Goal: Task Accomplishment & Management: Manage account settings

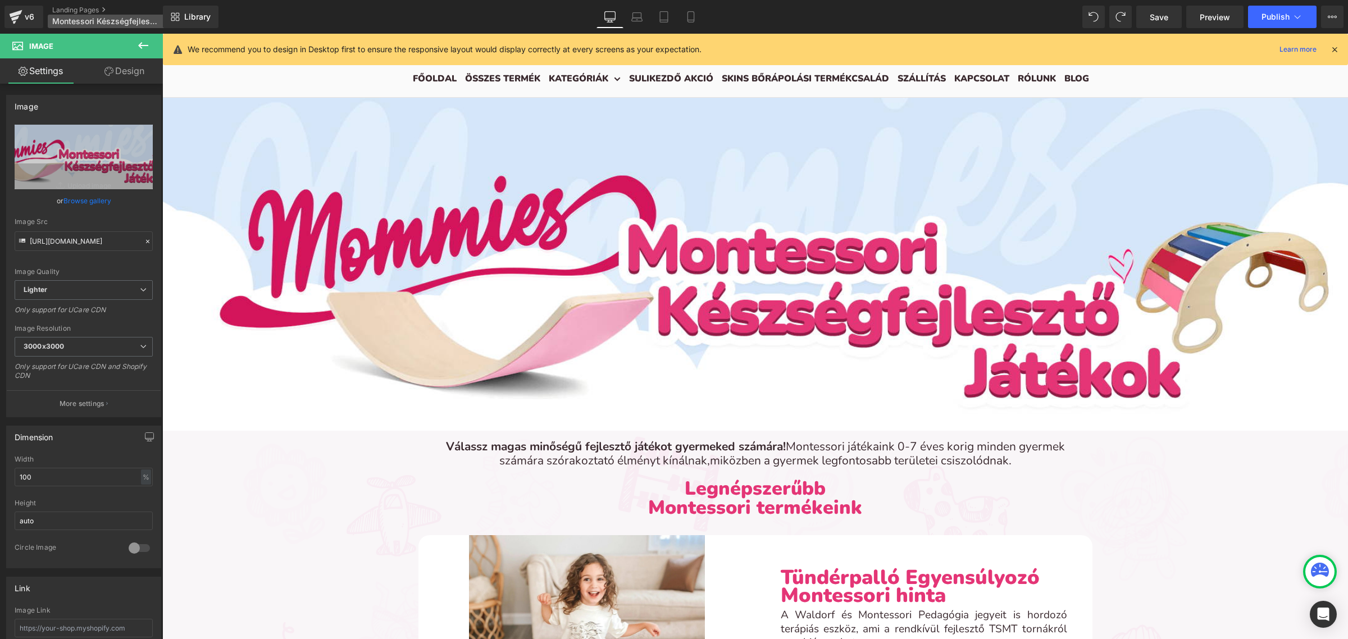
scroll to position [40, 0]
click at [1273, 11] on button "Publish" at bounding box center [1282, 17] width 69 height 22
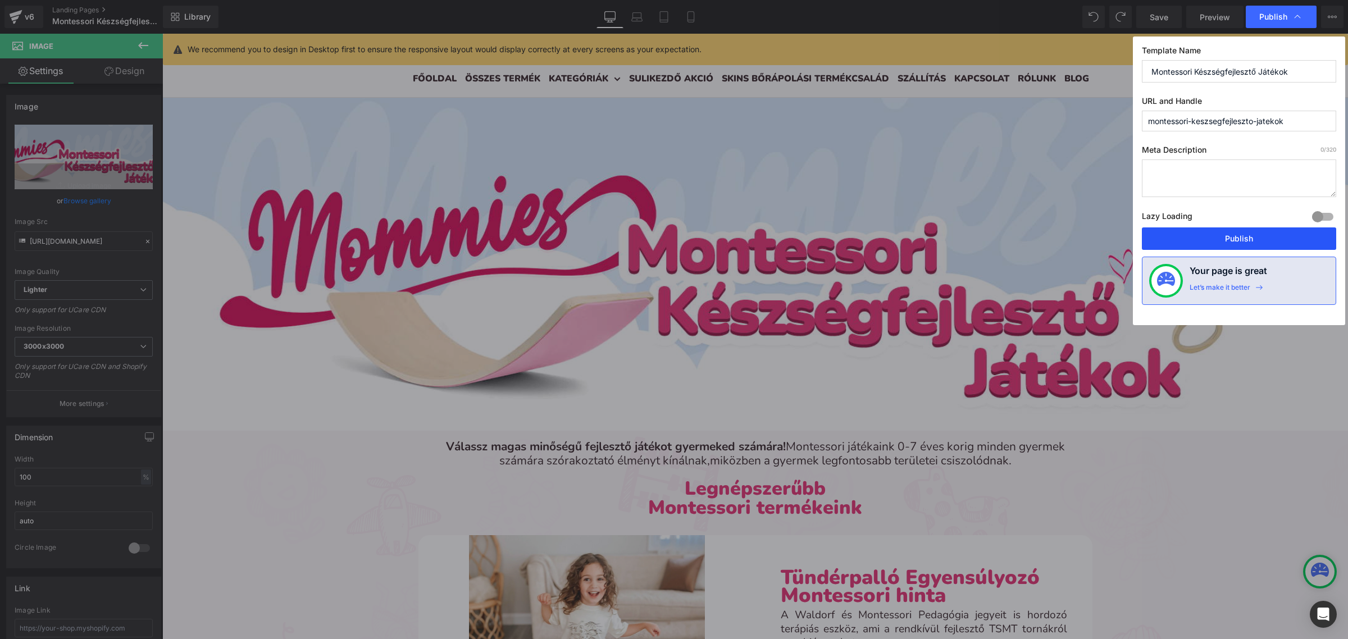
click at [1207, 245] on button "Publish" at bounding box center [1239, 238] width 194 height 22
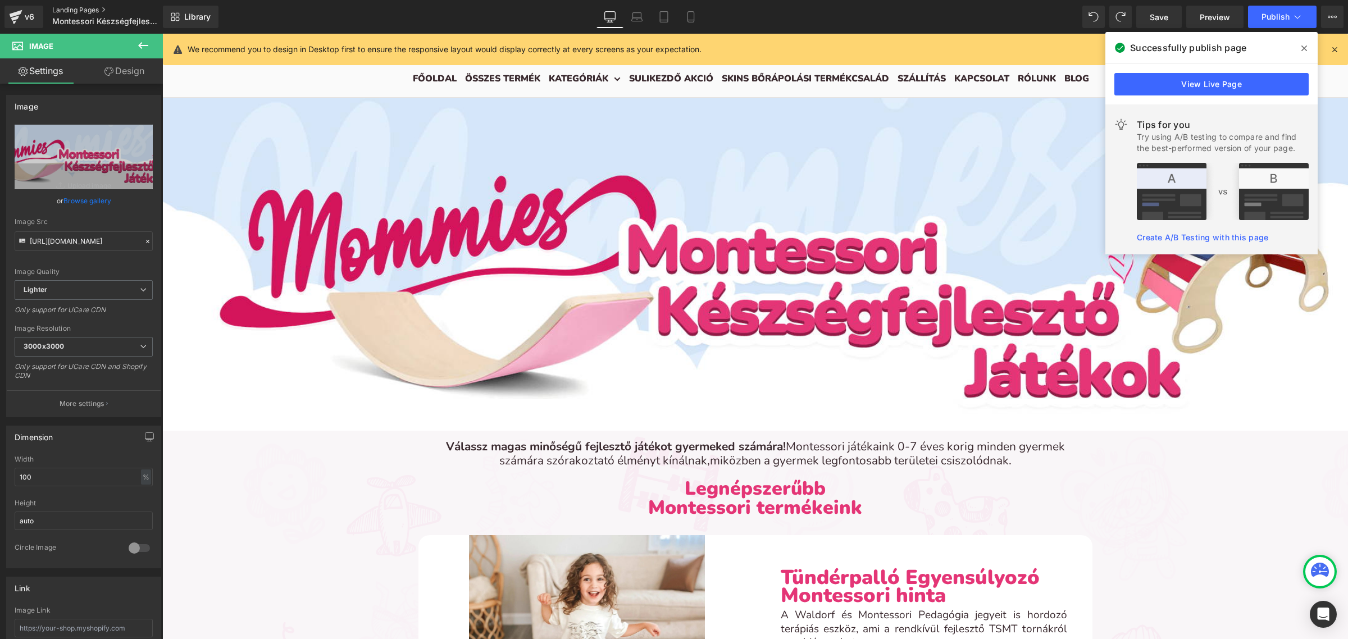
click at [80, 10] on link "Landing Pages" at bounding box center [116, 10] width 129 height 9
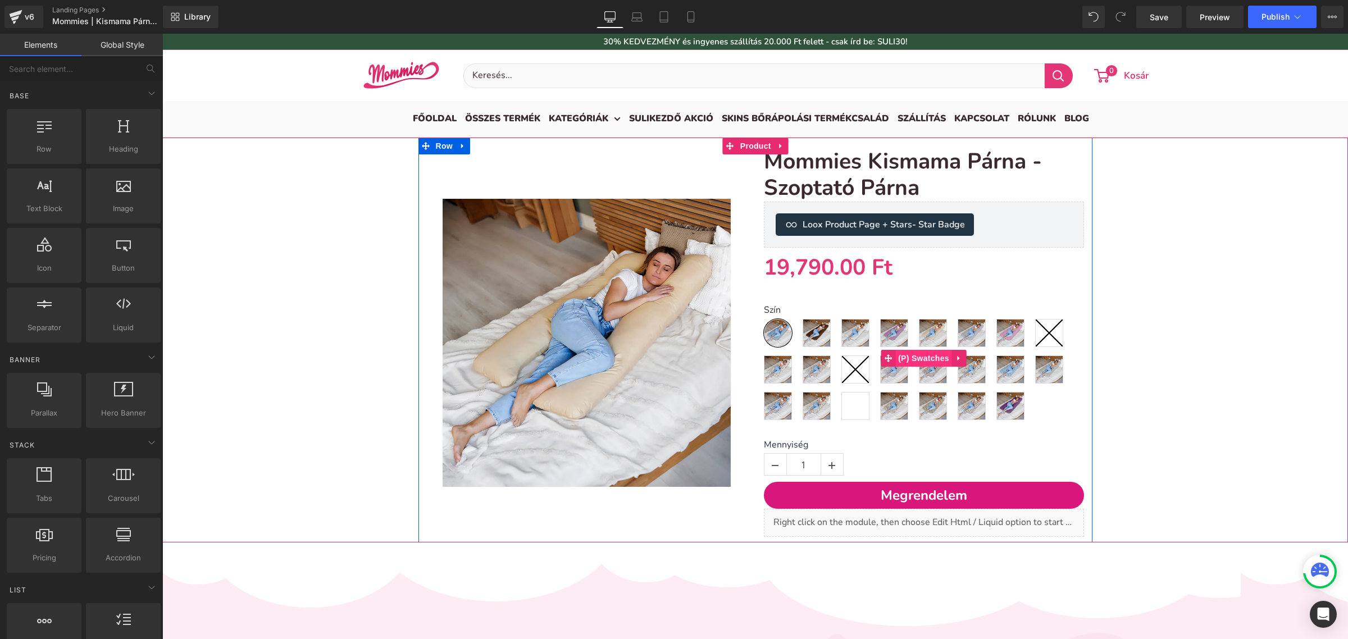
click at [909, 363] on span "(P) Swatches" at bounding box center [923, 358] width 57 height 17
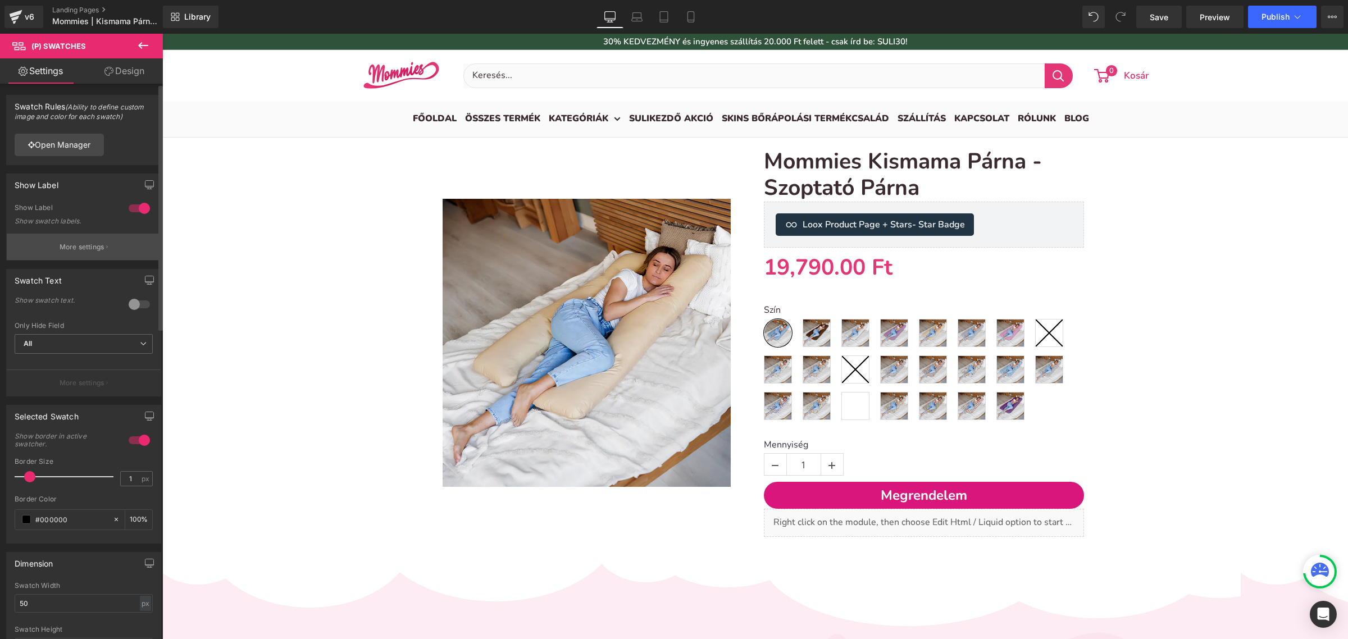
click at [83, 250] on p "More settings" at bounding box center [82, 247] width 45 height 10
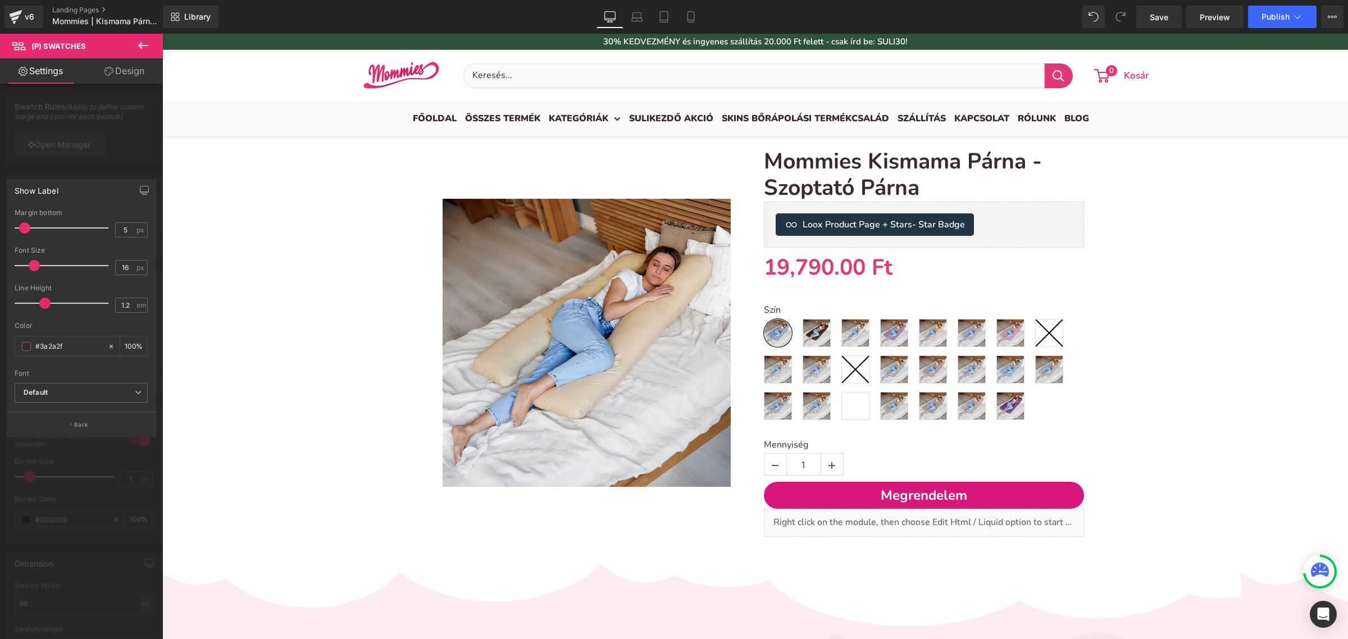
click at [98, 167] on div at bounding box center [81, 339] width 163 height 611
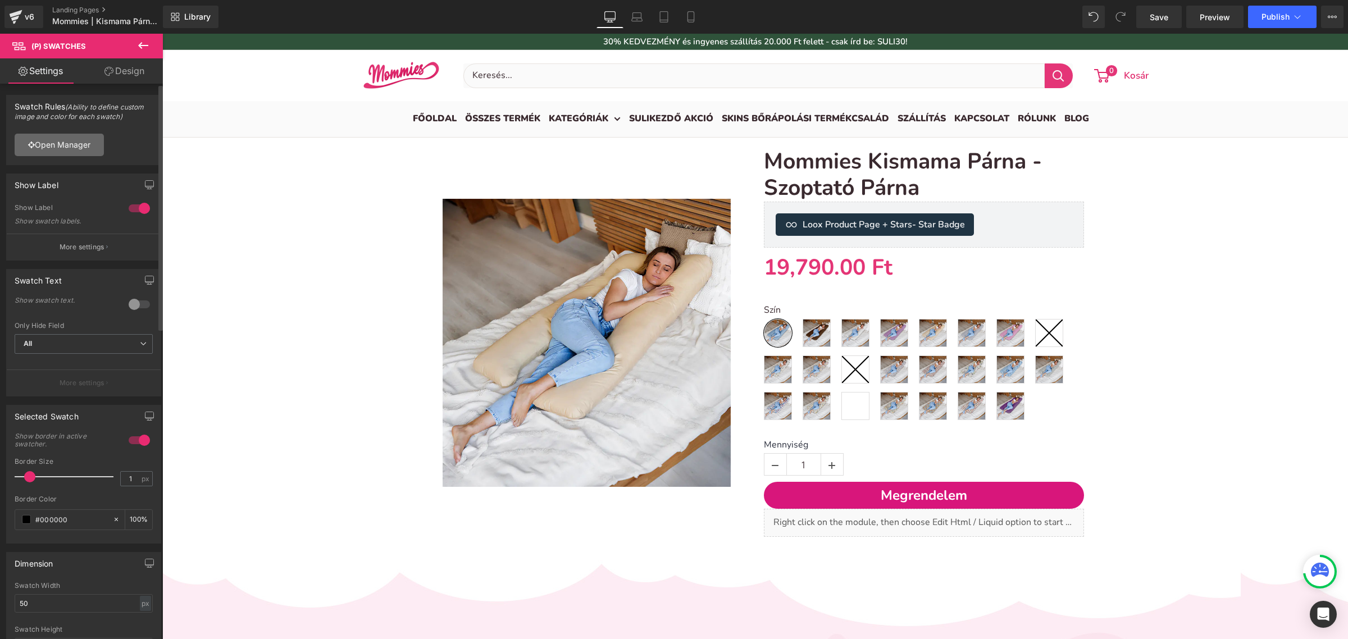
click at [71, 144] on link "Open Manager" at bounding box center [59, 145] width 89 height 22
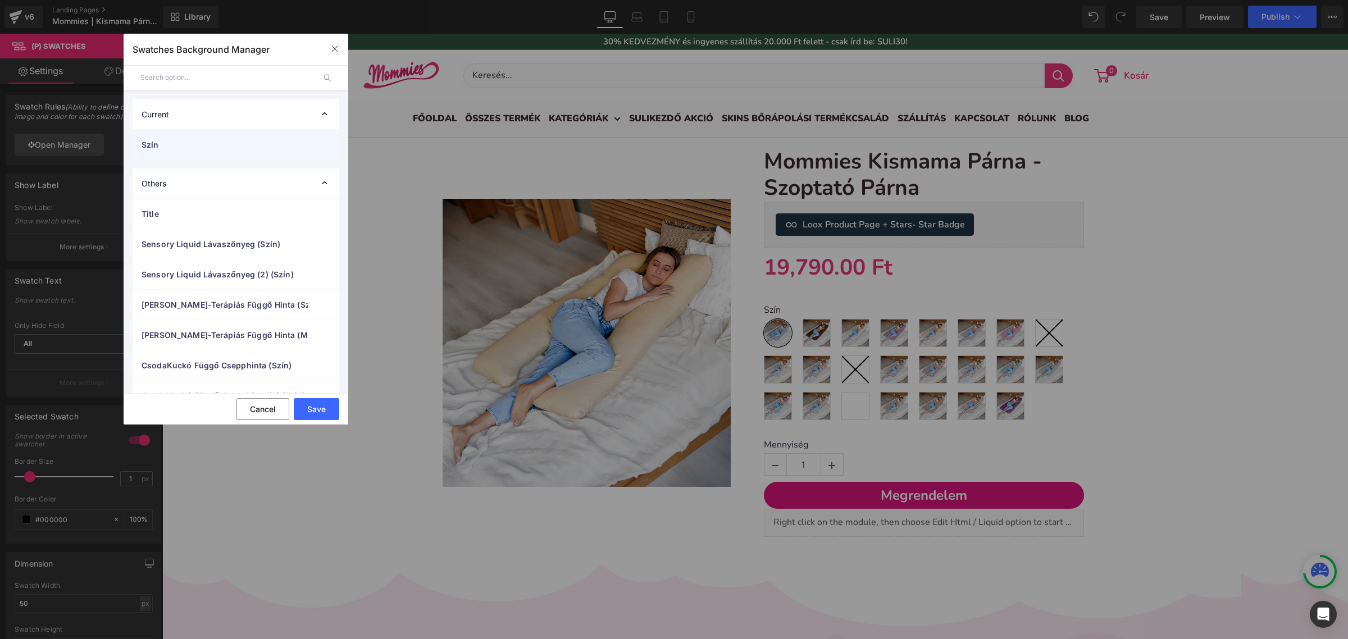
click at [271, 156] on div "Szín" at bounding box center [236, 145] width 207 height 30
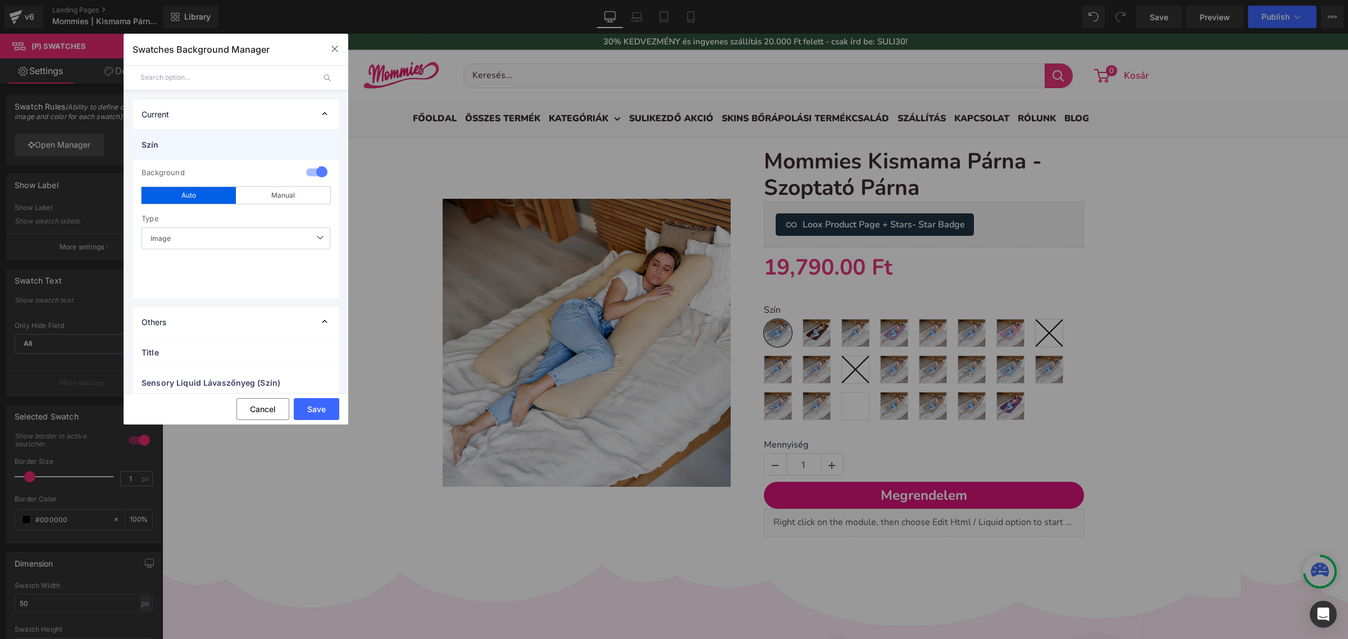
click at [197, 147] on span "Szín" at bounding box center [225, 145] width 166 height 12
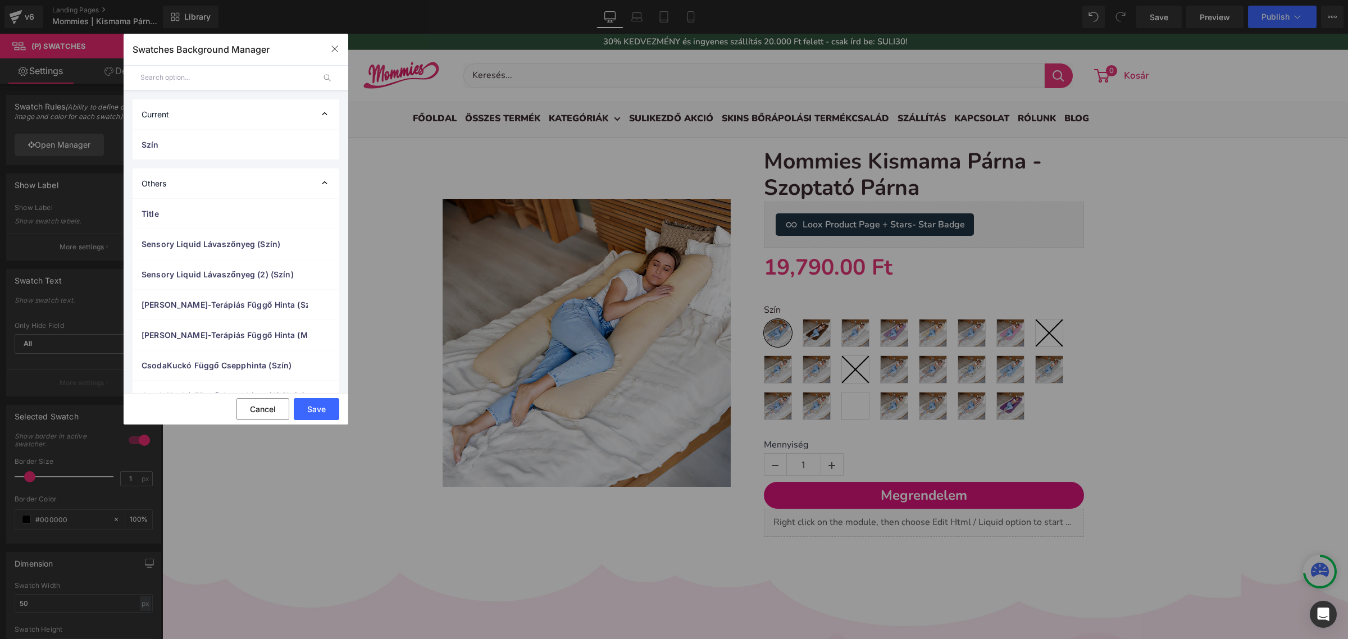
click at [212, 119] on div "Current" at bounding box center [236, 114] width 207 height 30
click at [207, 121] on div "Current" at bounding box center [236, 114] width 207 height 30
click at [197, 148] on span "Szín" at bounding box center [225, 145] width 166 height 12
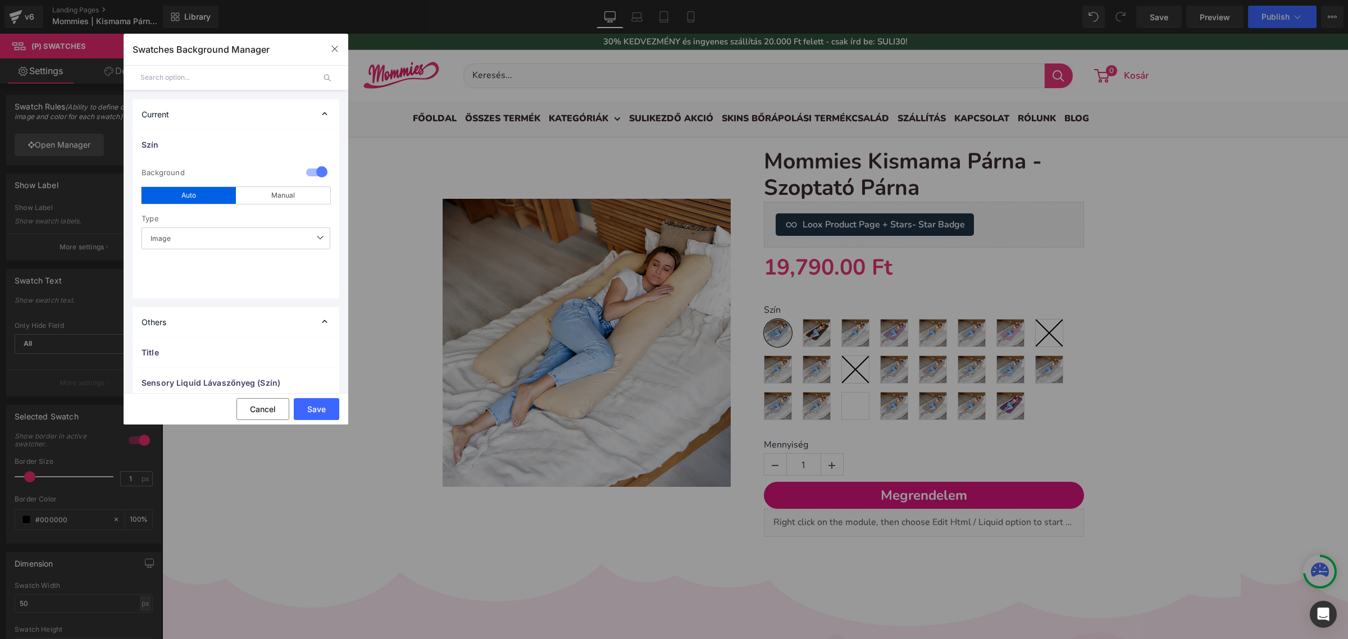
click at [305, 173] on div at bounding box center [316, 173] width 27 height 22
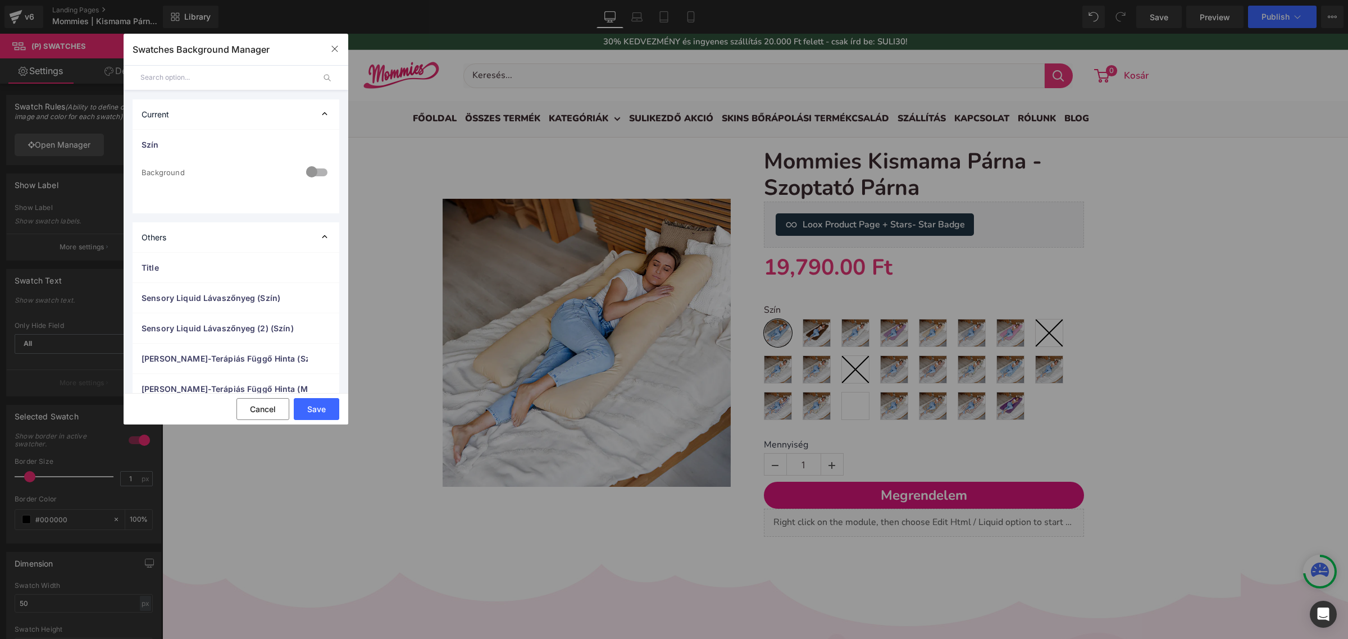
click at [305, 173] on div at bounding box center [316, 173] width 27 height 22
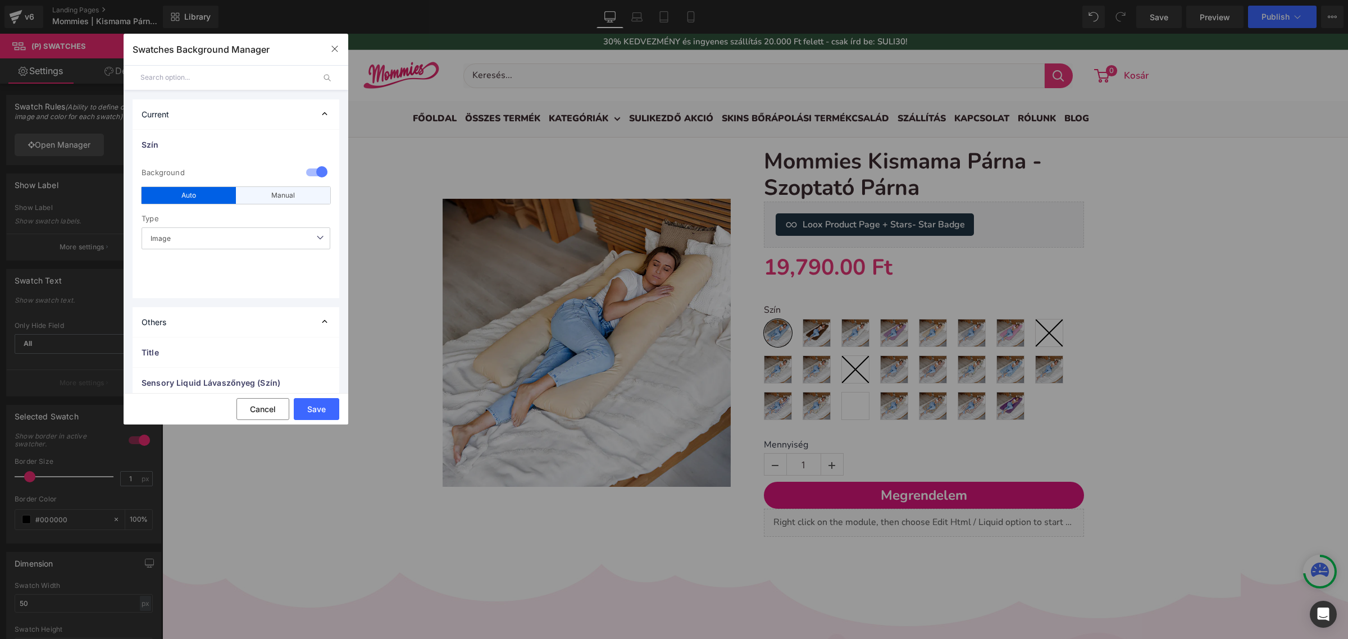
click at [295, 194] on div "Manual" at bounding box center [283, 195] width 94 height 17
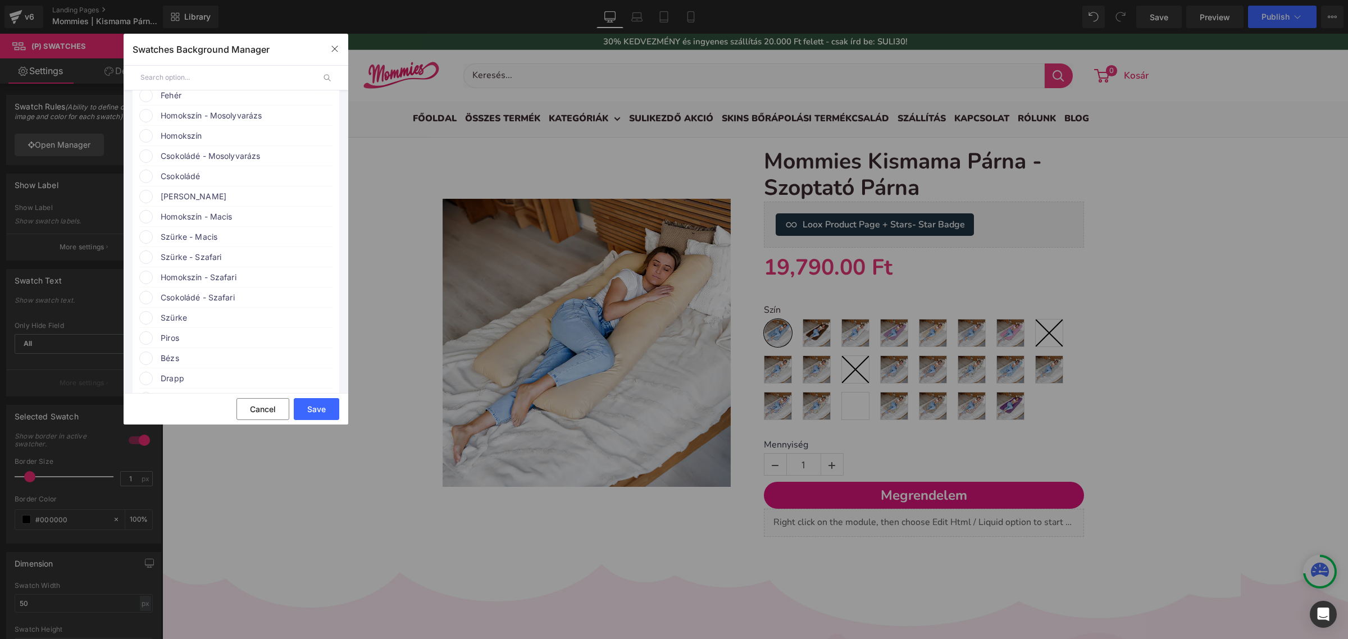
scroll to position [632, 0]
click at [335, 47] on icon "button" at bounding box center [334, 48] width 9 height 9
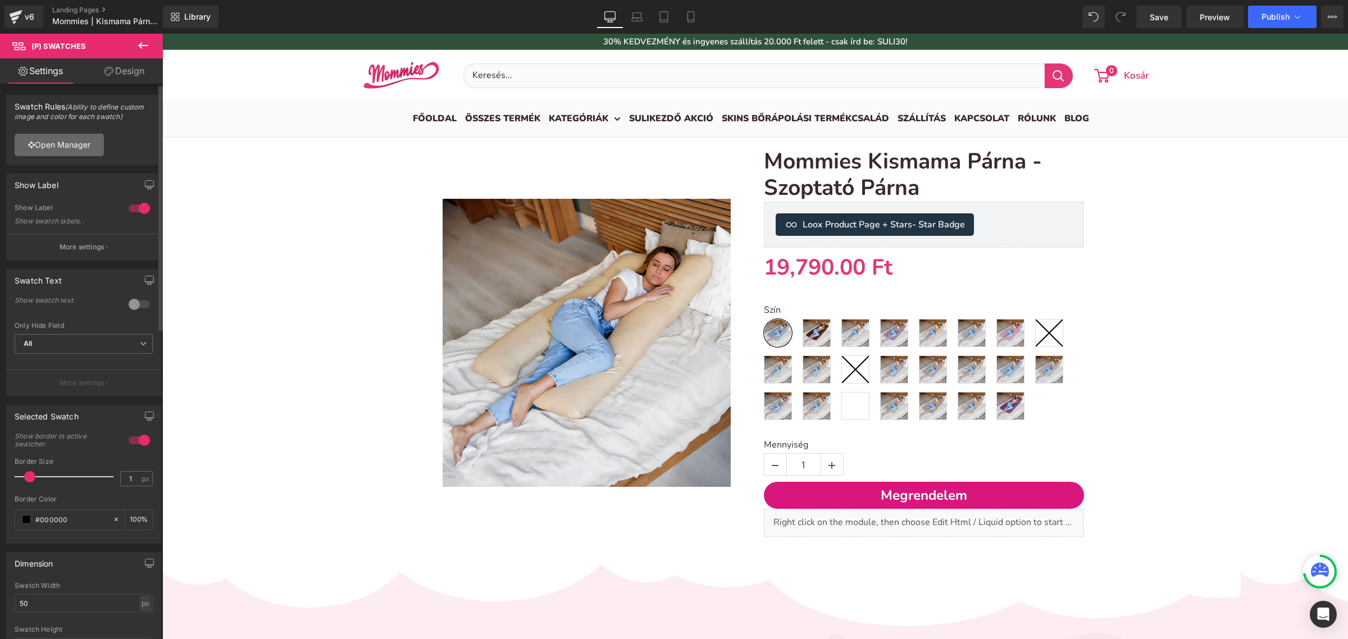
click at [86, 145] on link "Open Manager" at bounding box center [59, 145] width 89 height 22
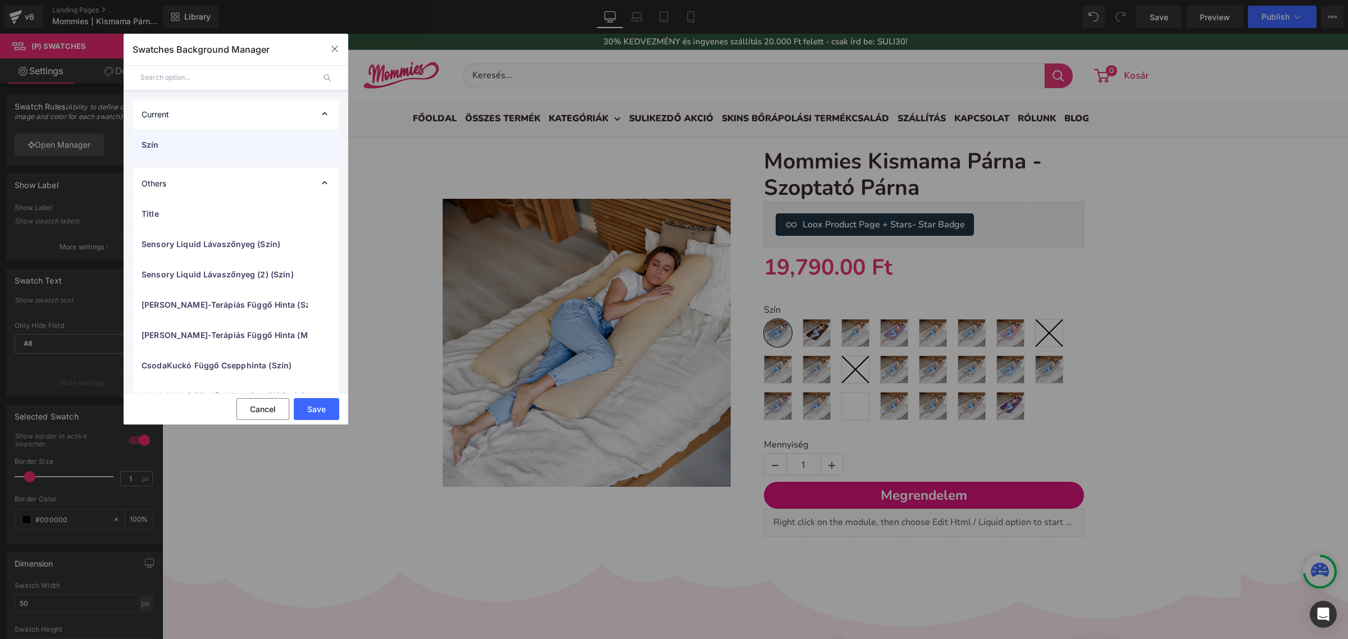
click at [239, 147] on span "Szín" at bounding box center [225, 145] width 166 height 12
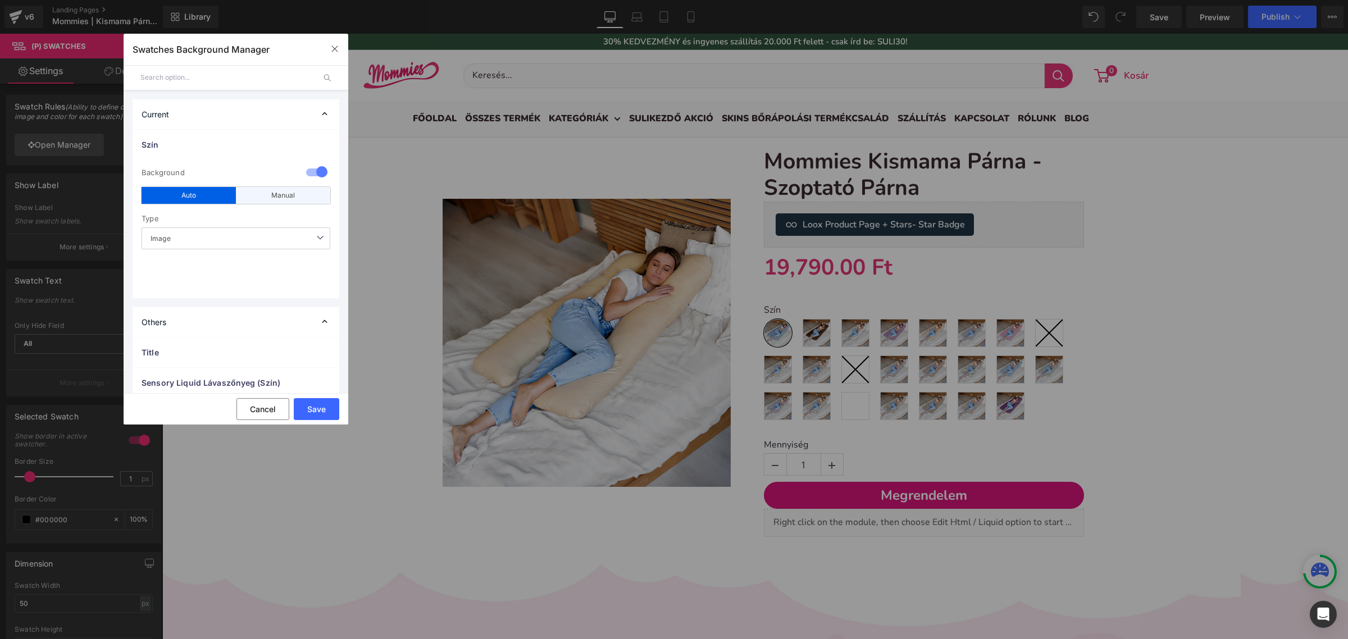
click at [256, 197] on div "Manual" at bounding box center [283, 195] width 94 height 17
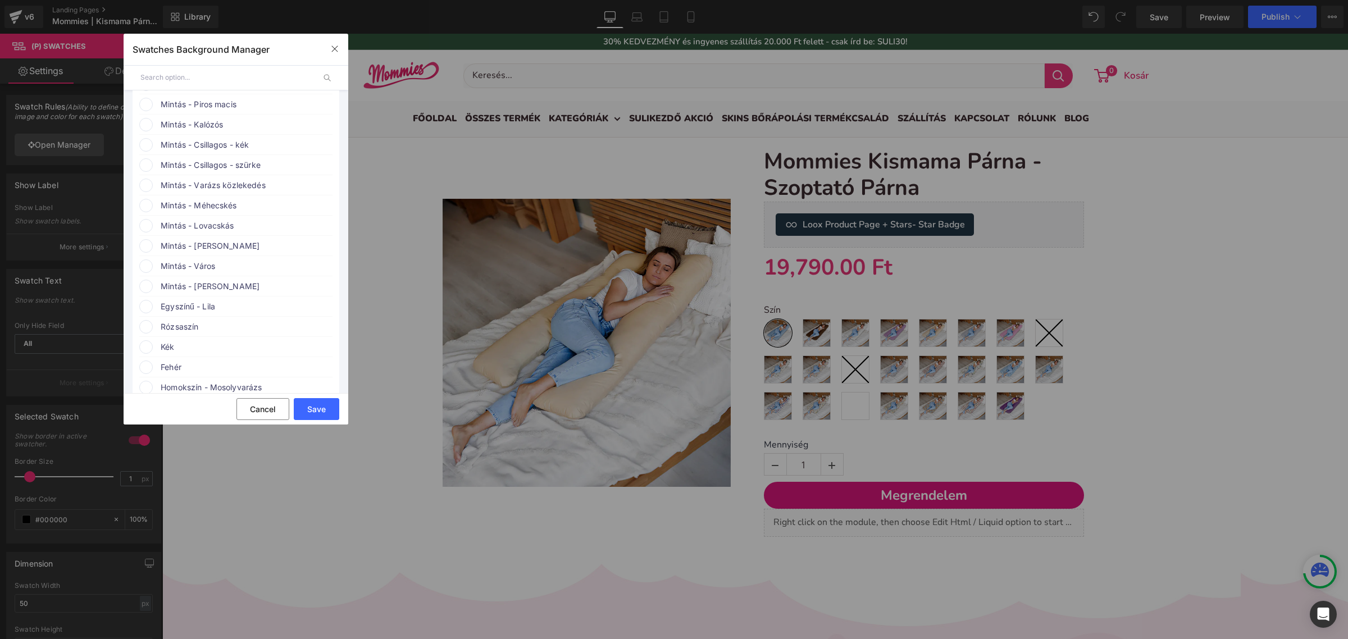
scroll to position [421, 0]
click at [235, 280] on span "Egyszínű - Lila" at bounding box center [246, 273] width 171 height 13
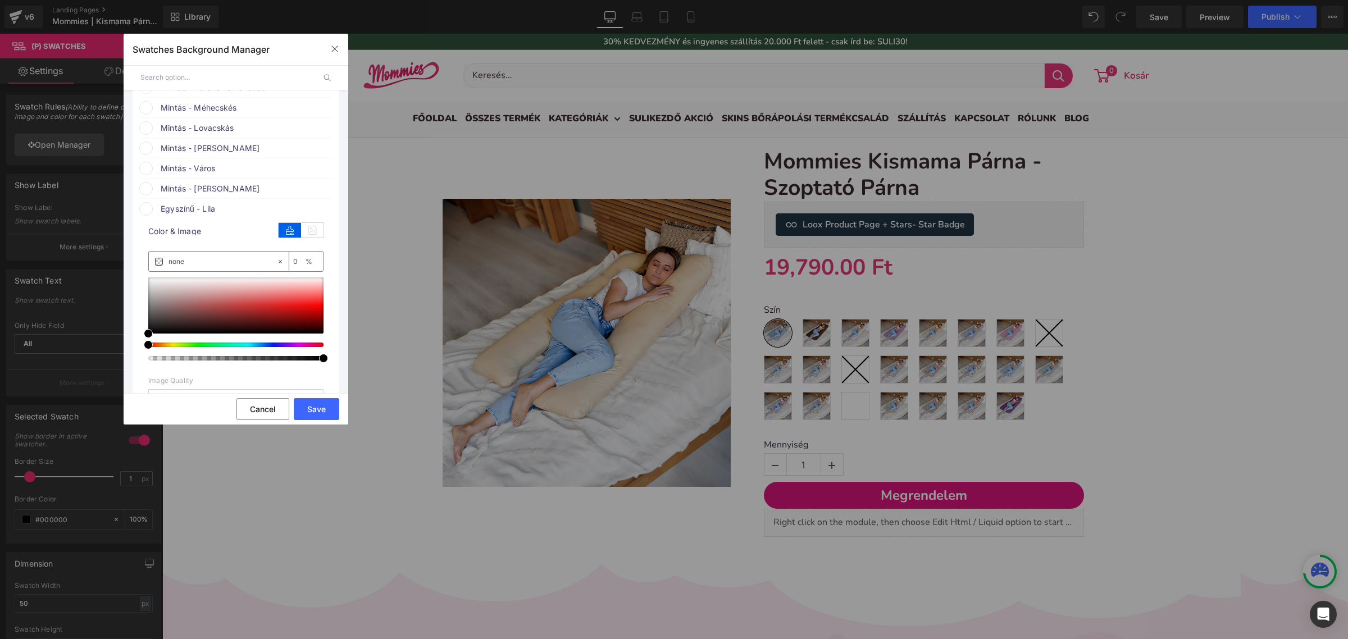
scroll to position [562, 0]
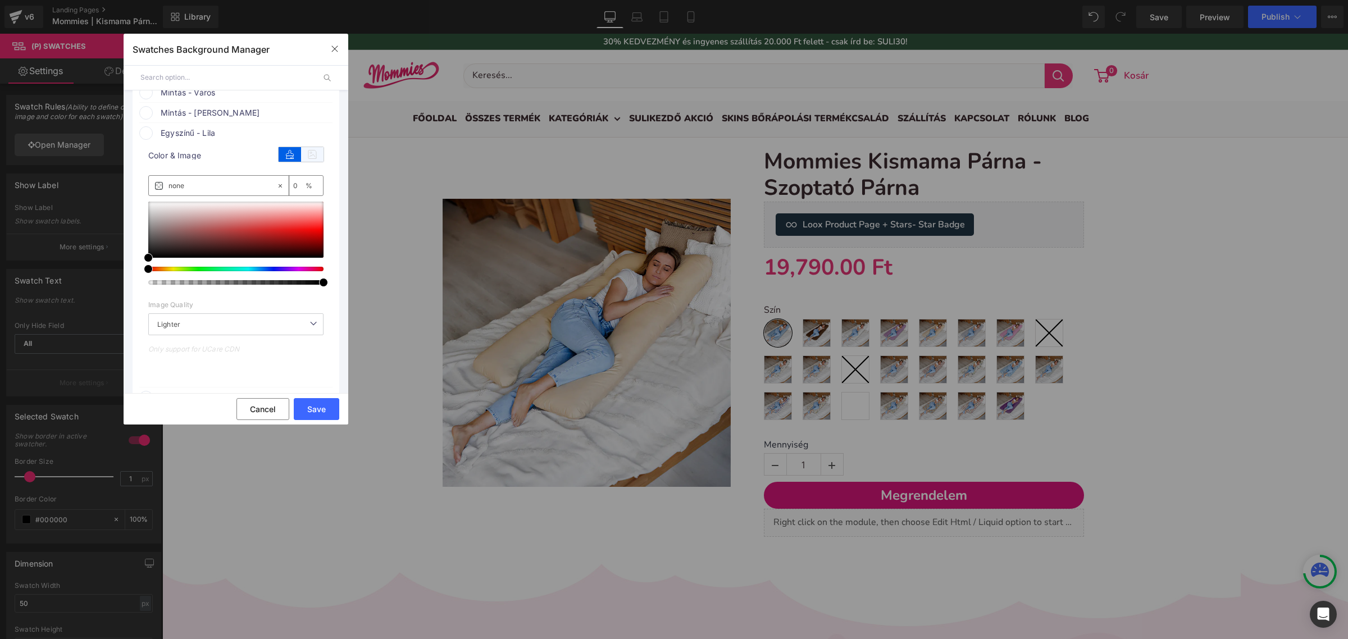
click at [318, 162] on icon at bounding box center [312, 154] width 22 height 15
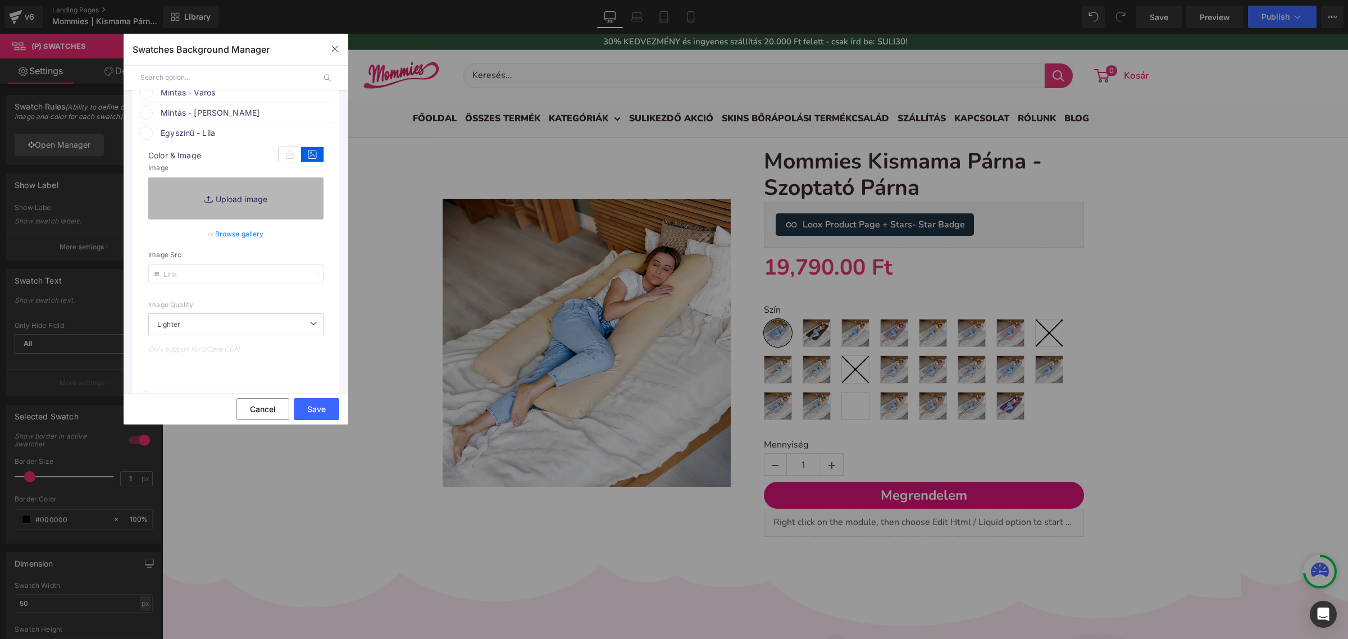
click at [284, 219] on link "Replace Image" at bounding box center [235, 198] width 175 height 42
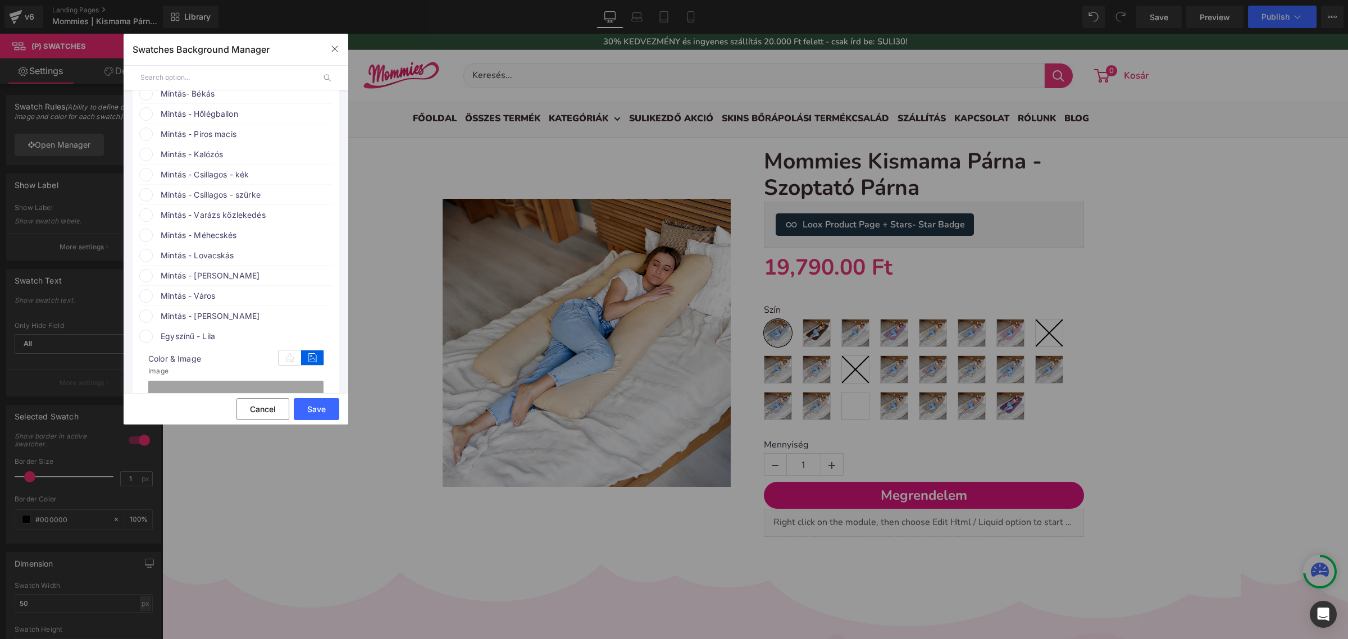
scroll to position [351, 0]
click at [236, 330] on span "Mintás - [PERSON_NAME]" at bounding box center [246, 323] width 171 height 13
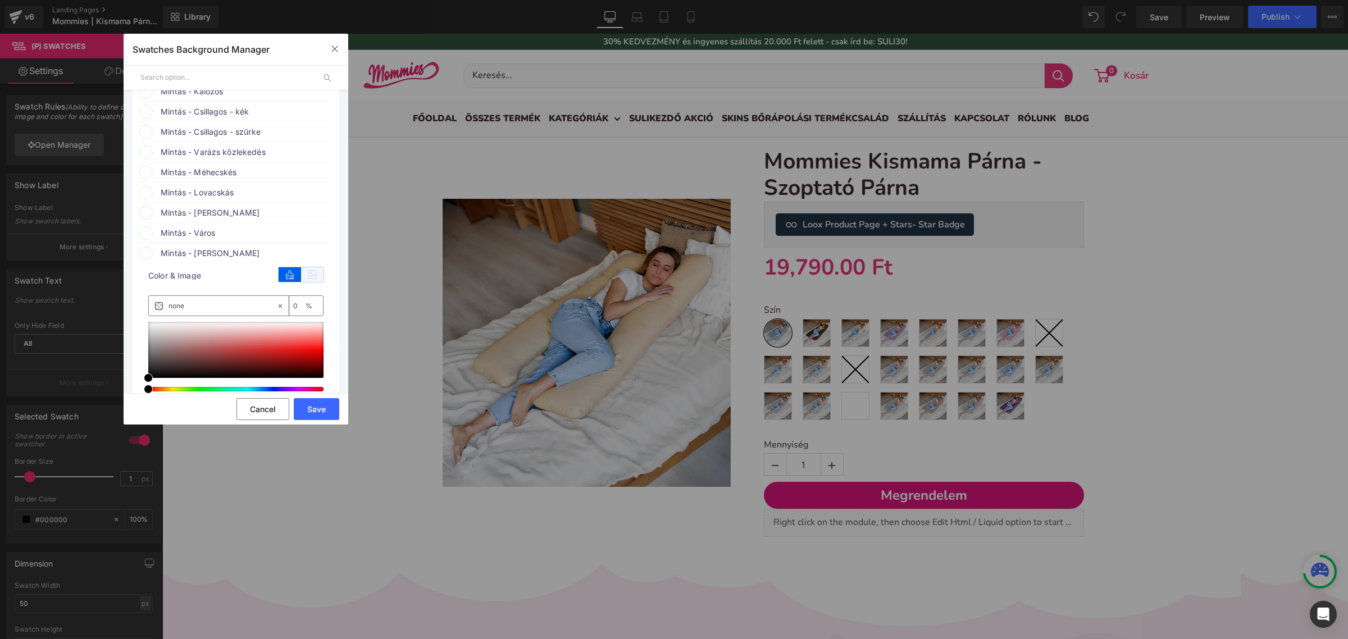
click at [306, 282] on icon at bounding box center [312, 274] width 22 height 15
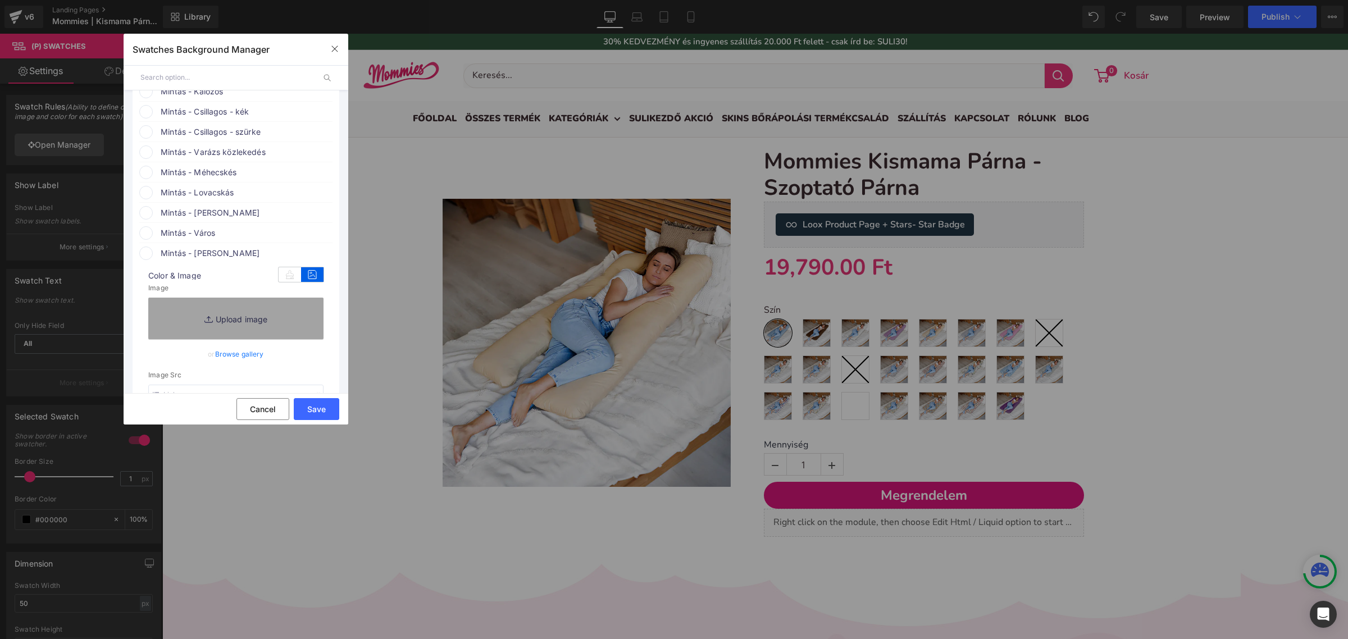
scroll to position [562, 0]
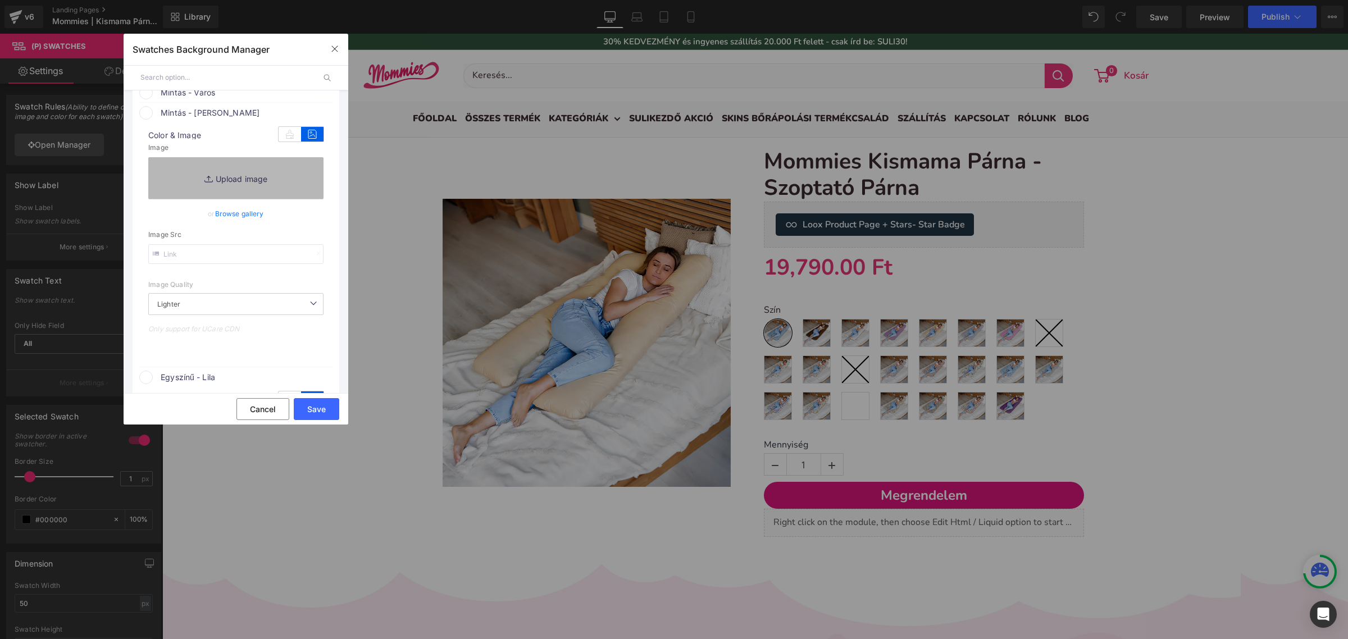
click at [243, 187] on link "Replace Image" at bounding box center [235, 178] width 175 height 42
type input "C:\fakepath\erdei kaland.webp"
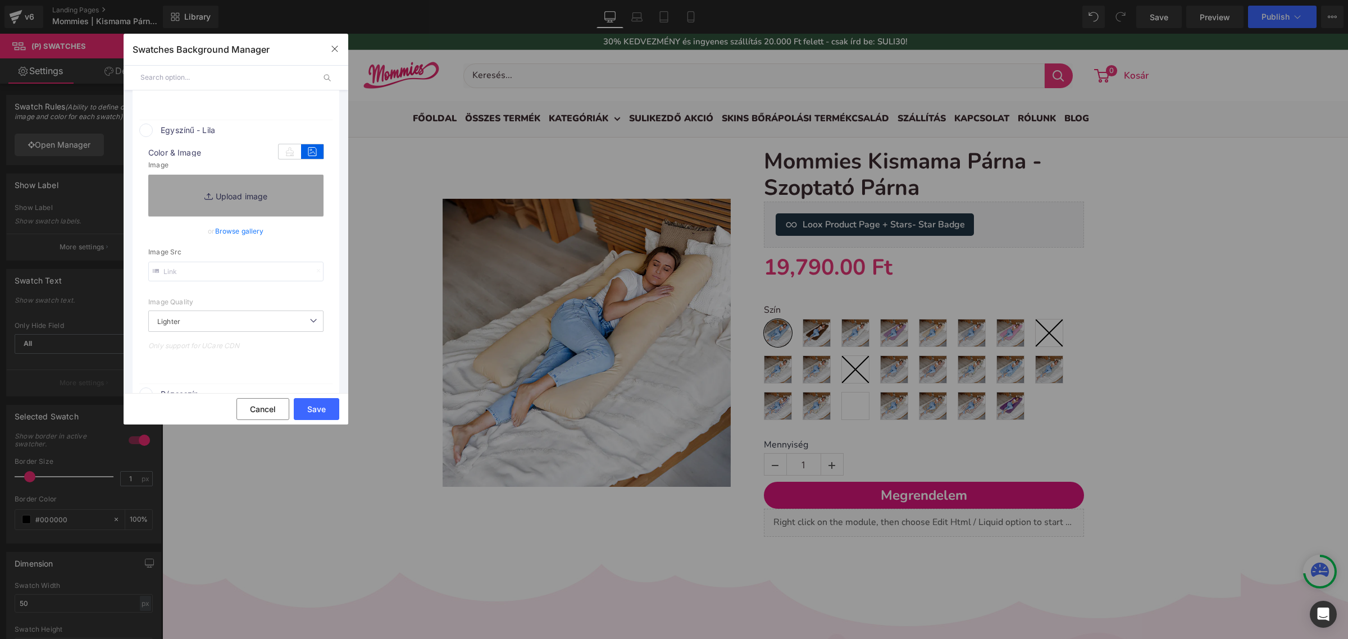
scroll to position [842, 0]
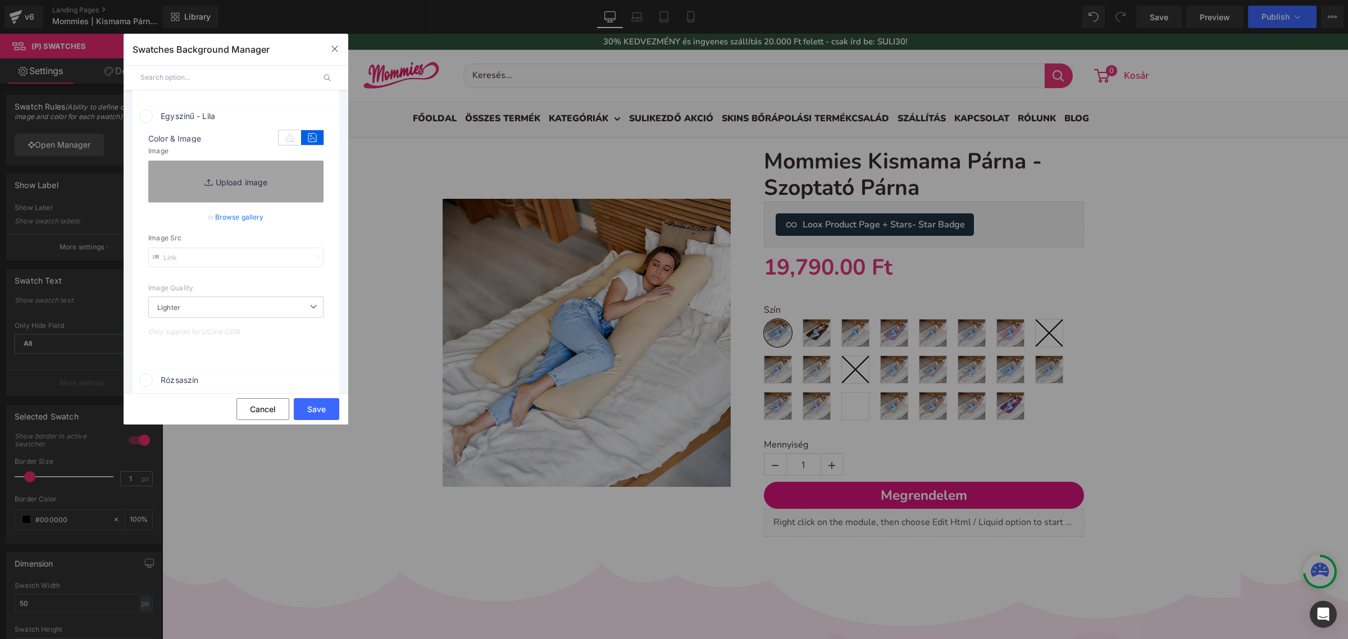
click at [245, 227] on link "Browse gallery" at bounding box center [239, 217] width 49 height 20
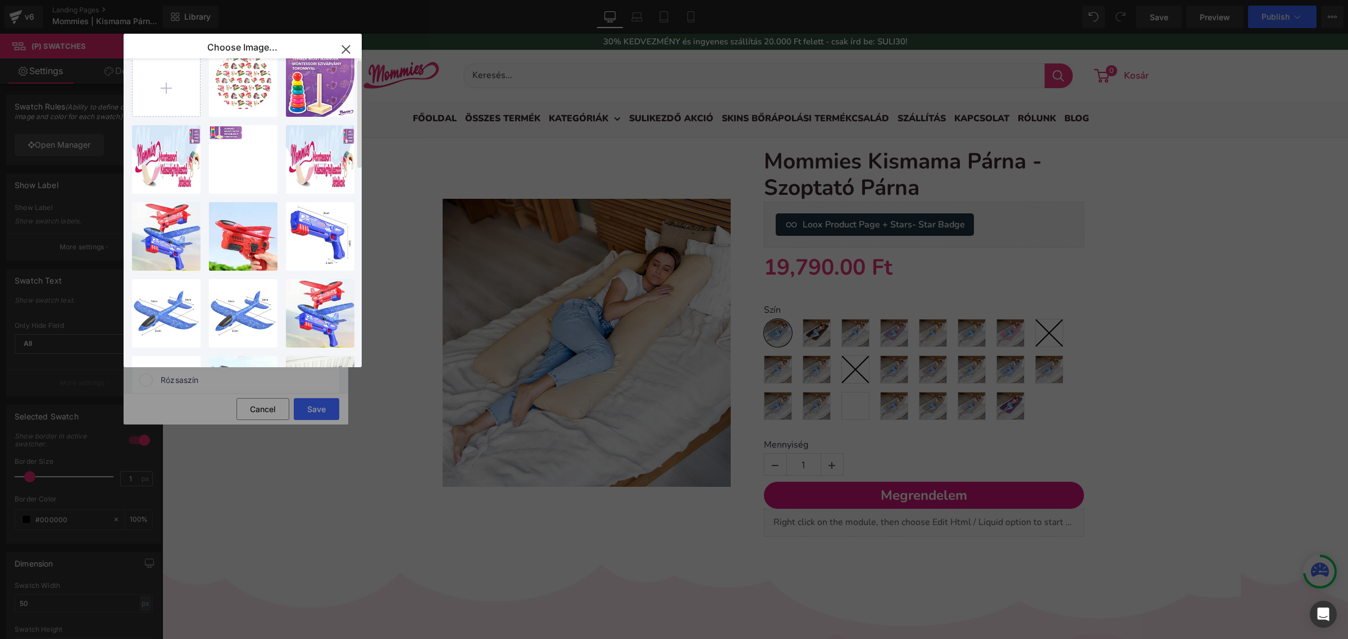
scroll to position [0, 0]
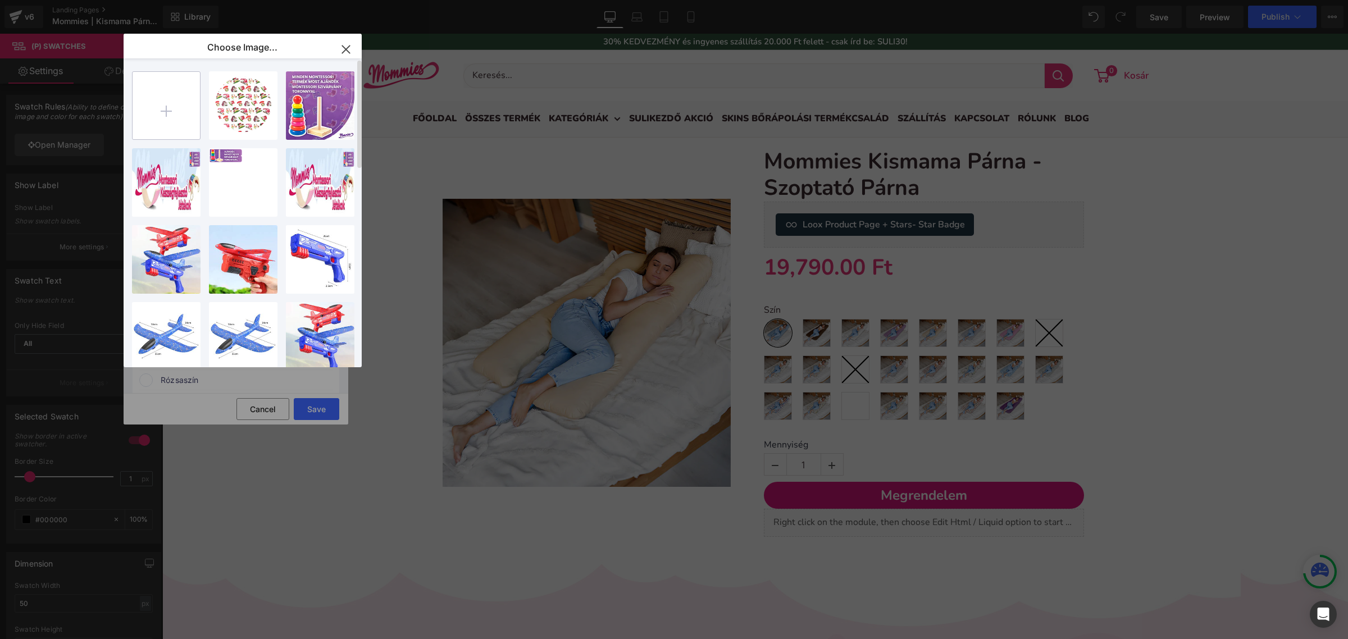
click at [194, 112] on input "file" at bounding box center [166, 105] width 67 height 67
click at [566, 0] on div "Text Color Highlight Color #333333 Swatches Background Manager Back to Library …" at bounding box center [674, 0] width 1348 height 0
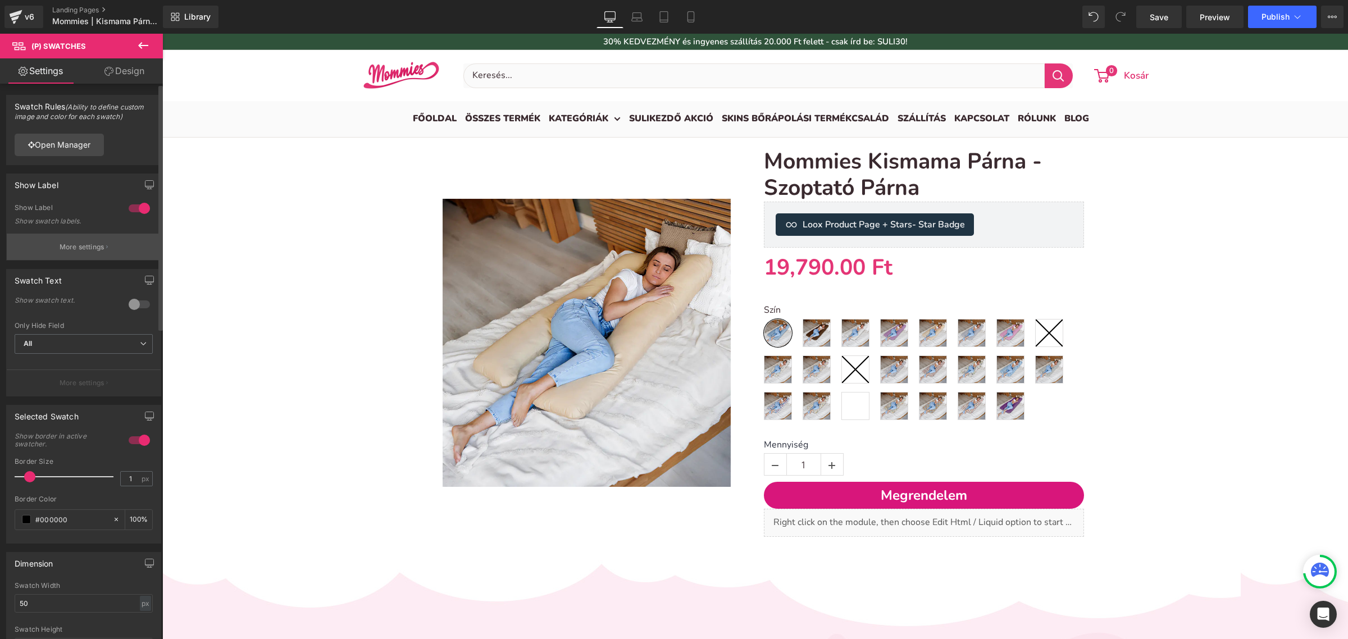
click at [65, 235] on button "More settings" at bounding box center [84, 247] width 154 height 26
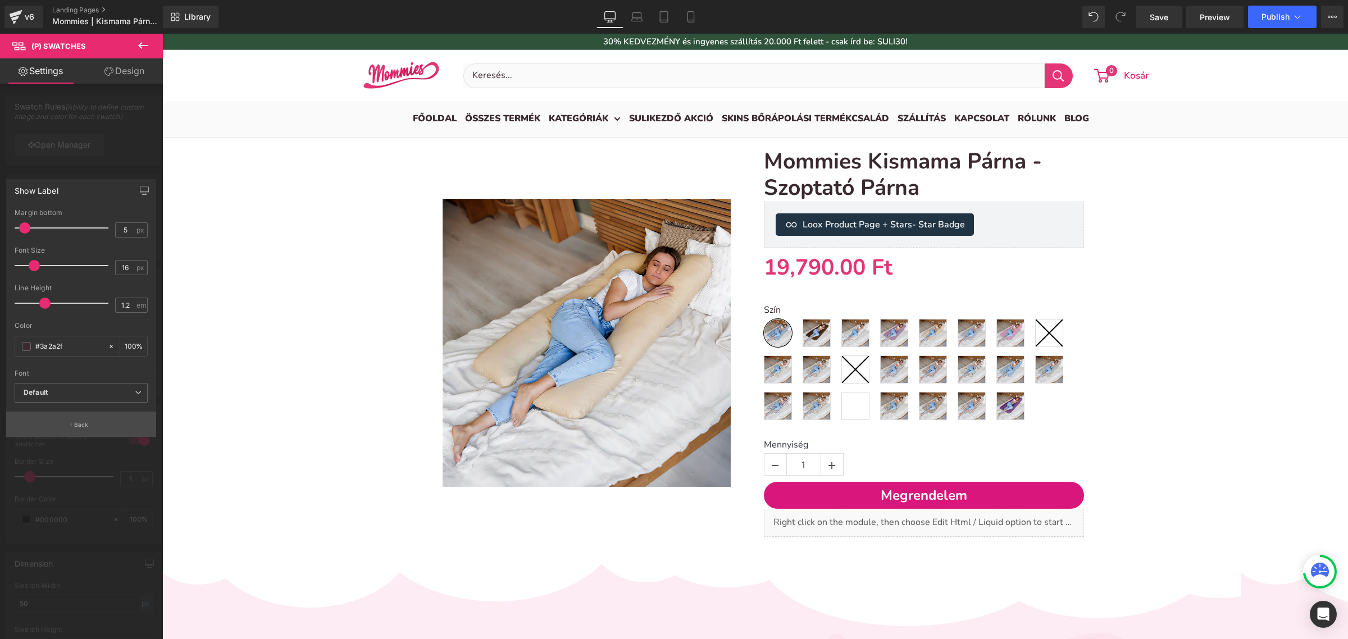
click at [97, 426] on button "Back" at bounding box center [81, 424] width 150 height 25
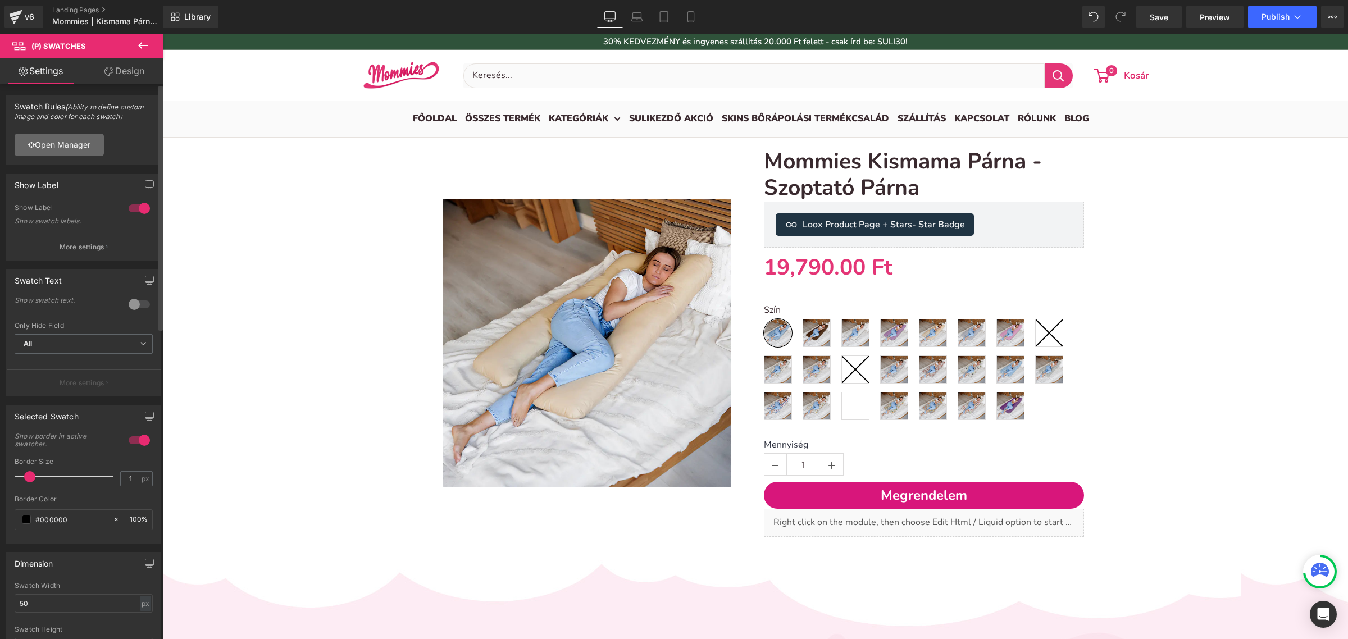
click at [75, 134] on link "Open Manager" at bounding box center [59, 145] width 89 height 22
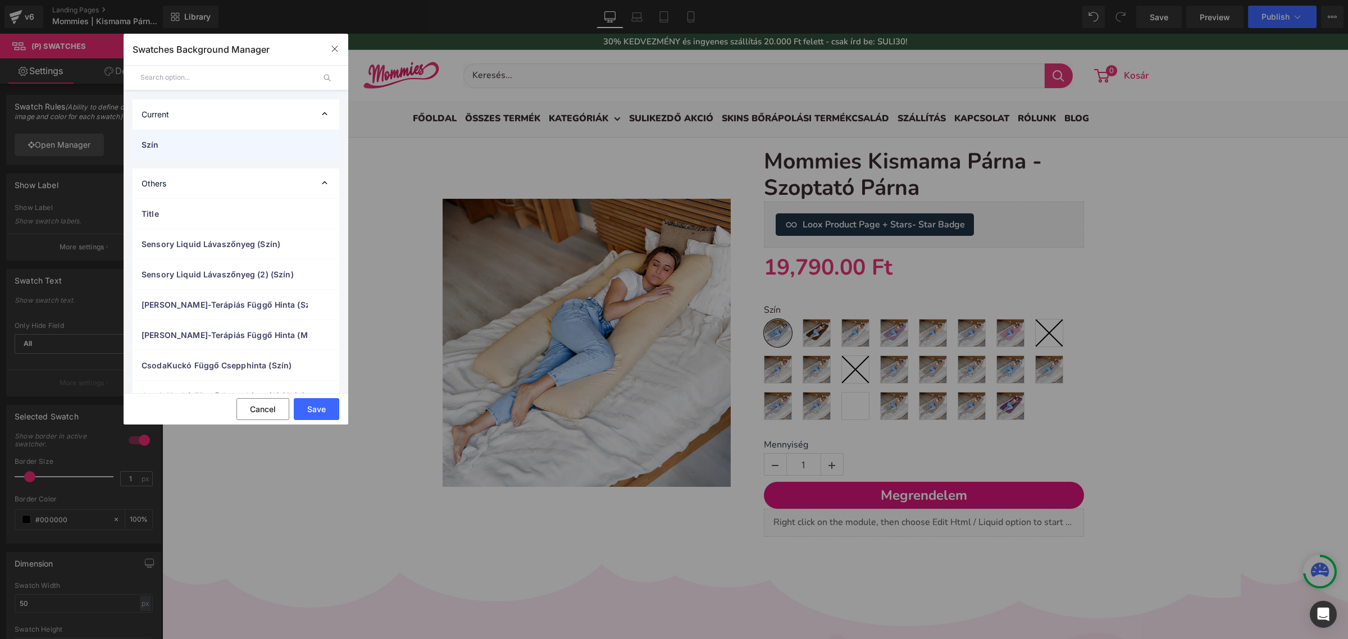
click at [175, 143] on span "Szín" at bounding box center [225, 145] width 166 height 12
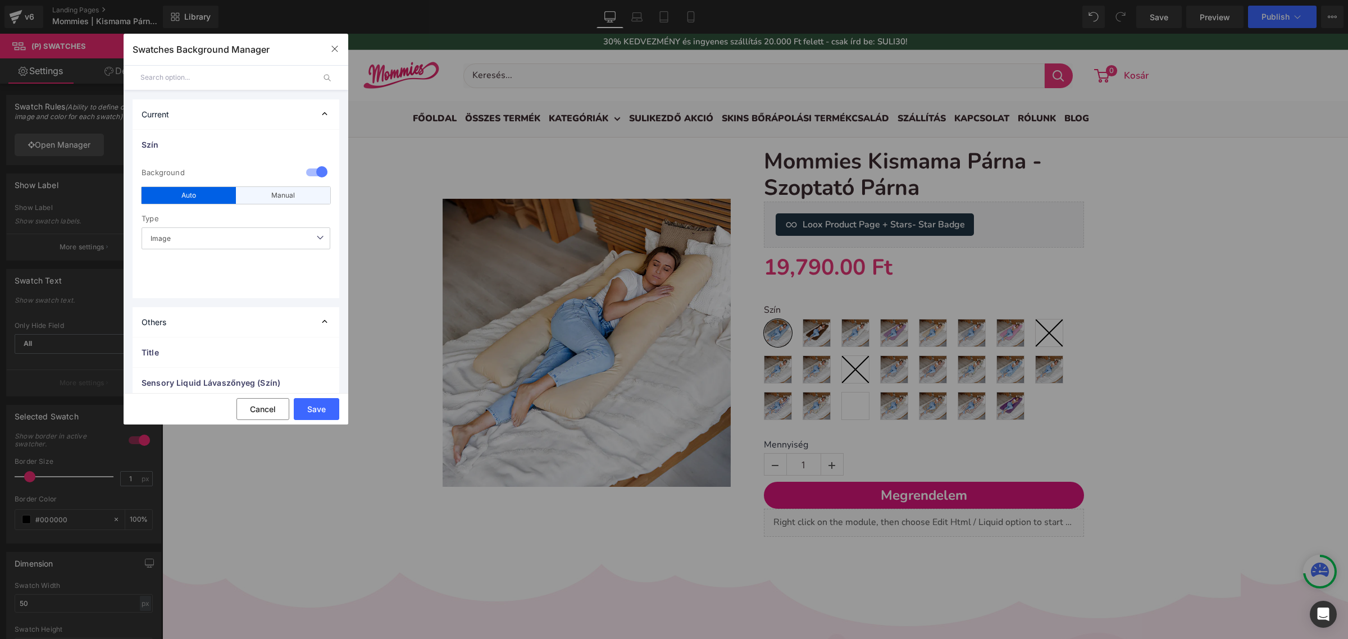
click at [295, 193] on div "Manual" at bounding box center [283, 195] width 94 height 17
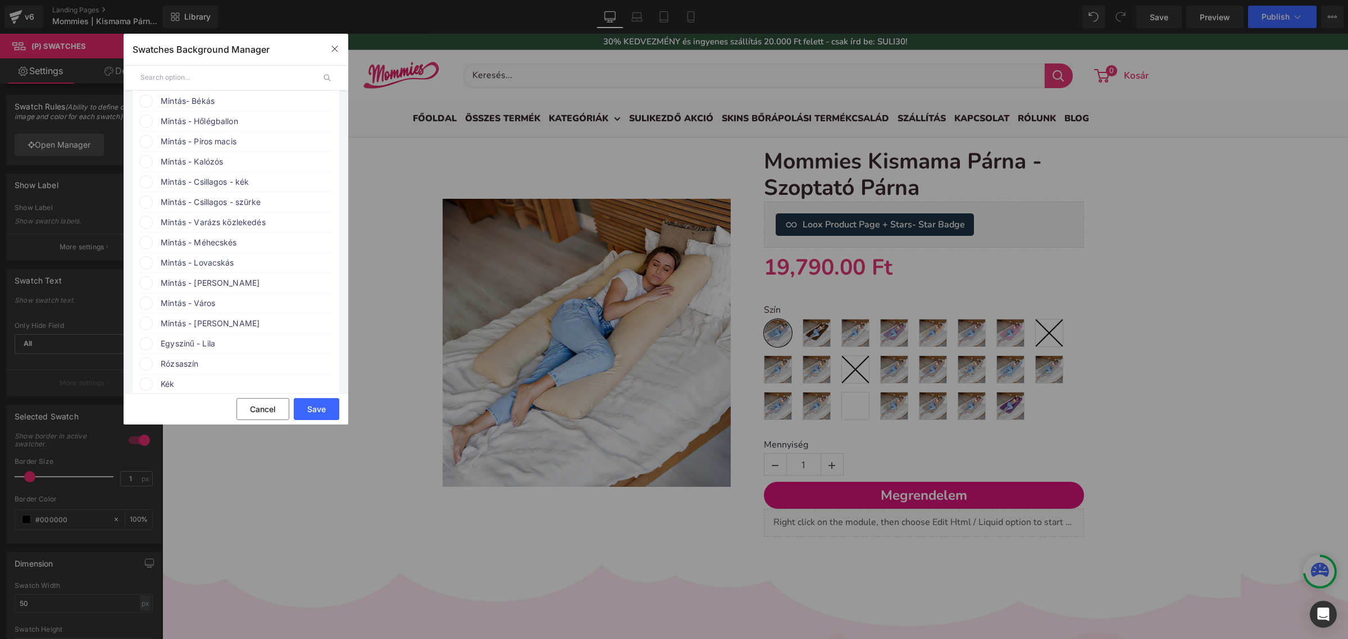
scroll to position [421, 0]
click at [222, 280] on span "Egyszínű - Lila" at bounding box center [246, 273] width 171 height 13
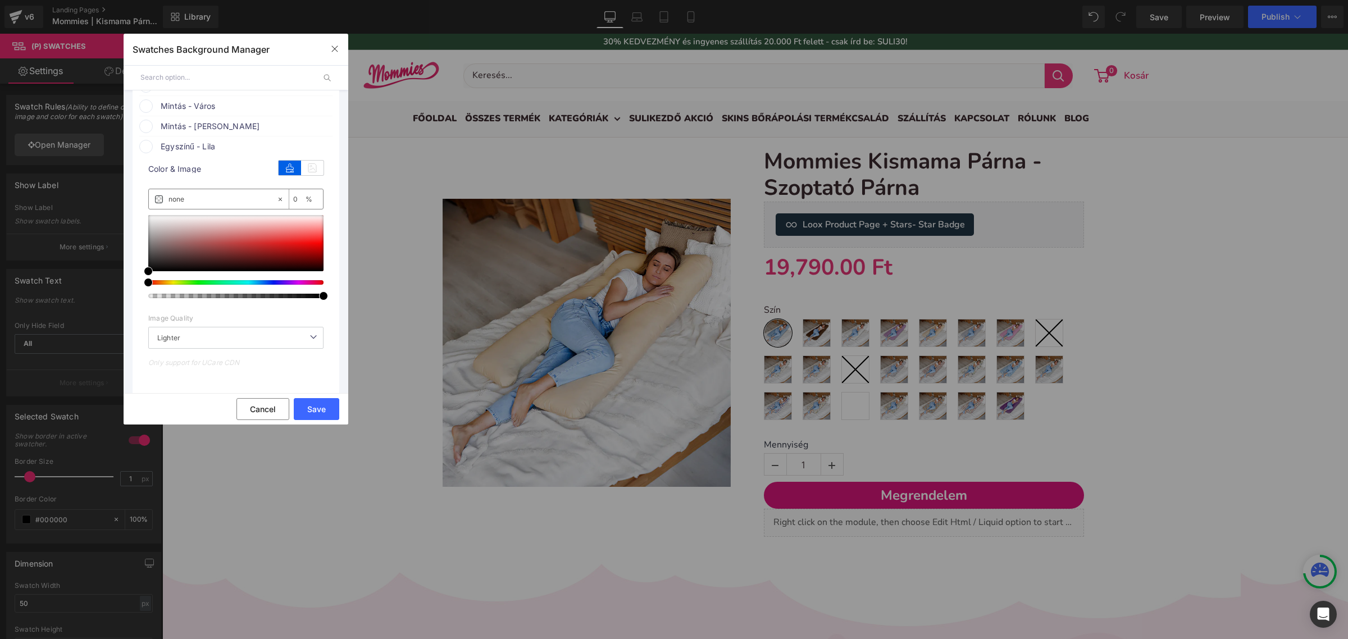
scroll to position [562, 0]
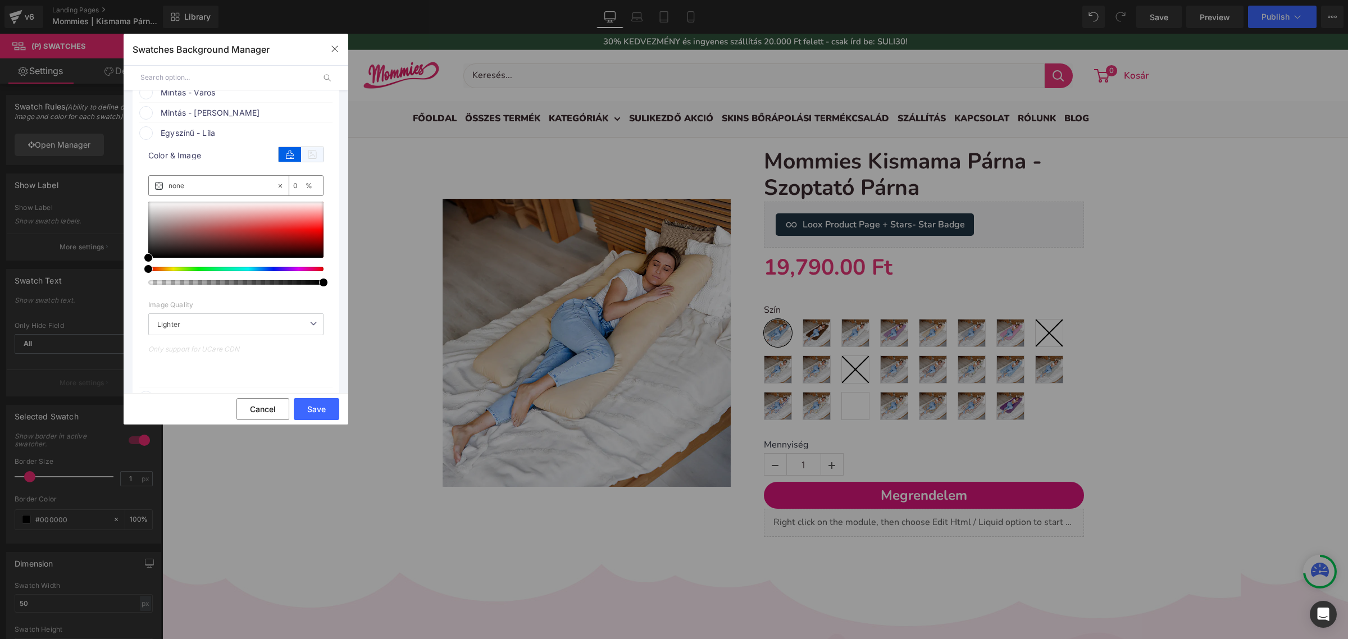
click at [305, 162] on icon at bounding box center [312, 154] width 22 height 15
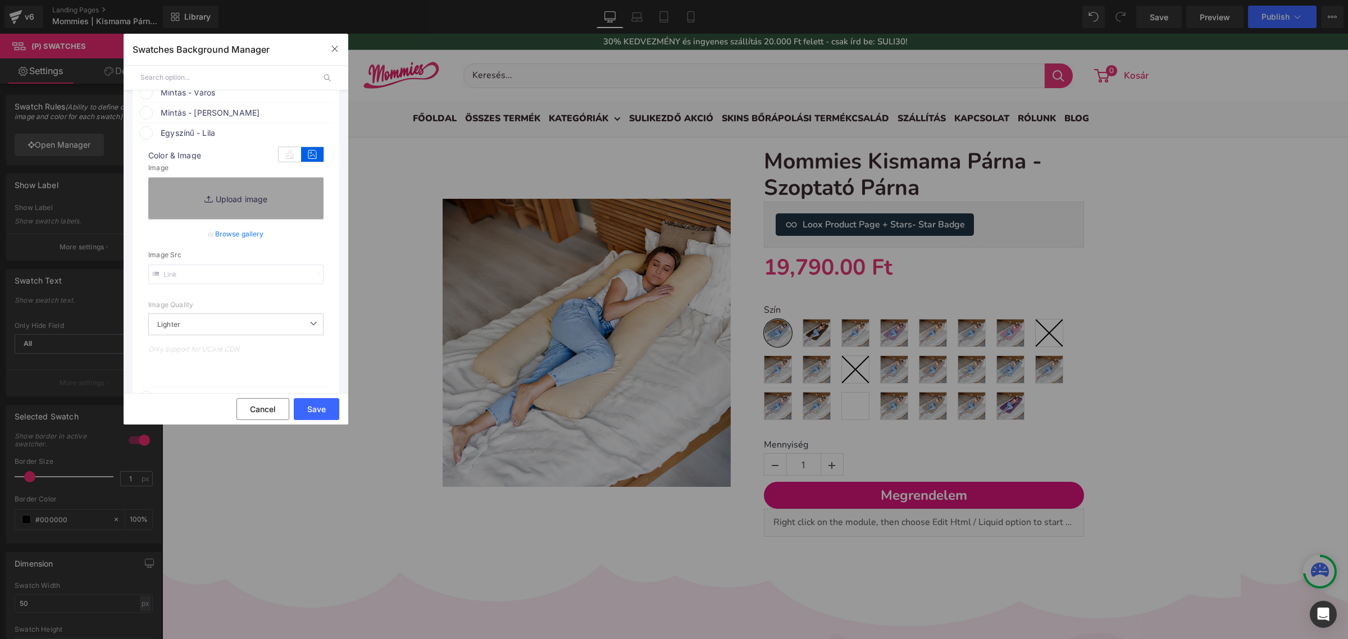
click at [271, 120] on span "Mintás - [PERSON_NAME]" at bounding box center [246, 112] width 171 height 13
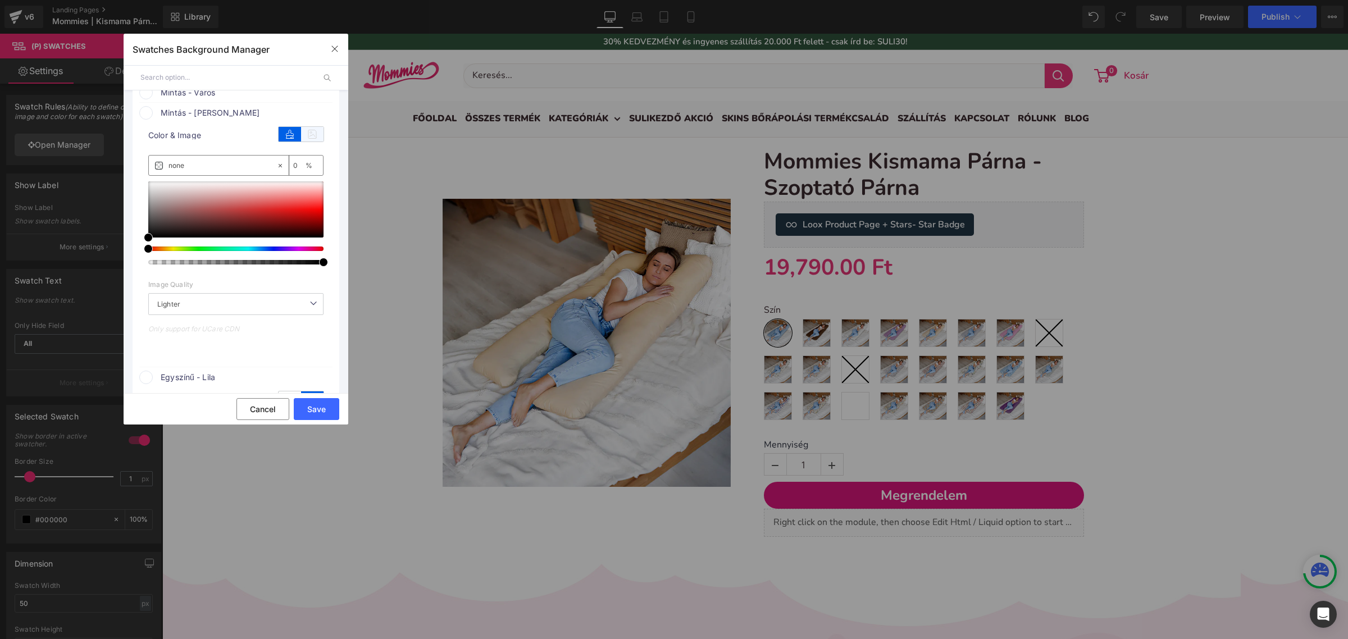
click at [306, 142] on icon at bounding box center [312, 134] width 22 height 15
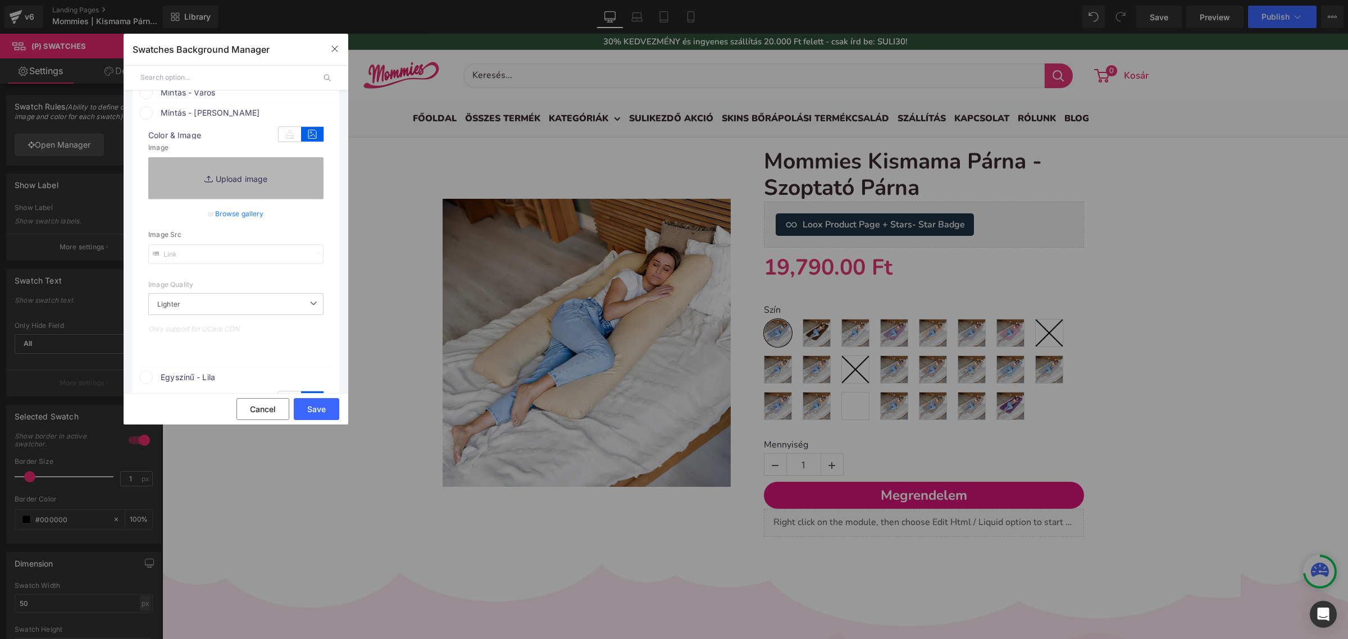
click at [278, 199] on link "Replace Image" at bounding box center [235, 178] width 175 height 42
click at [243, 224] on link "Browse gallery" at bounding box center [239, 214] width 49 height 20
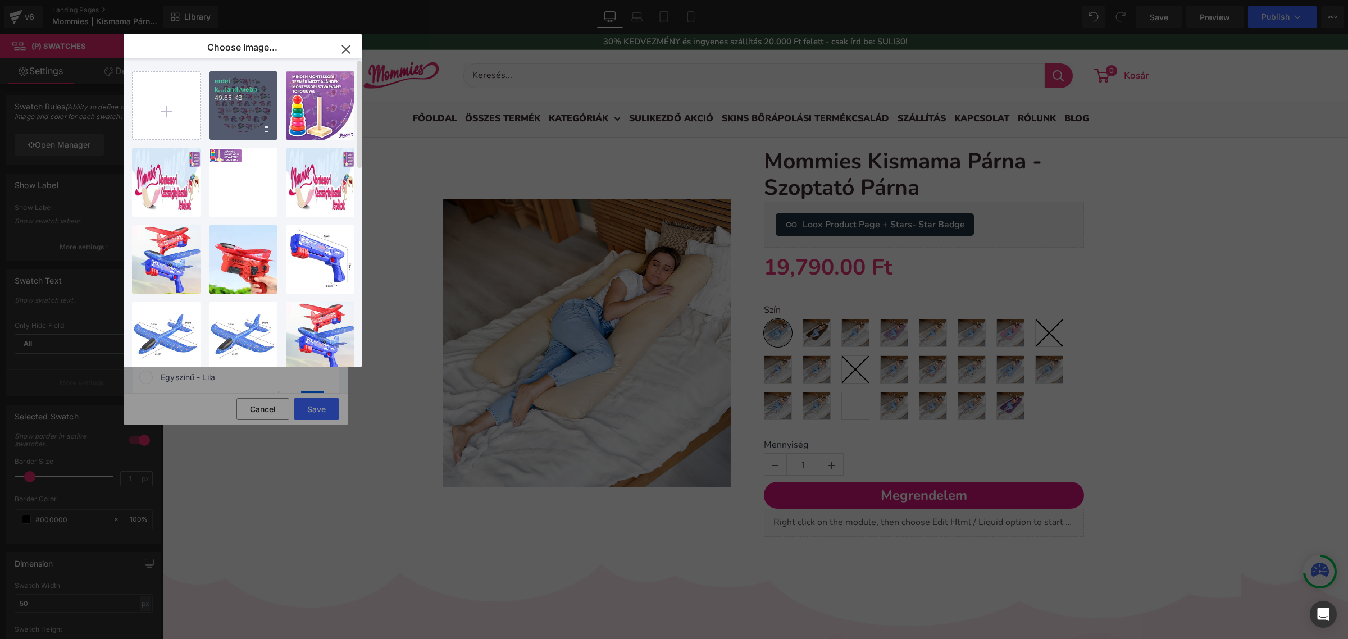
click at [222, 99] on p "49.65 KB" at bounding box center [243, 98] width 57 height 8
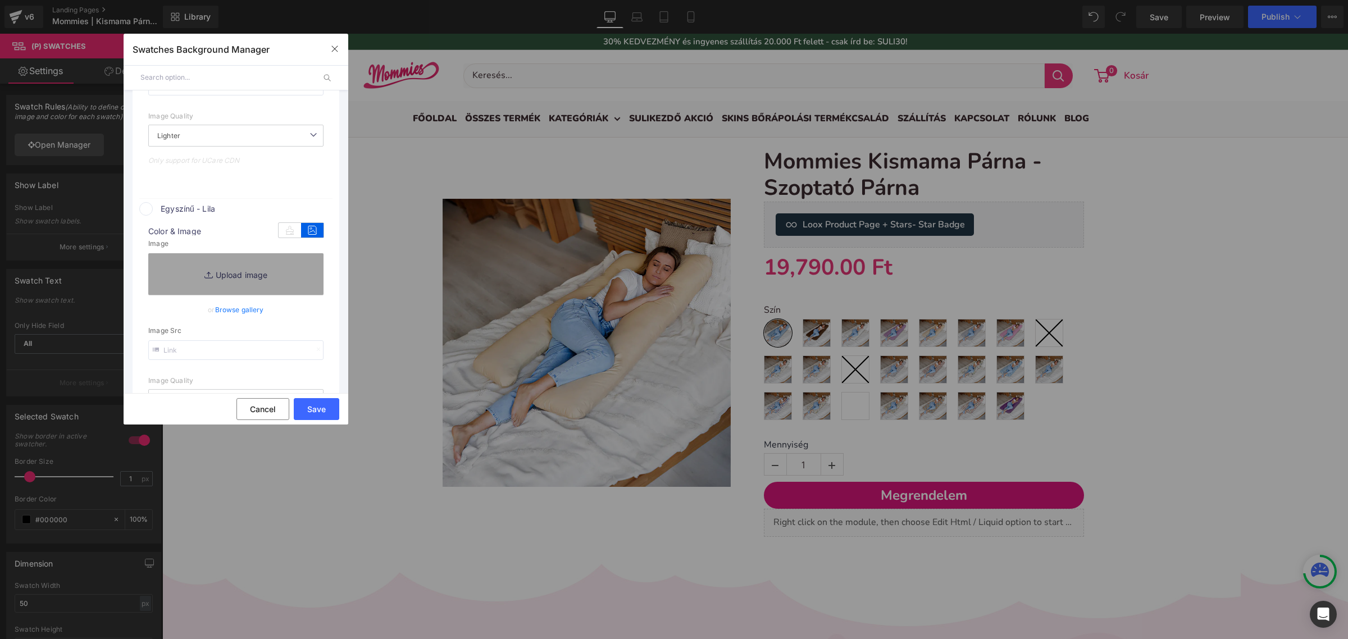
scroll to position [772, 0]
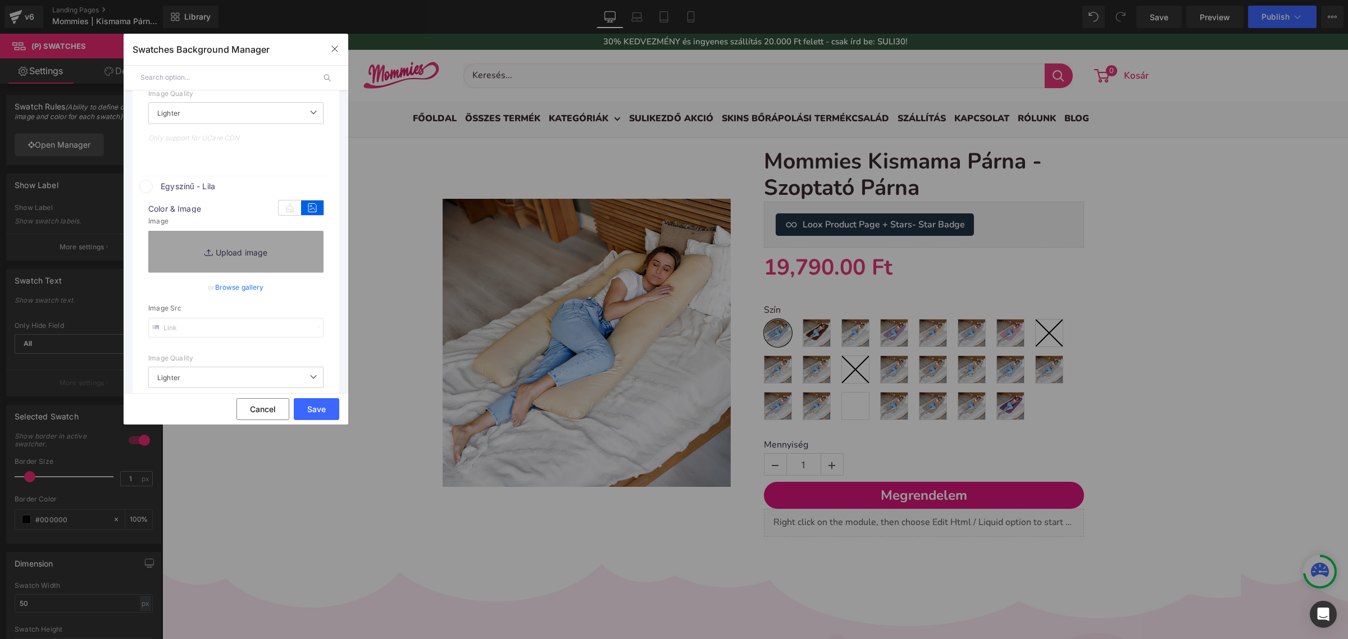
click at [291, 420] on div "Save Cancel" at bounding box center [236, 408] width 225 height 31
click at [312, 405] on button "Save" at bounding box center [316, 409] width 45 height 22
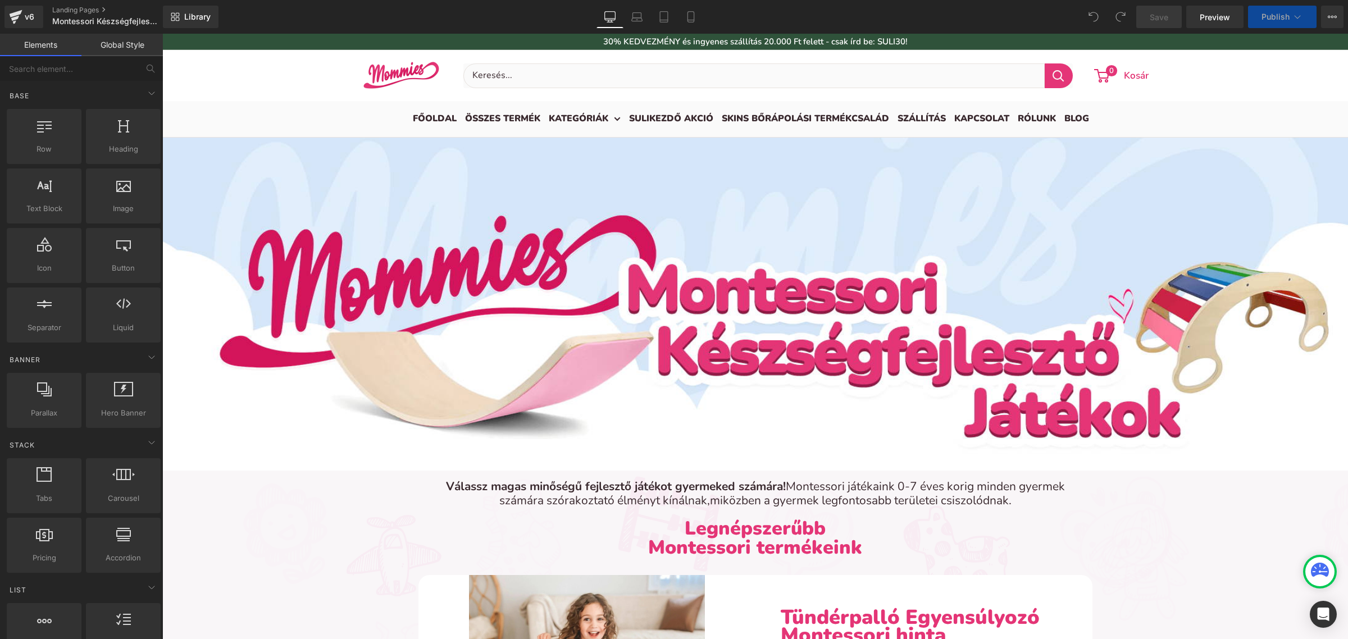
click at [79, 4] on div "v6 Landing Pages Montessori Készségfejlesztő Játékok" at bounding box center [81, 17] width 163 height 34
click at [80, 8] on link "Landing Pages" at bounding box center [116, 10] width 129 height 9
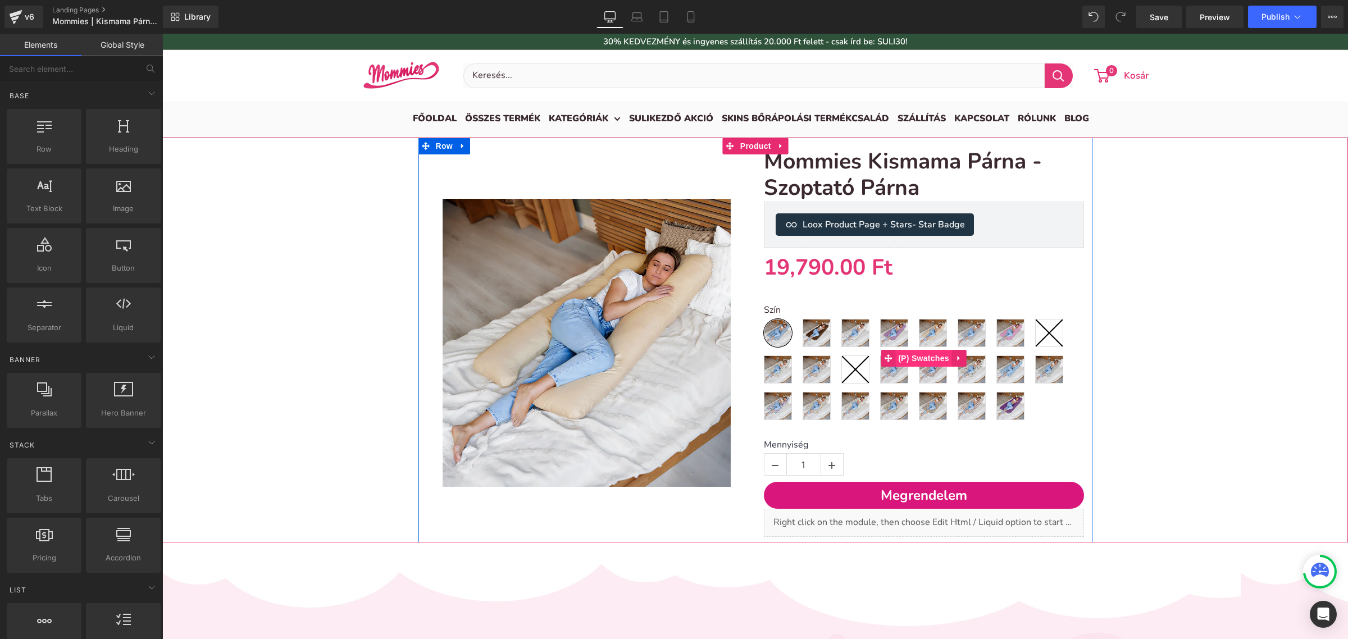
click at [911, 364] on span "(P) Swatches" at bounding box center [923, 358] width 57 height 17
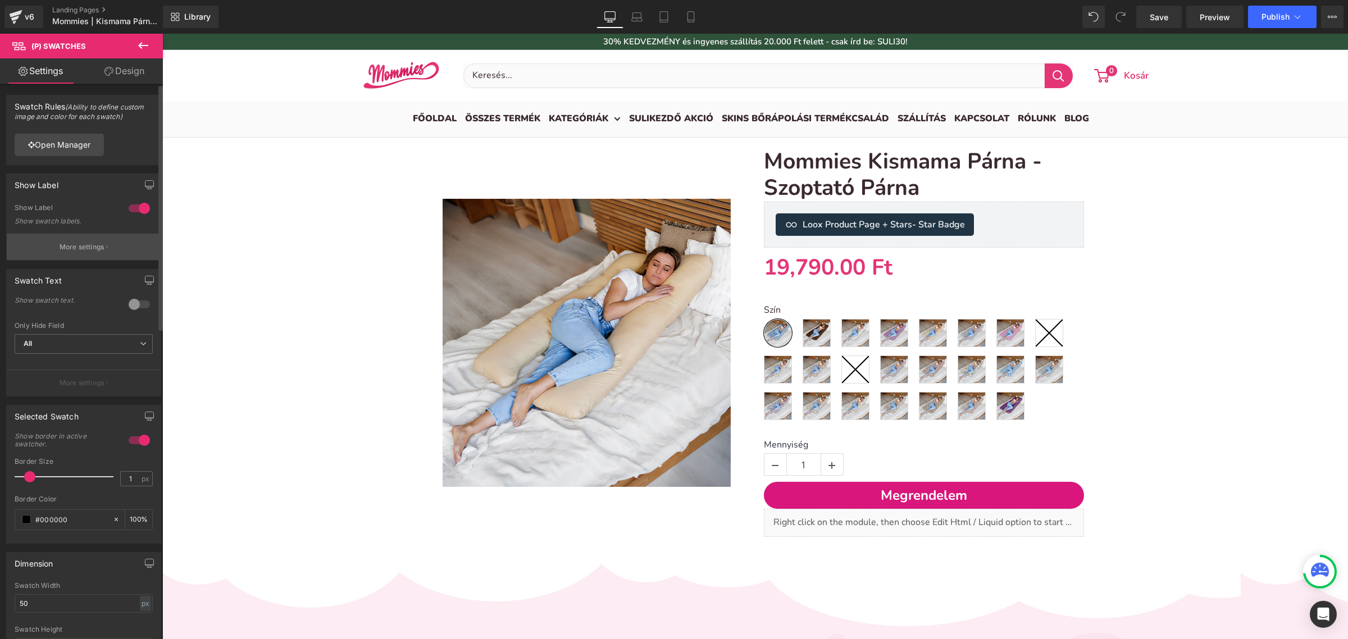
click at [79, 248] on p "More settings" at bounding box center [82, 247] width 45 height 10
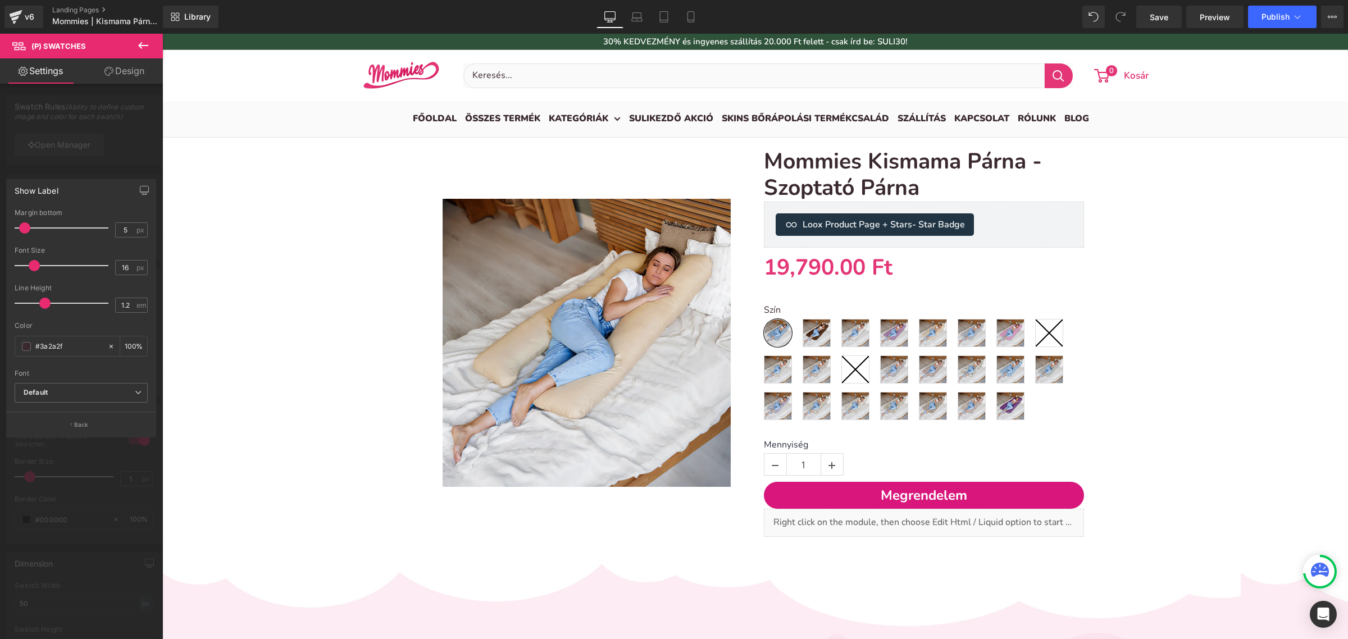
click at [127, 170] on div at bounding box center [81, 339] width 163 height 611
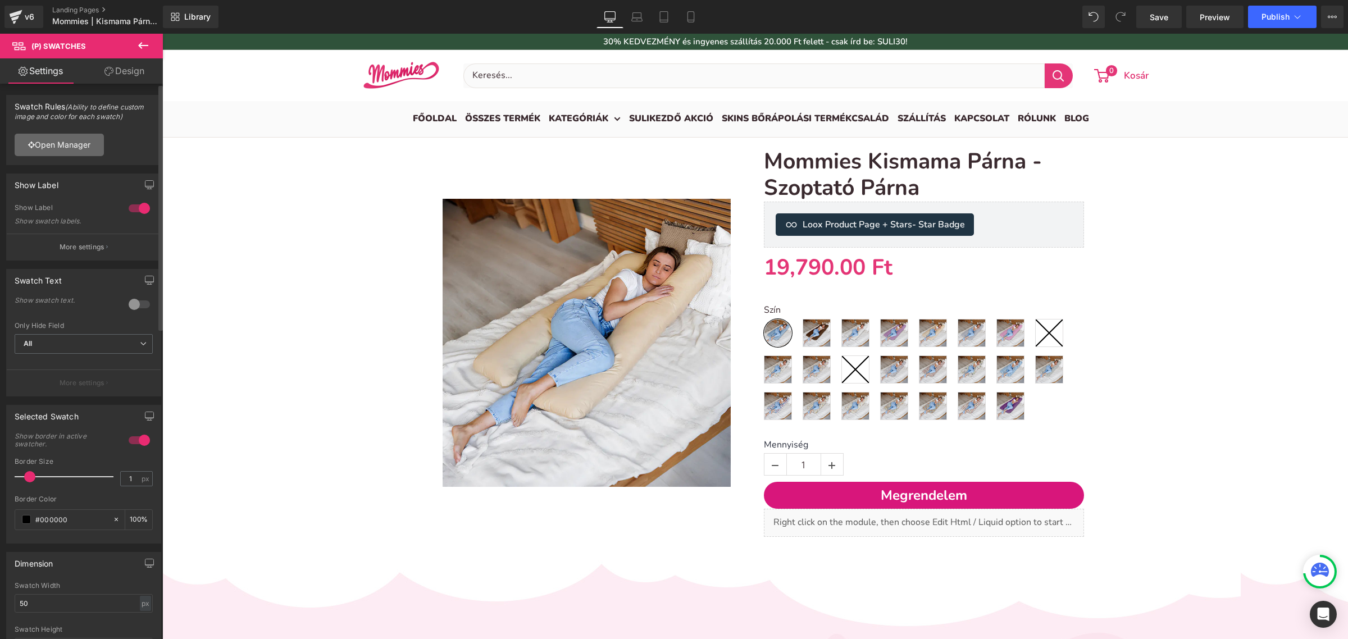
click at [89, 139] on link "Open Manager" at bounding box center [59, 145] width 89 height 22
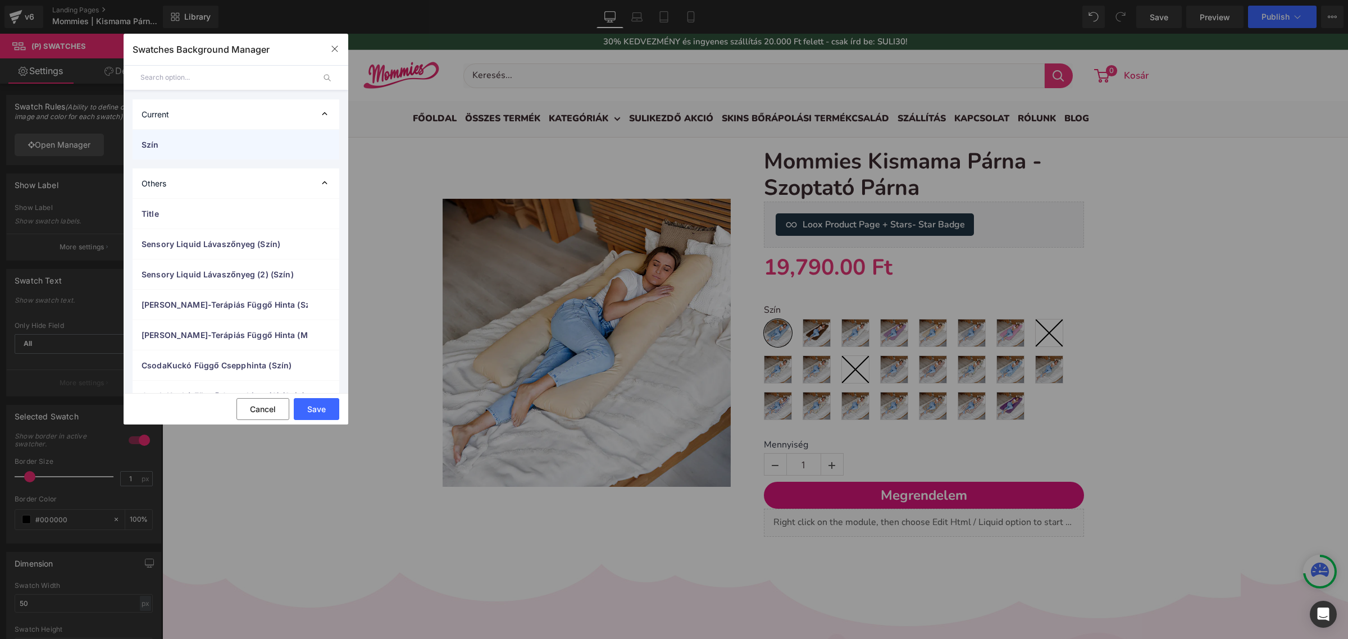
click at [272, 136] on div "Szín" at bounding box center [236, 145] width 207 height 30
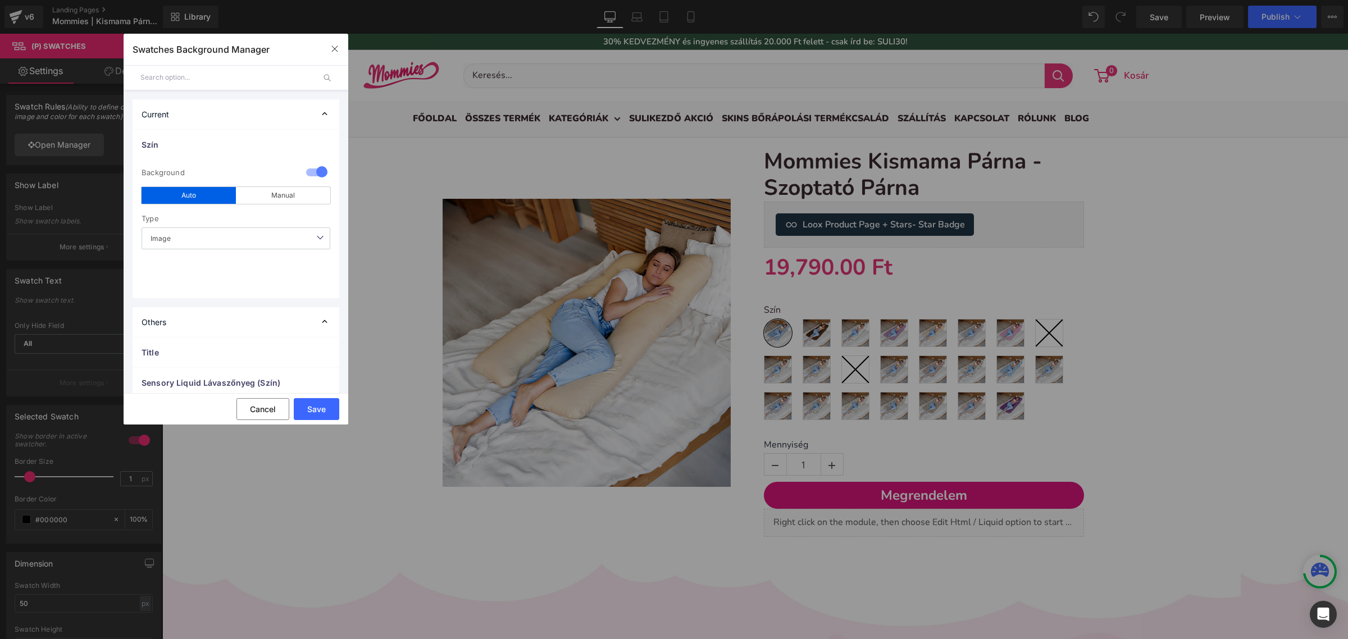
click at [270, 235] on span "Image" at bounding box center [236, 238] width 189 height 22
click at [280, 198] on div "Manual" at bounding box center [283, 195] width 94 height 17
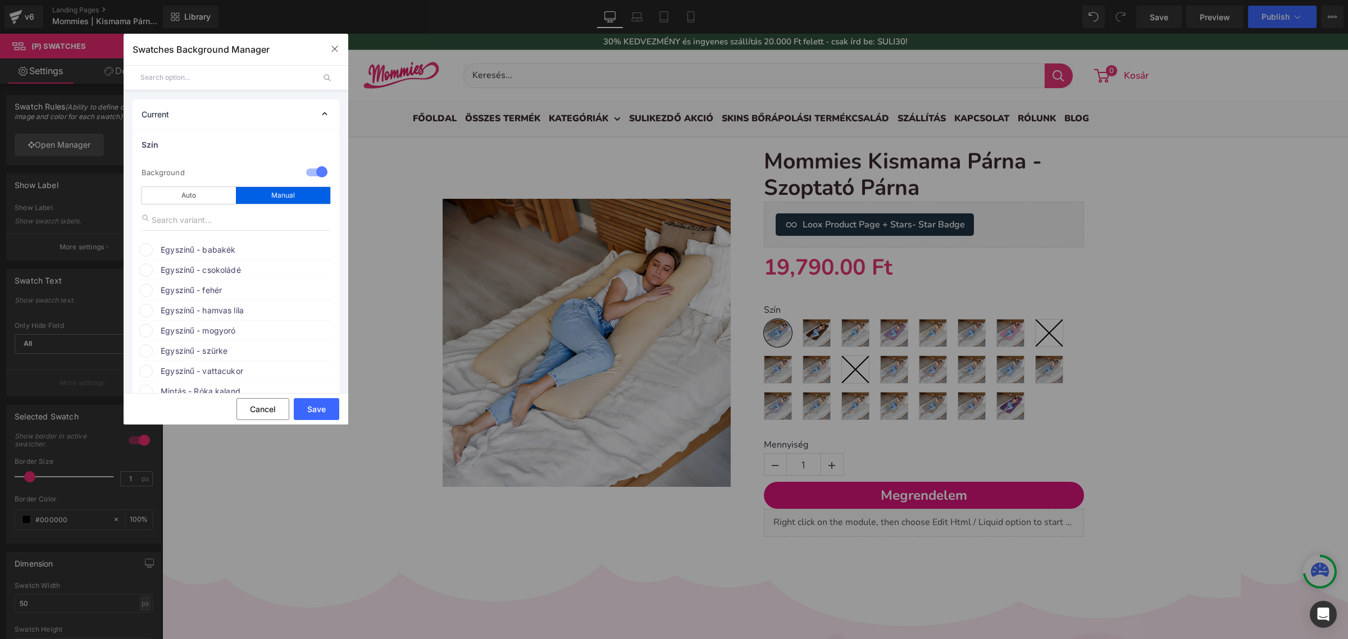
click at [234, 250] on span "Egyszínű - babakék" at bounding box center [246, 249] width 171 height 13
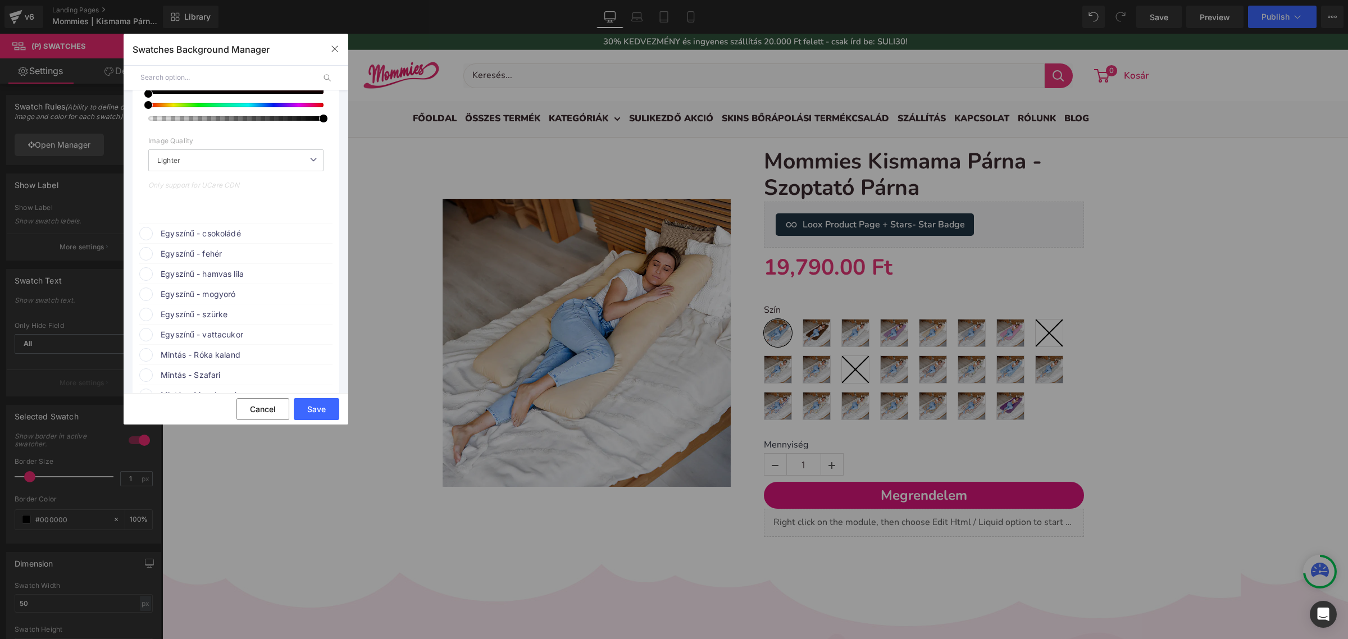
scroll to position [70, 0]
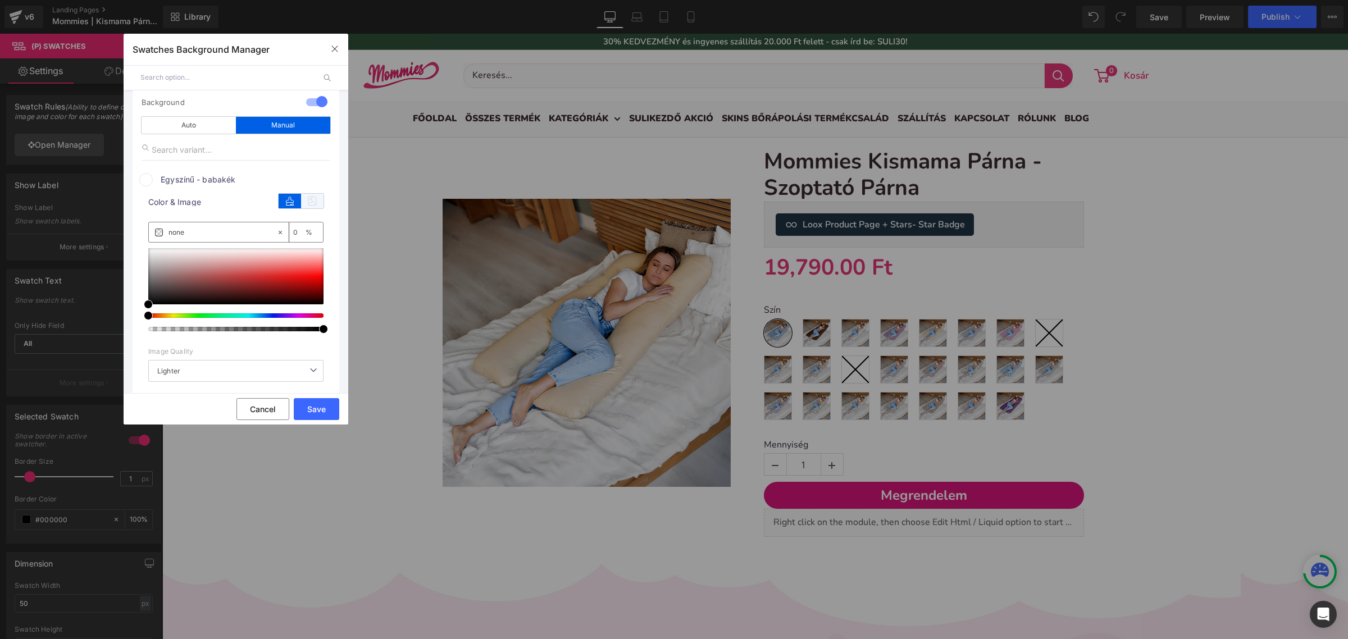
click at [315, 195] on icon at bounding box center [312, 201] width 22 height 15
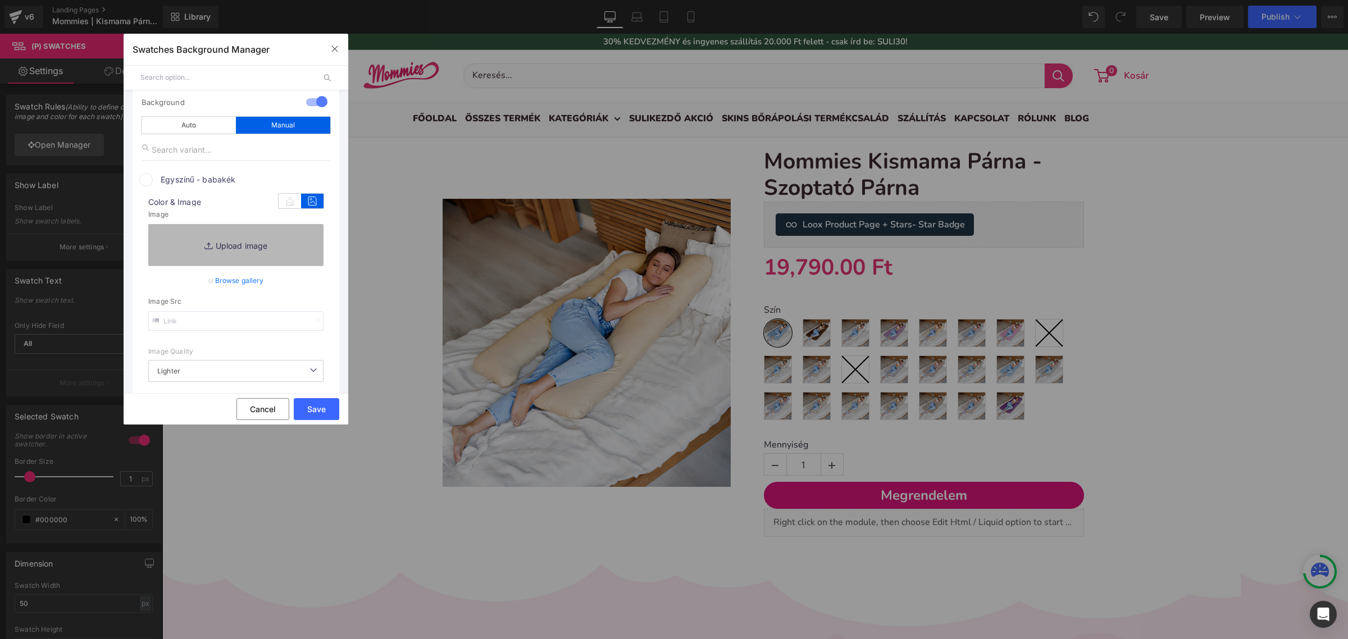
click at [288, 254] on link "Replace Image" at bounding box center [235, 245] width 175 height 42
click at [282, 240] on link "Replace Image" at bounding box center [235, 245] width 175 height 42
type input "C:\fakepath\pamut-koralaku_babakek.png"
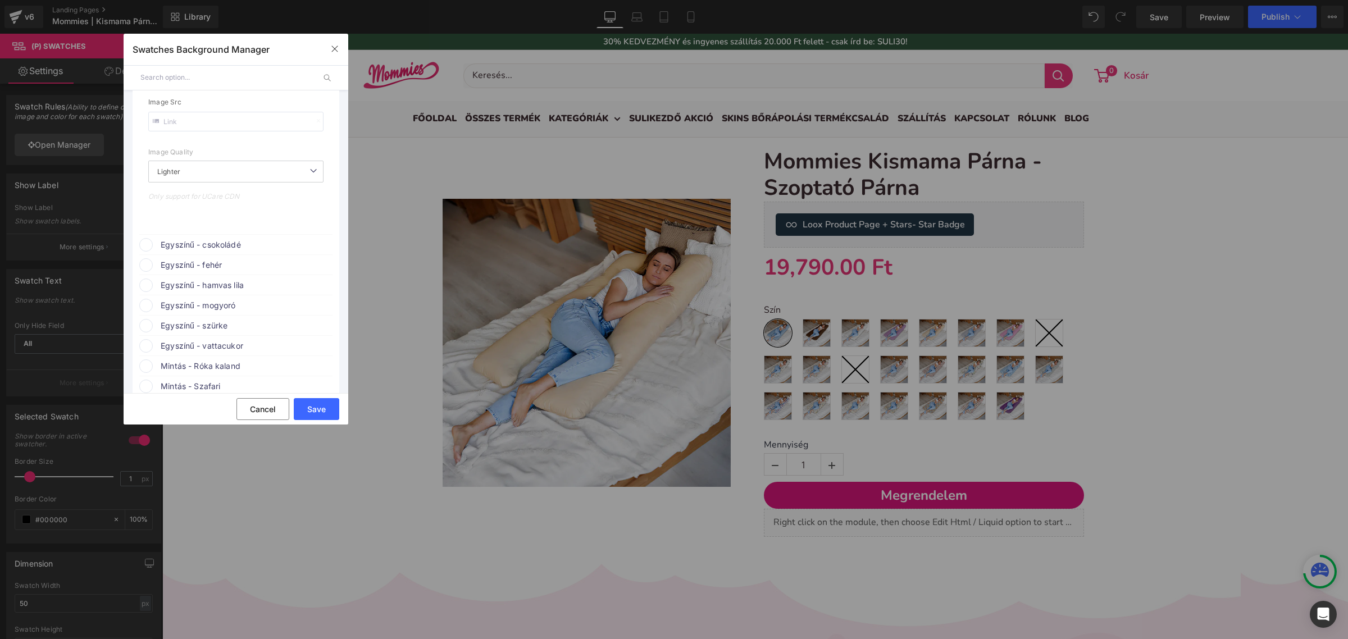
click at [235, 245] on span "Egyszínű - csokoládé" at bounding box center [246, 244] width 171 height 13
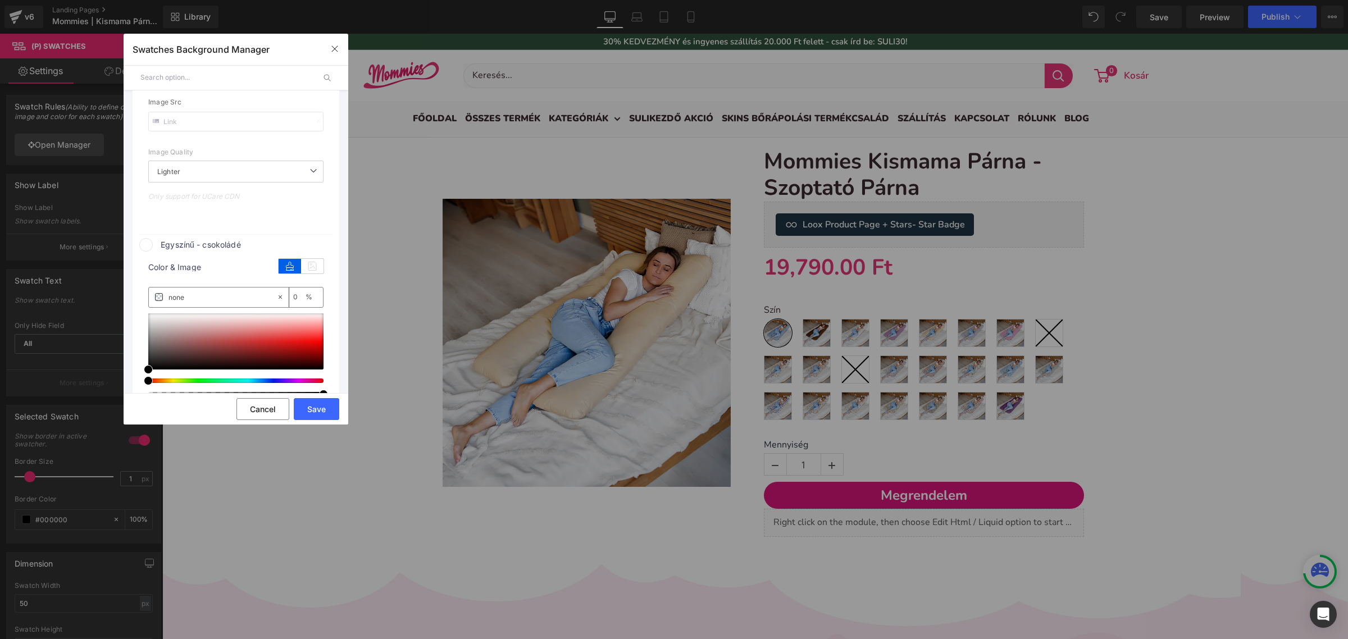
scroll to position [289, 0]
click at [312, 268] on icon at bounding box center [312, 266] width 22 height 15
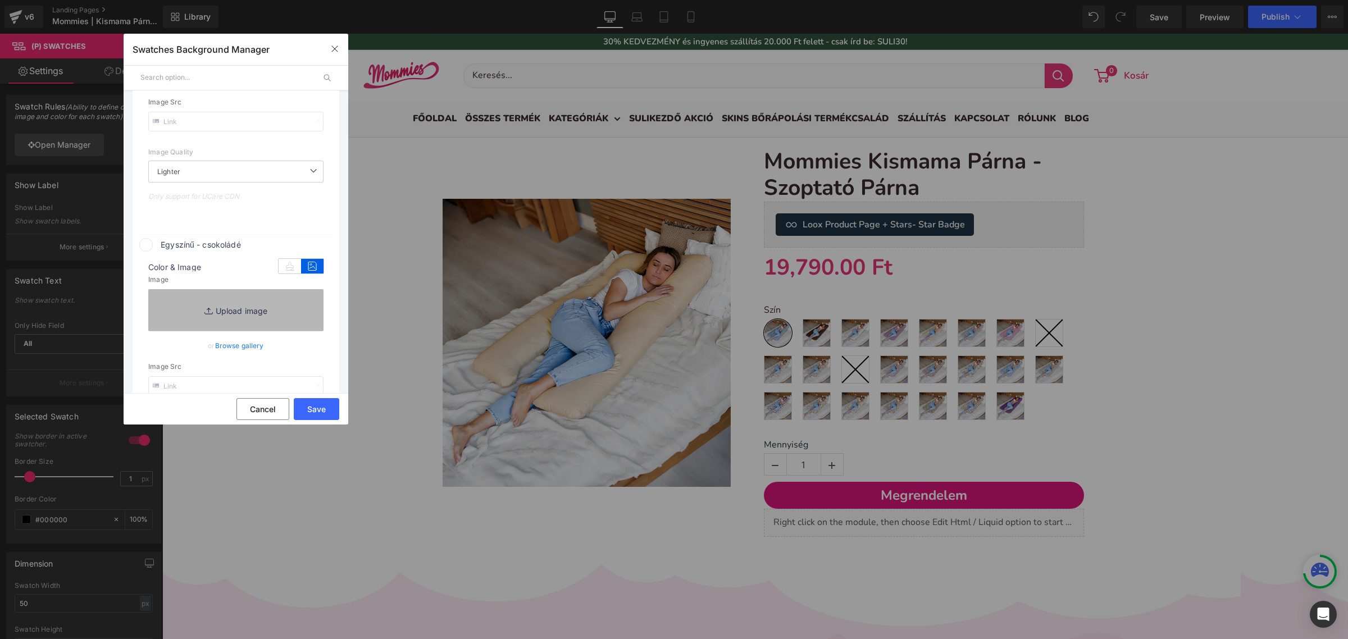
click at [263, 309] on link "Replace Image" at bounding box center [235, 310] width 175 height 42
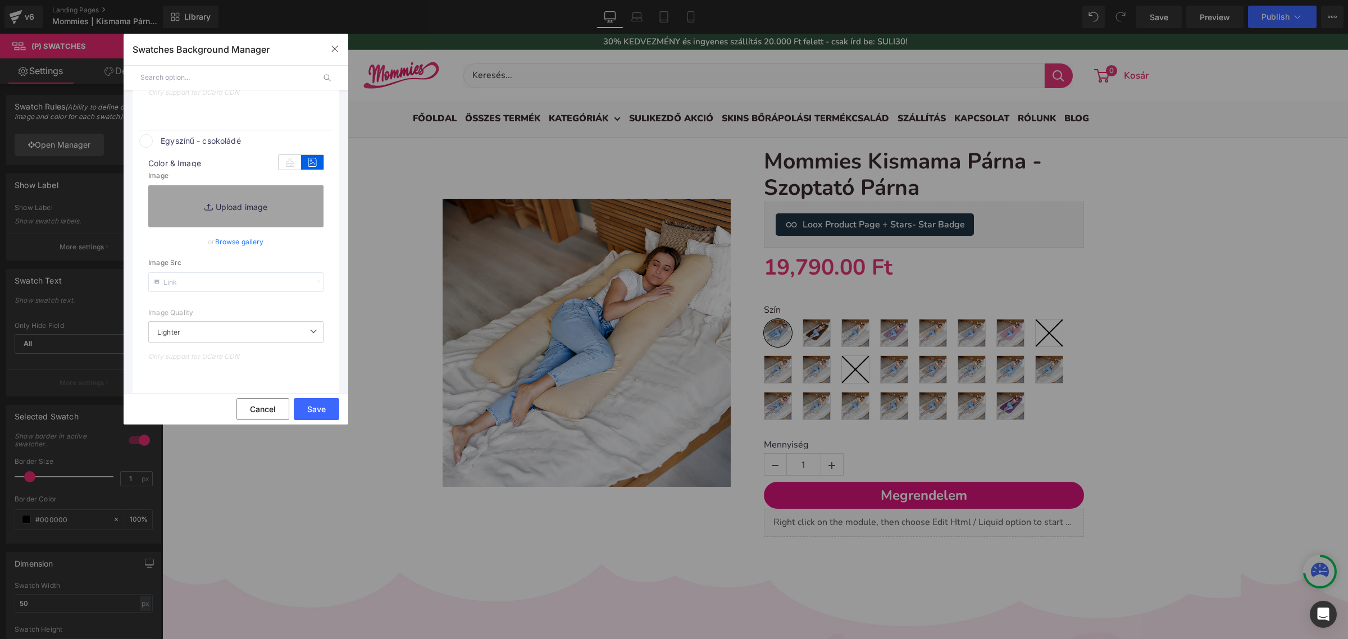
scroll to position [500, 0]
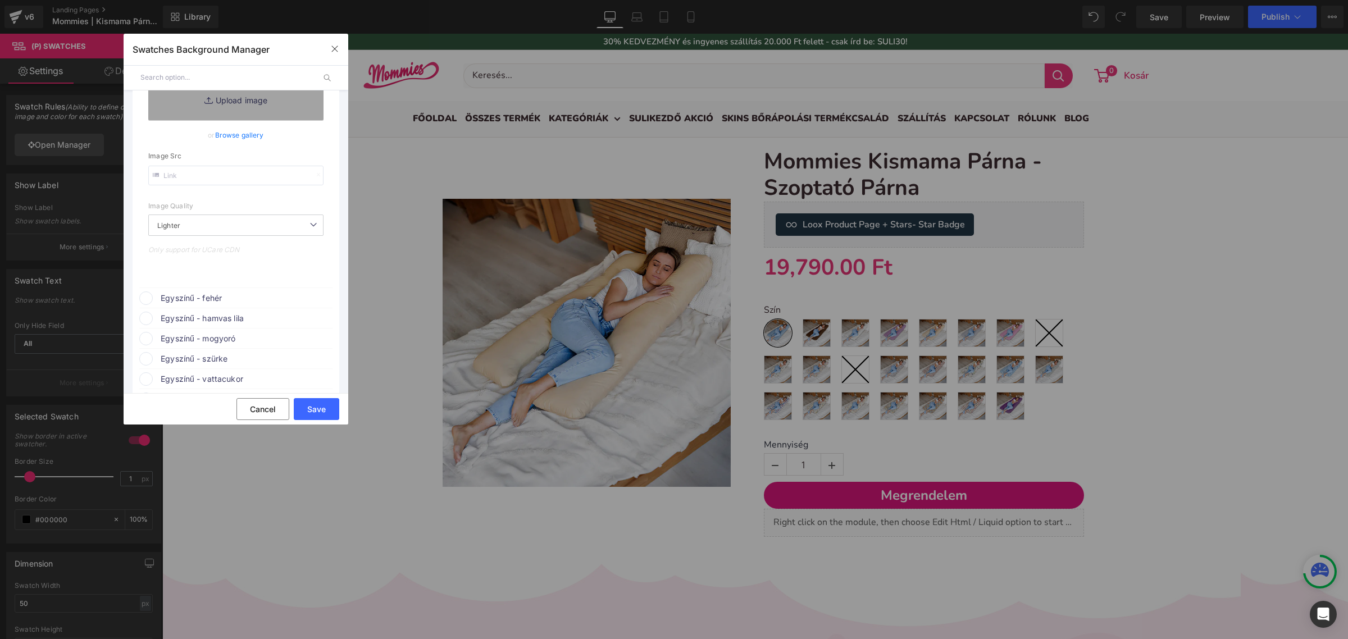
click at [200, 302] on span "Egyszínű - fehér" at bounding box center [246, 297] width 171 height 13
click at [303, 318] on icon at bounding box center [312, 319] width 22 height 15
click at [248, 377] on link "Replace Image" at bounding box center [235, 364] width 175 height 42
type input "C:\fakepath\pamut-koralaku_fehér.png"
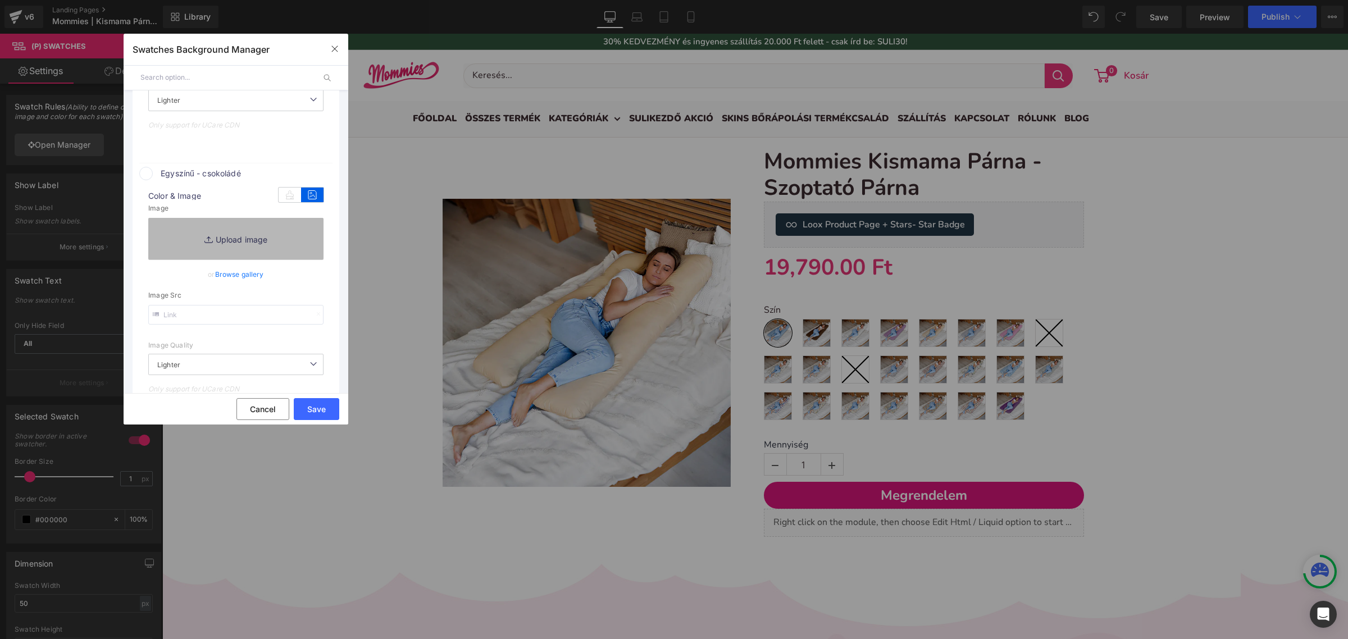
scroll to position [359, 0]
click at [243, 231] on link "Replace Image" at bounding box center [235, 240] width 175 height 42
type input "C:\fakepath\pamut-koralaku_csokolade.png"
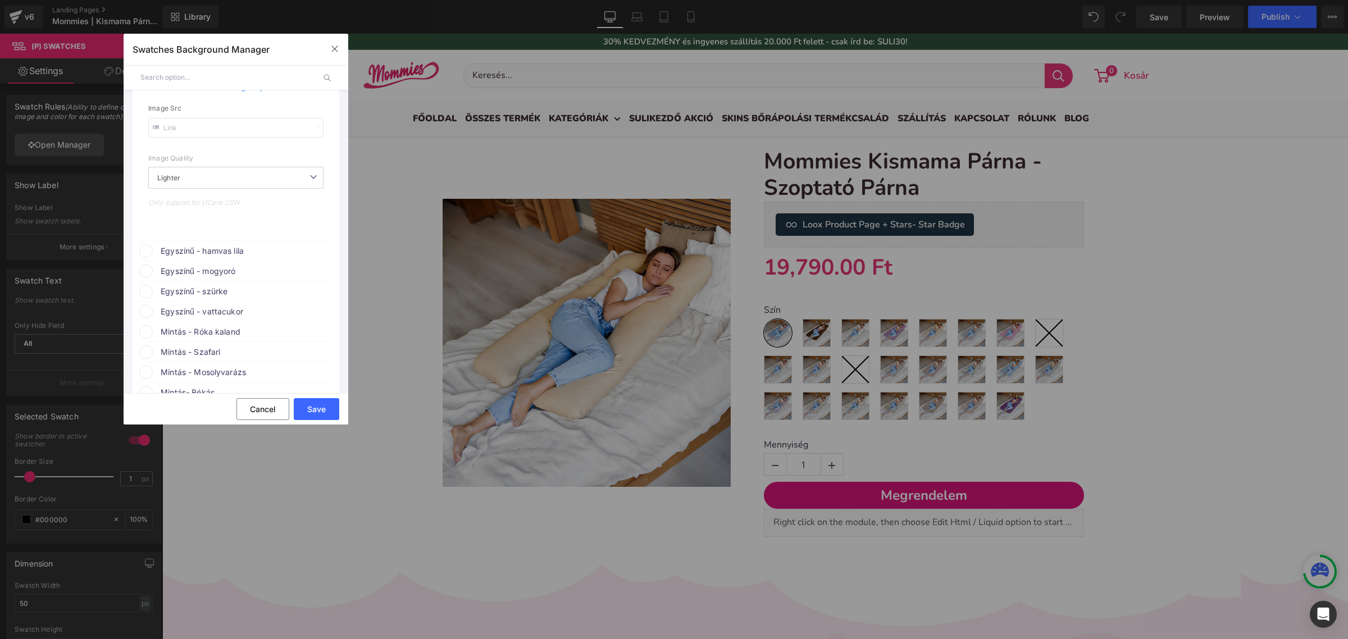
scroll to position [859, 0]
click at [239, 249] on span "Egyszínű - hamvas lila" at bounding box center [246, 242] width 171 height 13
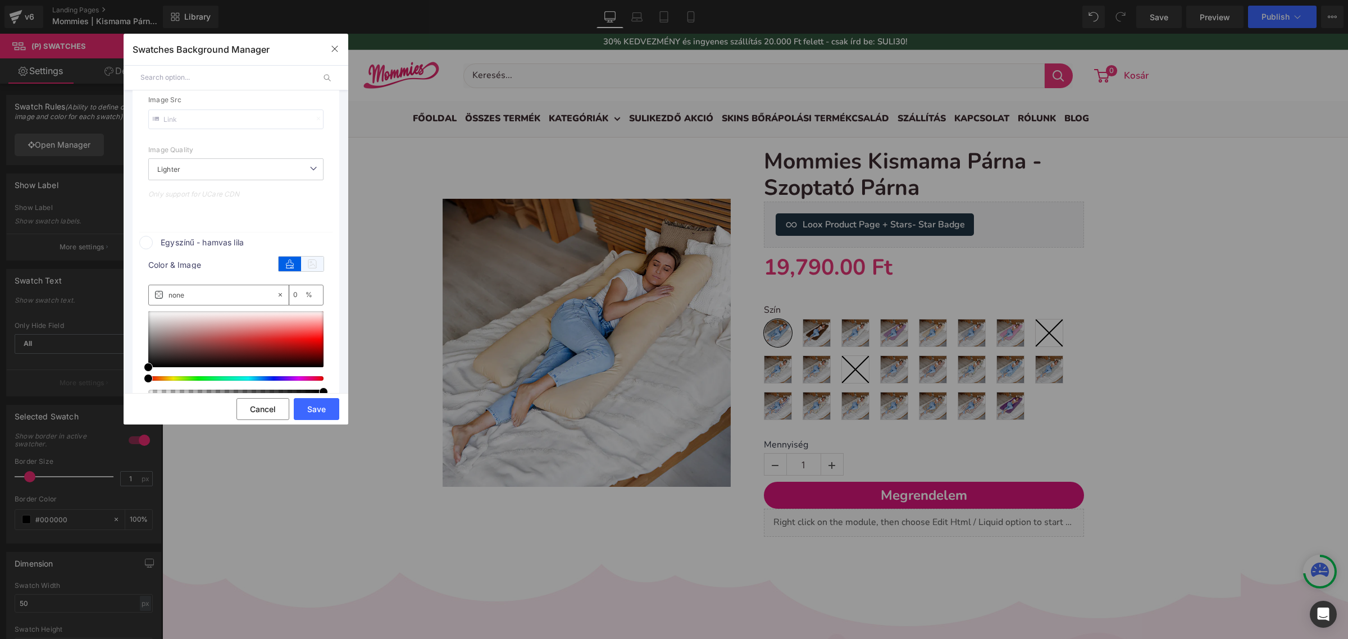
click at [301, 268] on icon at bounding box center [312, 264] width 22 height 15
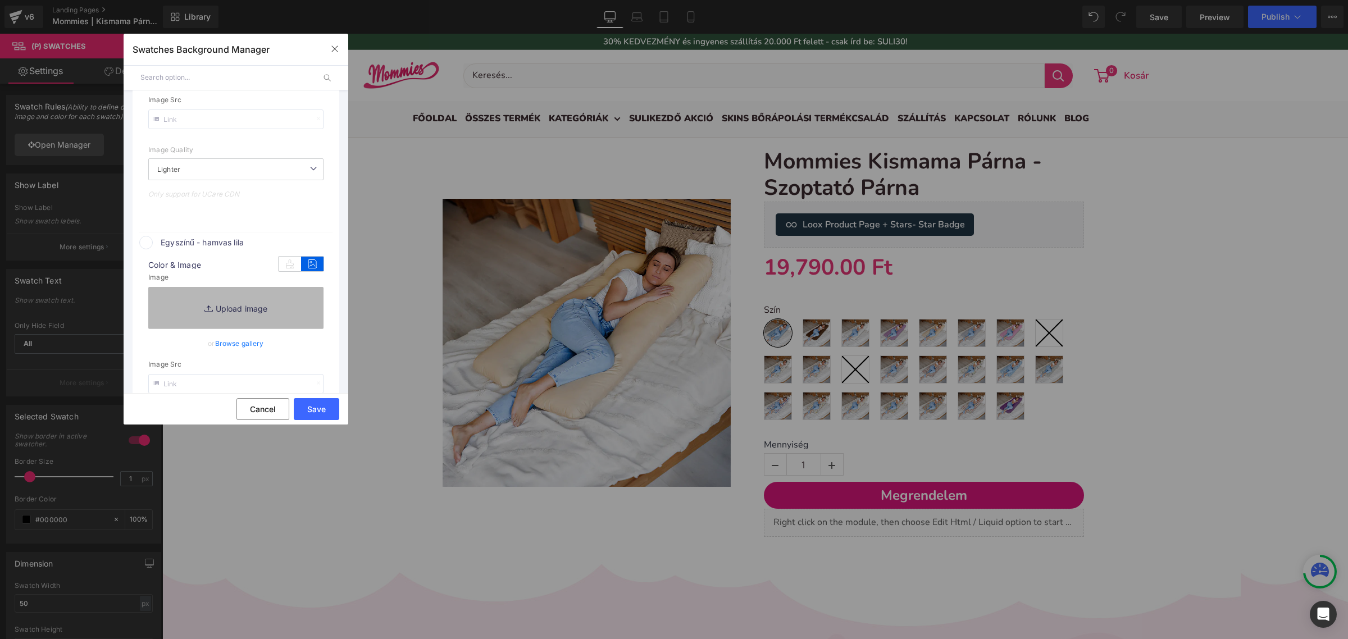
click at [250, 321] on link "Replace Image" at bounding box center [235, 308] width 175 height 42
type input "C:\fakepath\pamut-koralaku_levendula.png"
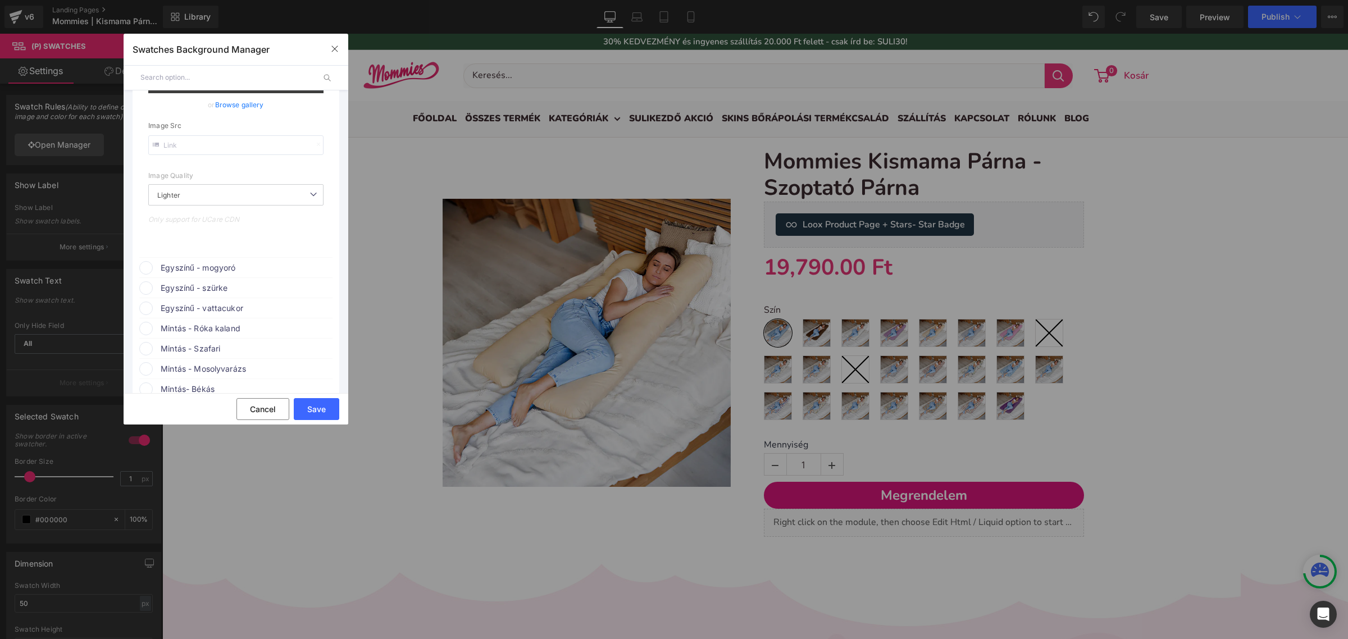
scroll to position [1140, 0]
click at [231, 244] on span "Egyszínű - mogyoró" at bounding box center [246, 236] width 171 height 13
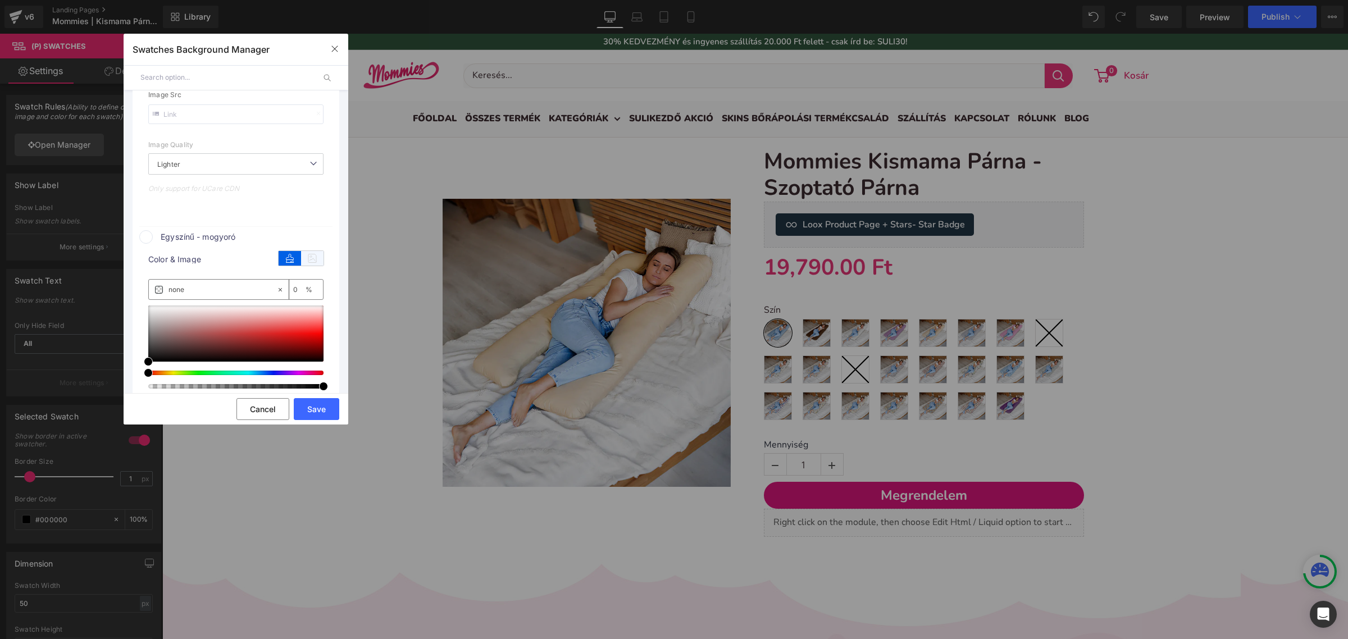
click at [301, 266] on icon at bounding box center [312, 258] width 22 height 15
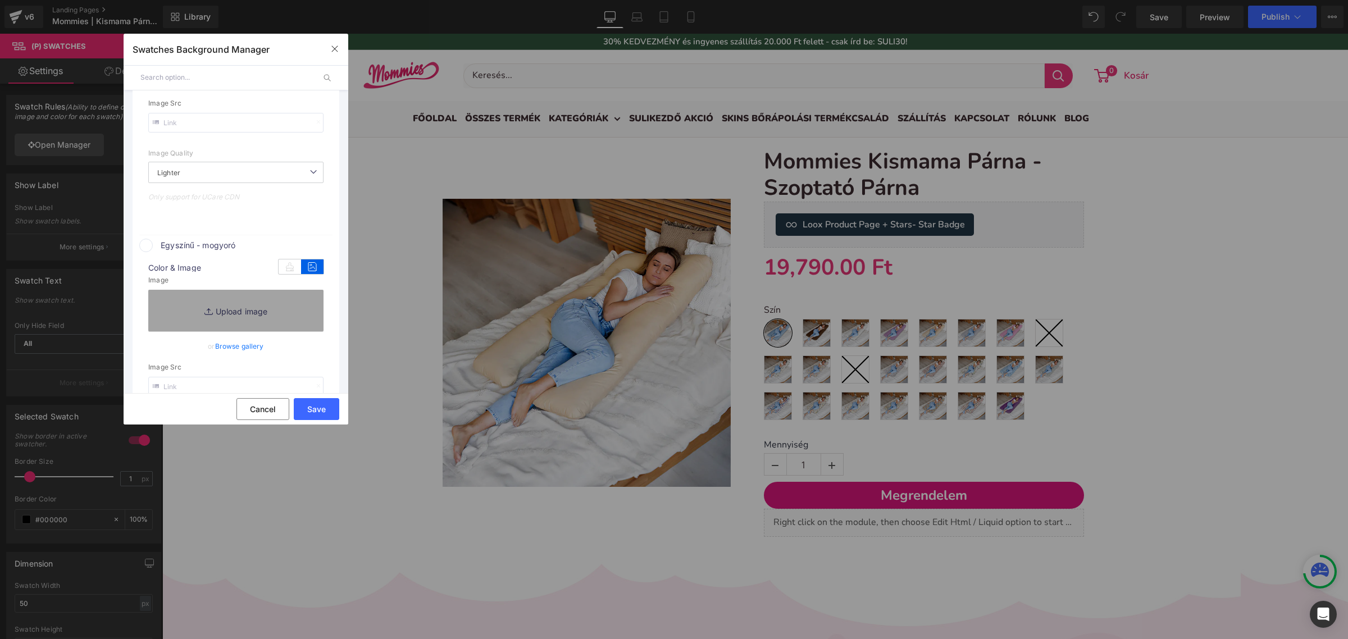
scroll to position [1148, 0]
click at [309, 302] on link "Replace Image" at bounding box center [235, 302] width 175 height 42
type input "C:\fakepath\pamut-koralaku_mogyoro.png"
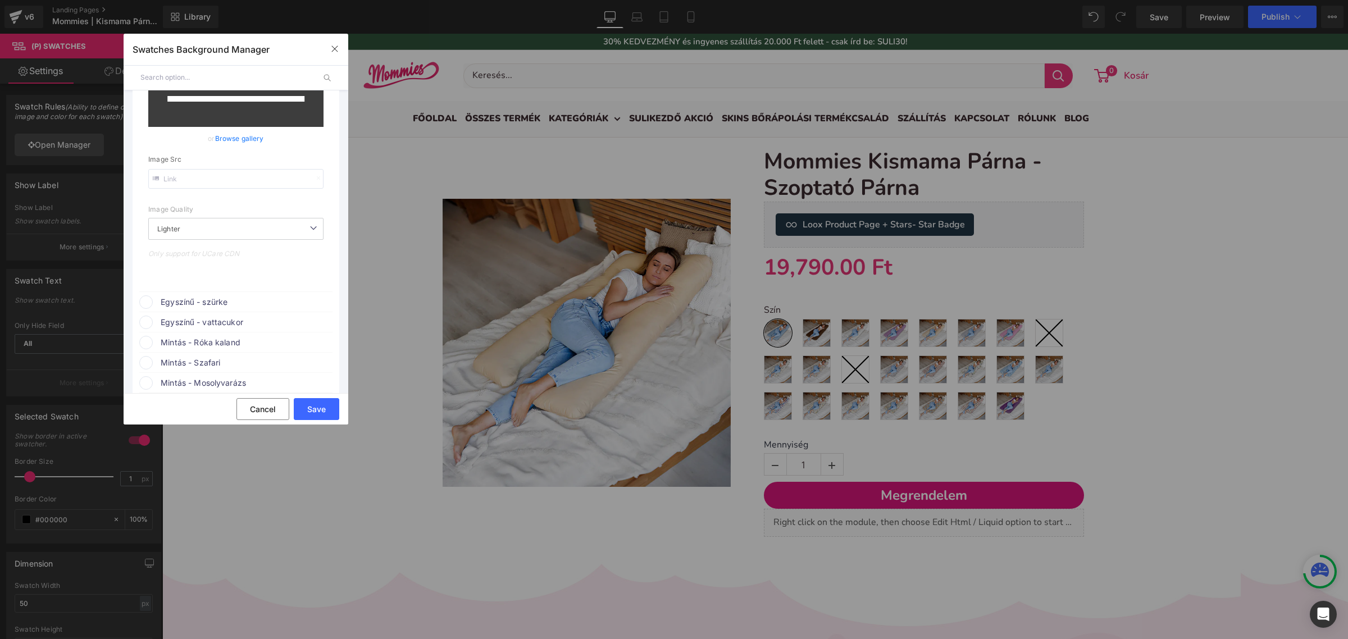
click at [248, 291] on li "Egyszínű - mogyoró color Color & Image color none 0 % Image Replace Image Uploa…" at bounding box center [235, 154] width 193 height 276
click at [257, 302] on span "Egyszínű - szürke" at bounding box center [246, 301] width 171 height 13
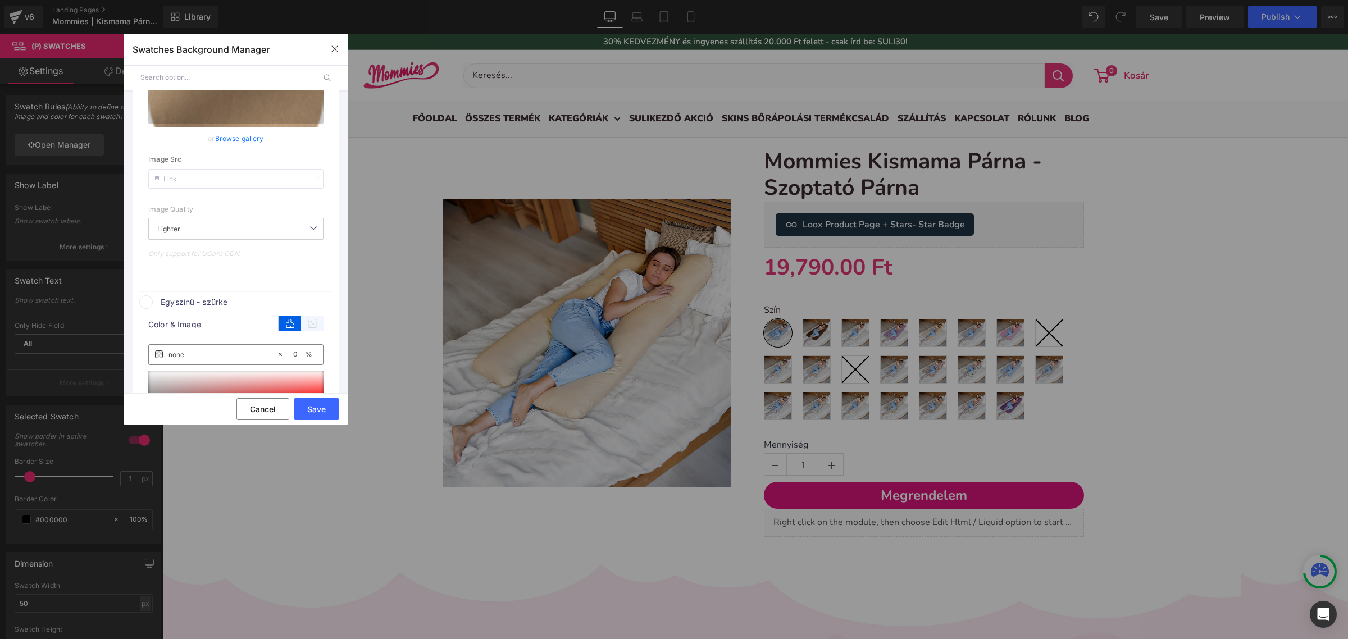
click at [302, 331] on icon at bounding box center [312, 323] width 22 height 15
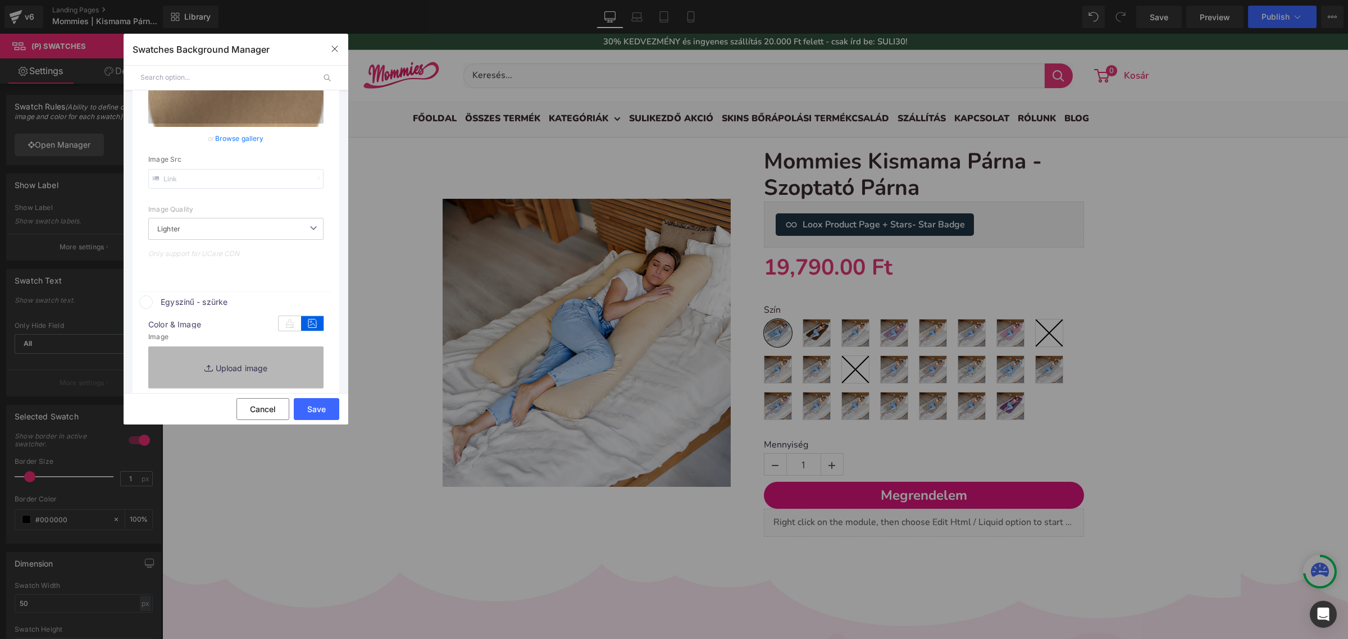
click at [280, 372] on link "Replace Image" at bounding box center [235, 368] width 175 height 42
type input "C:\fakepath\pamut-koralaku_szürke.png"
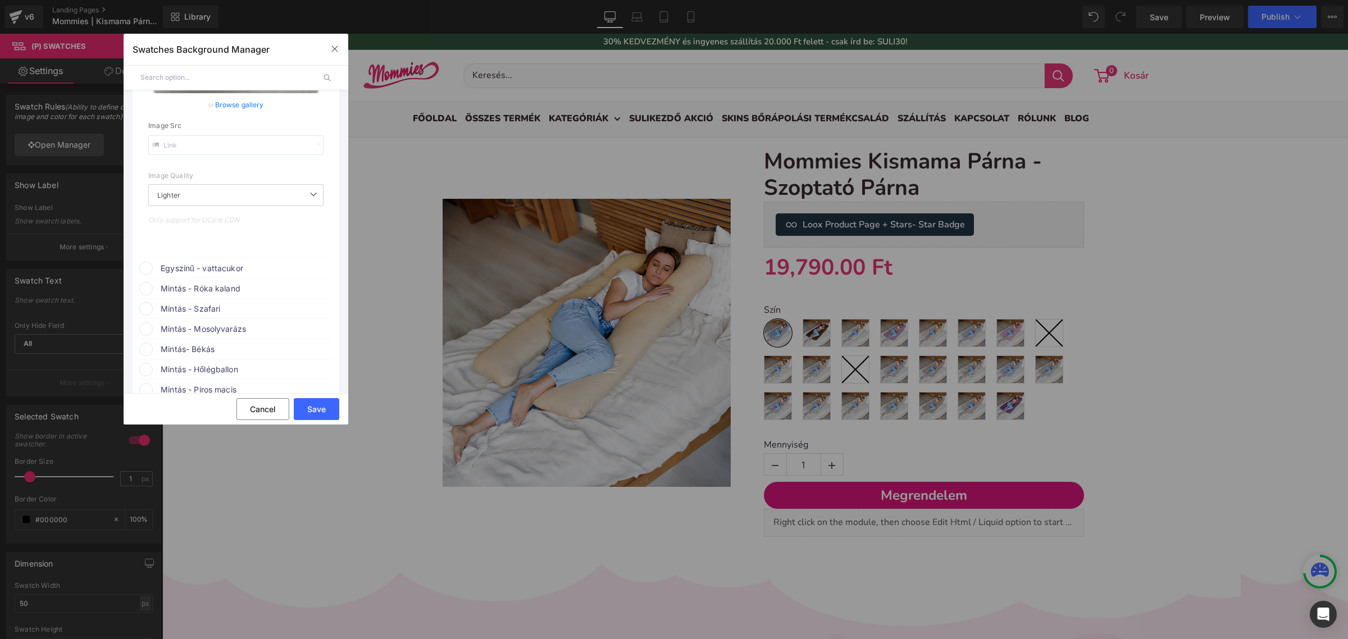
scroll to position [1719, 0]
click at [256, 242] on span "Egyszínű - vattacukor" at bounding box center [246, 235] width 171 height 13
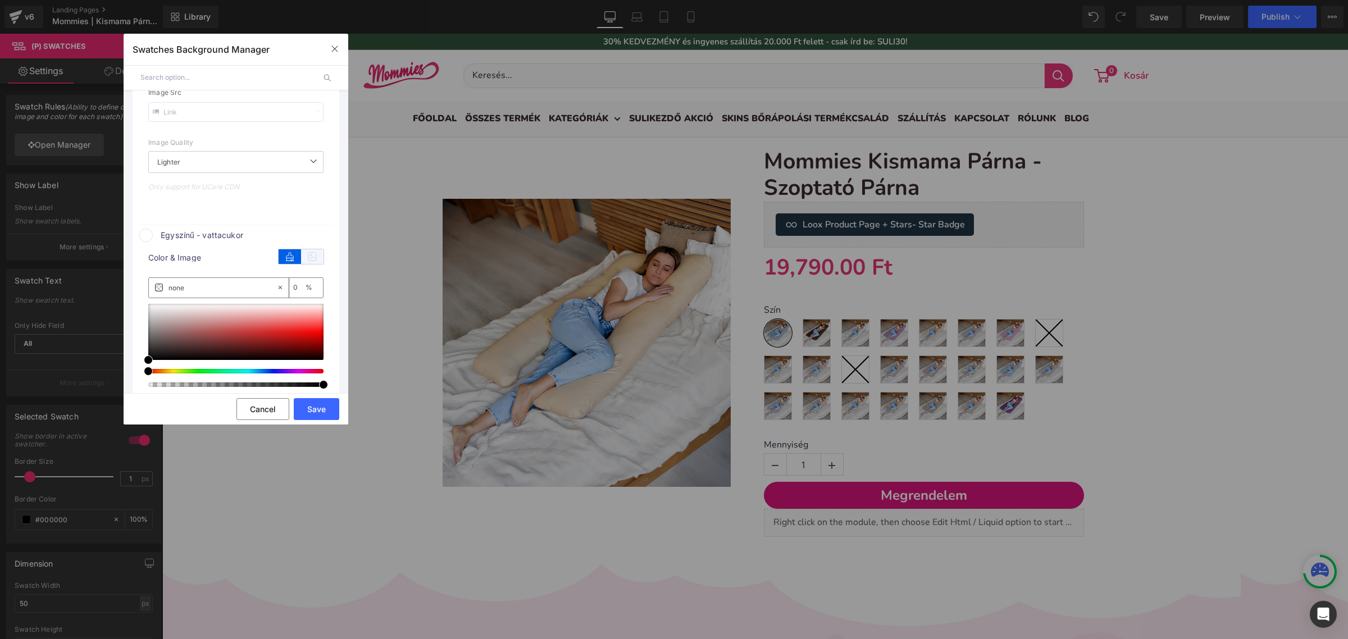
click at [303, 264] on icon at bounding box center [312, 256] width 22 height 15
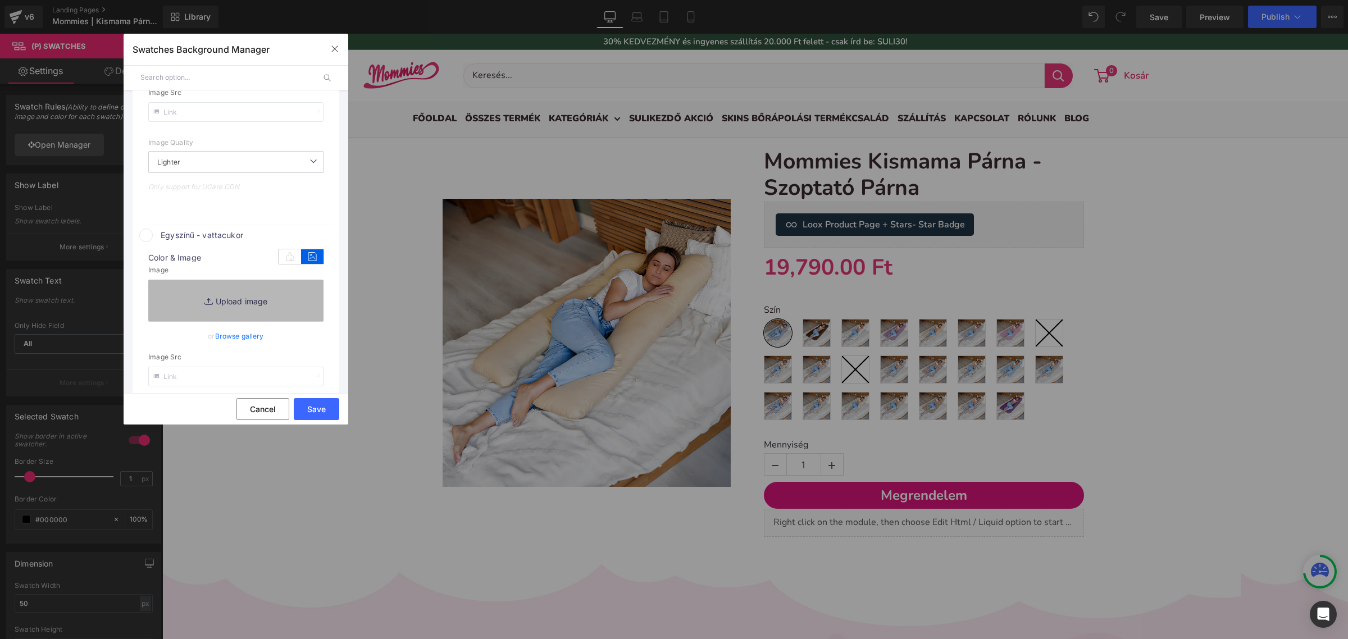
click at [279, 310] on link "Replace Image" at bounding box center [235, 301] width 175 height 42
type input "C:\fakepath\pamut-koralaku_vattacukor.png"
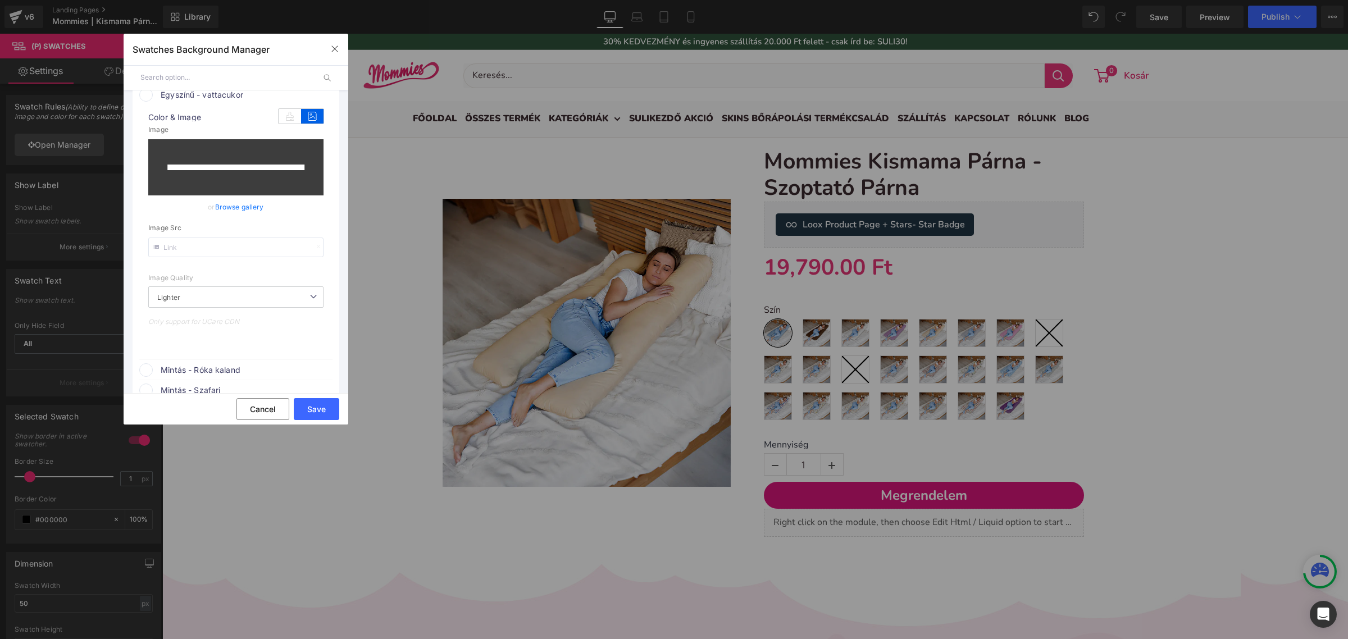
scroll to position [1929, 0]
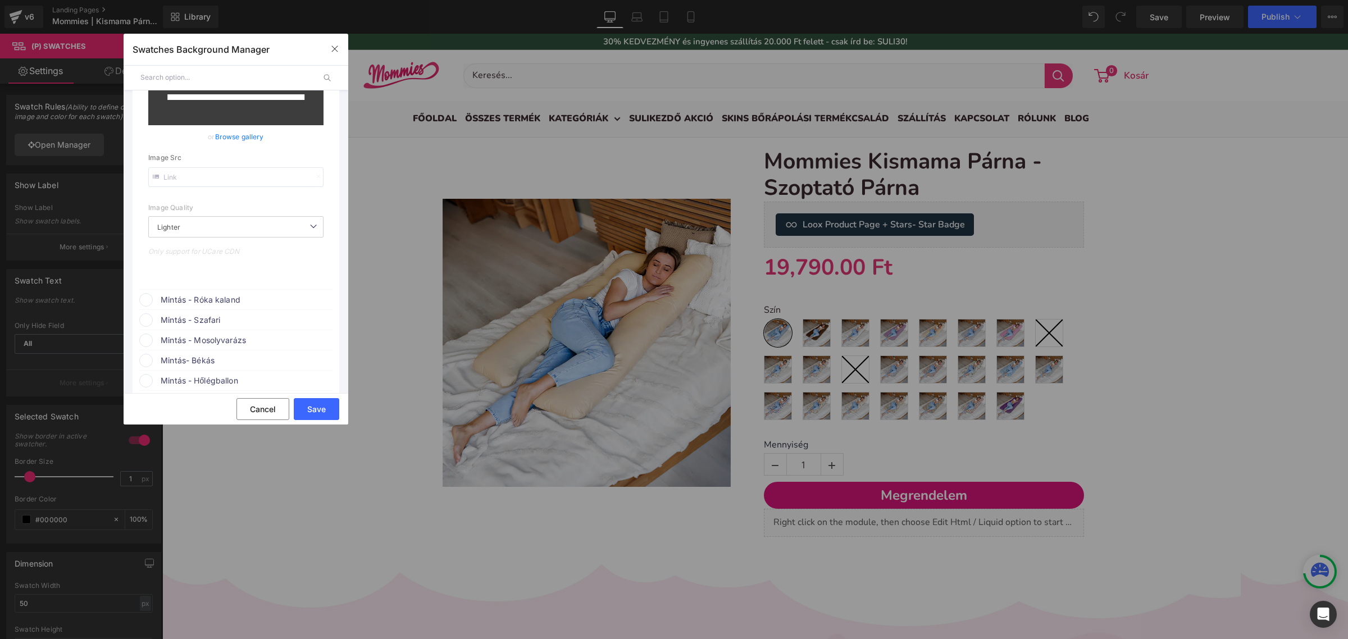
click at [273, 307] on span "Mintás - Róka kaland" at bounding box center [246, 299] width 171 height 13
click at [304, 329] on icon at bounding box center [312, 321] width 22 height 15
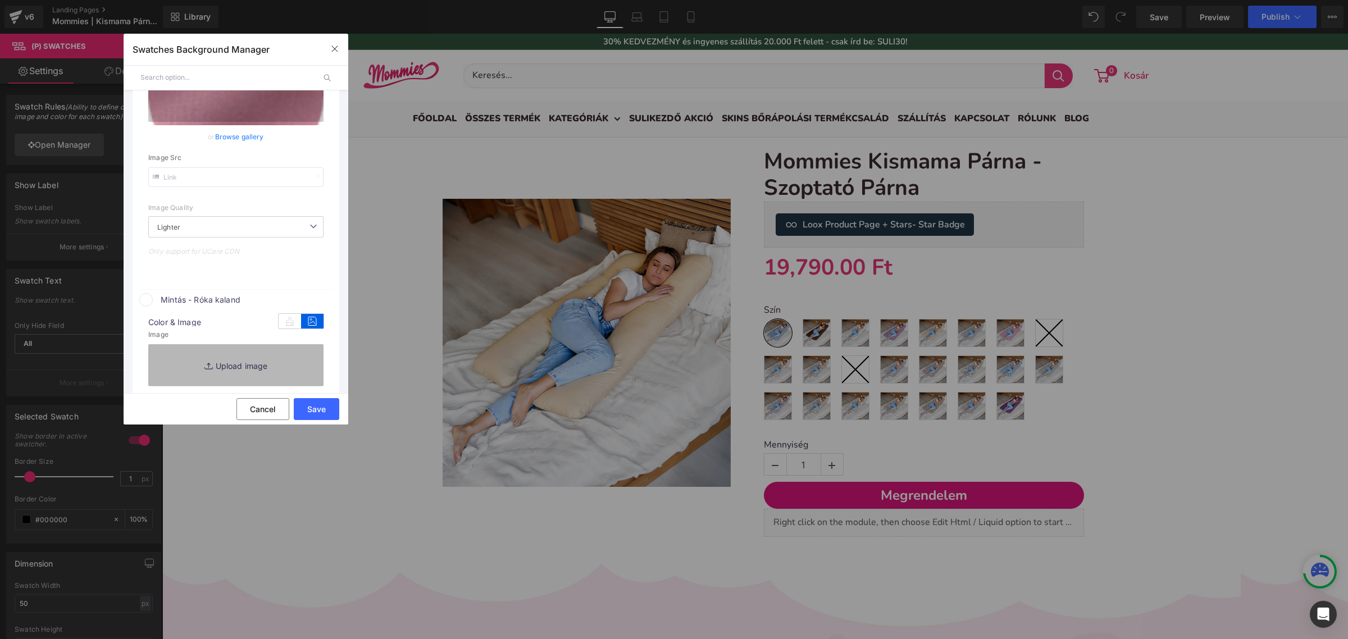
click at [290, 366] on link "Replace Image" at bounding box center [235, 365] width 175 height 42
type input "C:\fakepath\pamut_róka kaland.png"
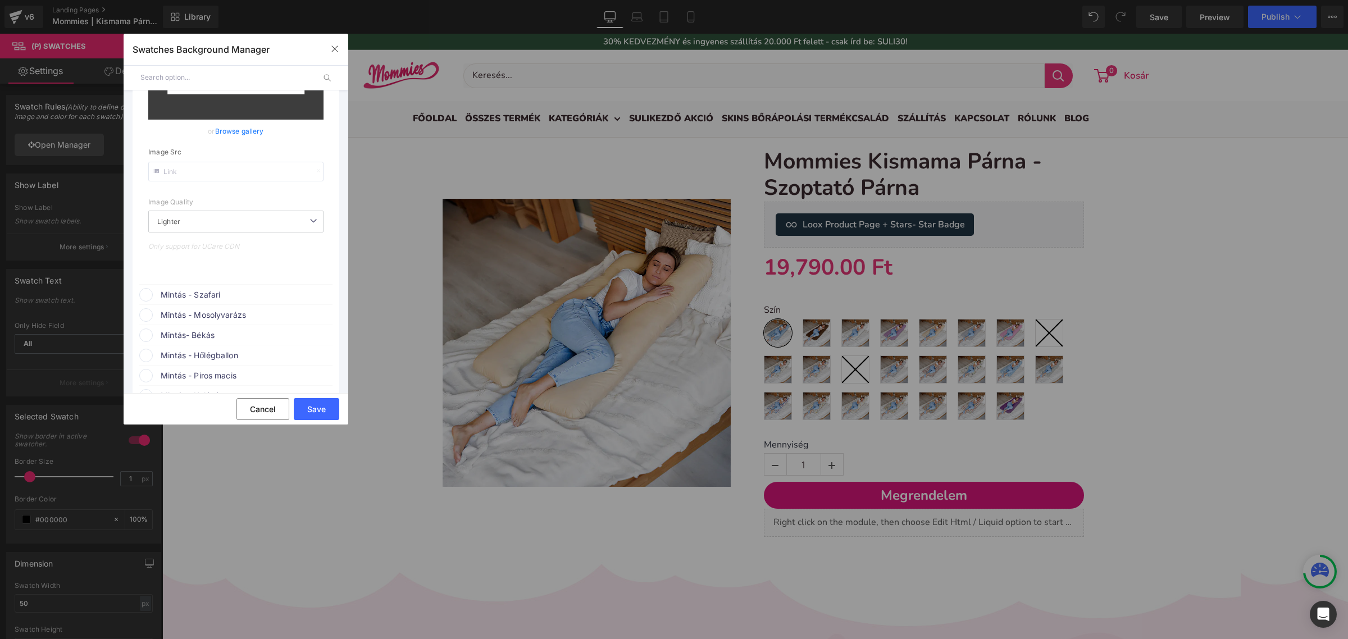
scroll to position [2227, 0]
click at [240, 301] on span "Mintás - Szafari" at bounding box center [246, 294] width 171 height 13
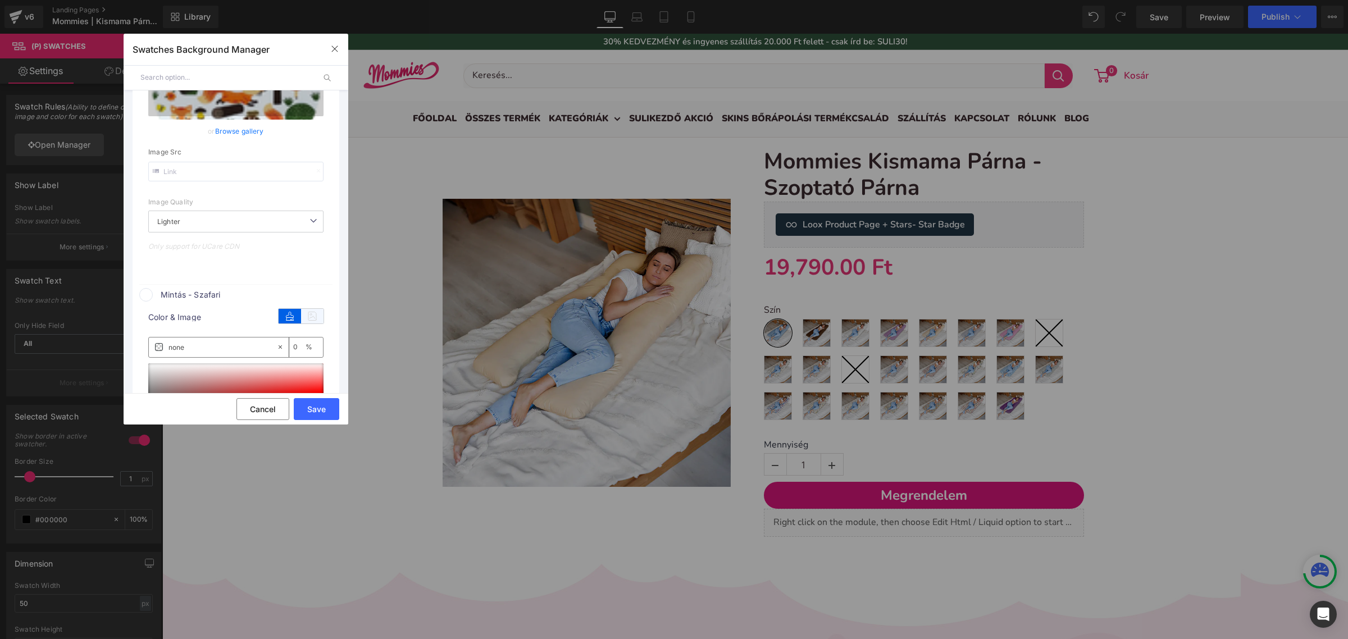
click at [309, 323] on icon at bounding box center [312, 316] width 22 height 15
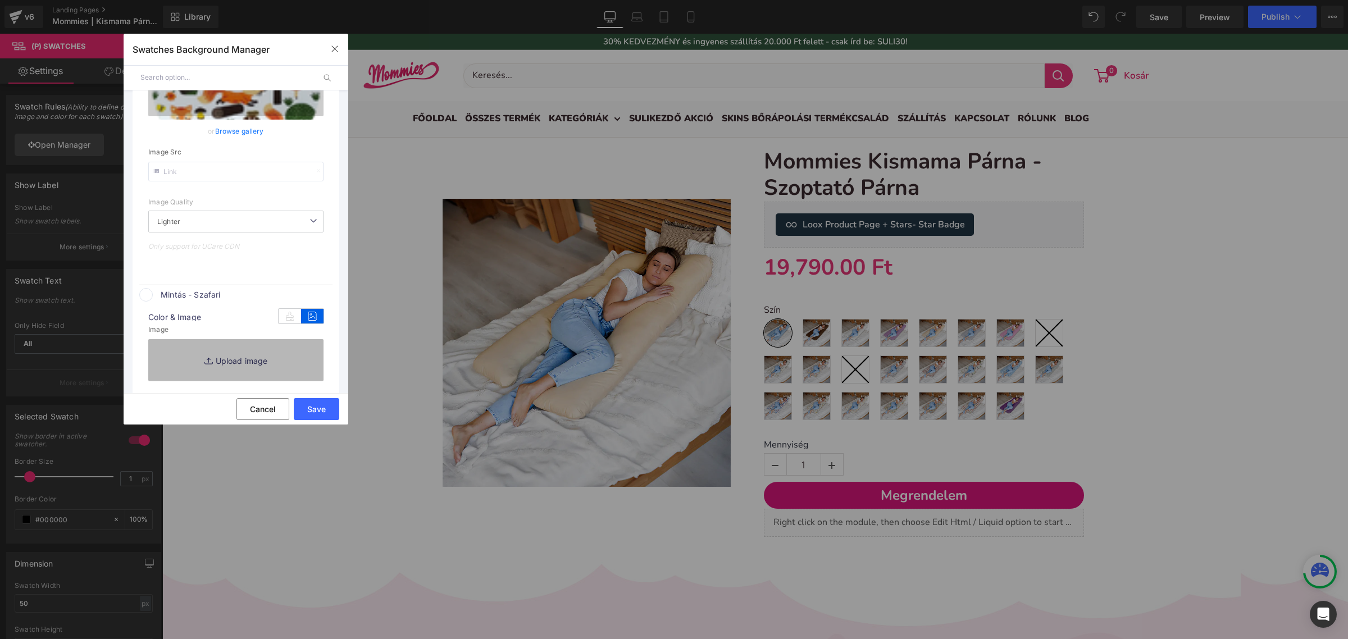
click at [250, 363] on link "Replace Image" at bounding box center [235, 360] width 175 height 42
type input "C:\fakepath\pamut_szafari.png"
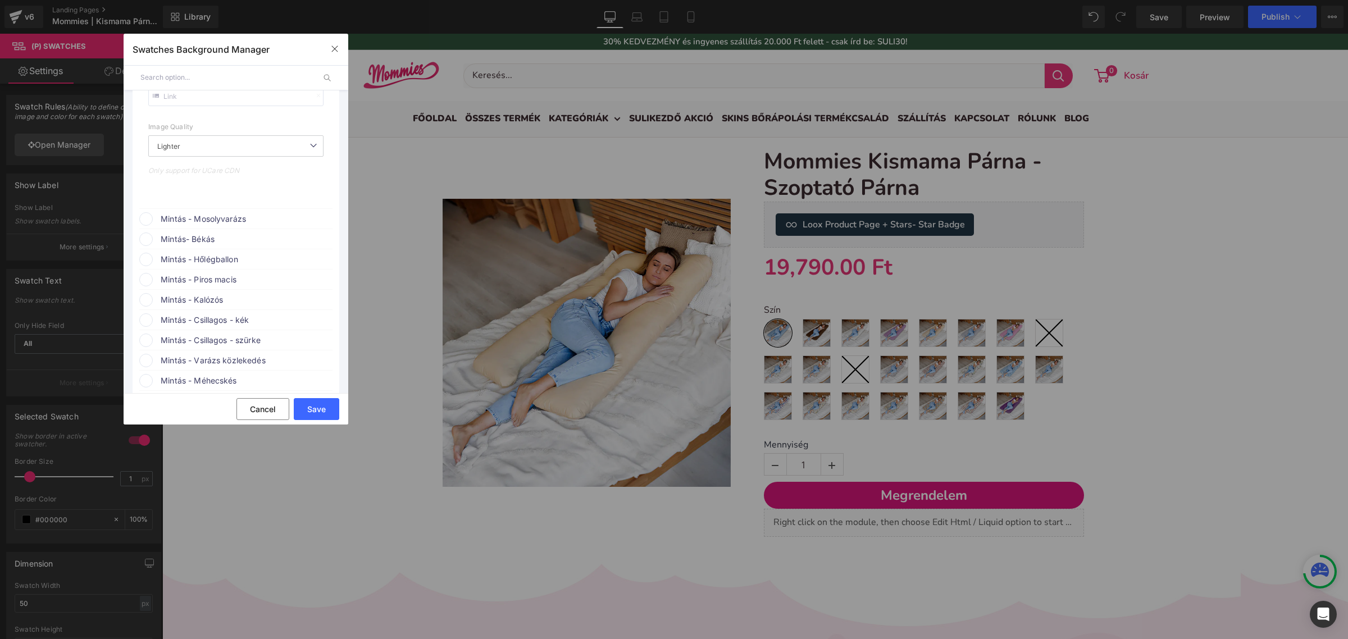
scroll to position [2586, 0]
click at [258, 226] on span "Mintás - Mosolyvarázs" at bounding box center [246, 218] width 171 height 13
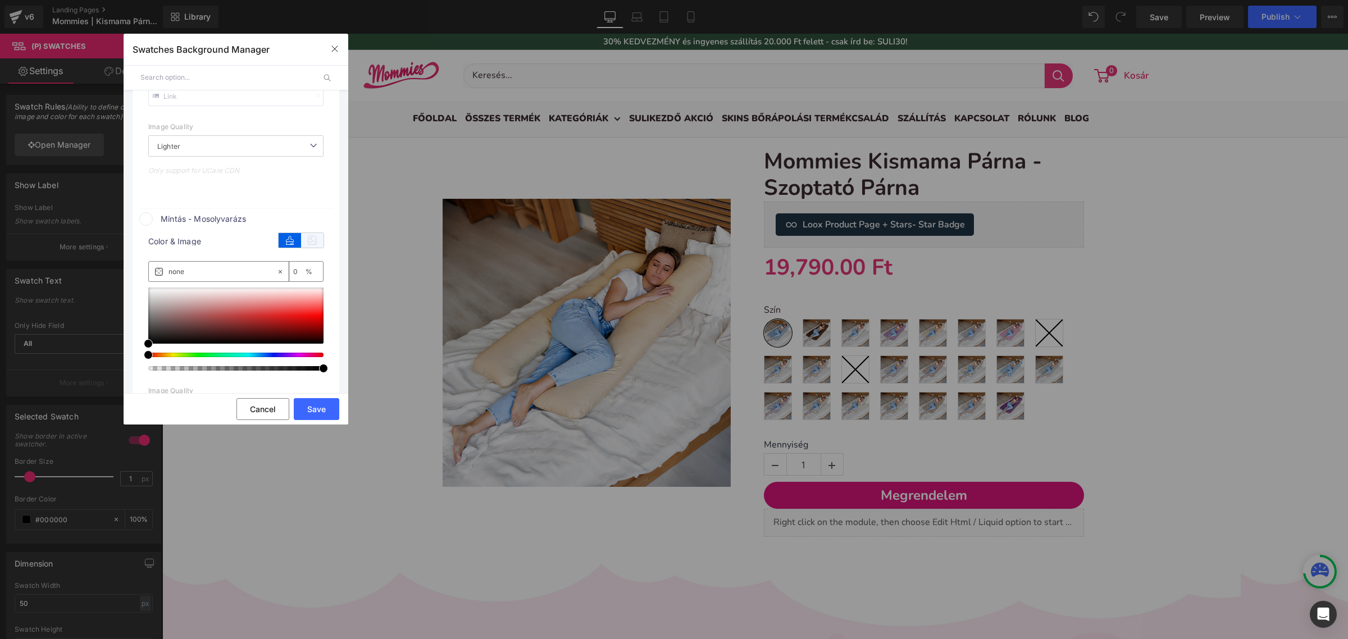
click at [301, 248] on icon at bounding box center [312, 240] width 22 height 15
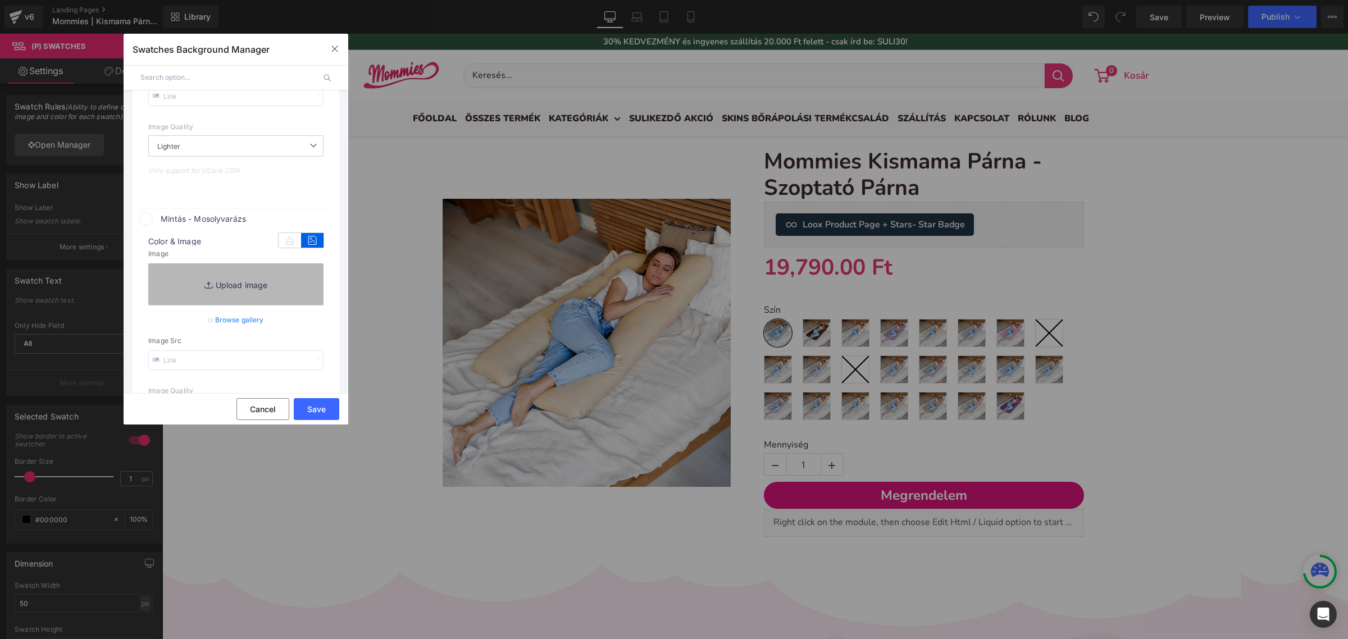
click at [271, 305] on link "Replace Image" at bounding box center [235, 284] width 175 height 42
type input "C:\fakepath\pamut_mosolyvarázs.png"
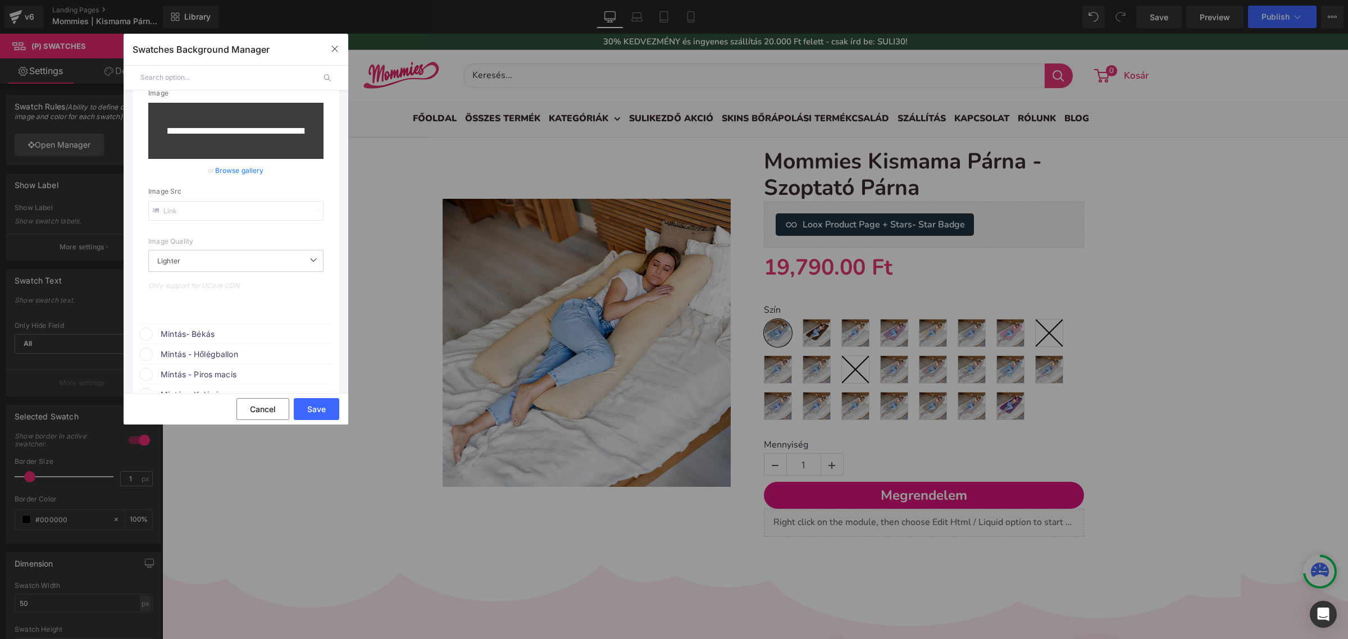
scroll to position [2797, 0]
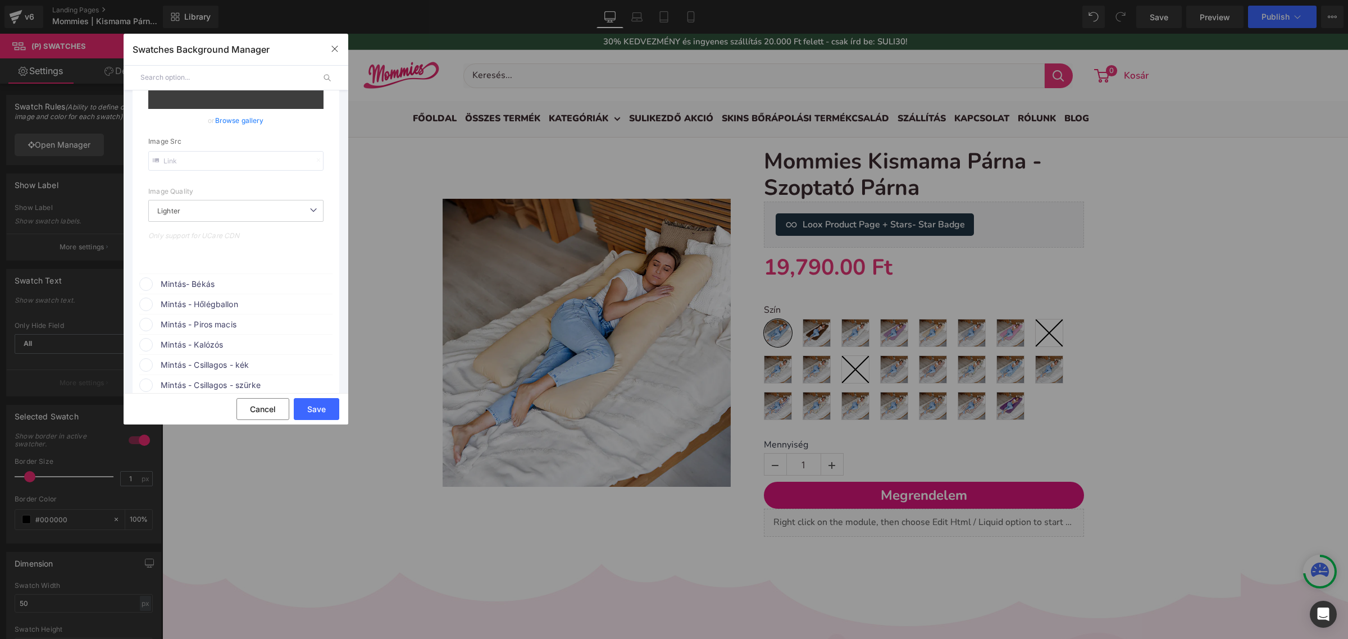
click at [204, 291] on span "Mintás- Békás" at bounding box center [246, 283] width 171 height 13
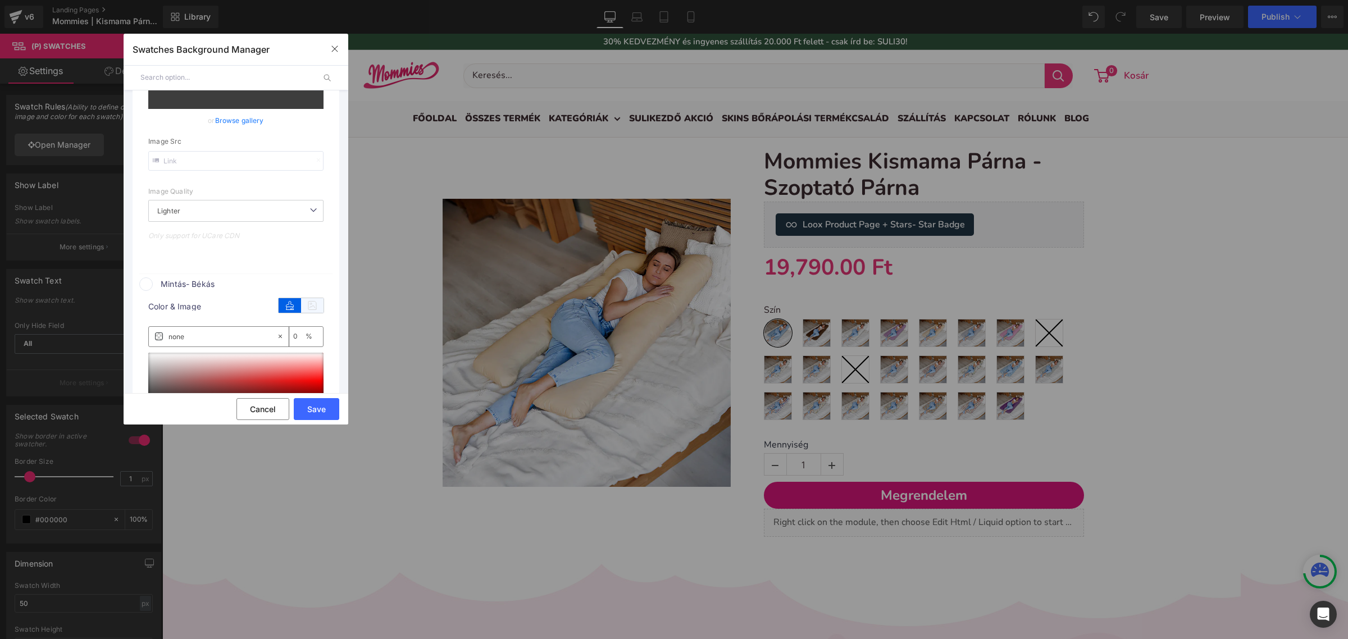
click at [303, 313] on icon at bounding box center [312, 305] width 22 height 15
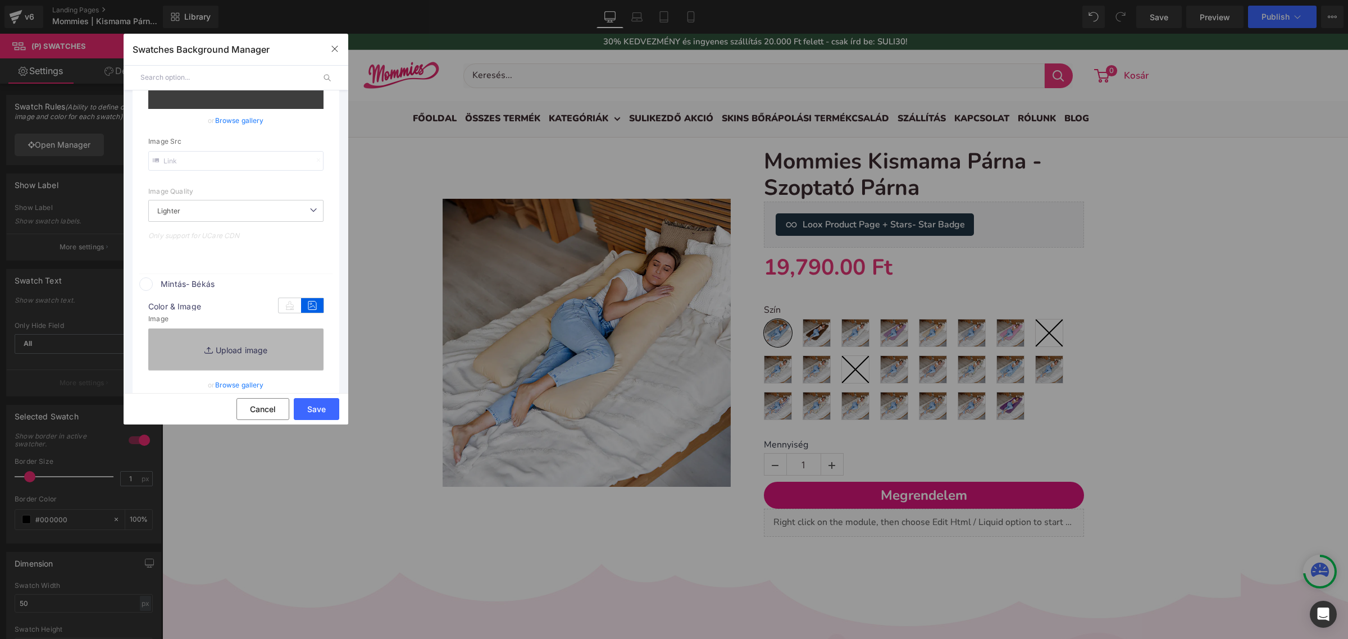
click at [257, 353] on link "Replace Image" at bounding box center [235, 350] width 175 height 42
type input "C:\fakepath\pamut_békás.png"
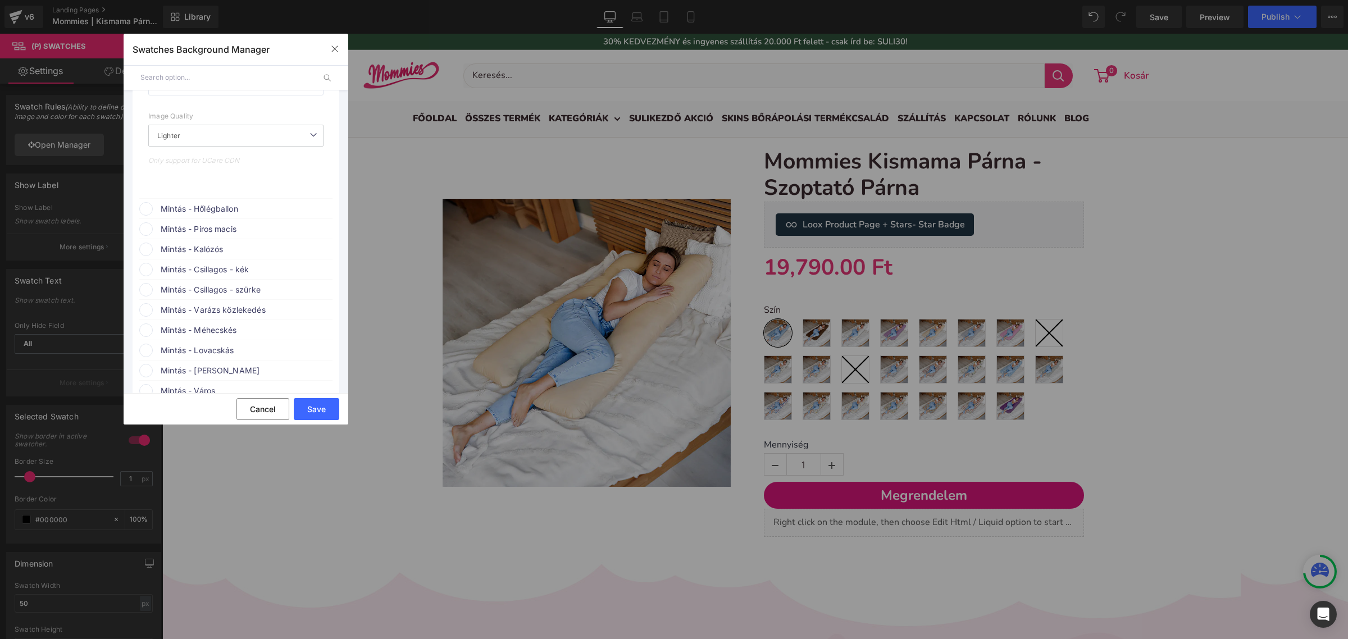
scroll to position [3156, 0]
click at [235, 216] on span "Mintás - Hőlégballon" at bounding box center [246, 208] width 171 height 13
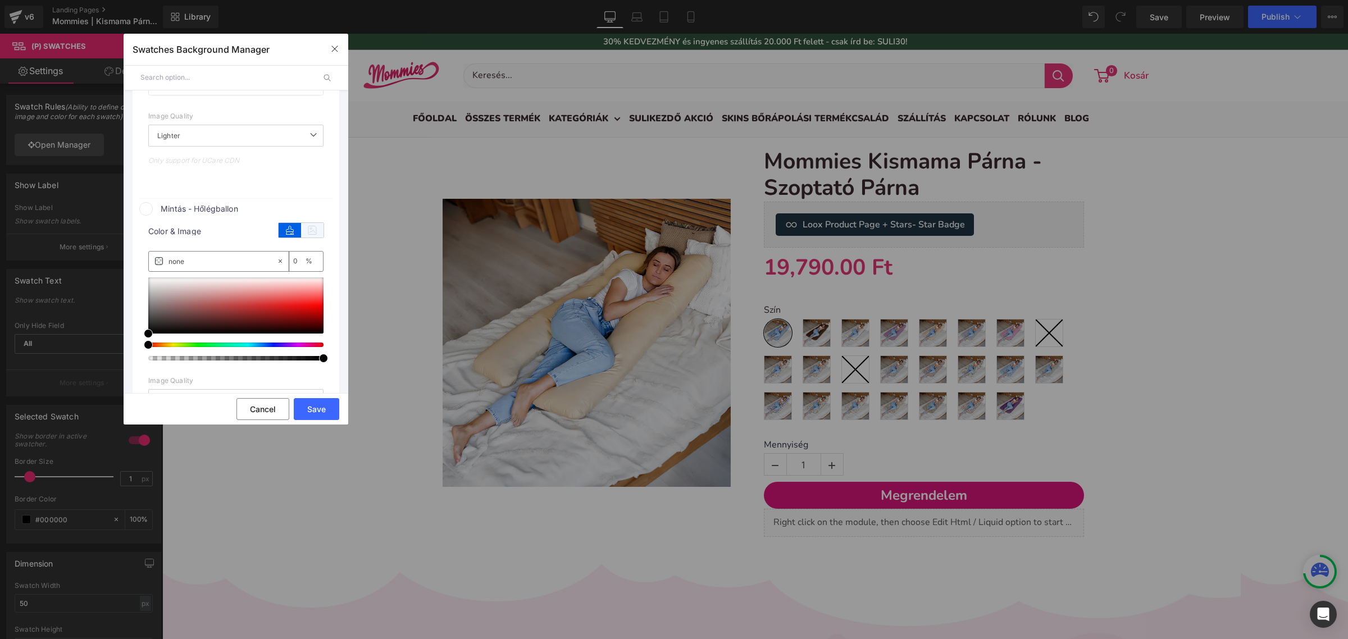
click at [312, 238] on icon at bounding box center [312, 230] width 22 height 15
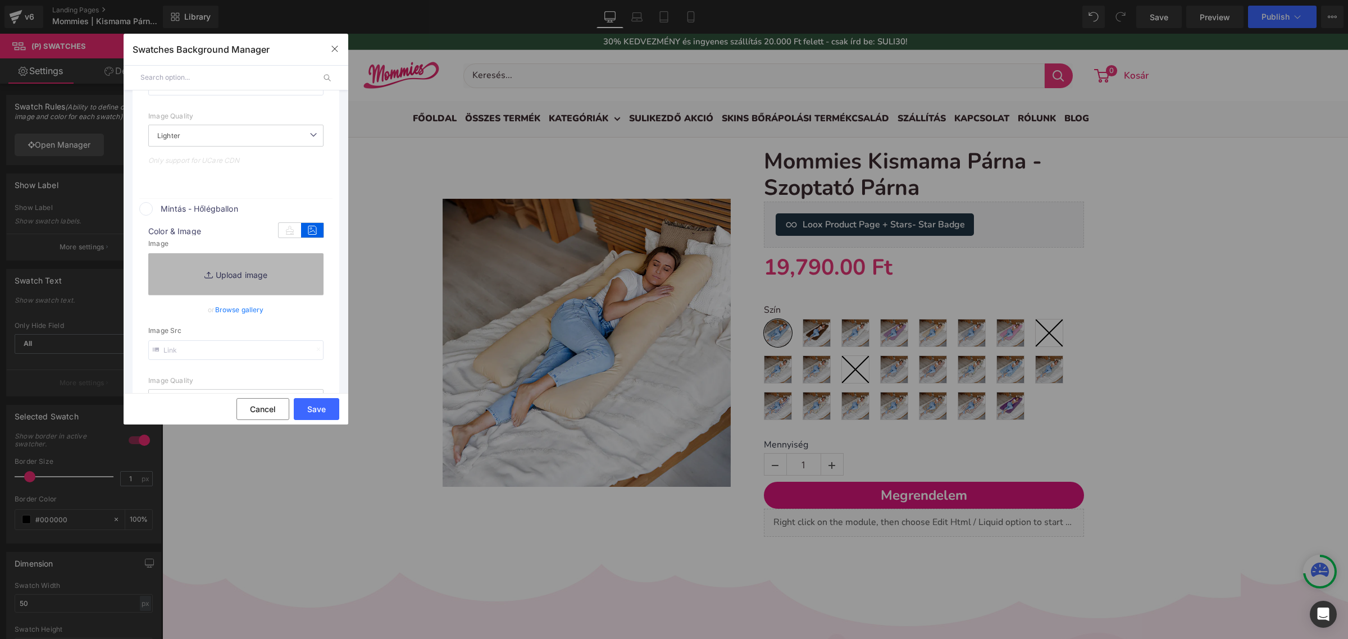
click at [277, 284] on link "Replace Image" at bounding box center [235, 274] width 175 height 42
type input "C:\fakepath\pamut_hőlégballonos-13.png"
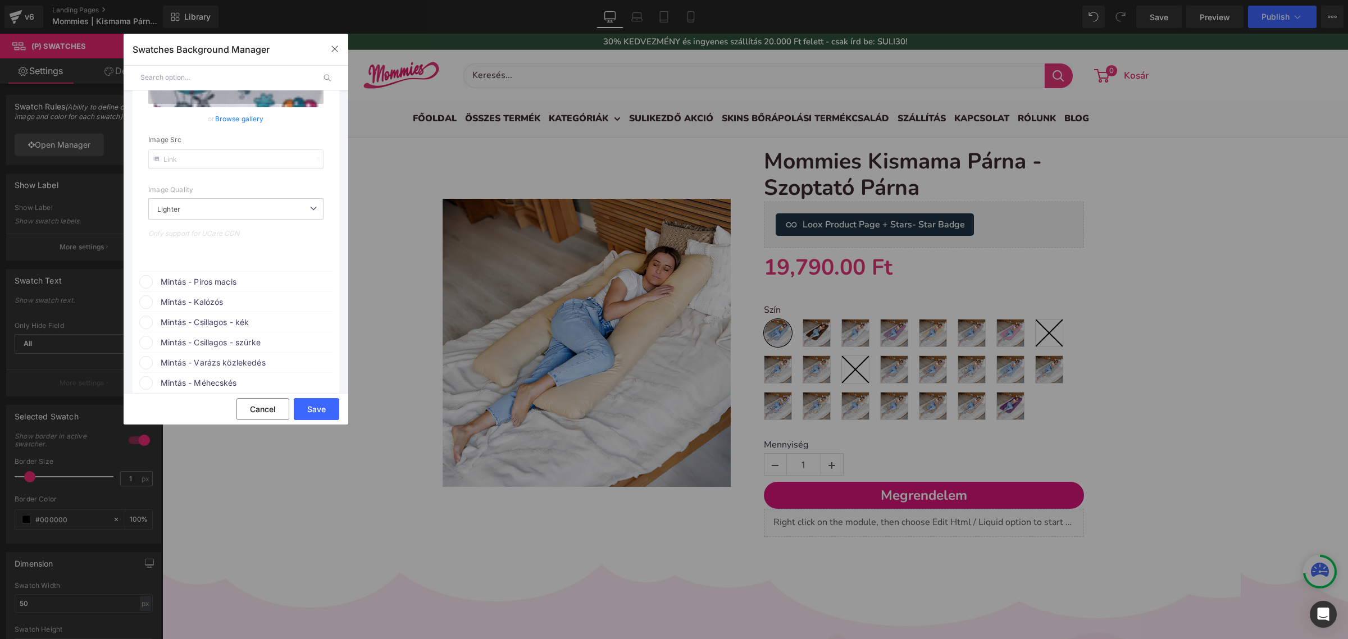
click at [270, 289] on span "Mintás - Piros macis" at bounding box center [246, 281] width 171 height 13
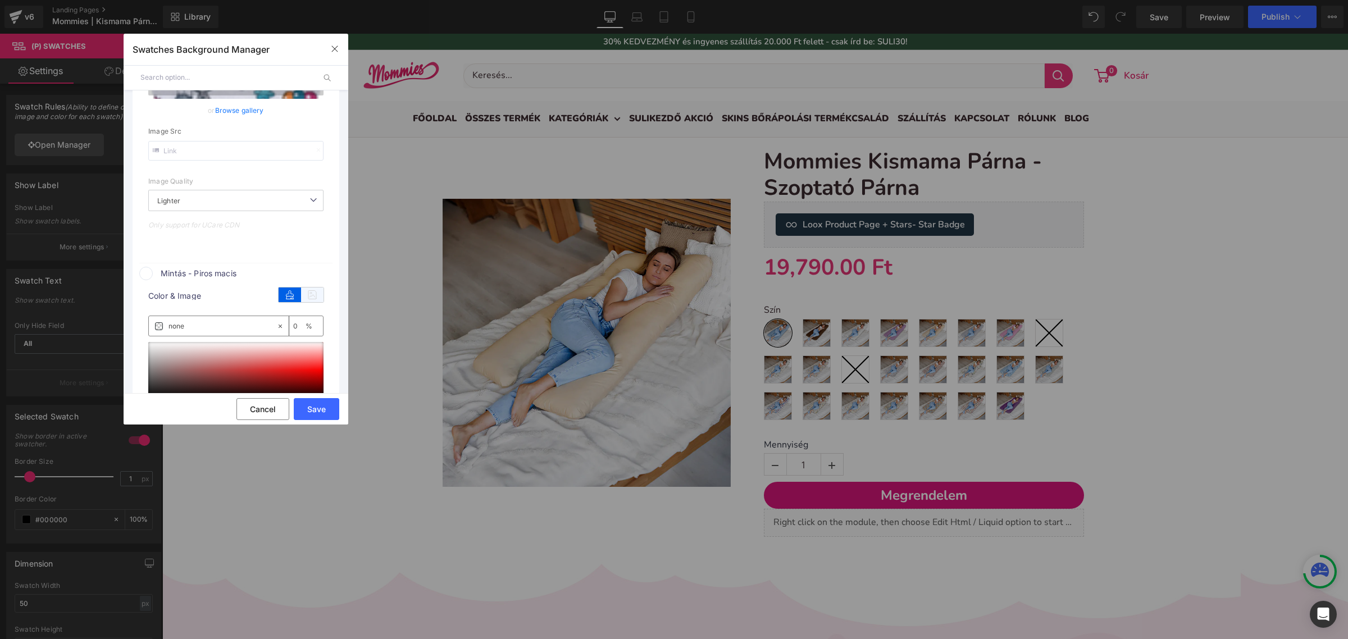
click at [304, 302] on icon at bounding box center [312, 295] width 22 height 15
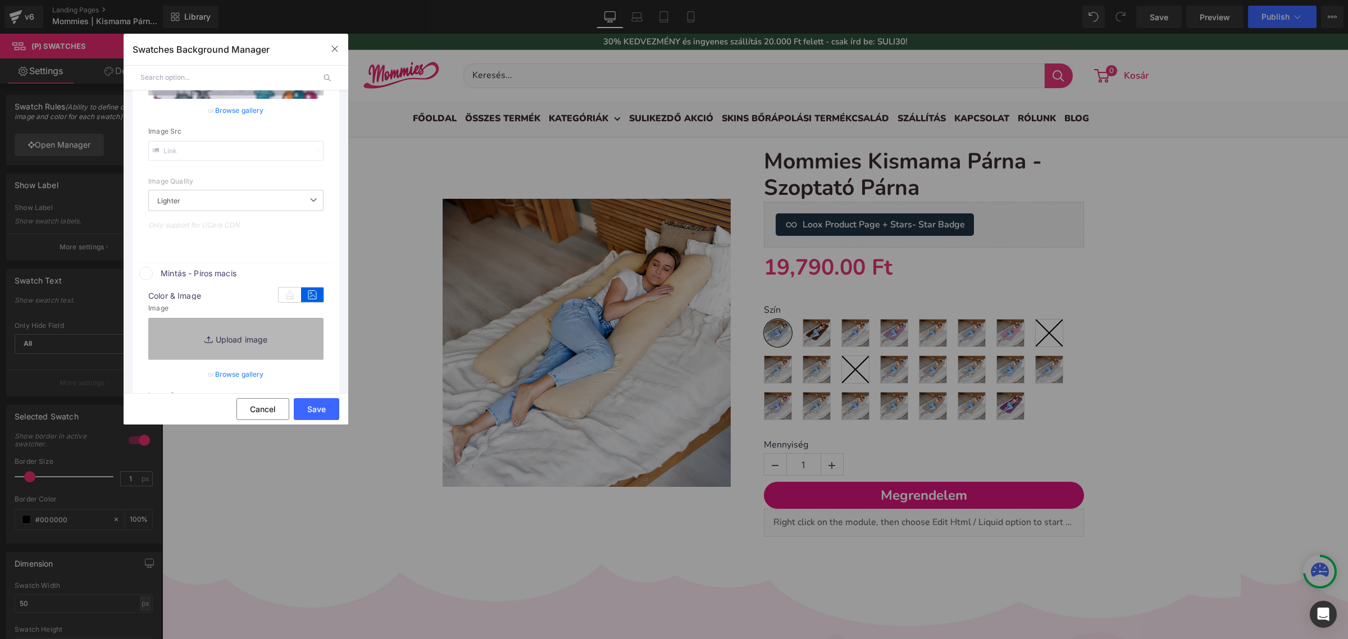
click at [262, 352] on link "Replace Image" at bounding box center [235, 339] width 175 height 42
type input "C:\fakepath\pamut_macis.png"
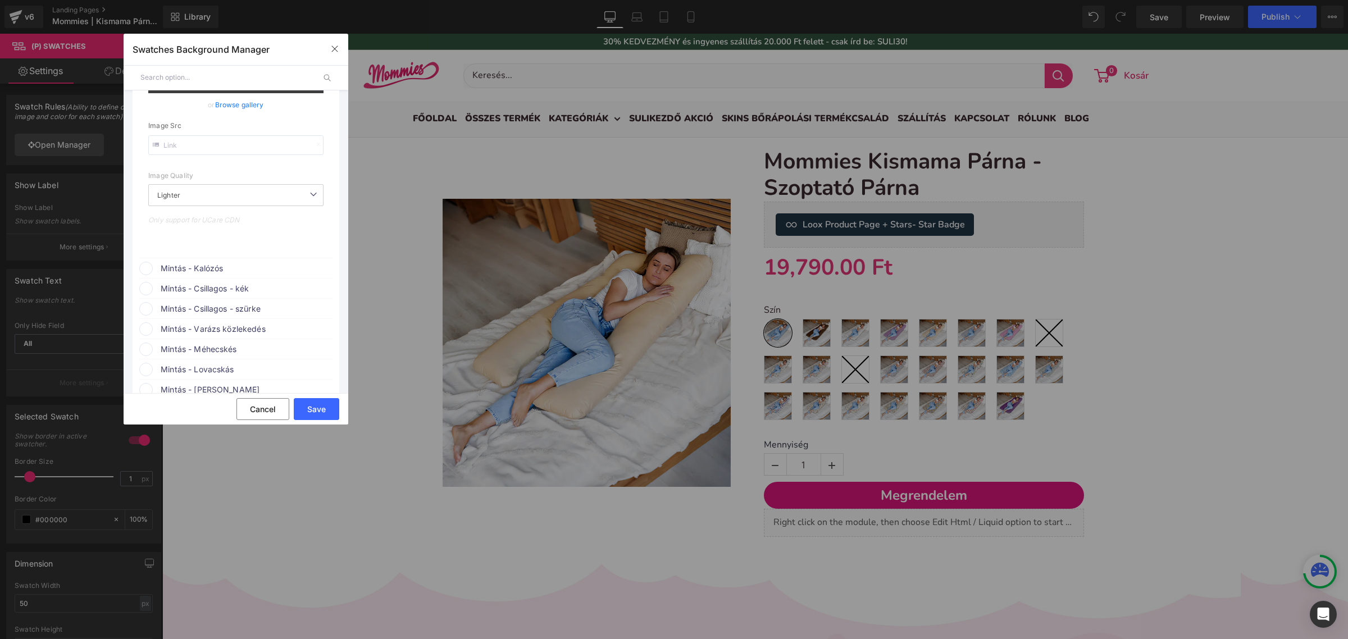
click at [234, 275] on span "Mintás - Kalózós" at bounding box center [246, 268] width 171 height 13
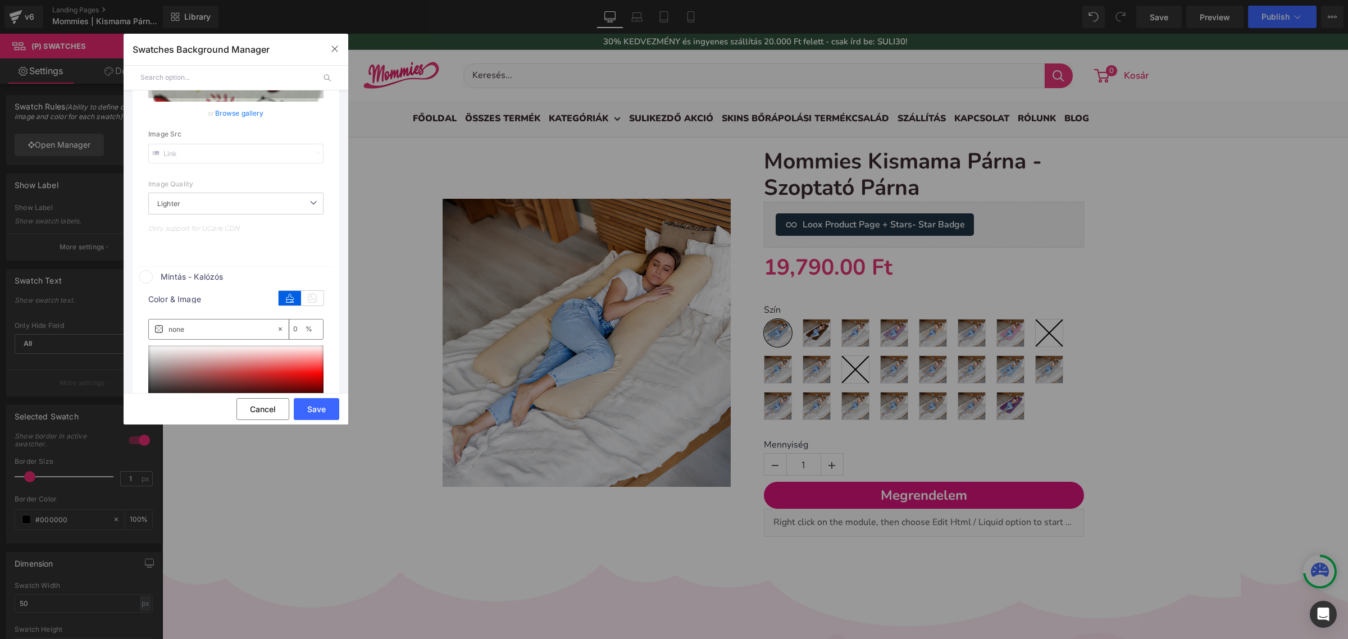
scroll to position [3664, 0]
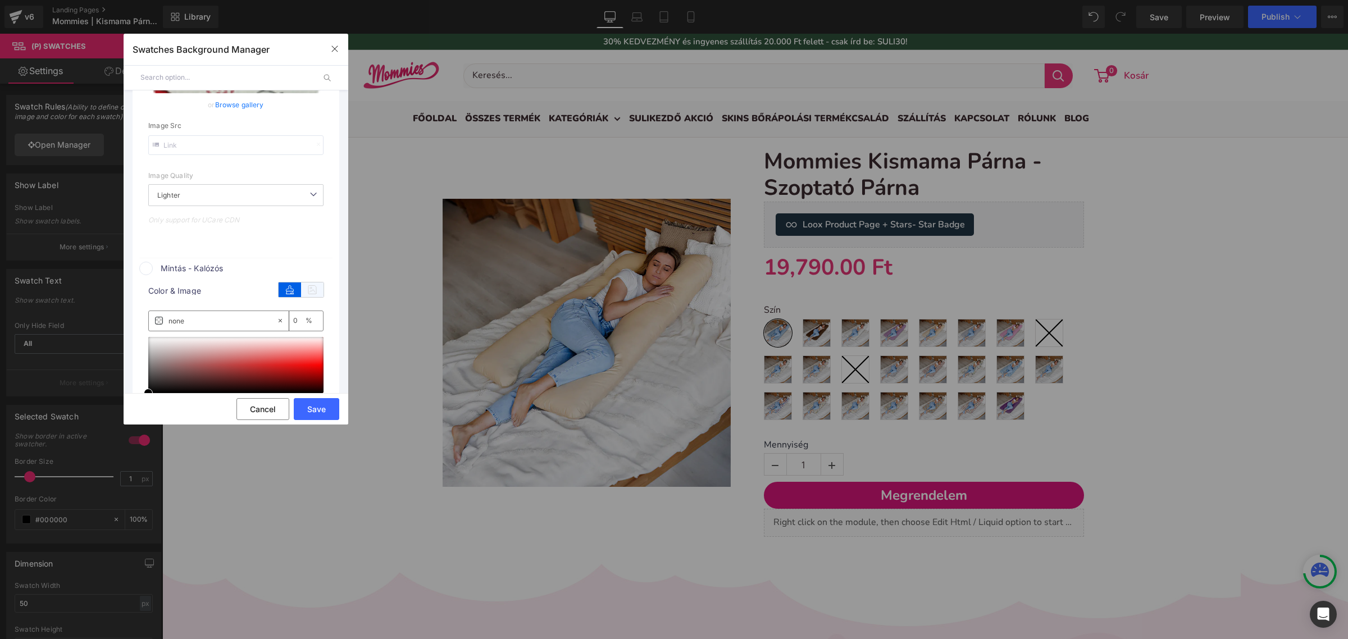
click at [306, 297] on icon at bounding box center [312, 289] width 22 height 15
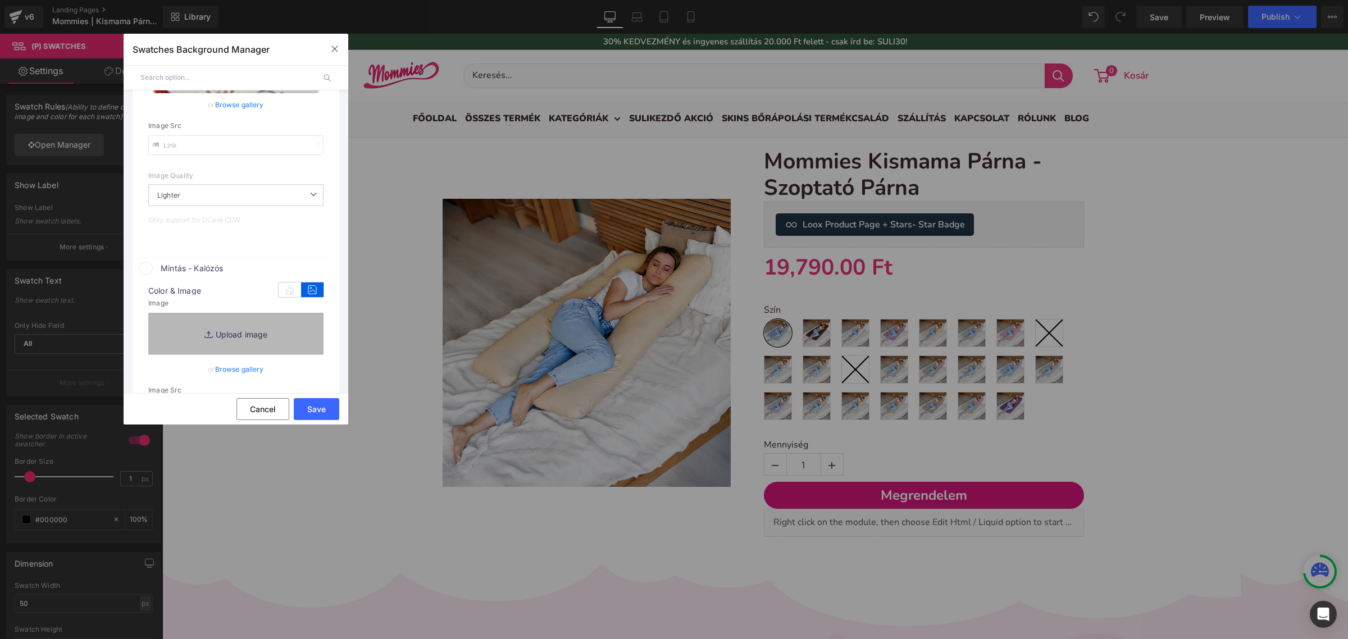
click at [264, 344] on link "Replace Image" at bounding box center [235, 334] width 175 height 42
click at [286, 344] on link "Replace Image" at bounding box center [235, 334] width 175 height 42
click at [238, 343] on link "Replace Image" at bounding box center [235, 334] width 175 height 42
type input "C:\fakepath\kalózós.webp"
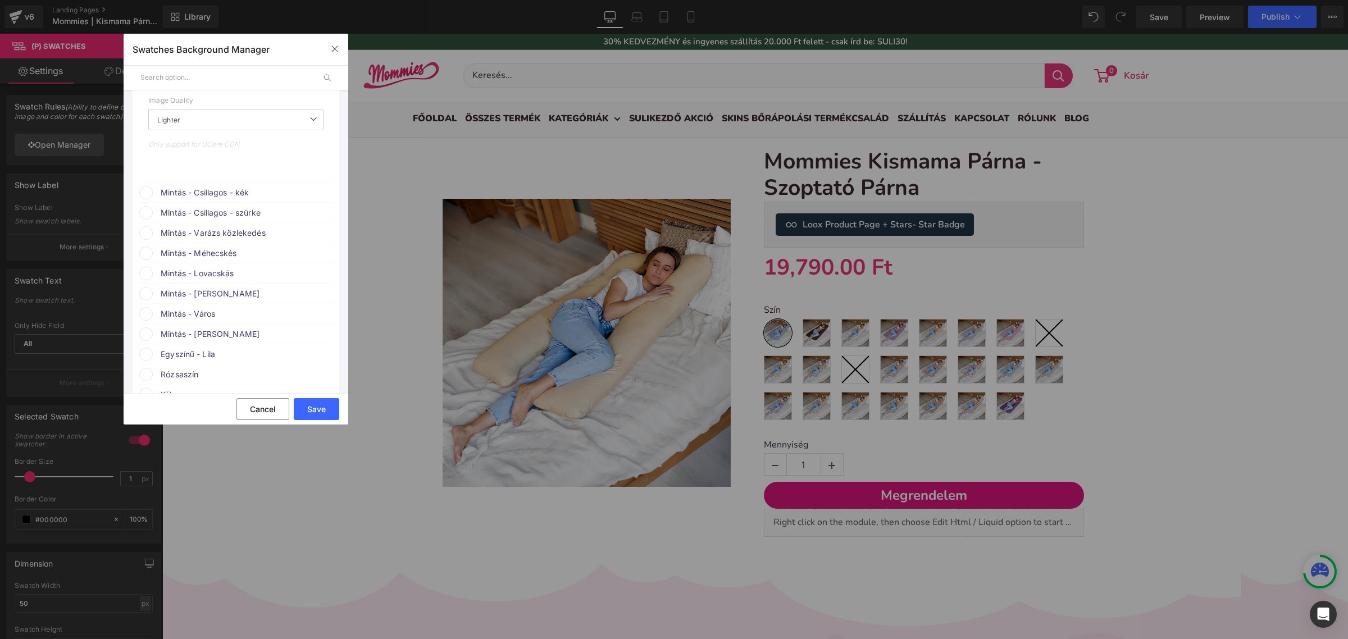
click at [240, 199] on span "Mintás - Csillagos - kék" at bounding box center [246, 192] width 171 height 13
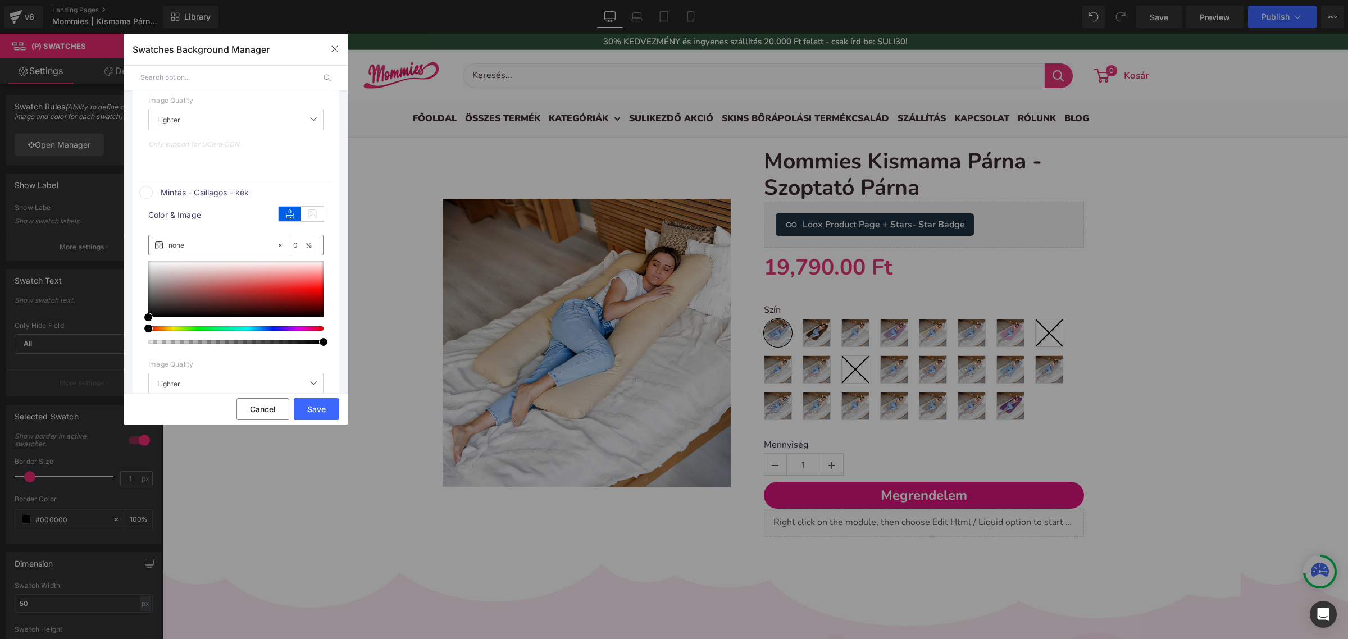
scroll to position [4024, 0]
click at [308, 221] on icon at bounding box center [312, 214] width 22 height 15
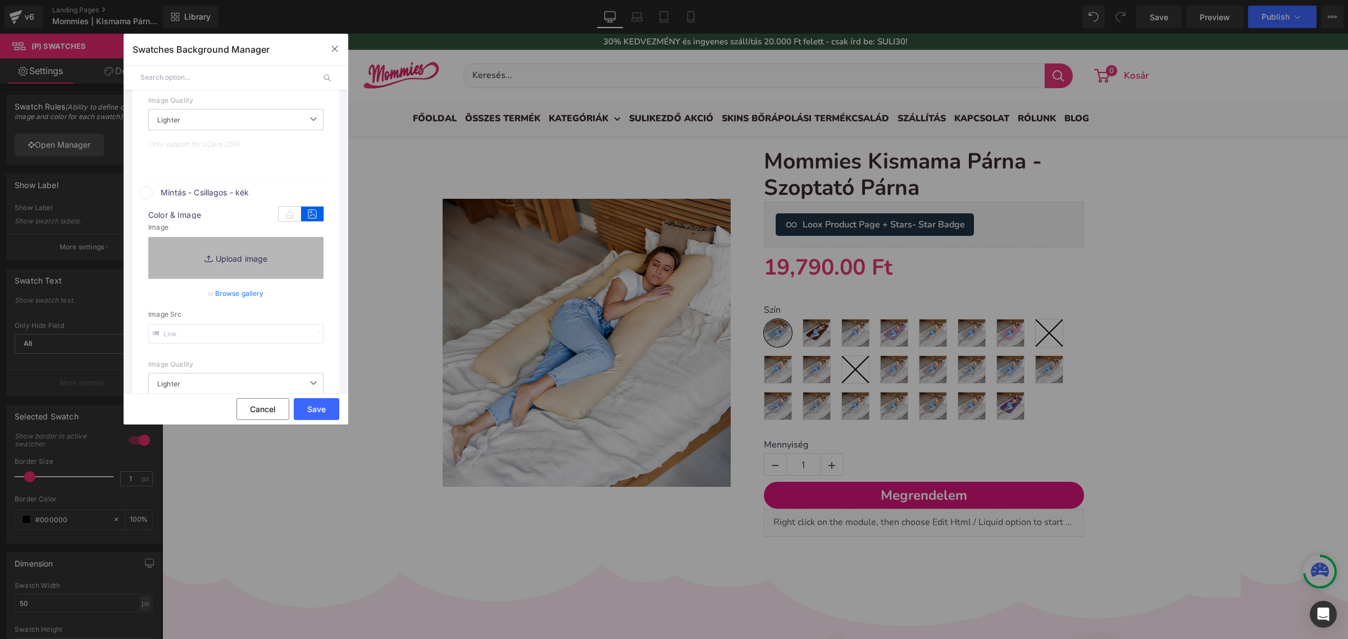
click at [282, 276] on link "Replace Image" at bounding box center [235, 258] width 175 height 42
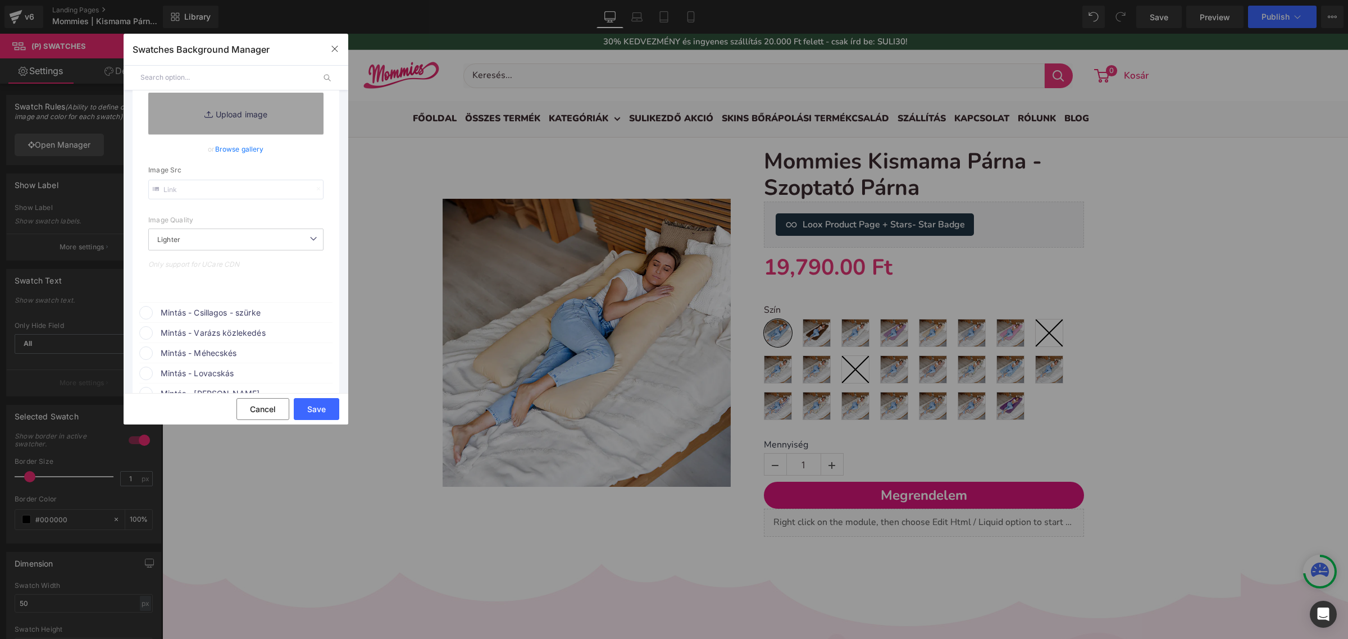
scroll to position [4234, 0]
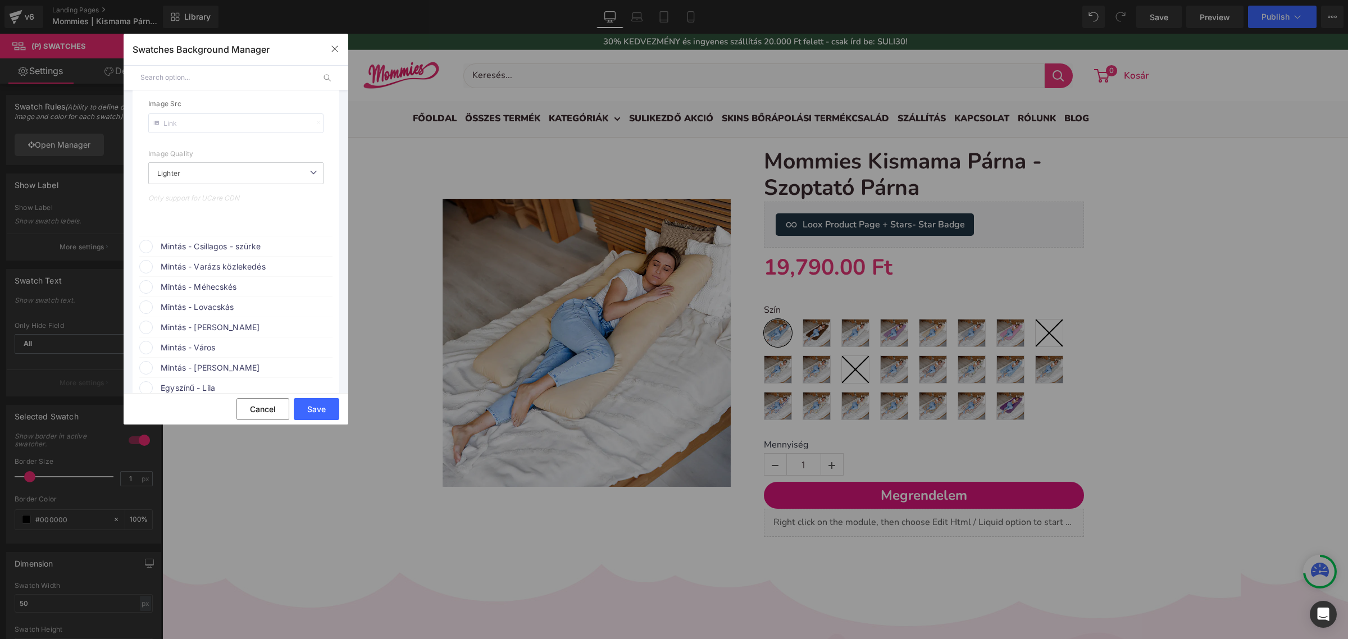
click at [267, 253] on span "Mintás - Csillagos - szürke" at bounding box center [246, 246] width 171 height 13
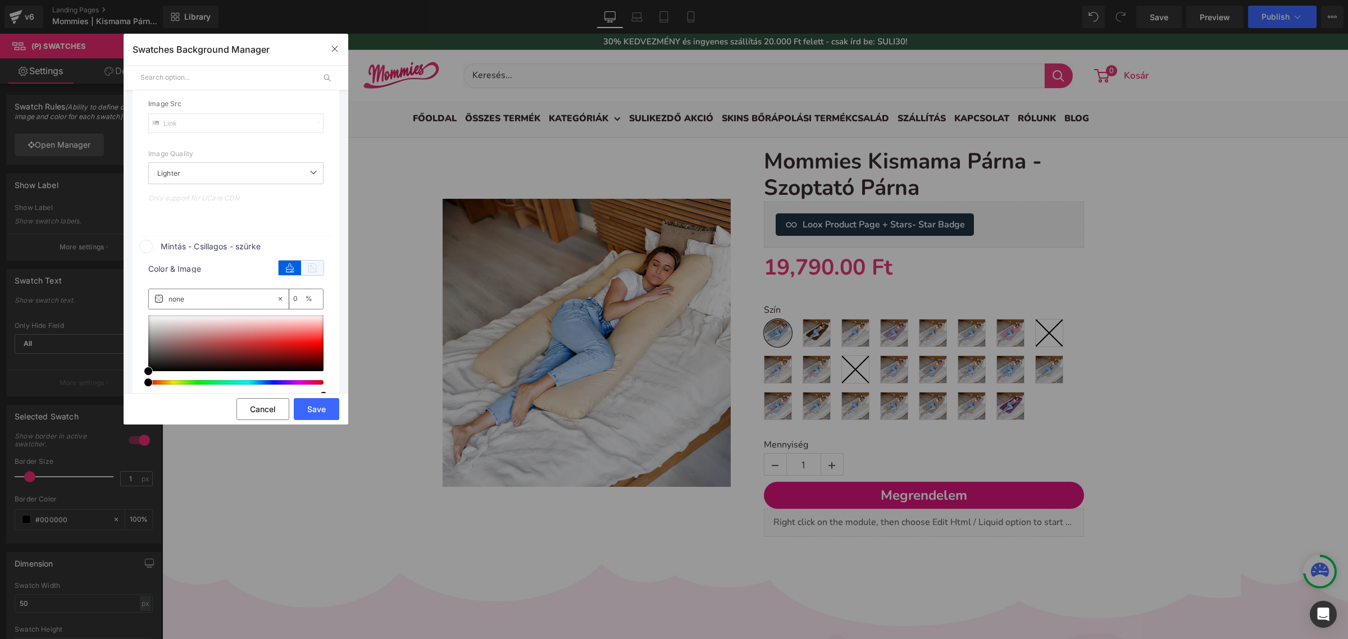
click at [304, 275] on icon at bounding box center [312, 268] width 22 height 15
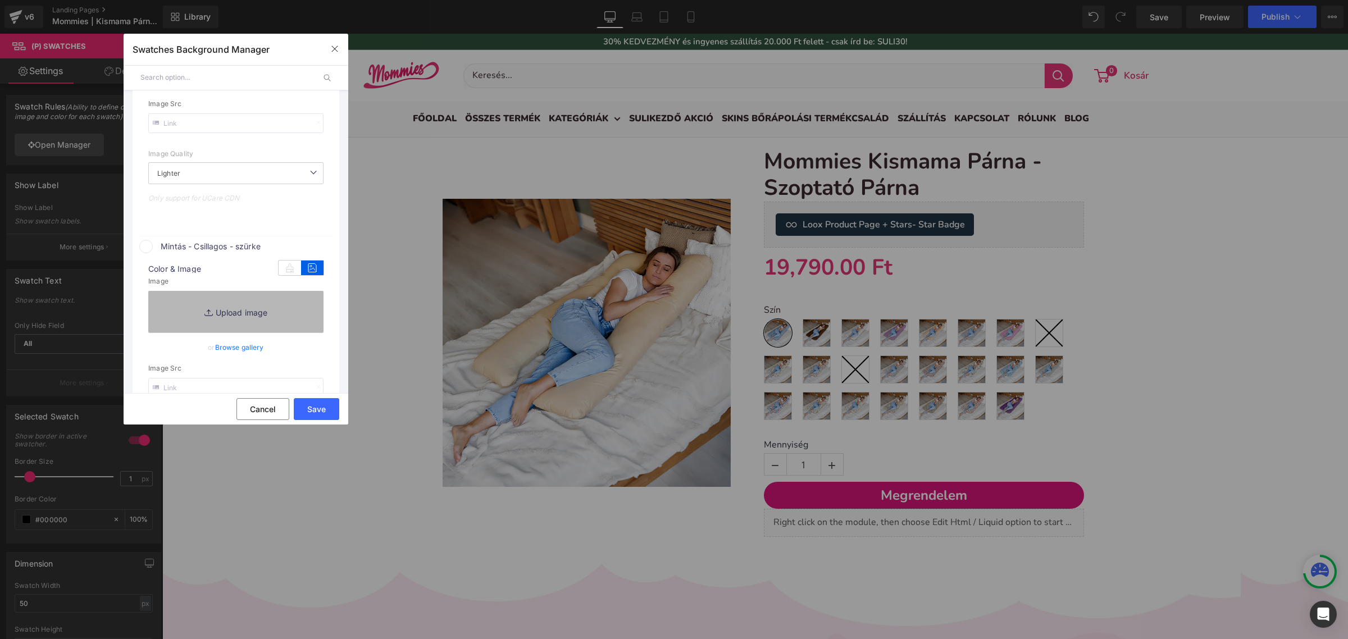
click at [257, 329] on link "Replace Image" at bounding box center [235, 312] width 175 height 42
type input "C:\fakepath\csillag_szurke.png"
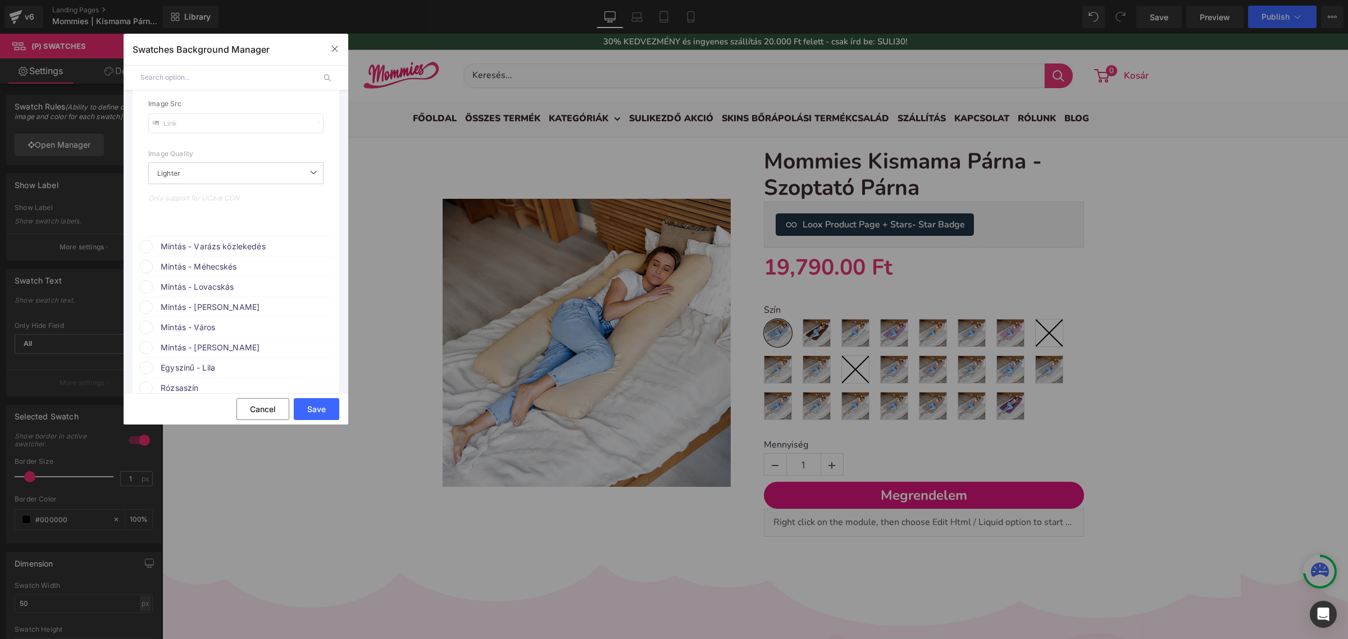
scroll to position [4515, 0]
click at [240, 248] on span "Mintás - Varázs közlekedés" at bounding box center [246, 241] width 171 height 13
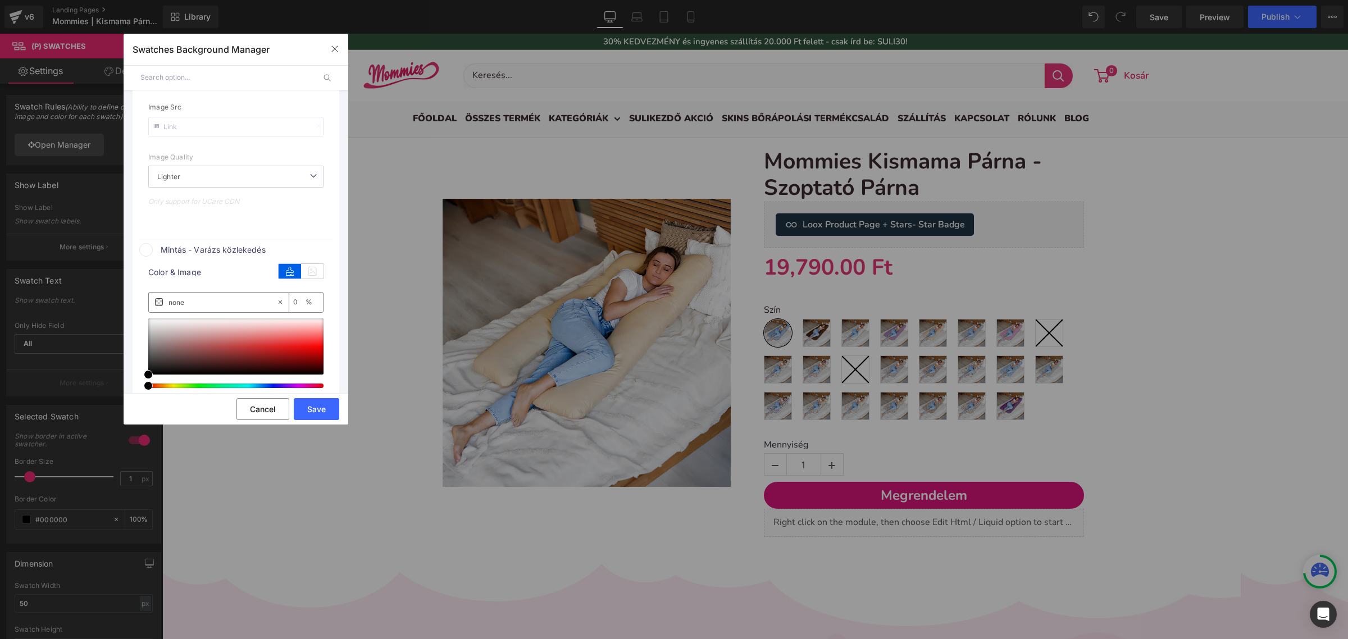
scroll to position [4524, 0]
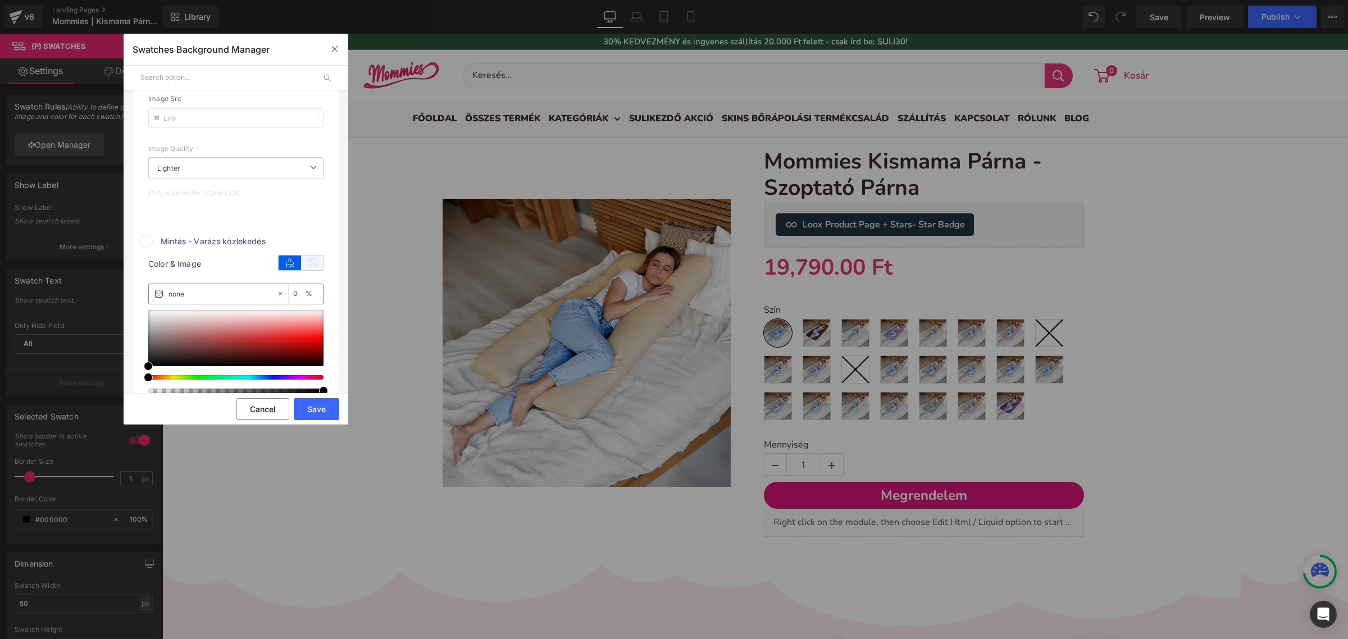
click at [313, 270] on icon at bounding box center [312, 263] width 22 height 15
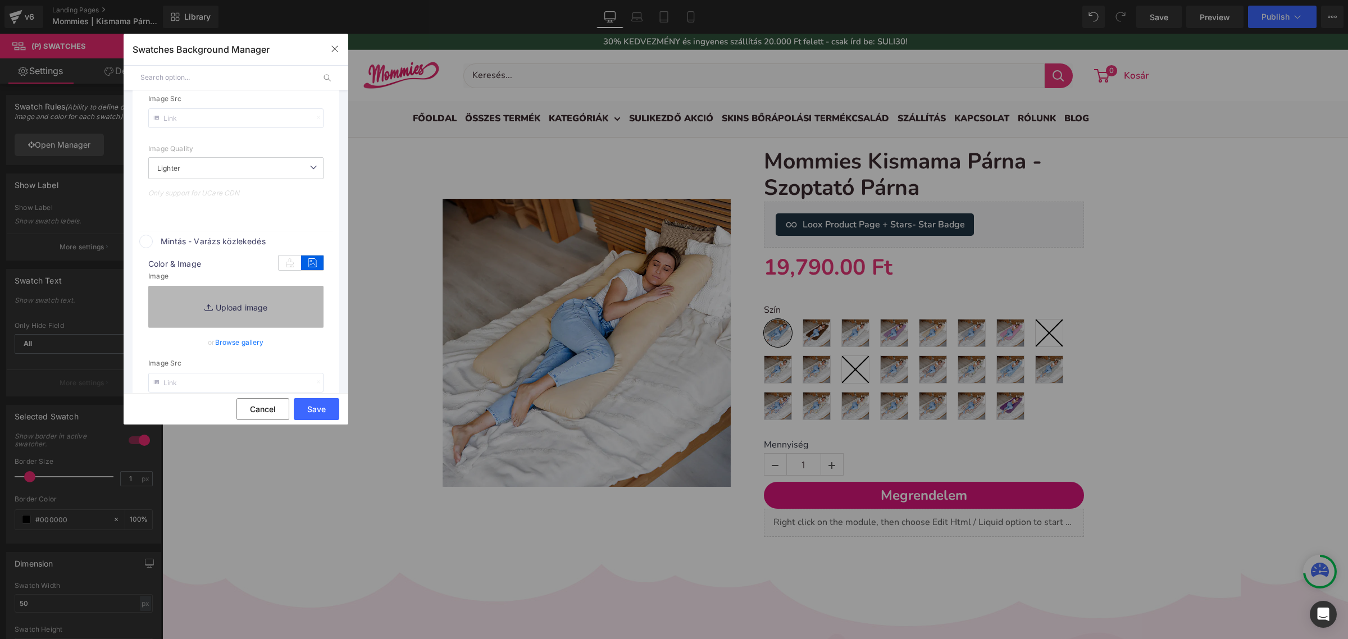
click at [280, 327] on link "Replace Image" at bounding box center [235, 307] width 175 height 42
type input "C:\fakepath\auto.png"
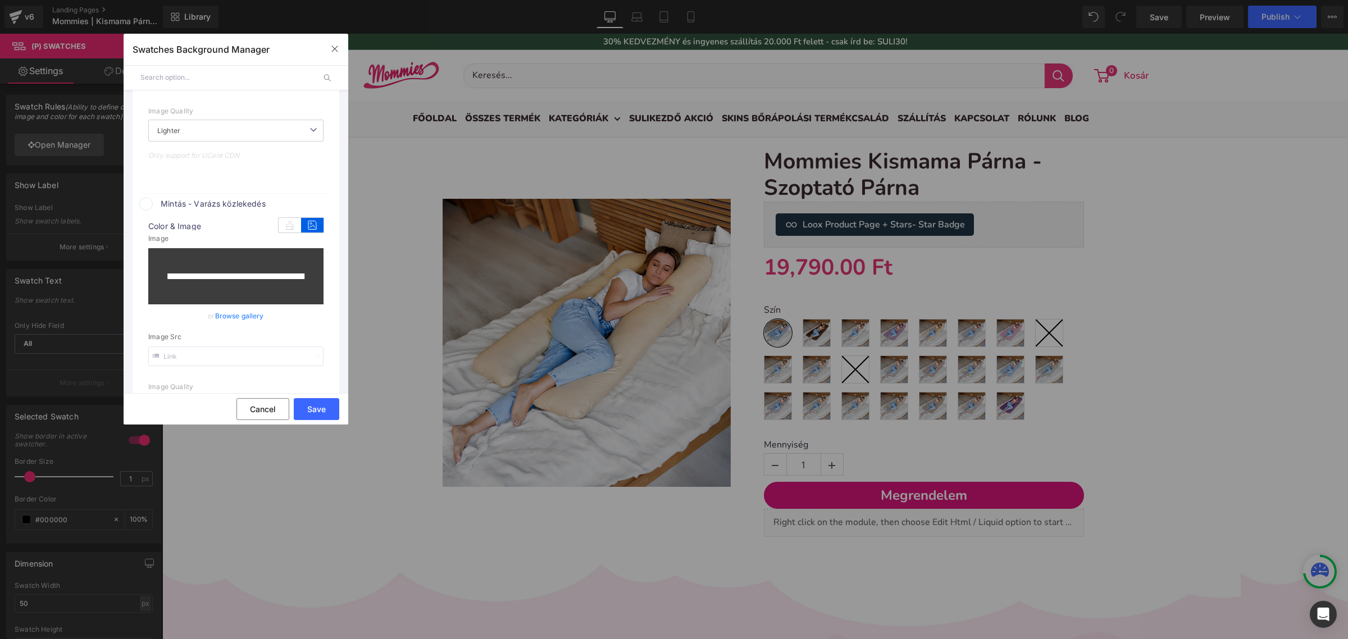
scroll to position [4734, 0]
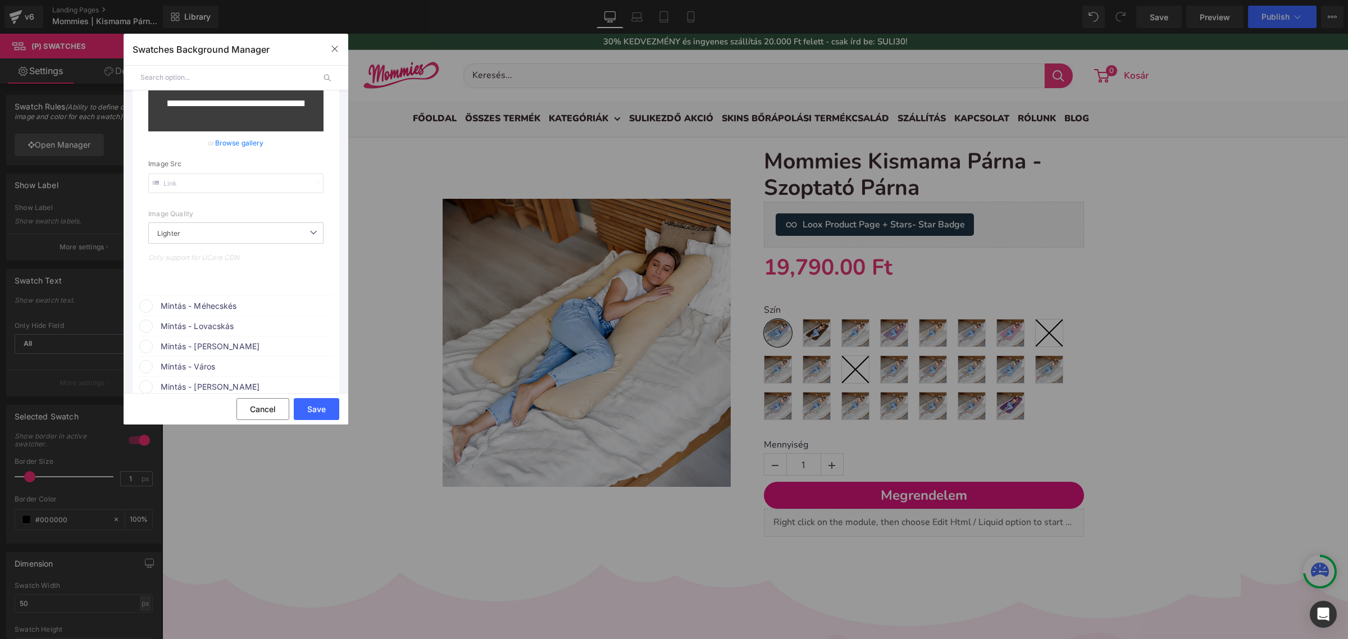
click at [215, 313] on span "Mintás - Méhecskés" at bounding box center [246, 305] width 171 height 13
click at [308, 335] on div "color" at bounding box center [301, 325] width 45 height 17
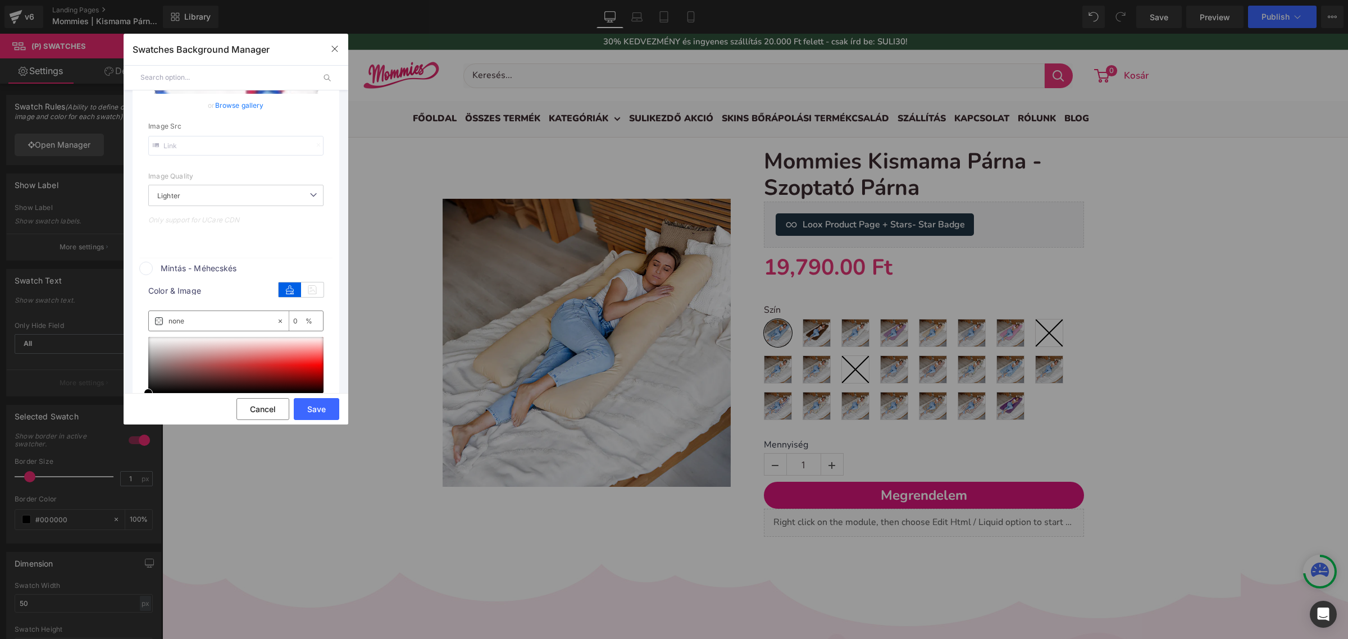
scroll to position [4805, 0]
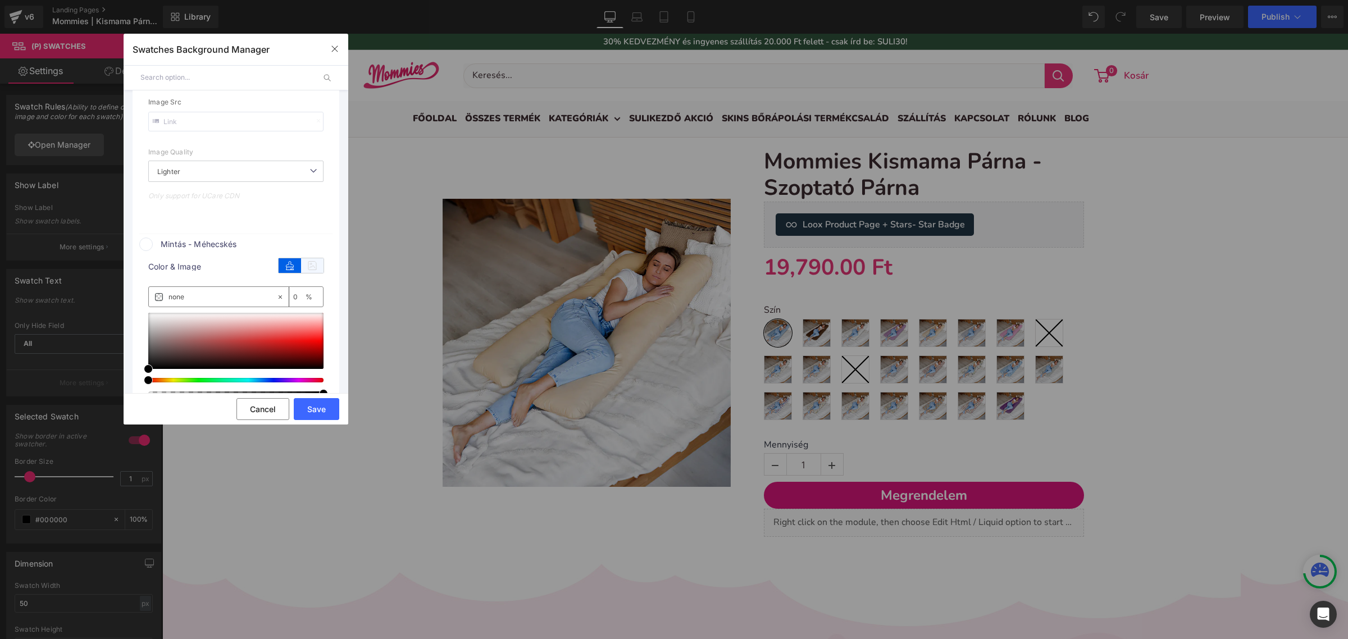
click at [314, 273] on icon at bounding box center [312, 265] width 22 height 15
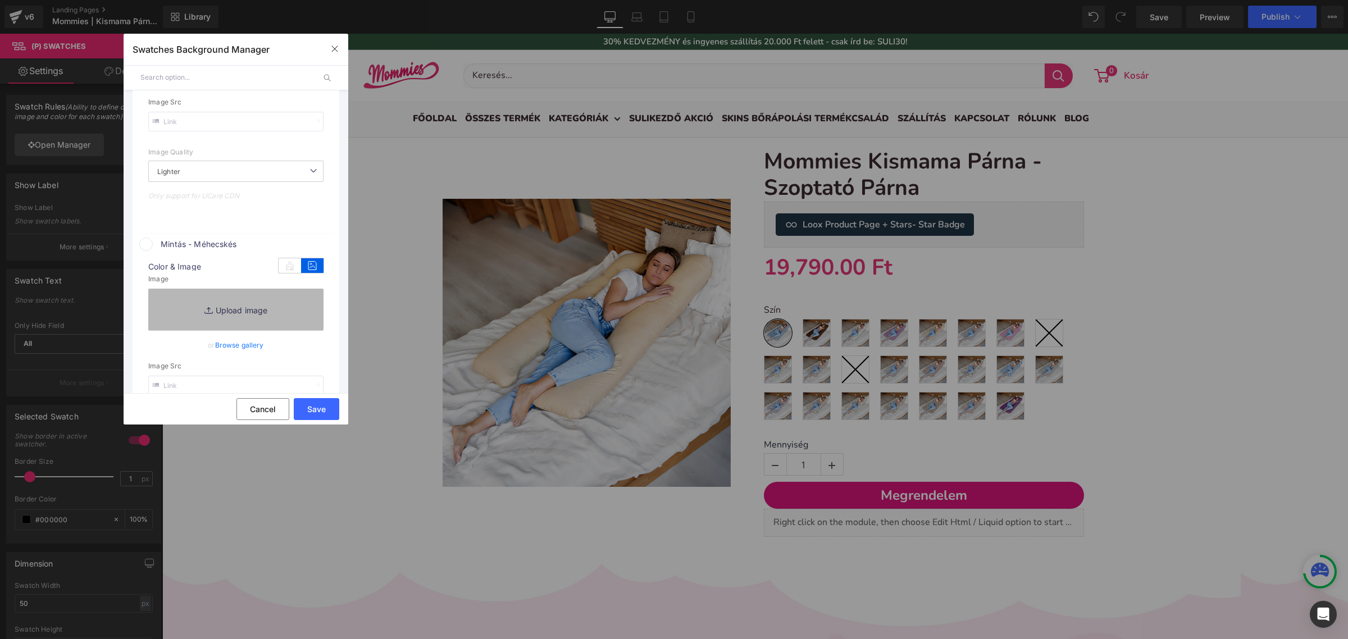
click at [265, 330] on link "Replace Image" at bounding box center [235, 310] width 175 height 42
type input "C:\fakepath\pamut_méhecskés.png"
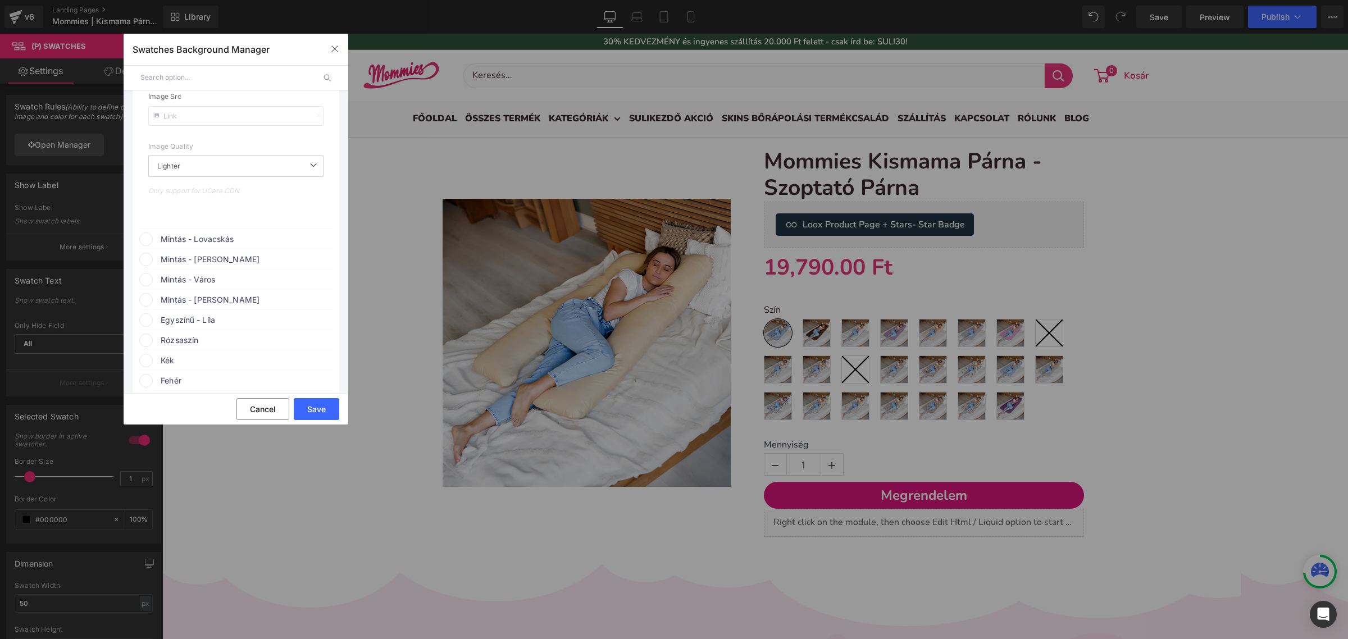
scroll to position [5094, 0]
click at [215, 246] on span "Mintás - Lovacskás" at bounding box center [246, 239] width 171 height 13
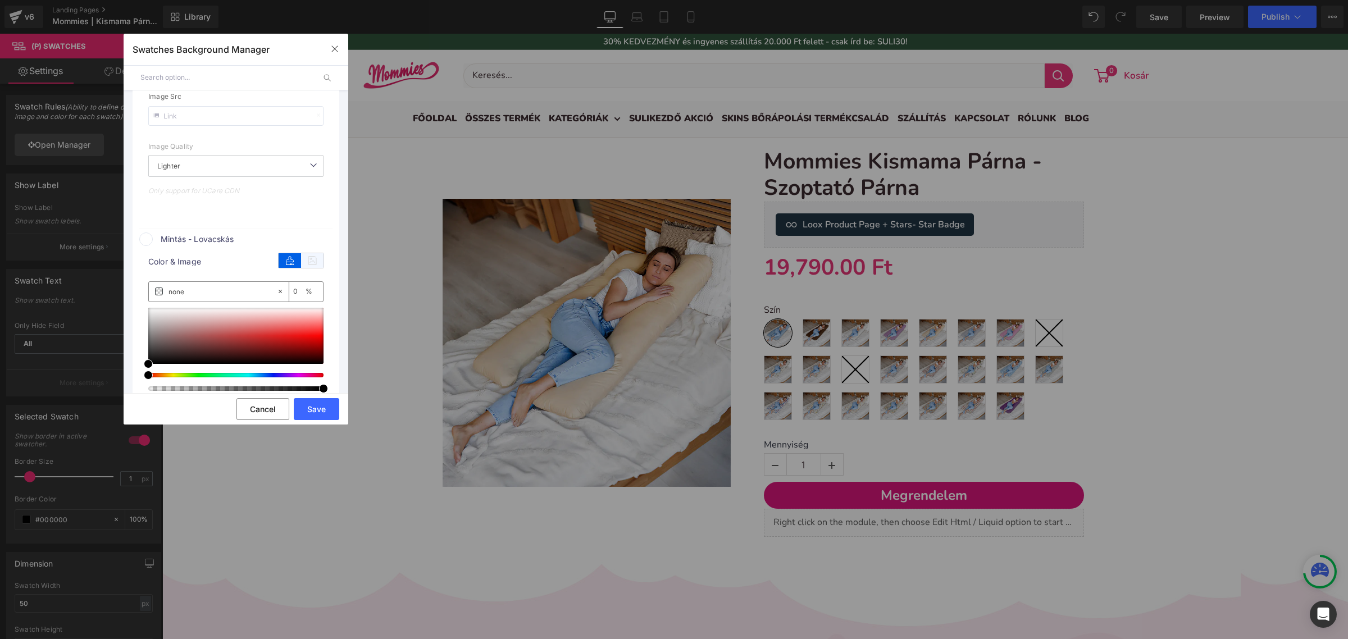
click at [306, 268] on icon at bounding box center [312, 260] width 22 height 15
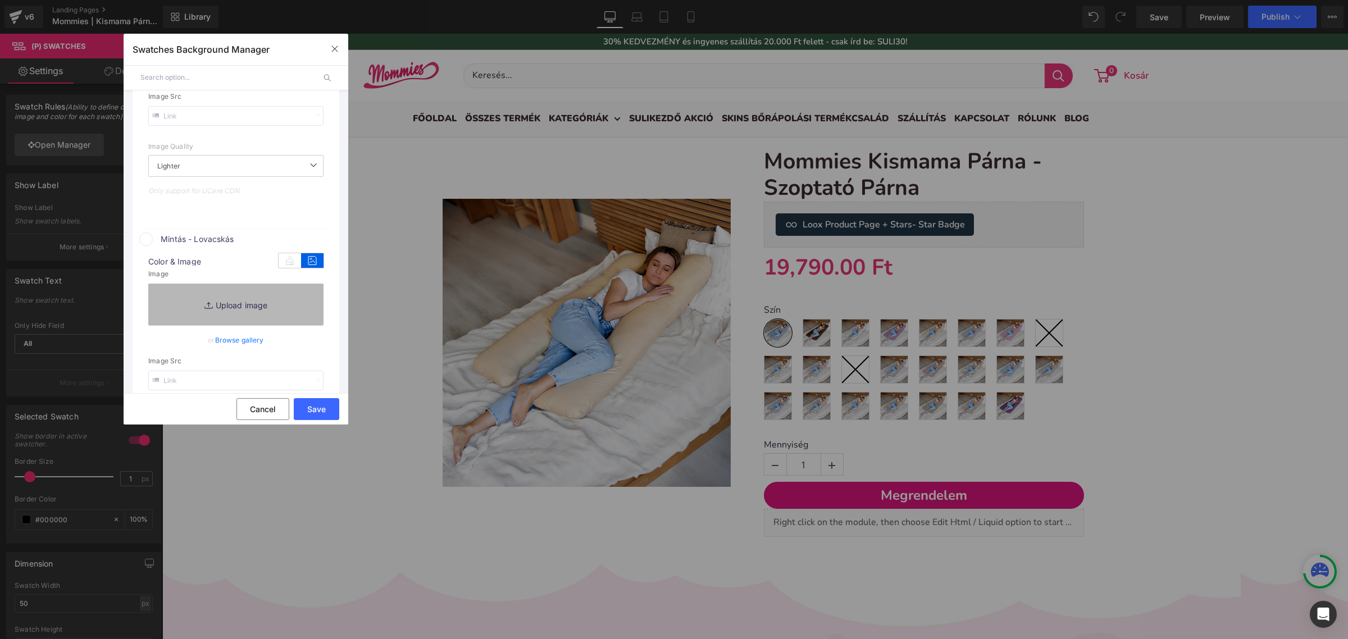
click at [263, 323] on link "Replace Image" at bounding box center [235, 305] width 175 height 42
type input "C:\fakepath\lovacskás.webp"
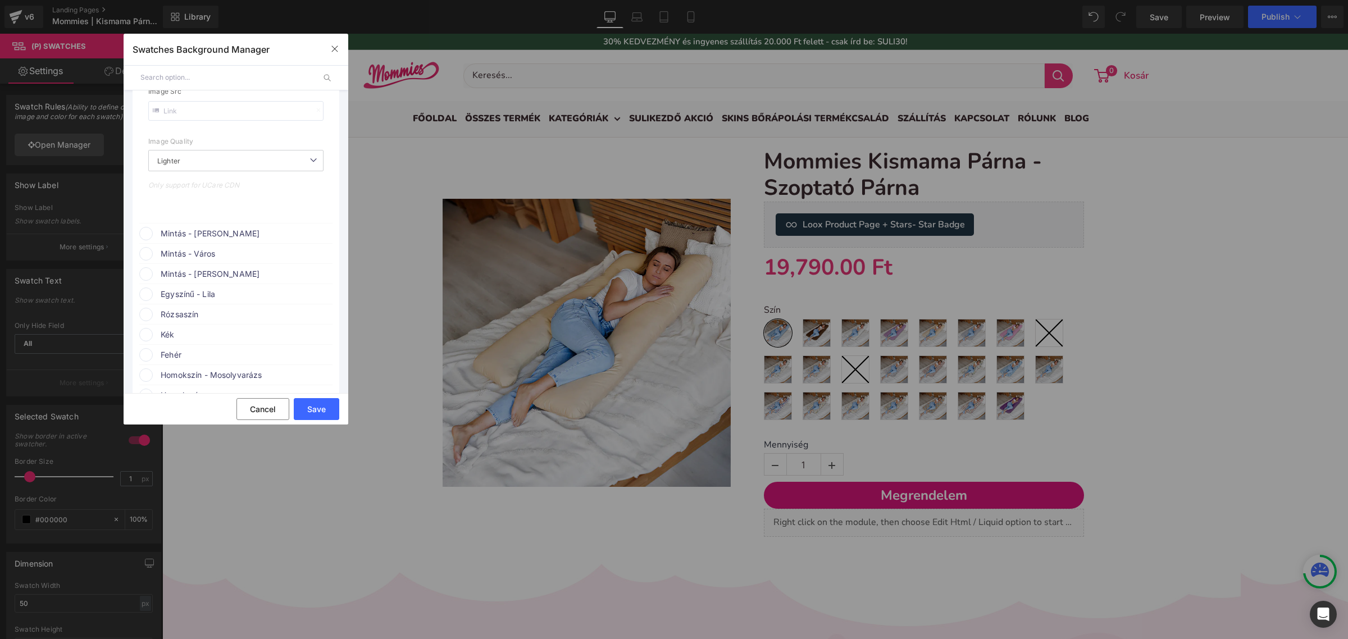
click at [281, 240] on span "Mintás - [PERSON_NAME]" at bounding box center [246, 233] width 171 height 13
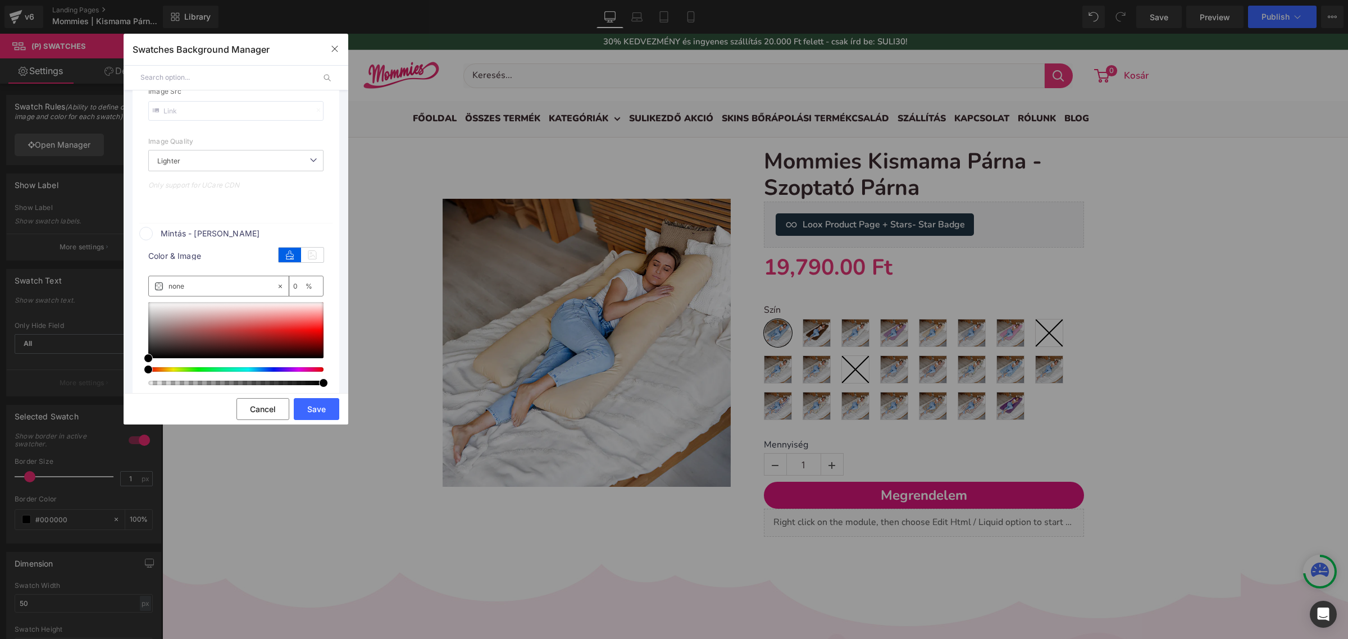
scroll to position [5383, 0]
click at [311, 262] on icon at bounding box center [312, 255] width 22 height 15
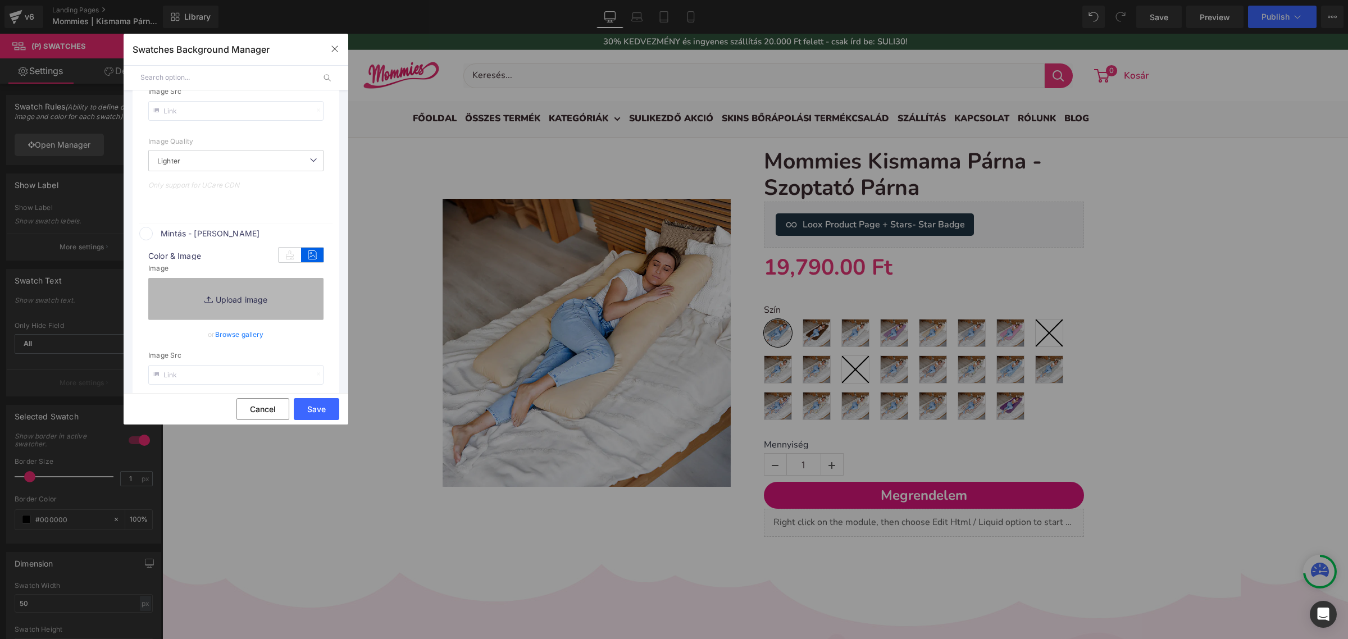
click at [254, 319] on link "Replace Image" at bounding box center [235, 299] width 175 height 42
type input "C:\fakepath\pamut_erdei barátok.png"
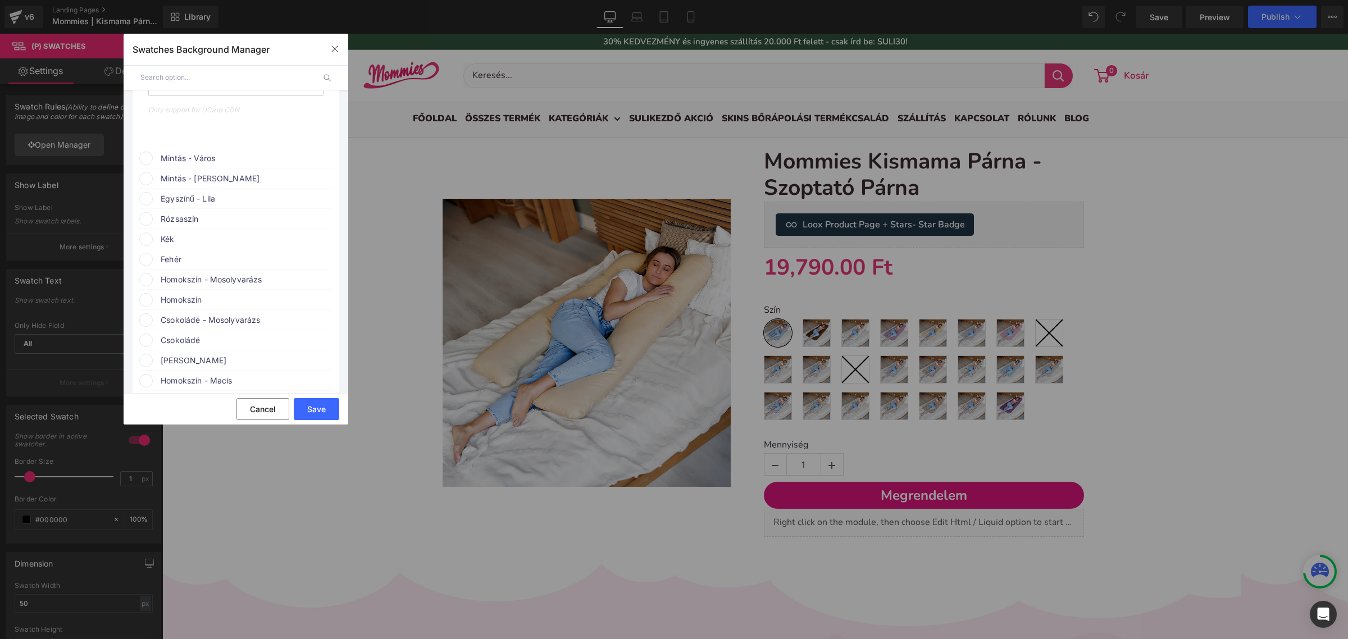
scroll to position [5742, 0]
click at [266, 165] on span "Mintás - Város" at bounding box center [246, 158] width 171 height 13
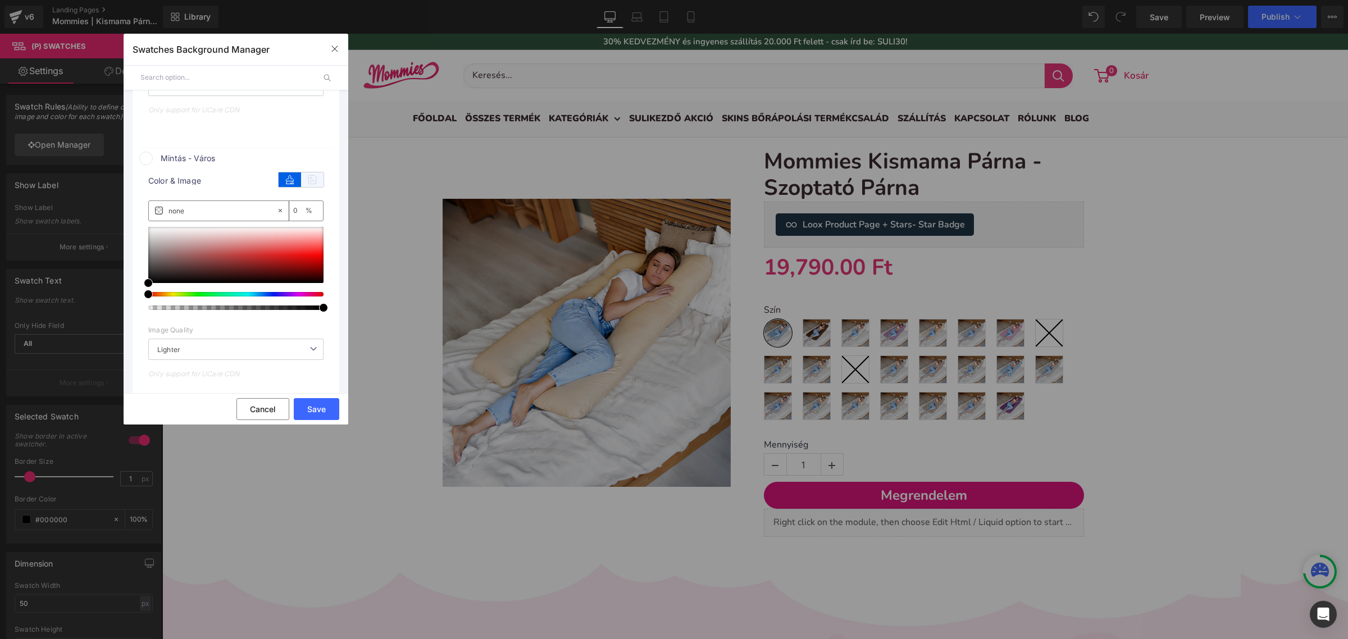
click at [315, 187] on icon at bounding box center [312, 179] width 22 height 15
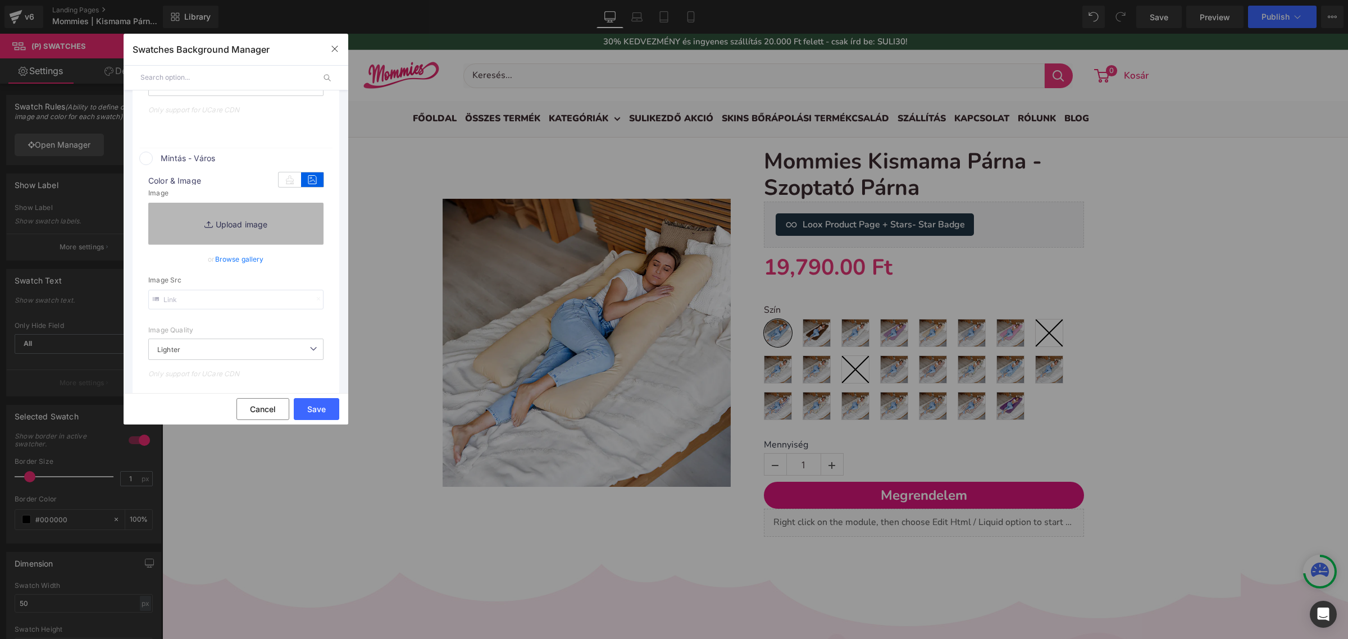
click at [270, 242] on link "Replace Image" at bounding box center [235, 224] width 175 height 42
type input "C:\fakepath\pamut_város.png"
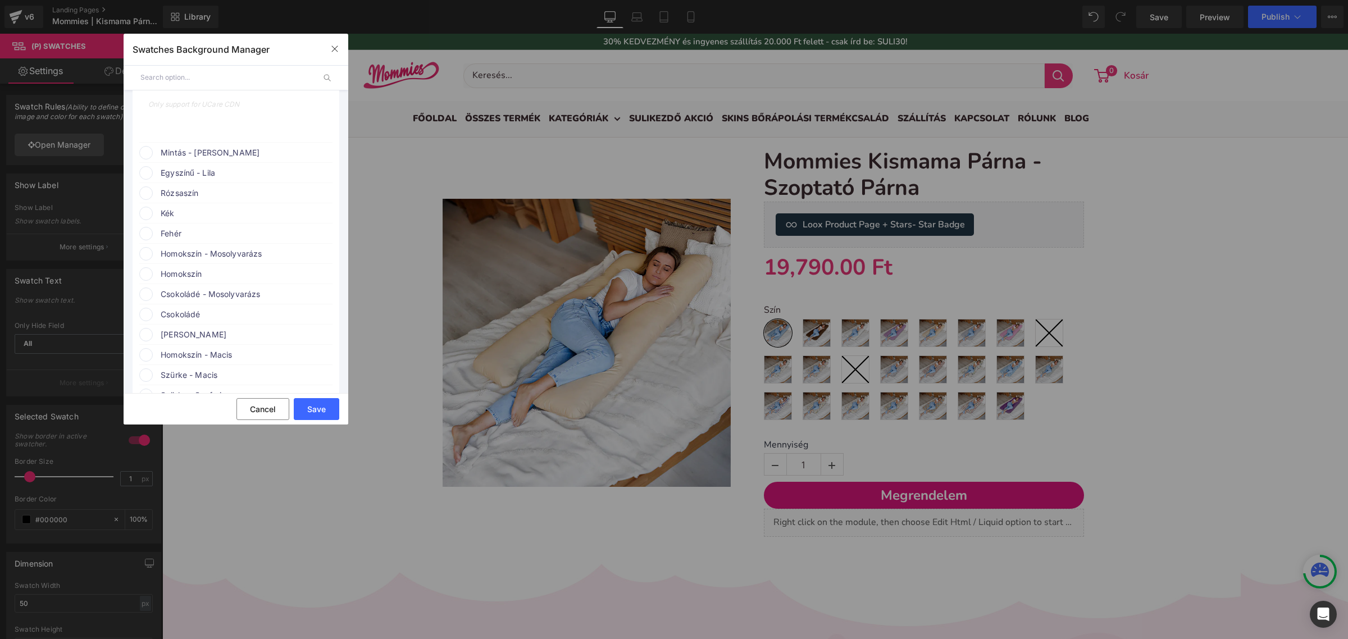
click at [240, 159] on span "Mintás - [PERSON_NAME]" at bounding box center [246, 152] width 171 height 13
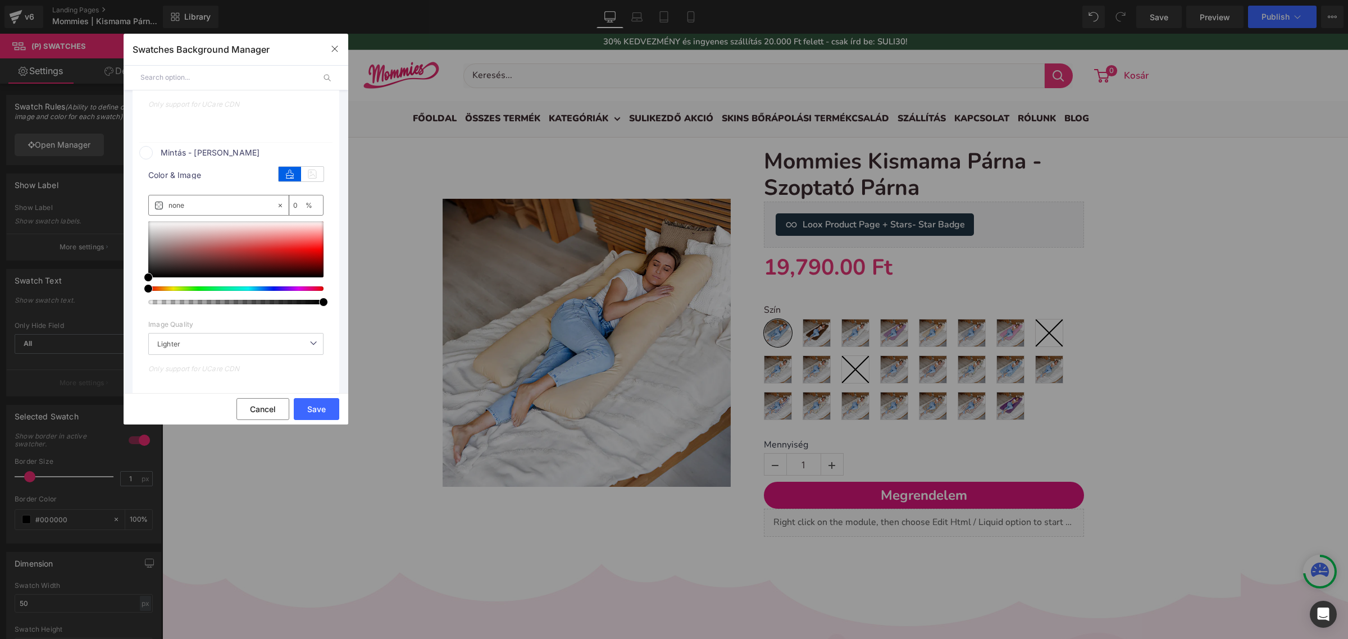
scroll to position [6032, 0]
click at [304, 181] on icon at bounding box center [312, 174] width 22 height 15
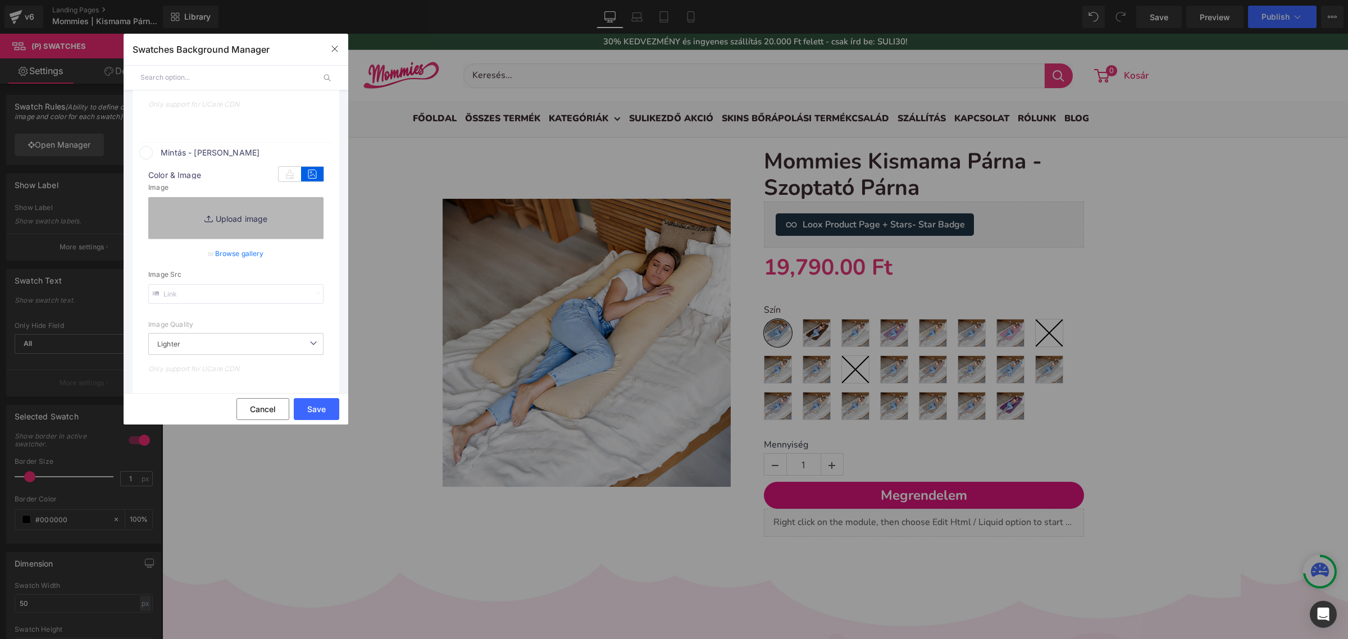
click at [281, 239] on link "Replace Image" at bounding box center [235, 218] width 175 height 42
type input "C:\fakepath\pamut_erdei kaland.png"
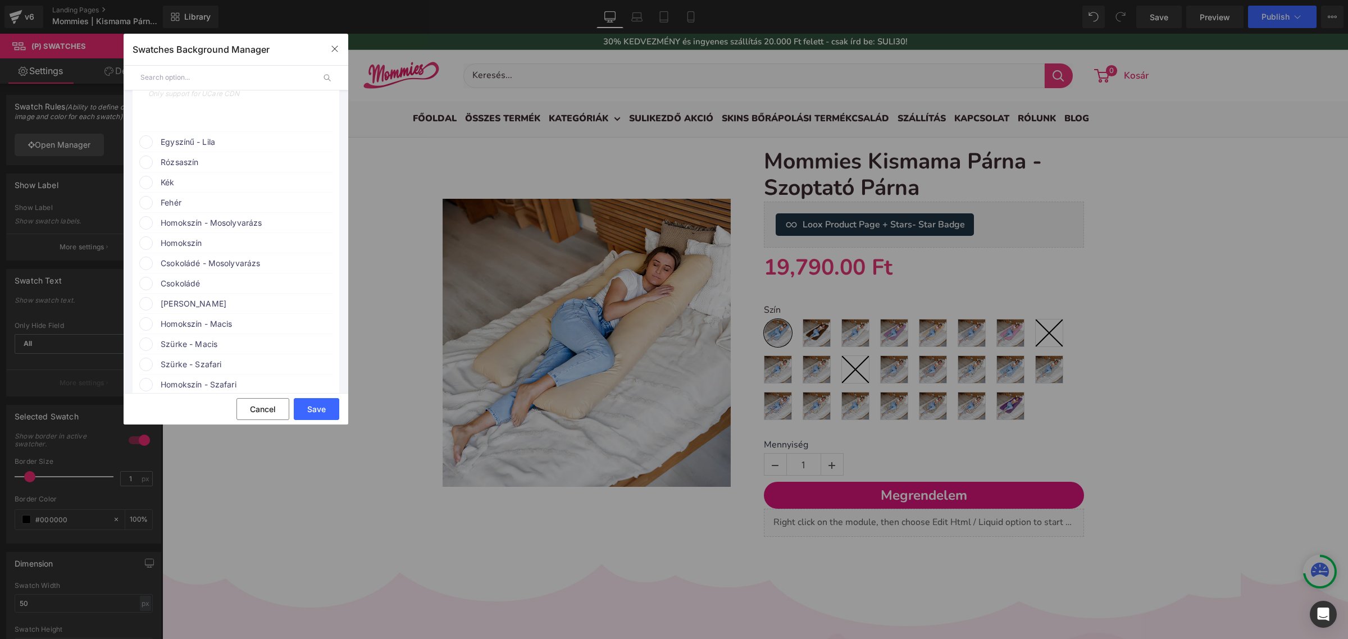
scroll to position [6312, 0]
click at [222, 154] on span "Egyszínű - Lila" at bounding box center [246, 147] width 171 height 13
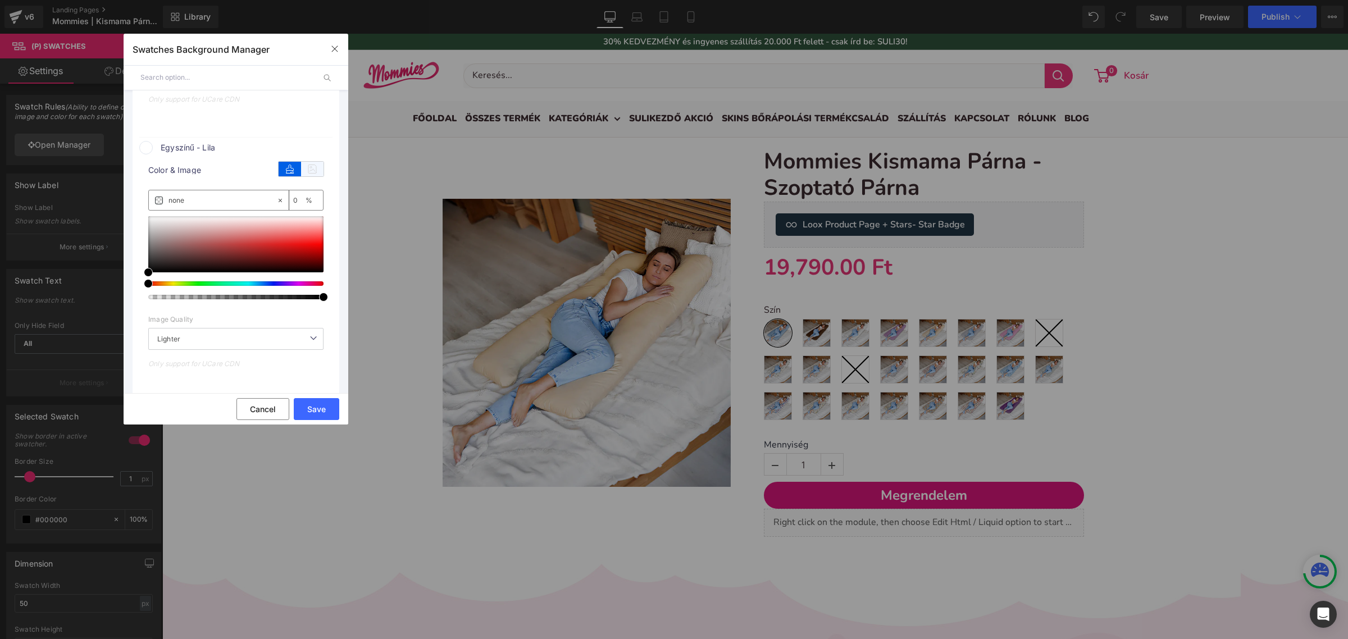
click at [304, 176] on icon at bounding box center [312, 169] width 22 height 15
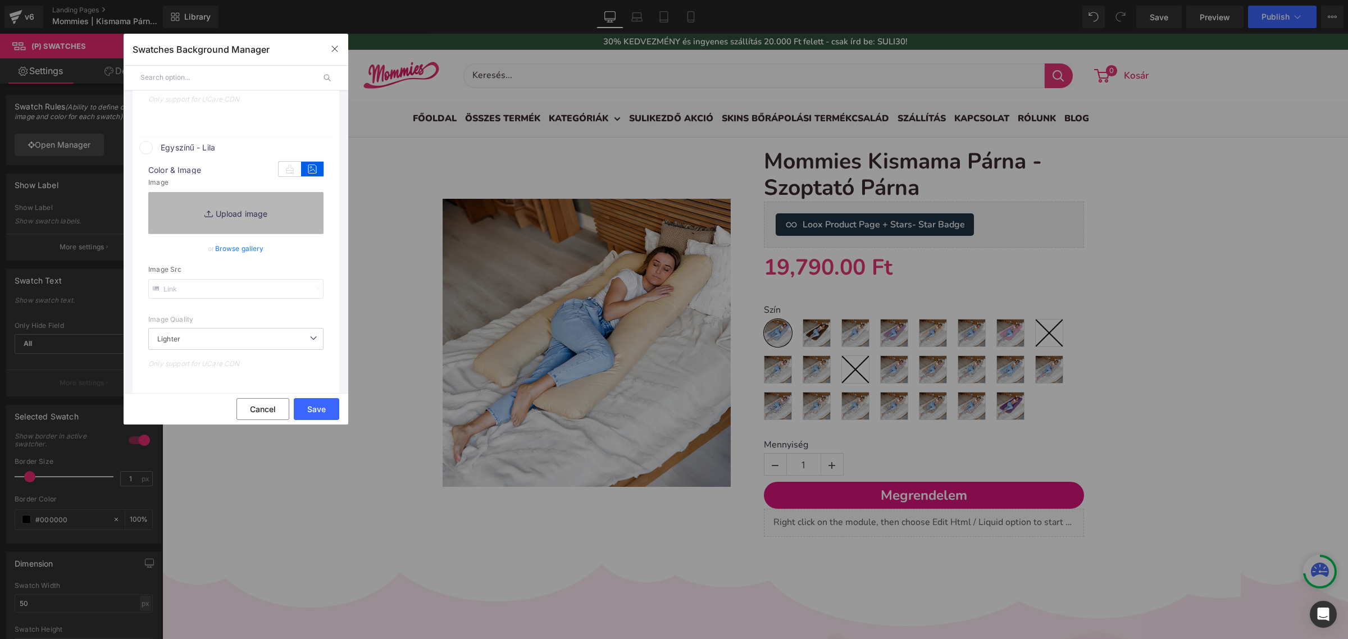
click at [262, 234] on link "Replace Image" at bounding box center [235, 213] width 175 height 42
type input "C:\fakepath\pamut-koralaku_sötétlila.png"
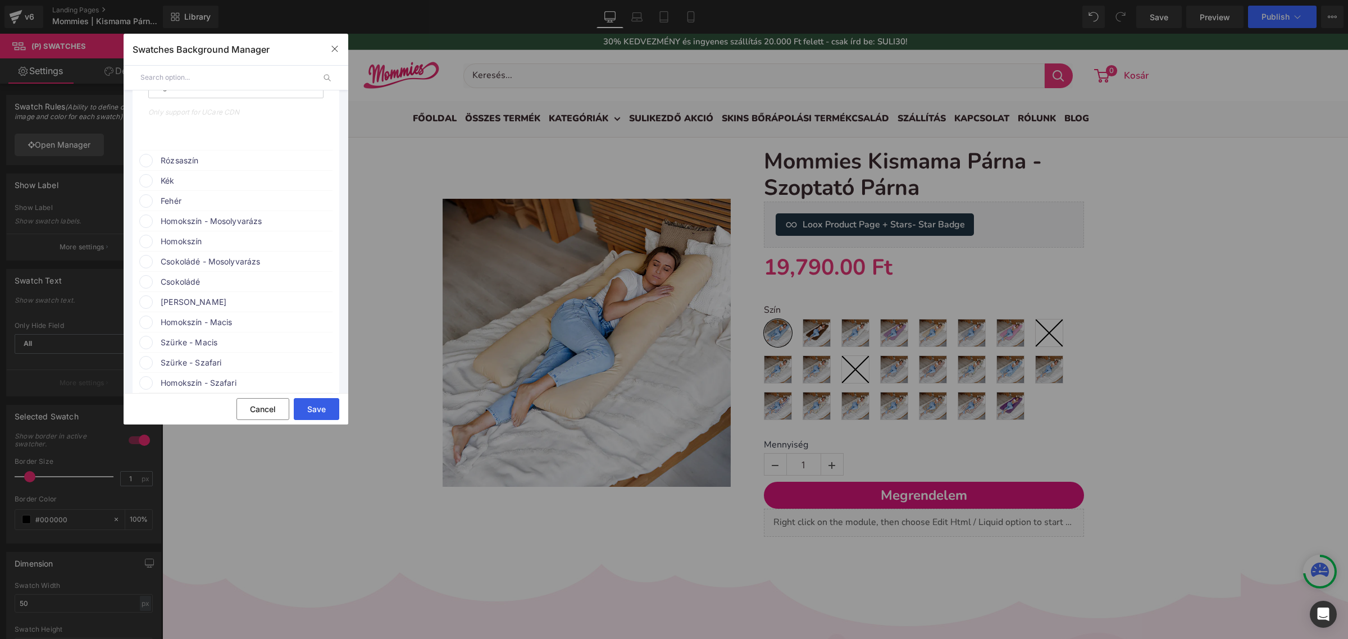
scroll to position [6593, 0]
click at [313, 407] on button "Save" at bounding box center [316, 409] width 45 height 22
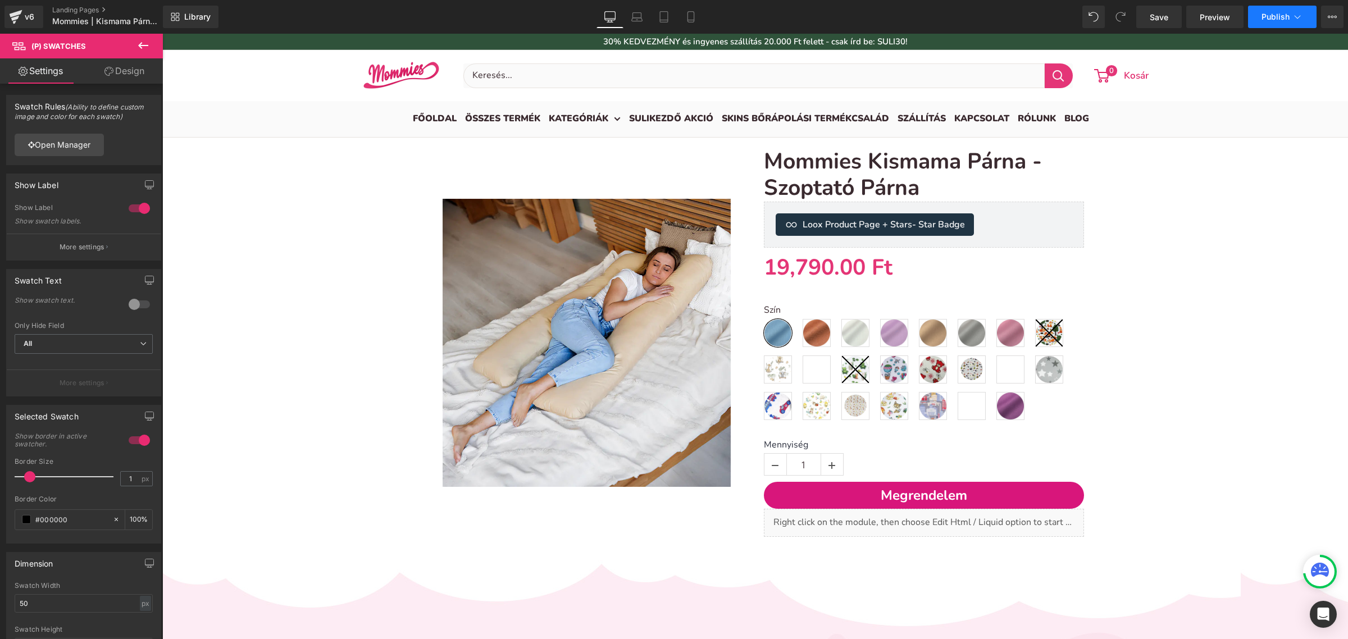
click at [1282, 7] on button "Publish" at bounding box center [1282, 17] width 69 height 22
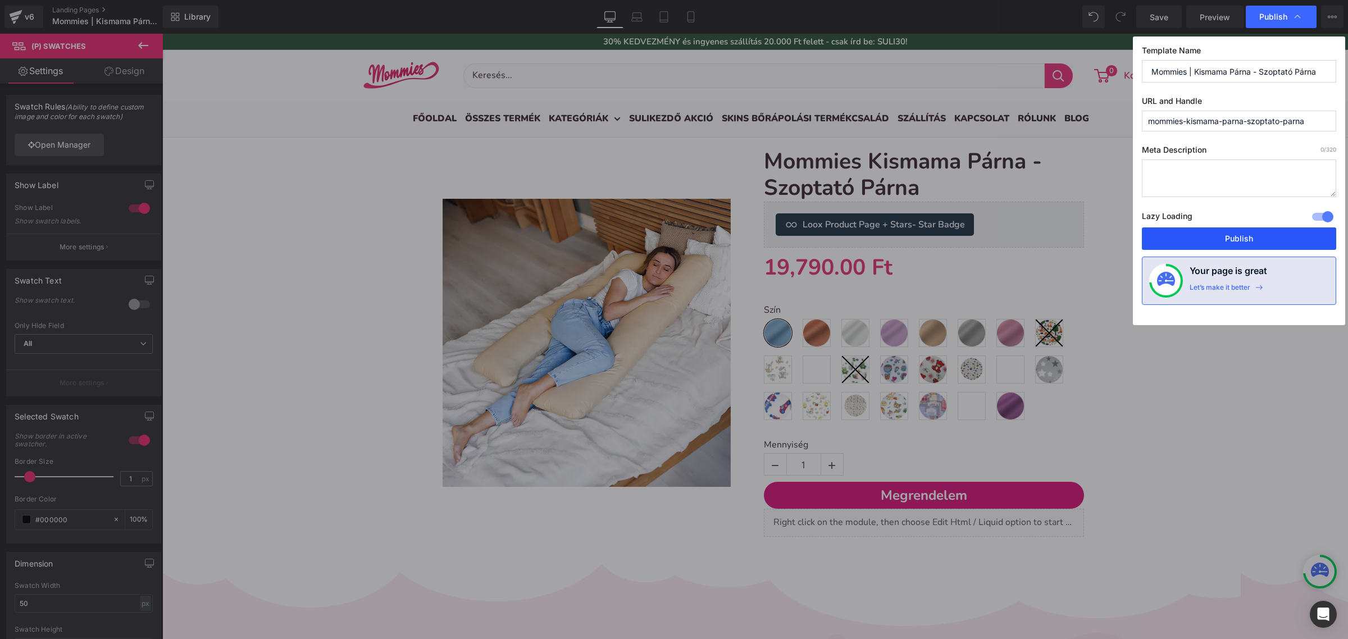
click at [1220, 238] on button "Publish" at bounding box center [1239, 238] width 194 height 22
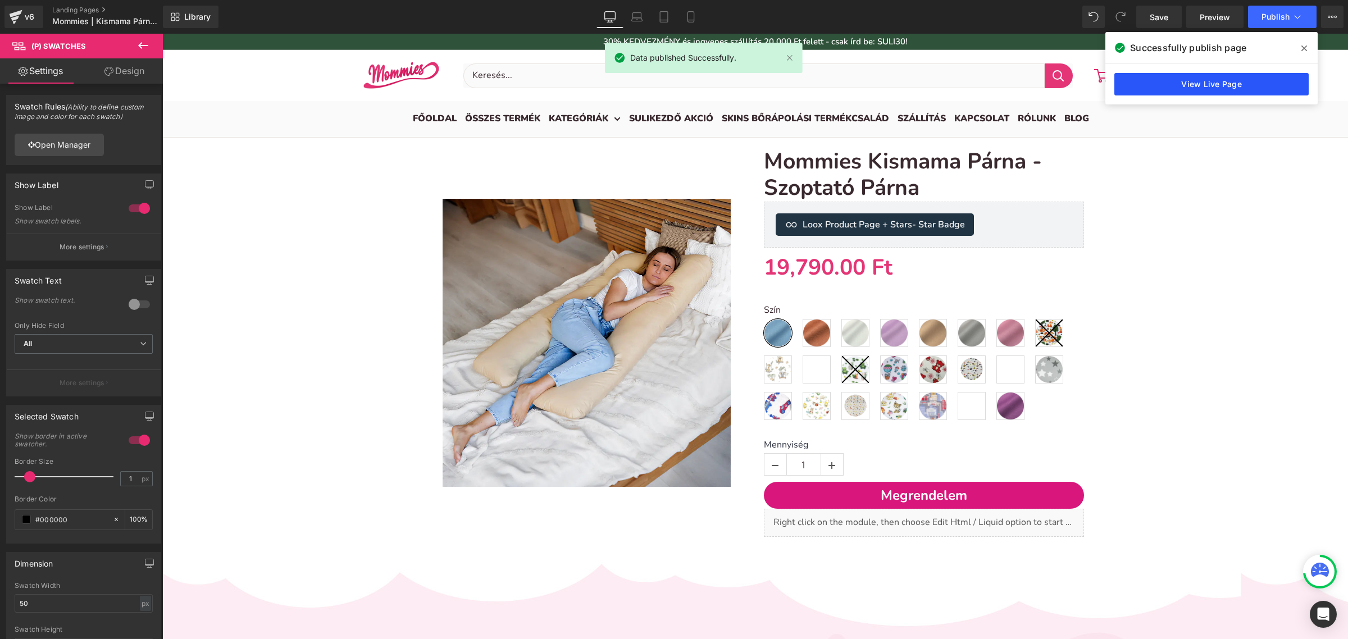
click at [1223, 81] on link "View Live Page" at bounding box center [1211, 84] width 194 height 22
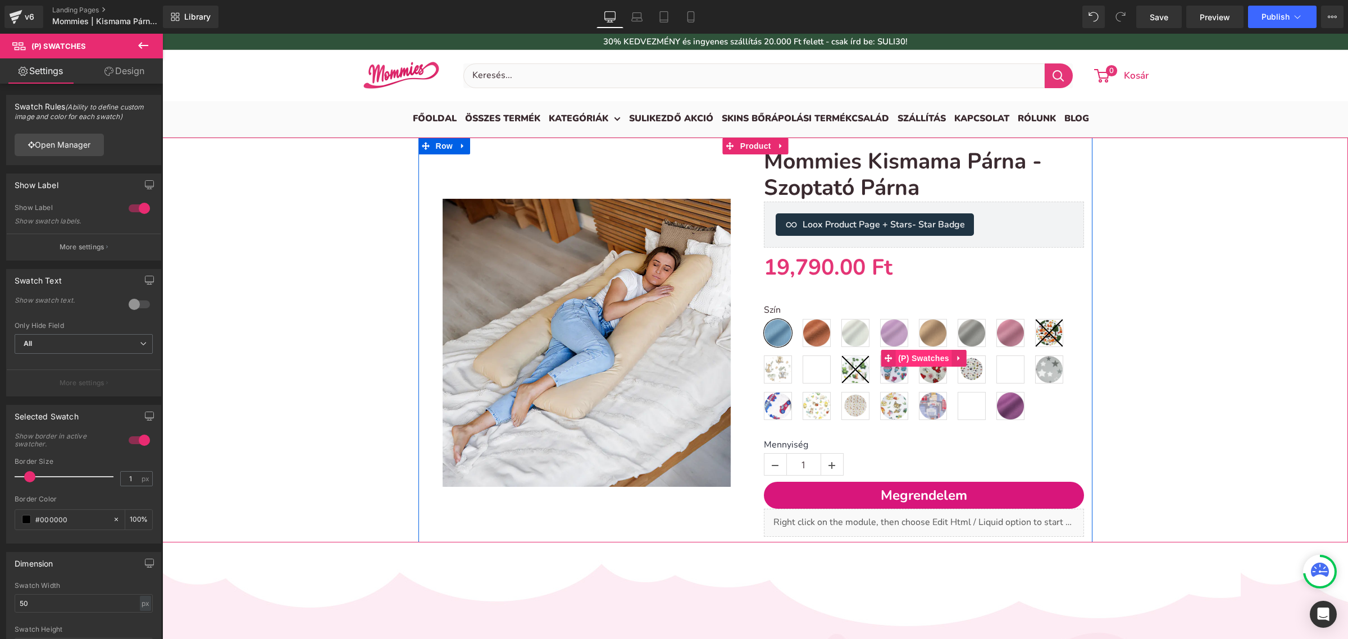
click at [902, 353] on span "(P) Swatches" at bounding box center [923, 358] width 57 height 17
click at [133, 445] on div at bounding box center [139, 440] width 27 height 18
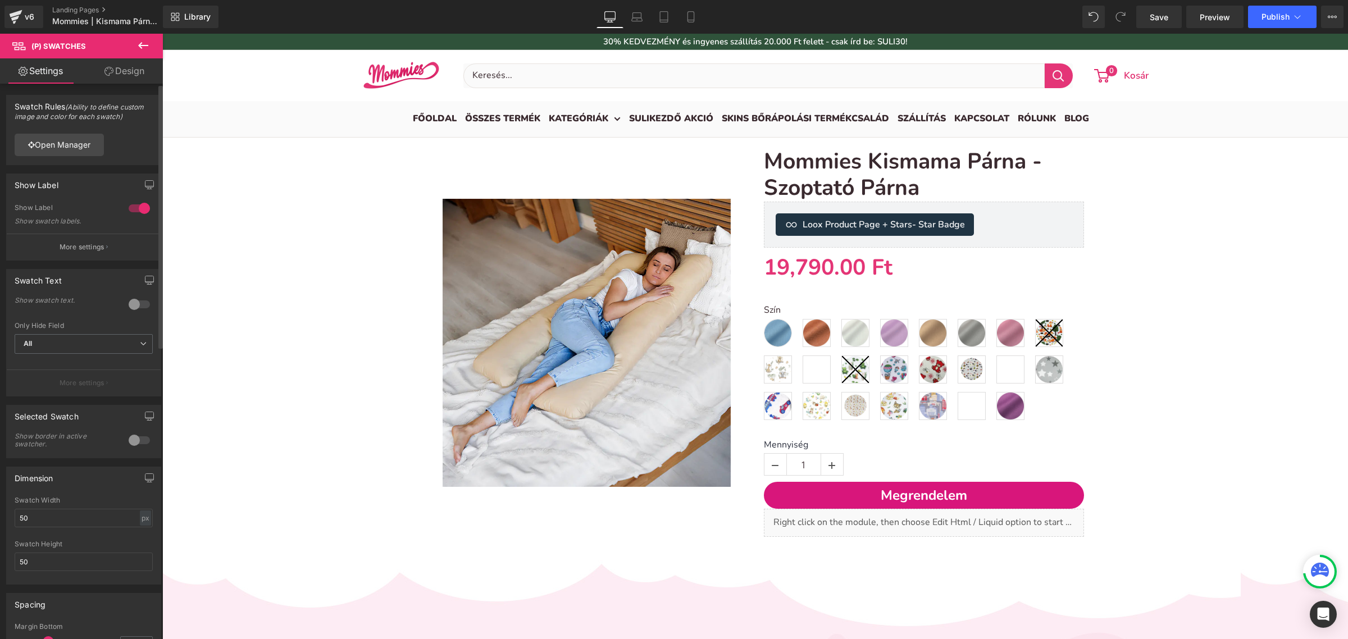
click at [135, 442] on div at bounding box center [139, 440] width 27 height 18
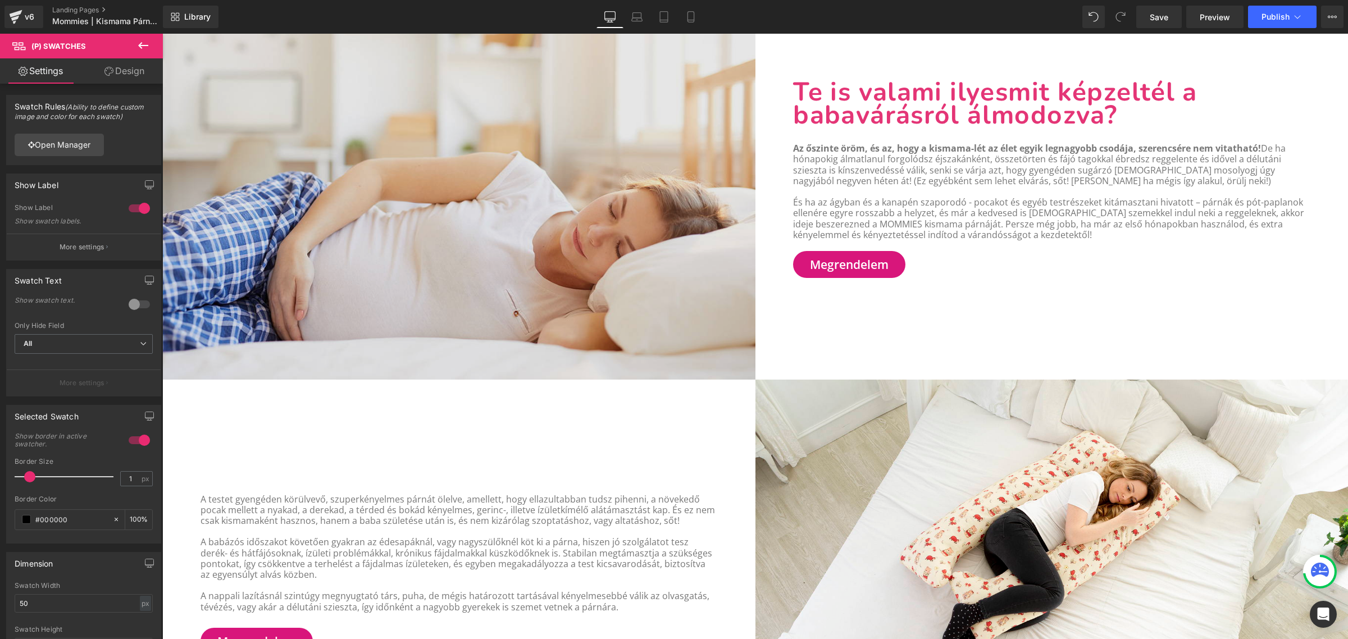
scroll to position [1053, 0]
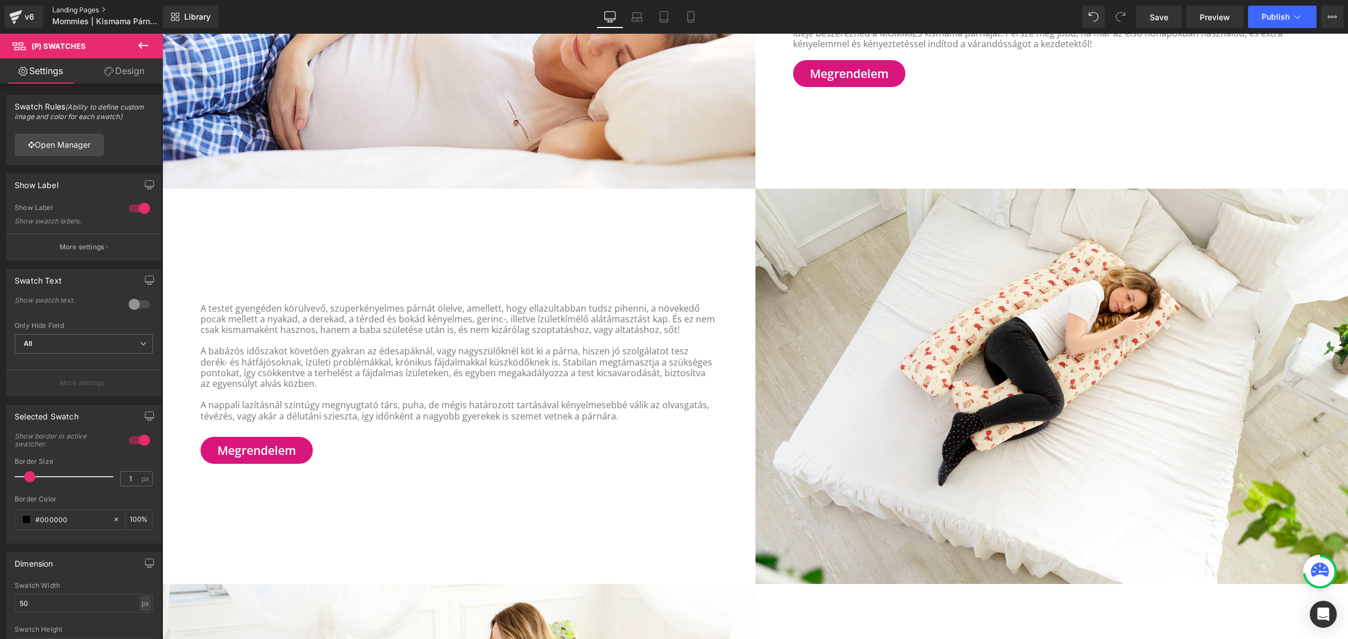
click at [62, 12] on link "Landing Pages" at bounding box center [116, 10] width 129 height 9
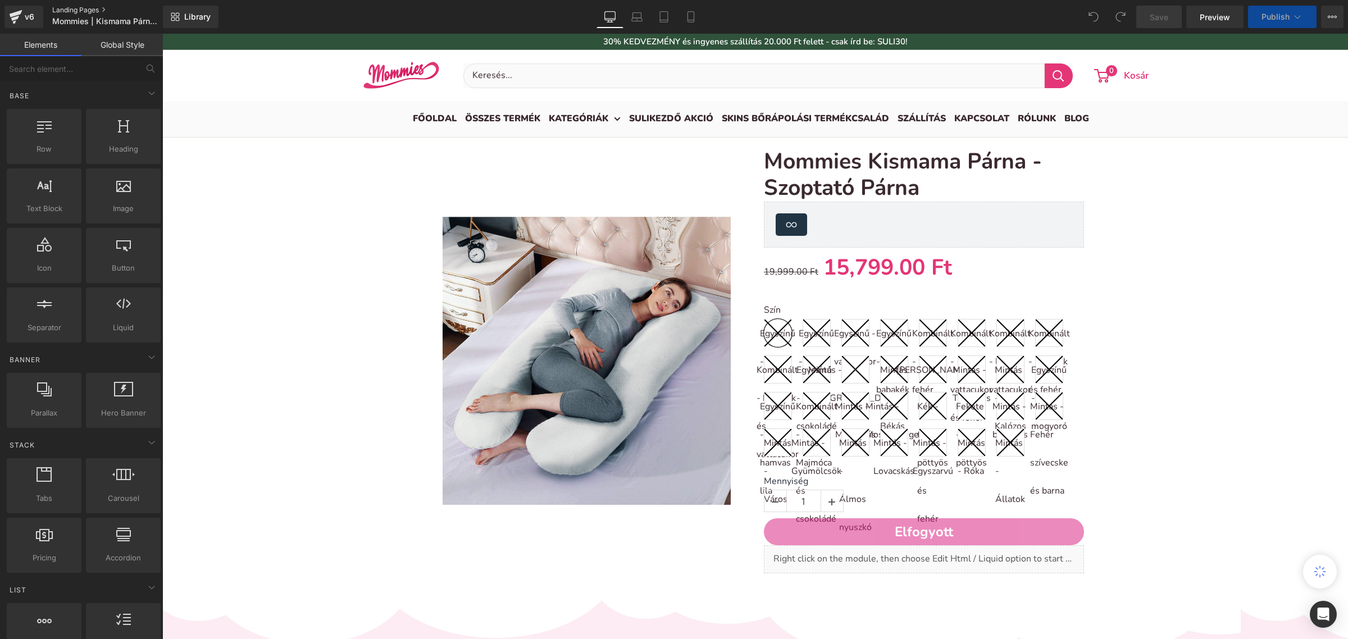
click at [70, 6] on link "Landing Pages" at bounding box center [116, 10] width 129 height 9
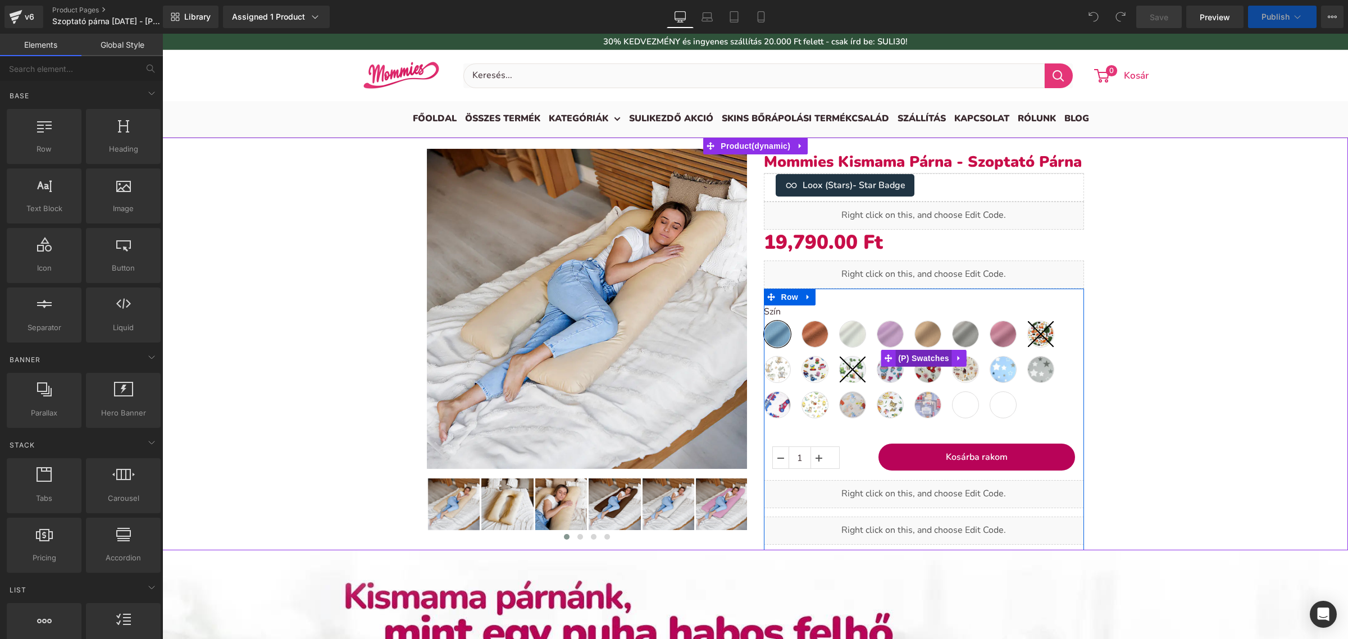
click at [920, 354] on span "(P) Swatches" at bounding box center [923, 358] width 57 height 17
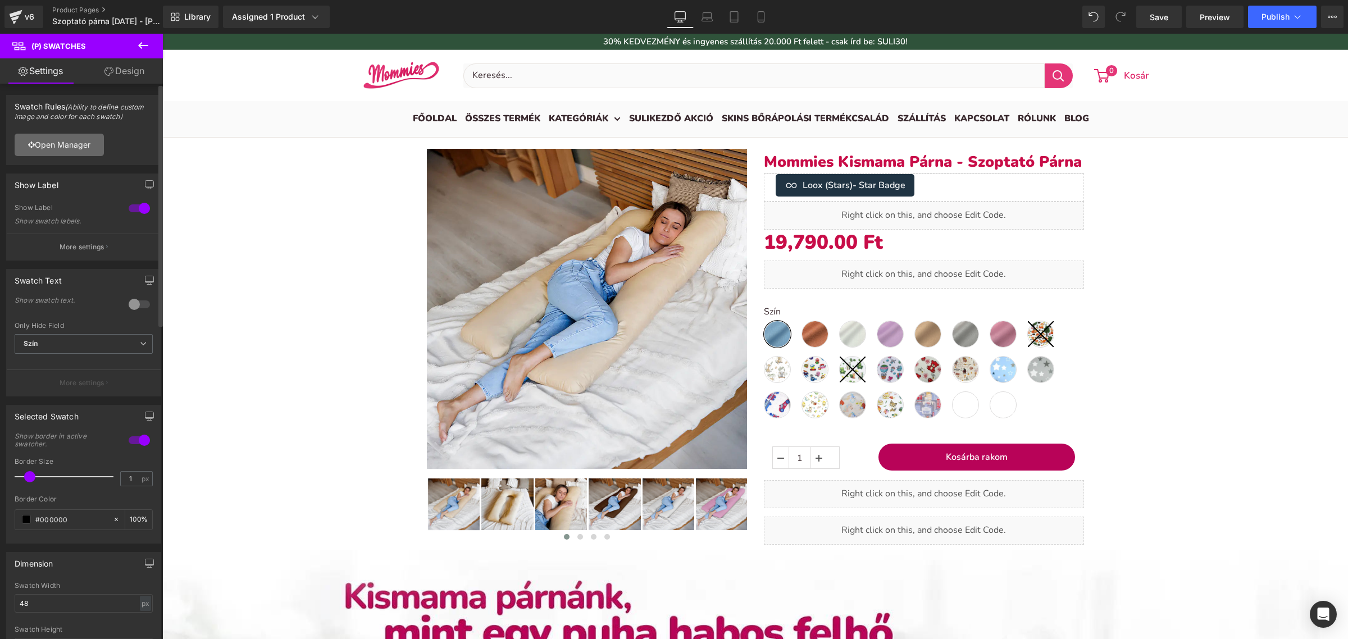
click at [79, 148] on link "Open Manager" at bounding box center [59, 145] width 89 height 22
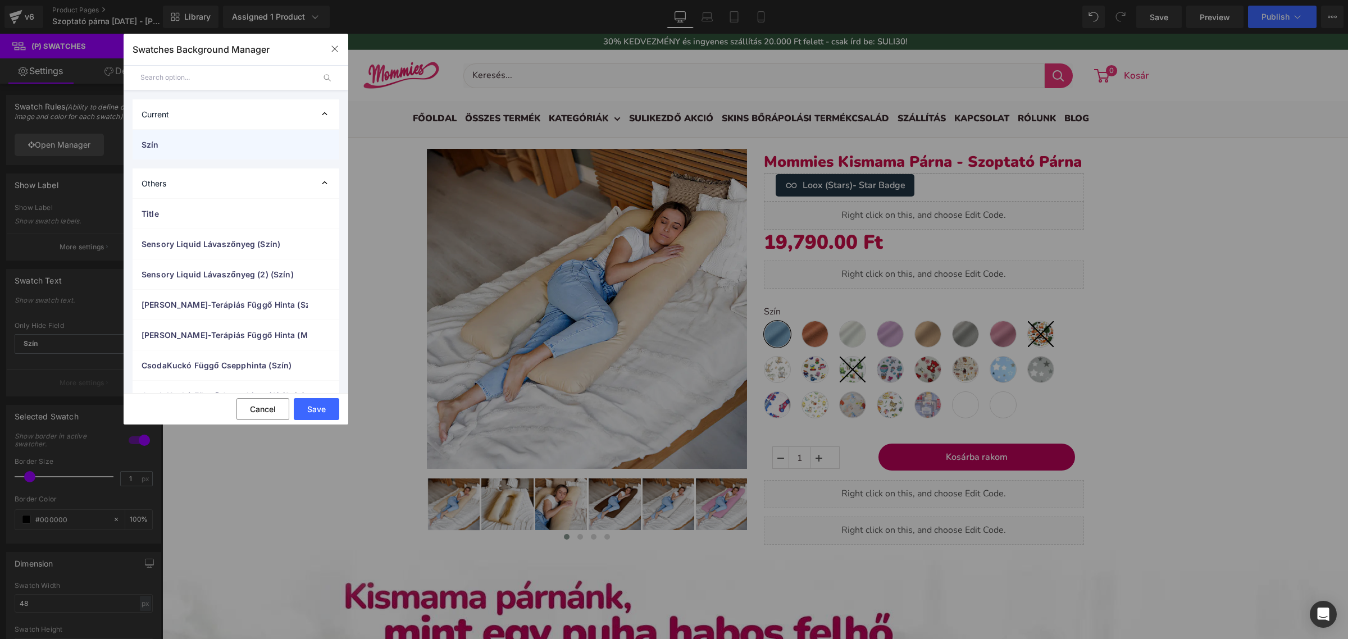
click at [193, 151] on div "Szín" at bounding box center [236, 145] width 207 height 30
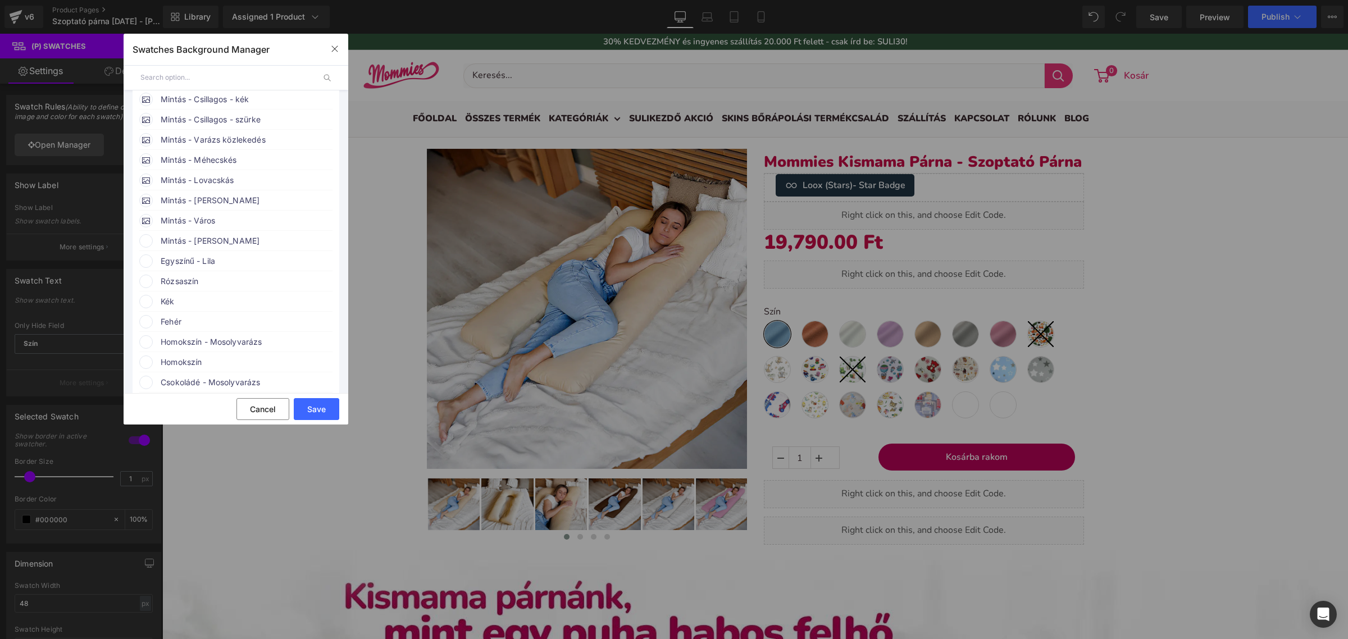
scroll to position [562, 0]
click at [206, 120] on span "Mintás - [PERSON_NAME]" at bounding box center [246, 112] width 171 height 13
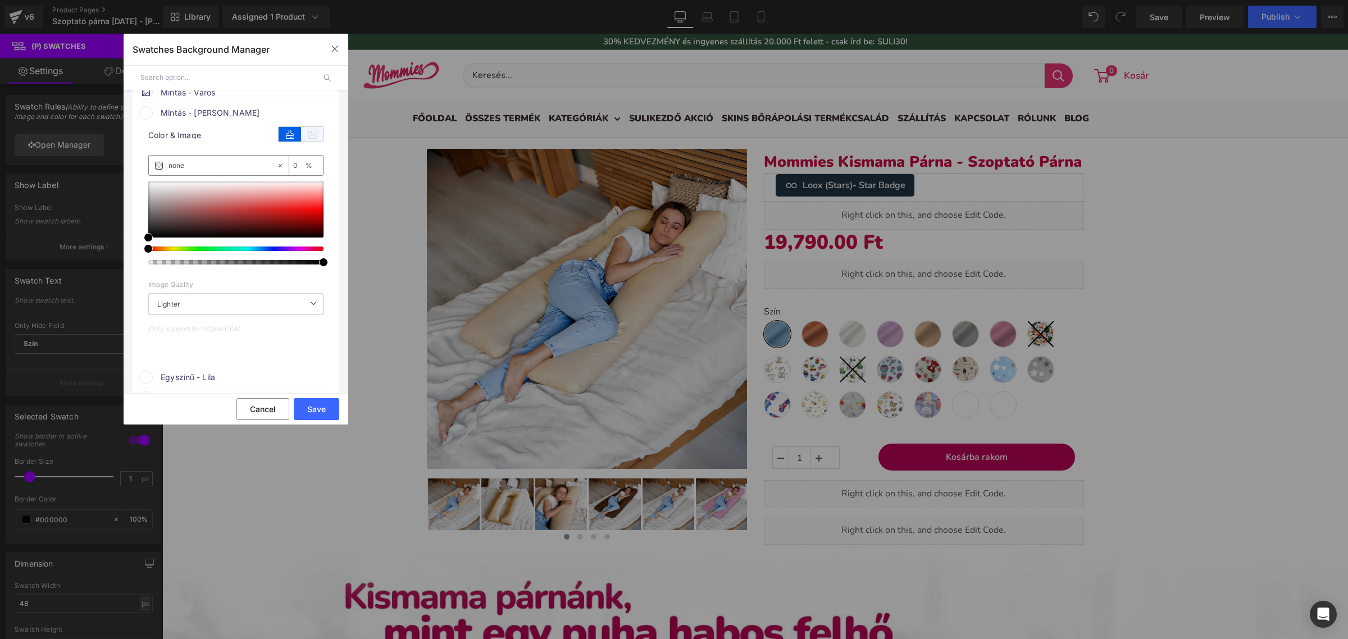
click at [307, 142] on icon at bounding box center [312, 134] width 22 height 15
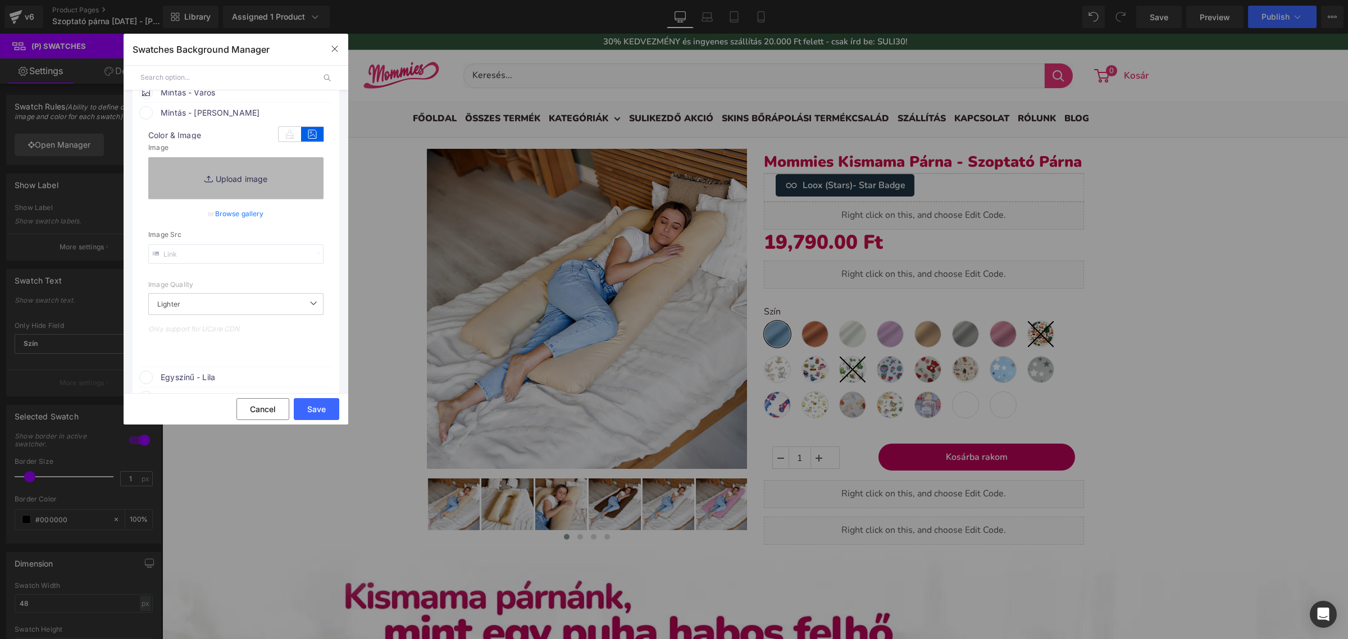
click at [264, 199] on link "Replace Image" at bounding box center [235, 178] width 175 height 42
type input "C:\fakepath\pamut_erdei kaland.png"
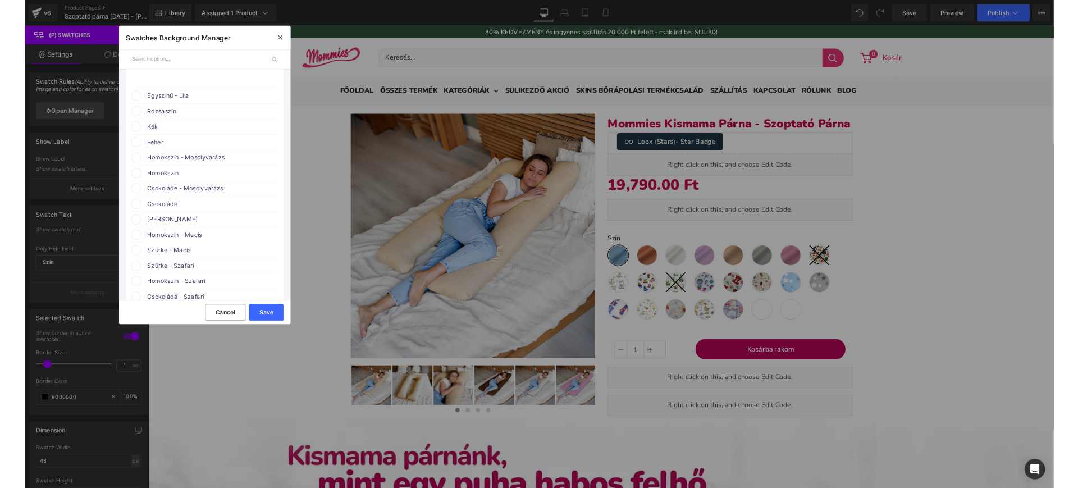
scroll to position [842, 0]
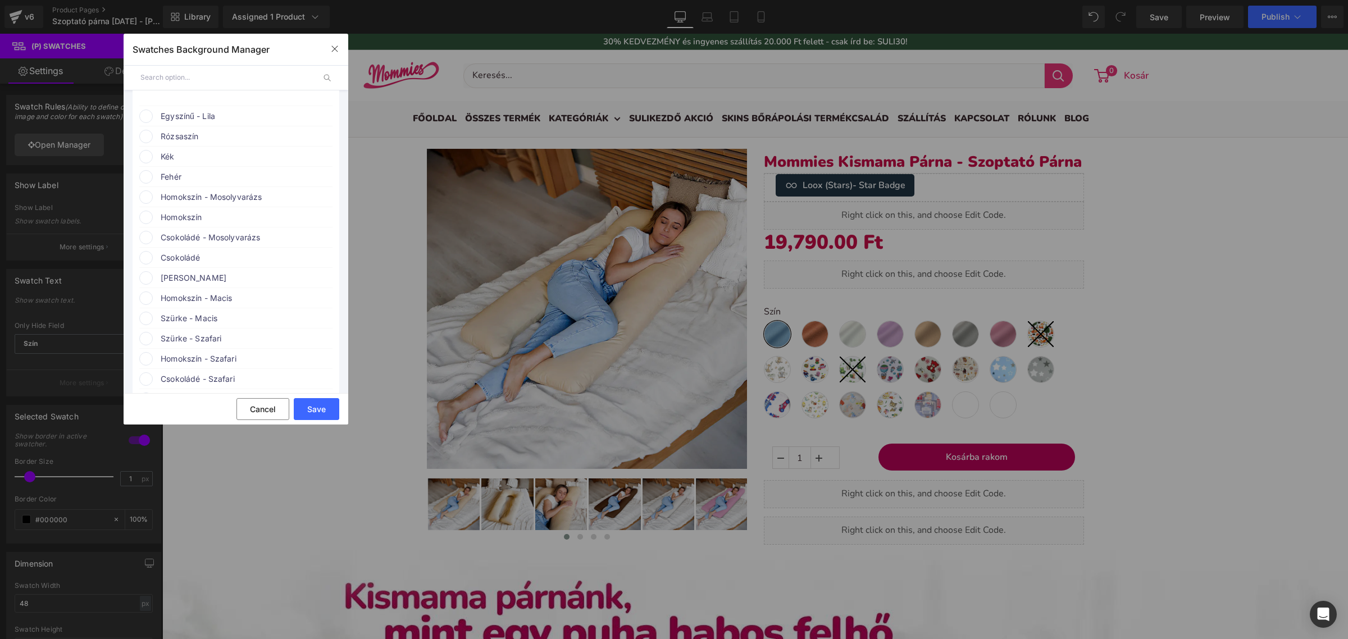
click at [209, 123] on span "Egyszínű - Lila" at bounding box center [246, 116] width 171 height 13
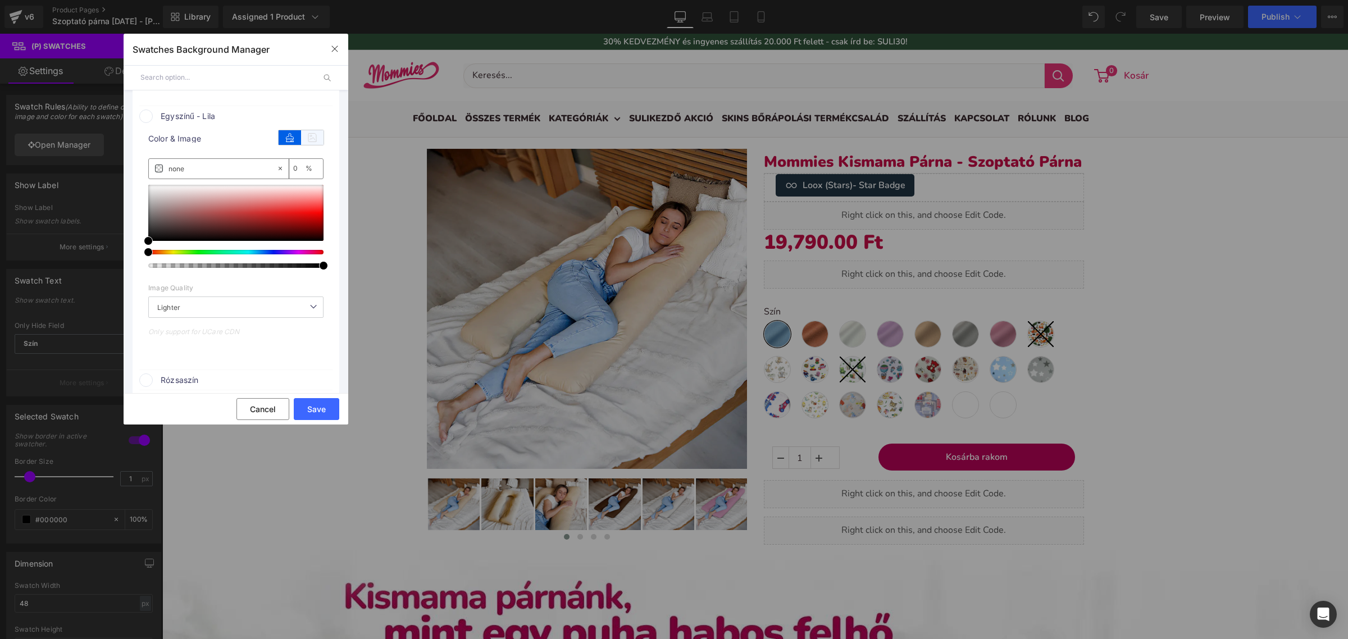
click at [301, 145] on icon at bounding box center [312, 137] width 22 height 15
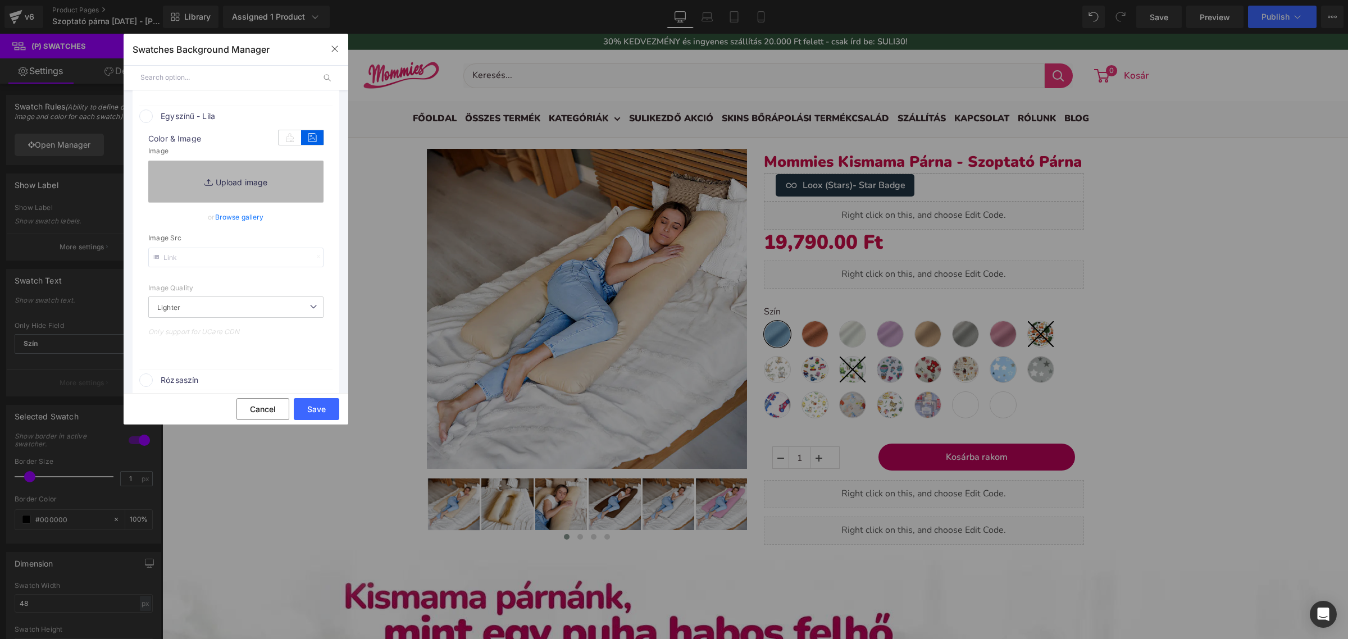
click at [266, 202] on link "Replace Image" at bounding box center [235, 182] width 175 height 42
type input "C:\fakepath\pamut-koralaku_sötétlila.png"
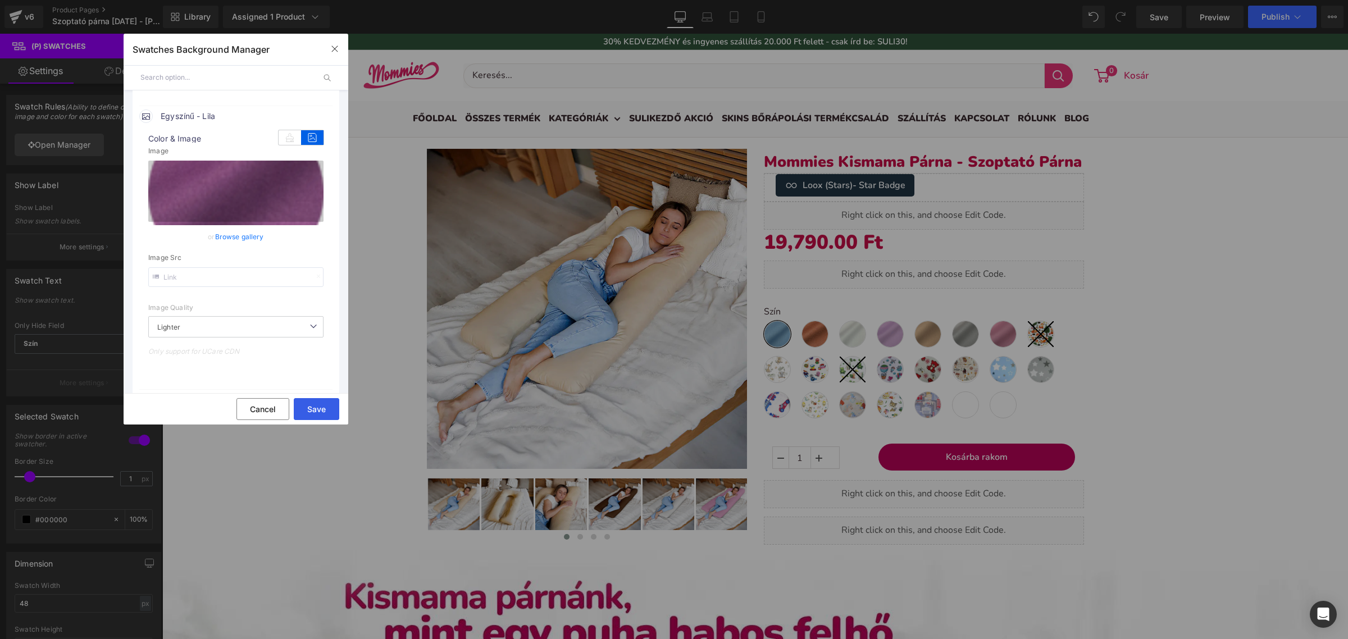
click at [313, 403] on button "Save" at bounding box center [316, 409] width 45 height 22
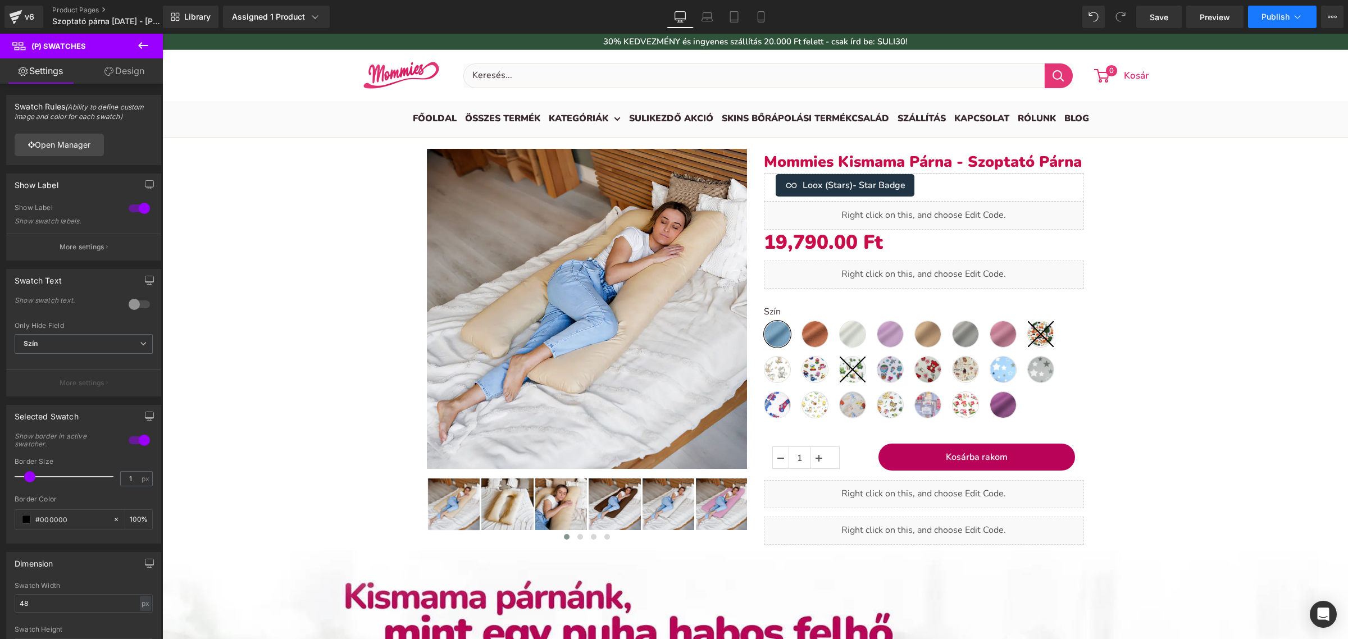
click at [1264, 10] on button "Publish" at bounding box center [1282, 17] width 69 height 22
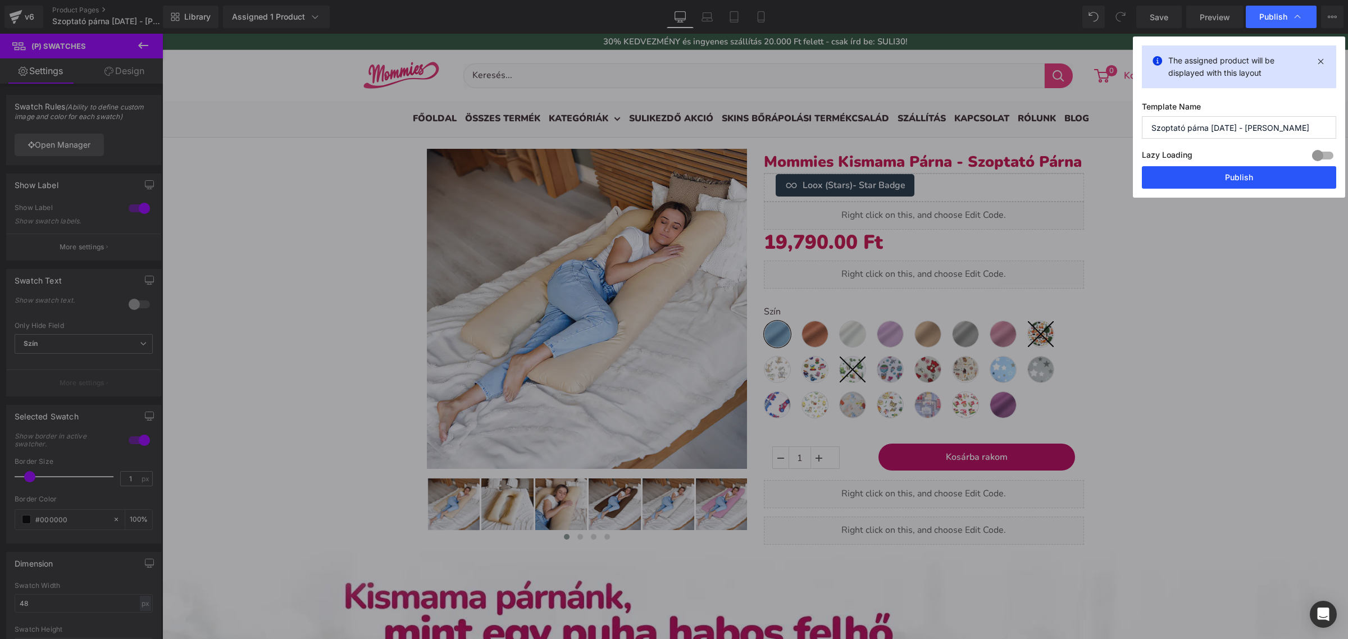
click at [1203, 184] on button "Publish" at bounding box center [1239, 177] width 194 height 22
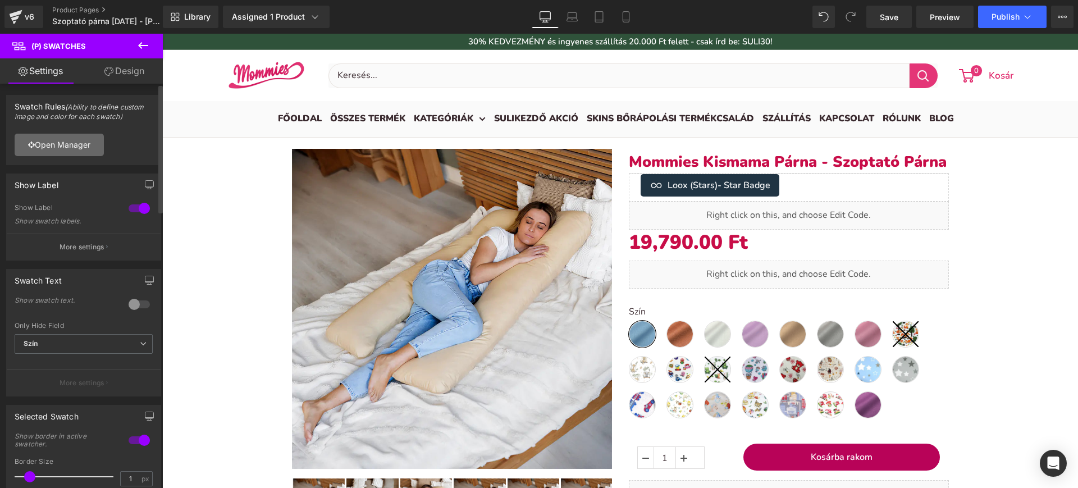
click at [89, 149] on link "Open Manager" at bounding box center [59, 145] width 89 height 22
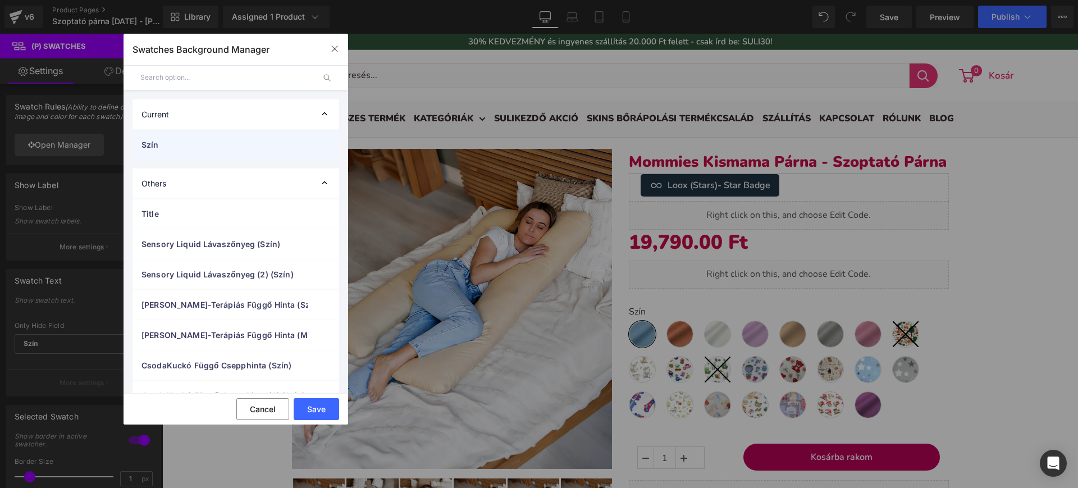
click at [200, 139] on span "Szín" at bounding box center [225, 145] width 166 height 12
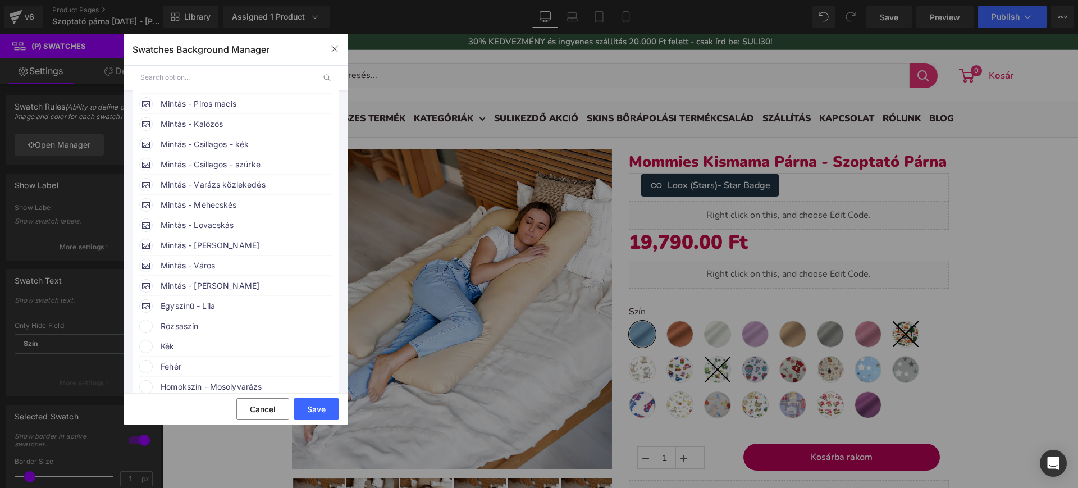
scroll to position [421, 0]
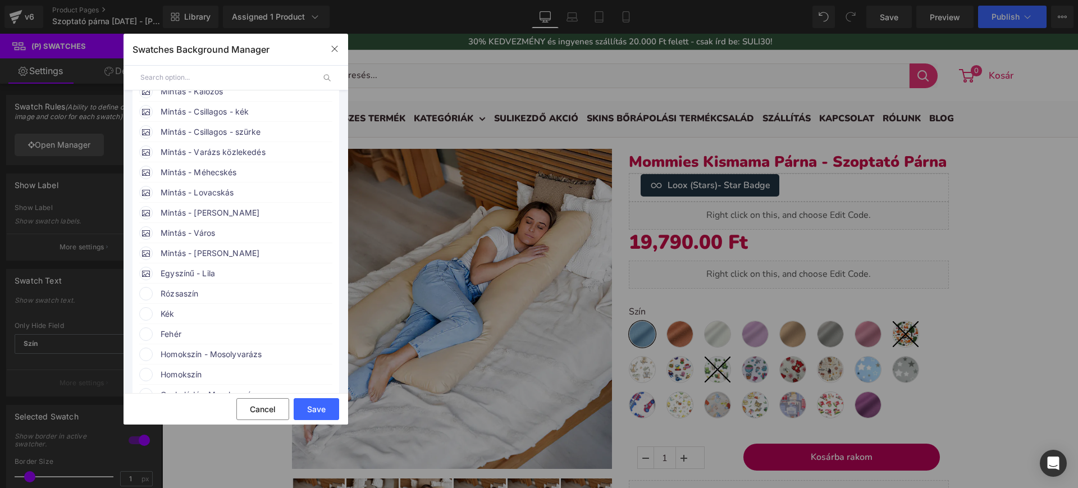
click at [208, 236] on span "Mintás - Város" at bounding box center [246, 232] width 171 height 13
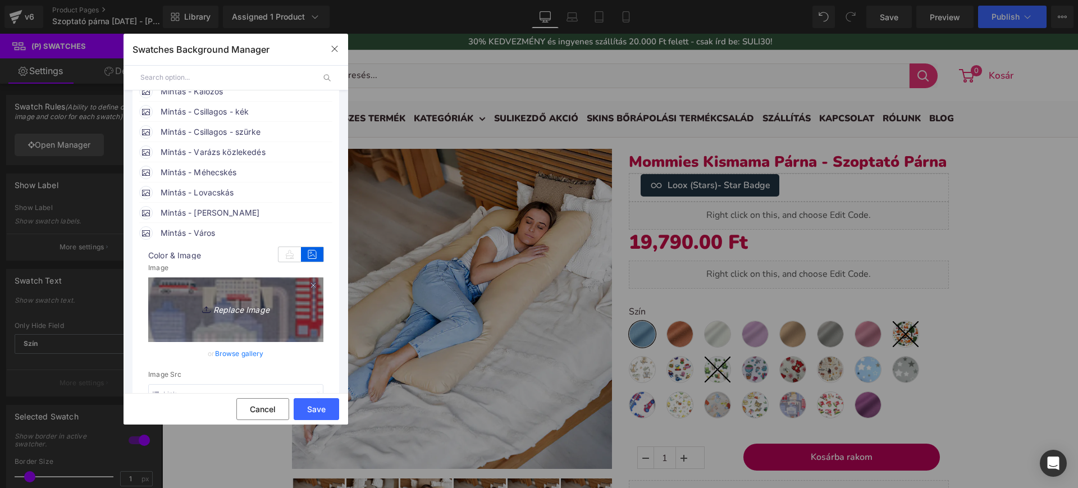
click at [261, 299] on link "Replace Image" at bounding box center [235, 307] width 175 height 61
type input "C:\fakepath\városos.webp"
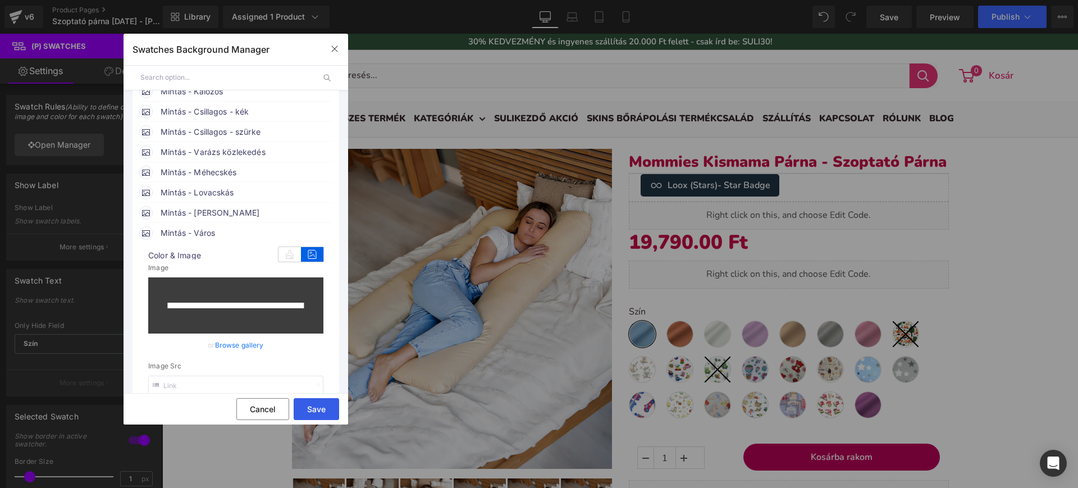
click at [316, 406] on button "Save" at bounding box center [316, 409] width 45 height 22
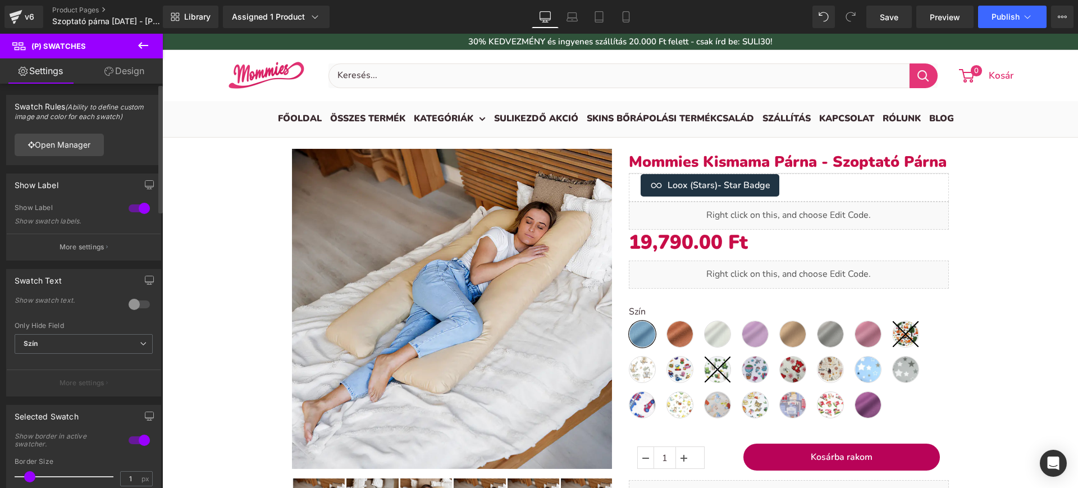
click at [86, 159] on div "Open Manager" at bounding box center [84, 145] width 154 height 40
click at [88, 147] on link "Open Manager" at bounding box center [59, 145] width 89 height 22
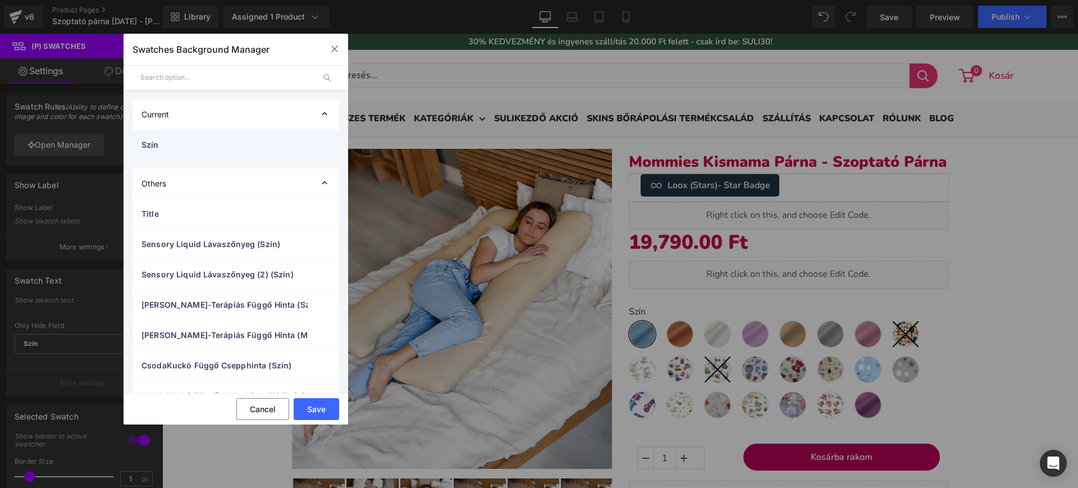
click at [176, 148] on span "Szín" at bounding box center [225, 145] width 166 height 12
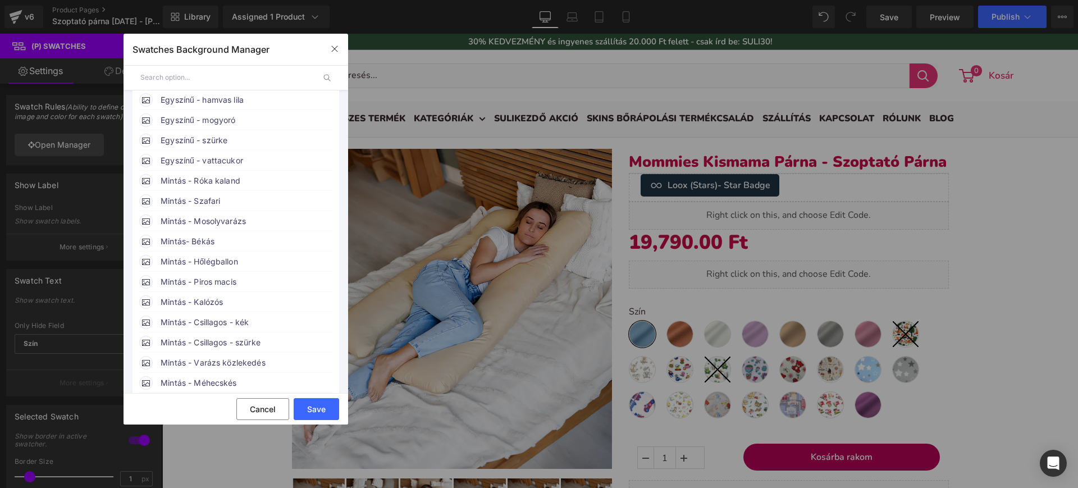
scroll to position [281, 0]
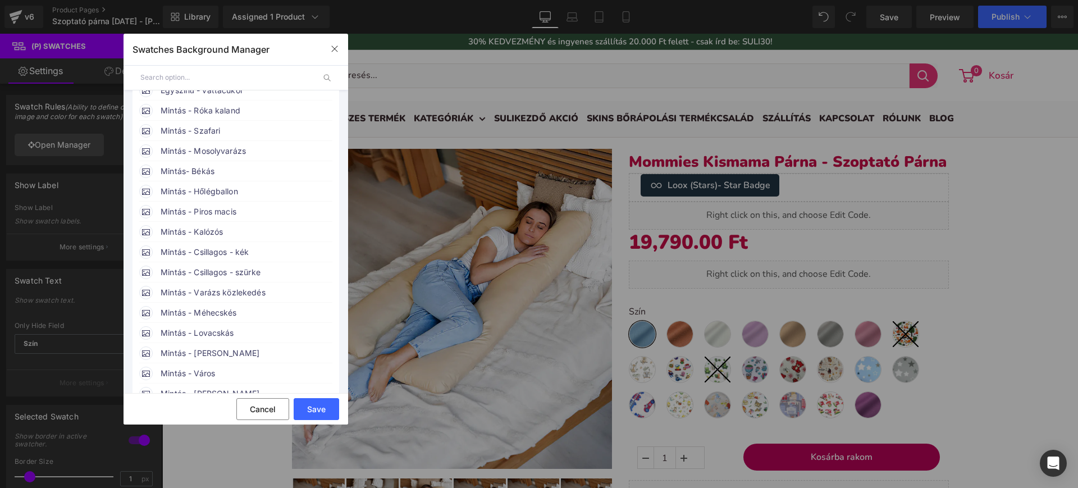
click at [204, 367] on span "Mintás - Város" at bounding box center [246, 373] width 171 height 13
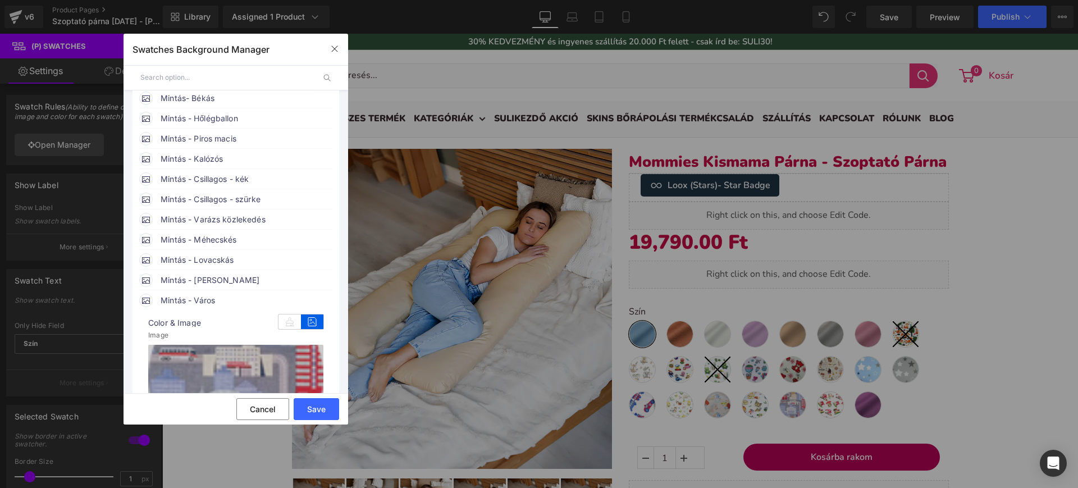
scroll to position [491, 0]
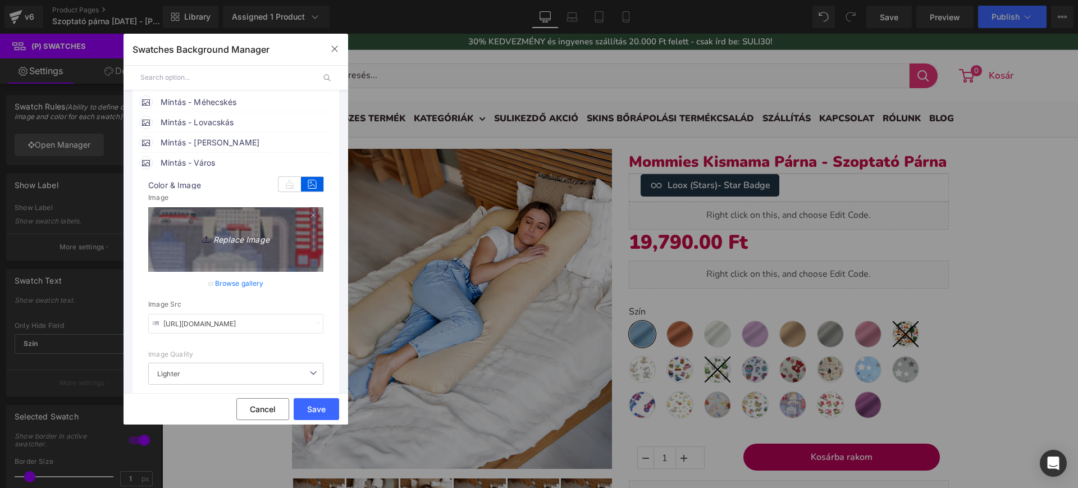
click at [238, 245] on link "Replace Image" at bounding box center [235, 237] width 175 height 61
type input "C:\fakepath\városos.webp"
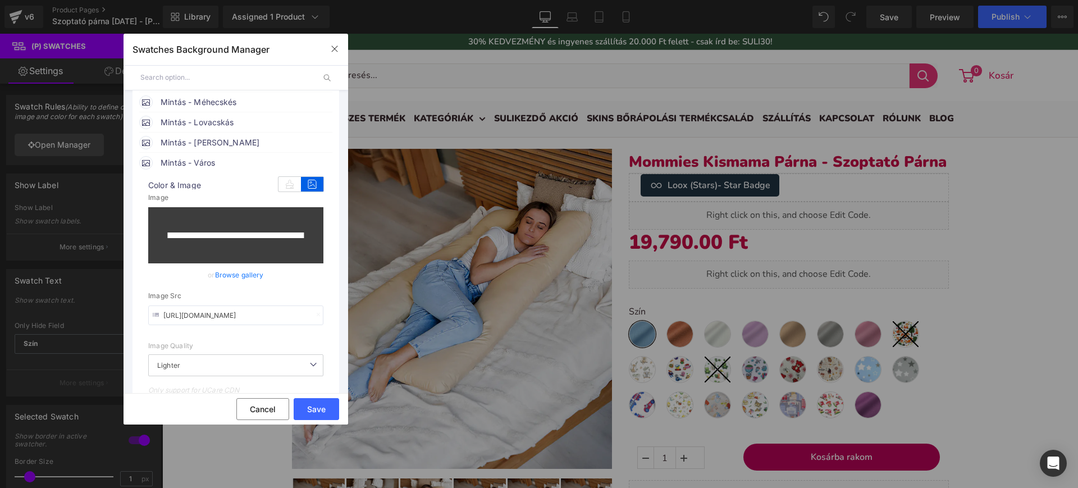
click at [253, 271] on link "Browse gallery" at bounding box center [239, 275] width 49 height 20
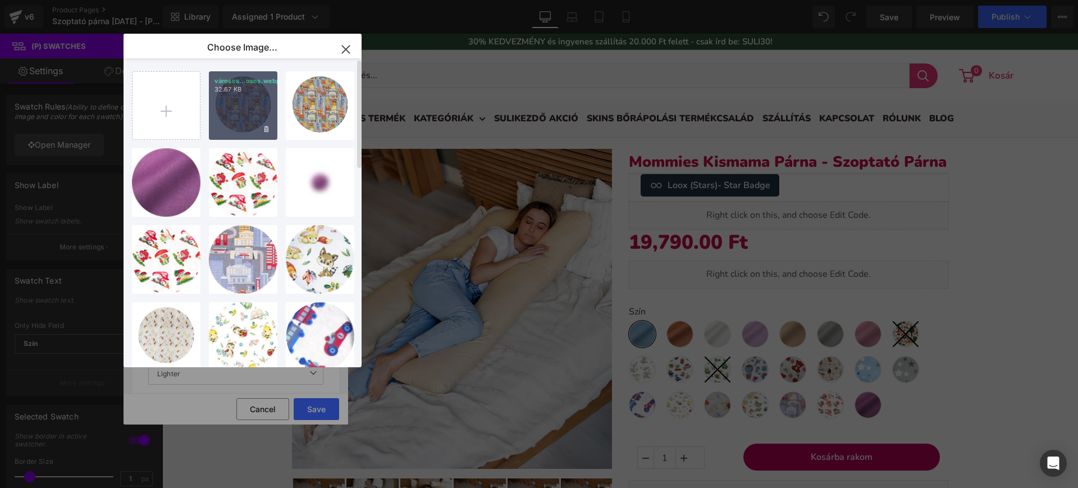
click at [238, 120] on div "városos...osos.webp 32.67 KB" at bounding box center [243, 105] width 69 height 69
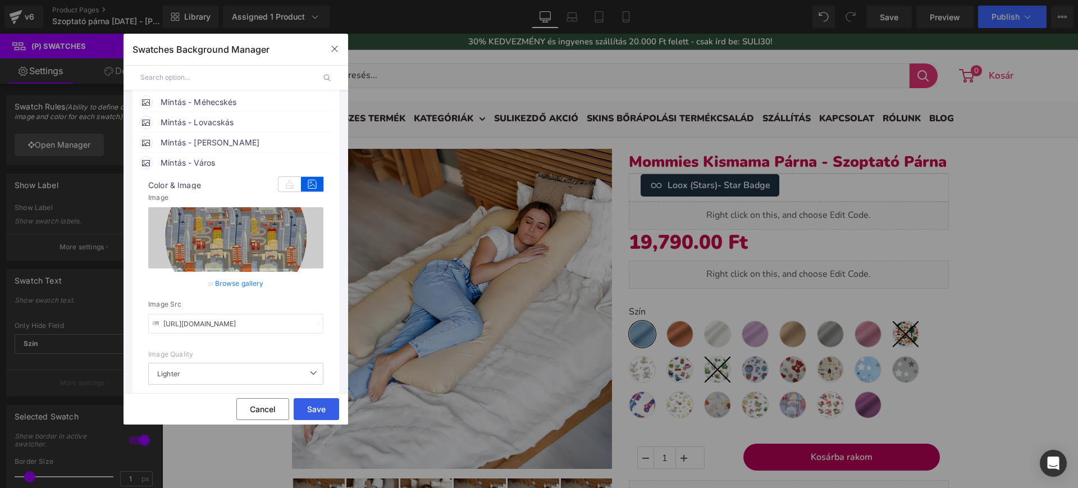
click at [316, 409] on button "Save" at bounding box center [316, 409] width 45 height 22
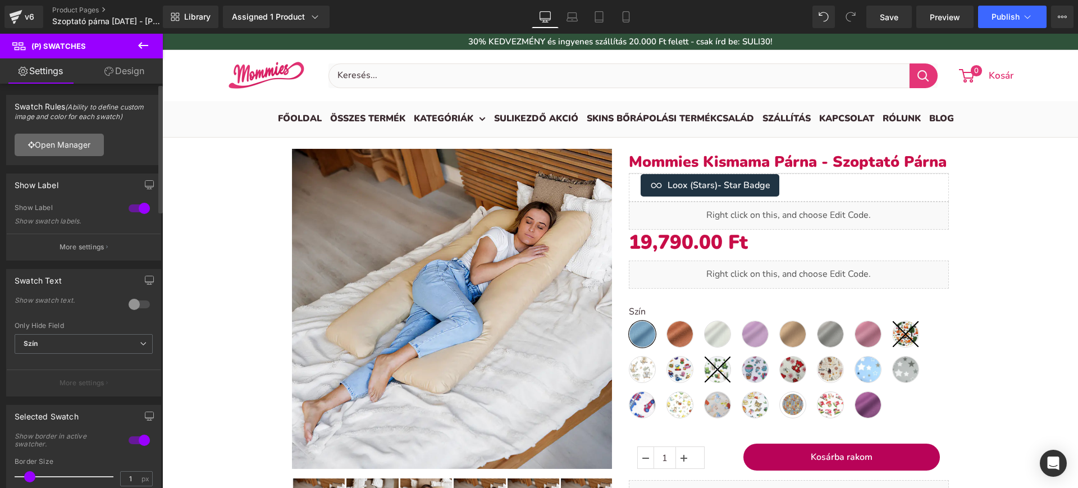
click at [71, 140] on link "Open Manager" at bounding box center [59, 145] width 89 height 22
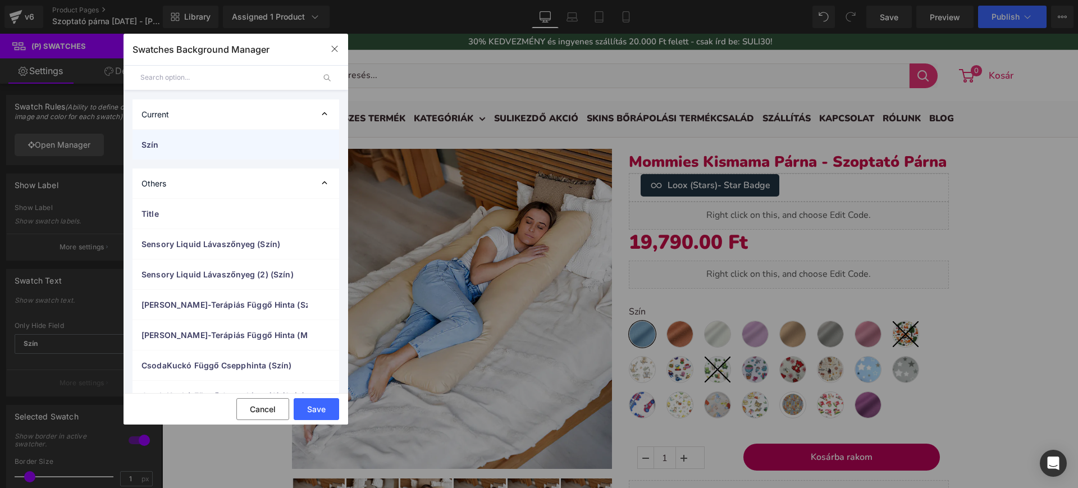
click at [238, 135] on div "Szín" at bounding box center [236, 145] width 207 height 30
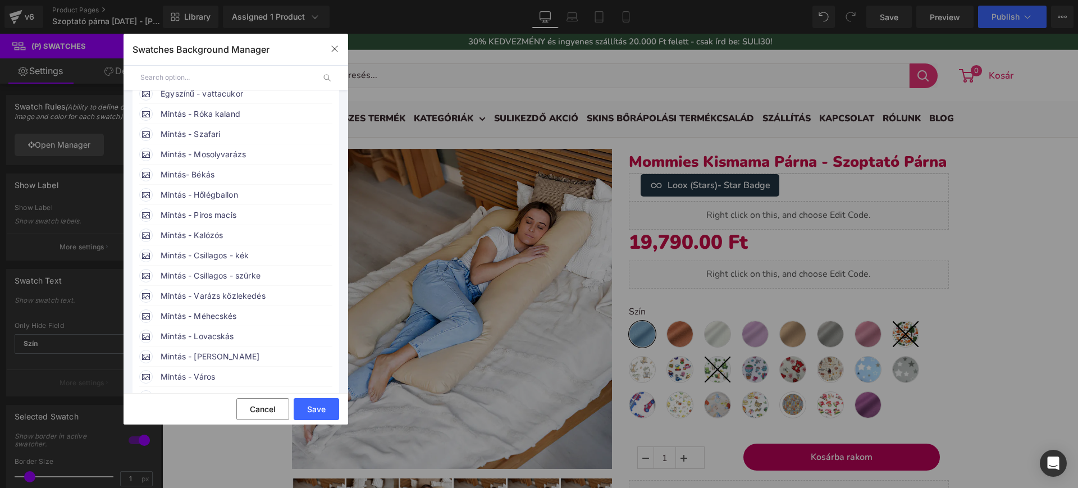
scroll to position [281, 0]
click at [203, 375] on span "Mintás - Város" at bounding box center [246, 373] width 171 height 13
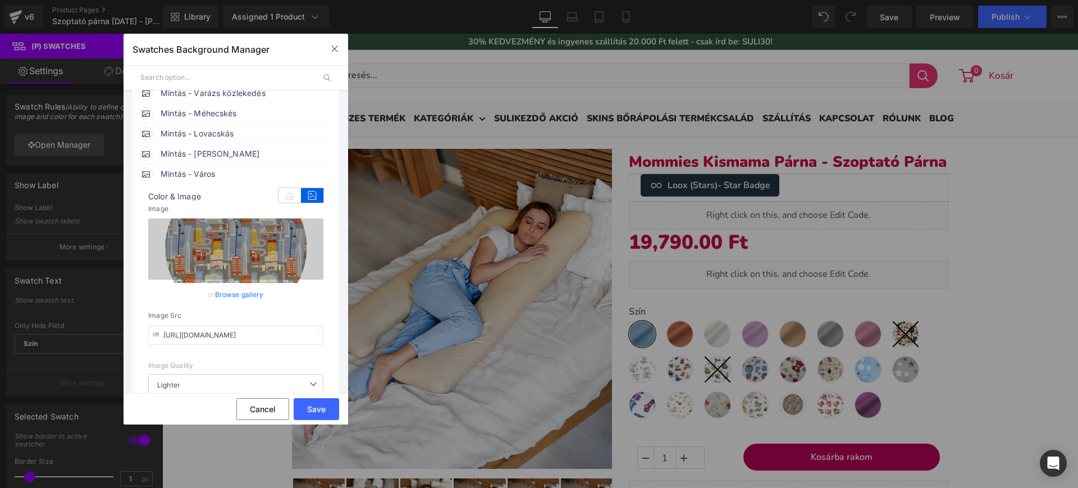
scroll to position [491, 0]
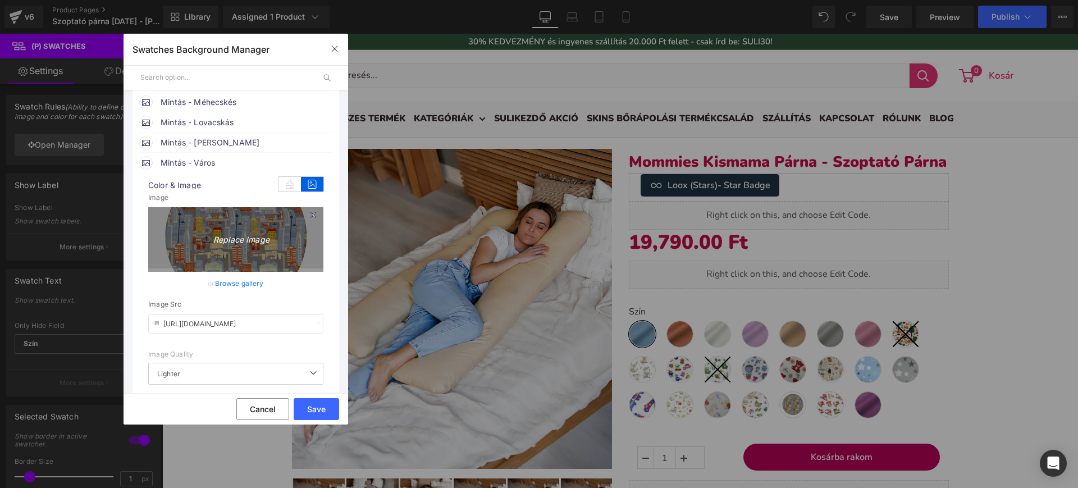
click at [259, 244] on icon "Replace Image" at bounding box center [236, 238] width 90 height 14
type input "C:\fakepath\városos (1).webp"
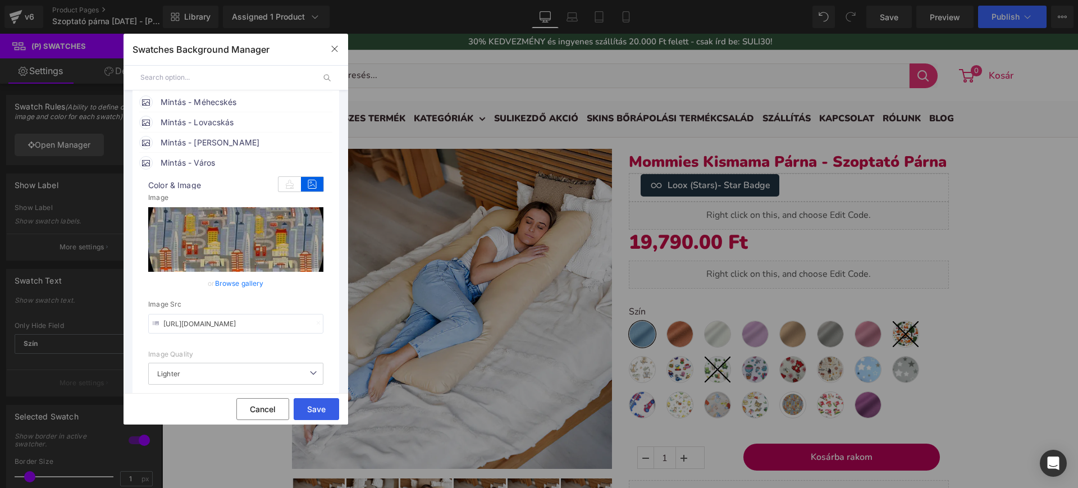
click at [327, 405] on button "Save" at bounding box center [316, 409] width 45 height 22
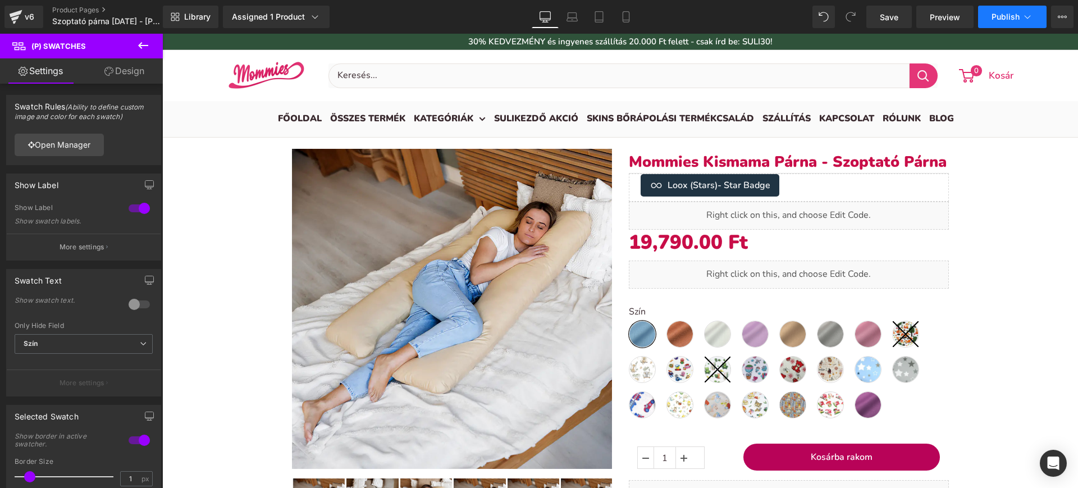
click at [1000, 13] on span "Publish" at bounding box center [1006, 16] width 28 height 9
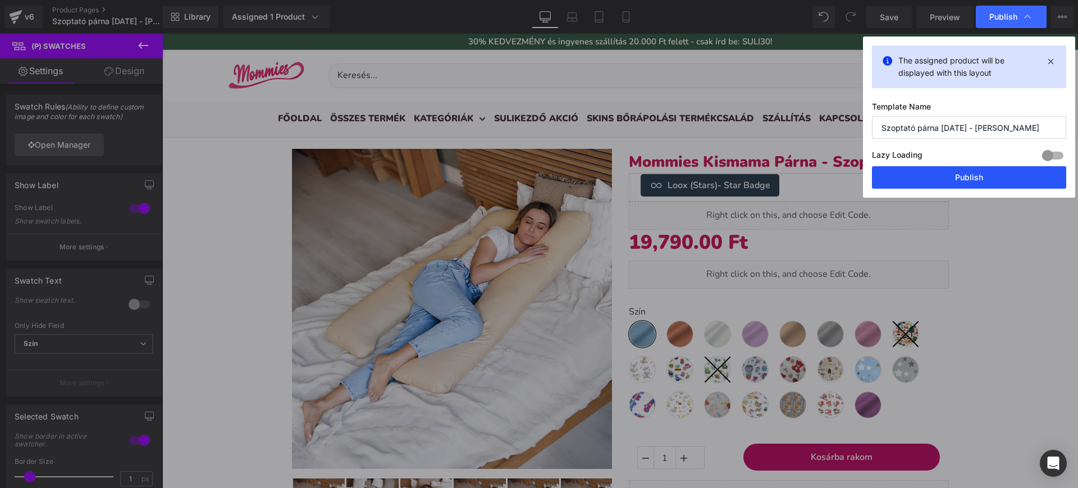
drag, startPoint x: 961, startPoint y: 173, endPoint x: 799, endPoint y: 135, distance: 166.1
click at [961, 173] on button "Publish" at bounding box center [969, 177] width 194 height 22
